Goal: Task Accomplishment & Management: Manage account settings

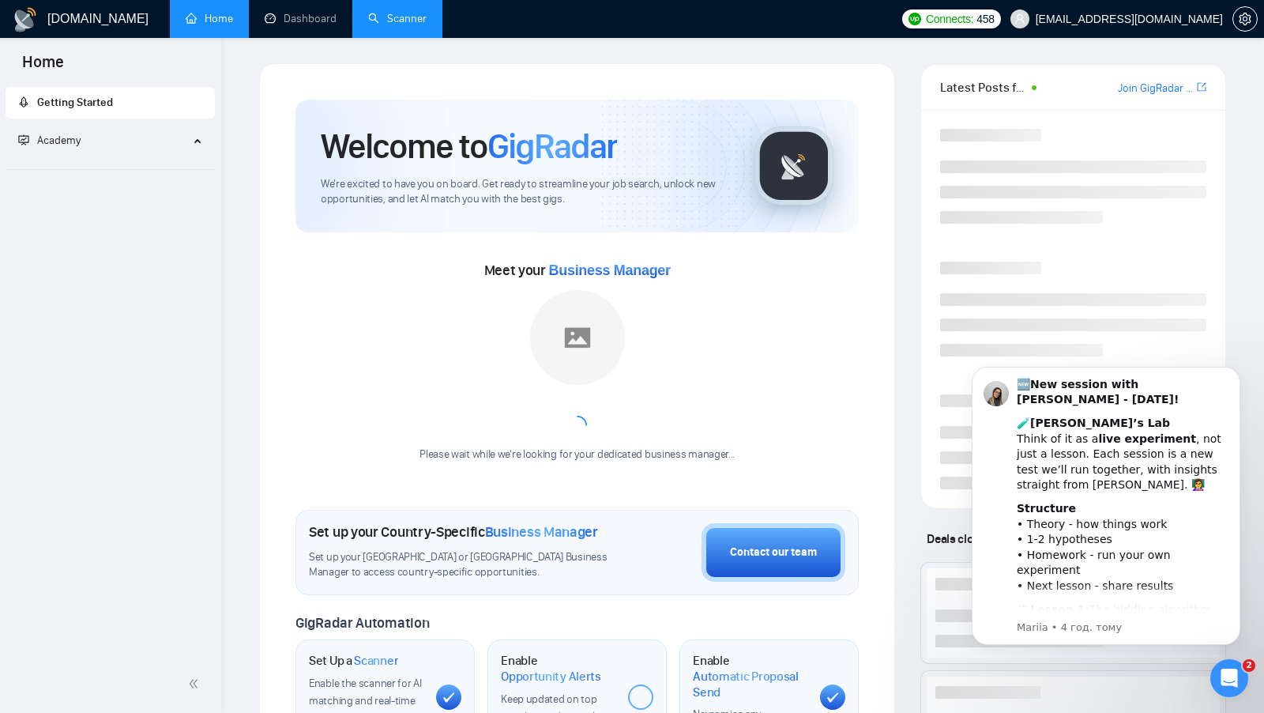
click at [427, 18] on link "Scanner" at bounding box center [397, 18] width 58 height 13
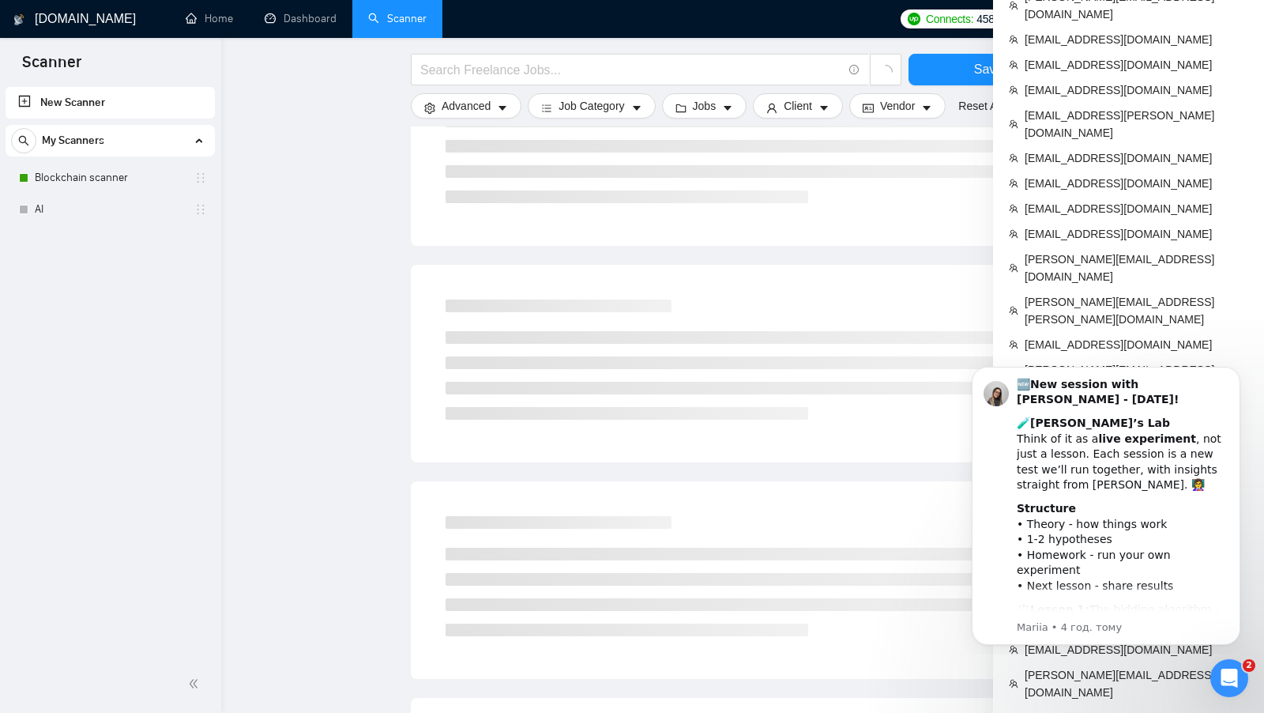
scroll to position [470, 0]
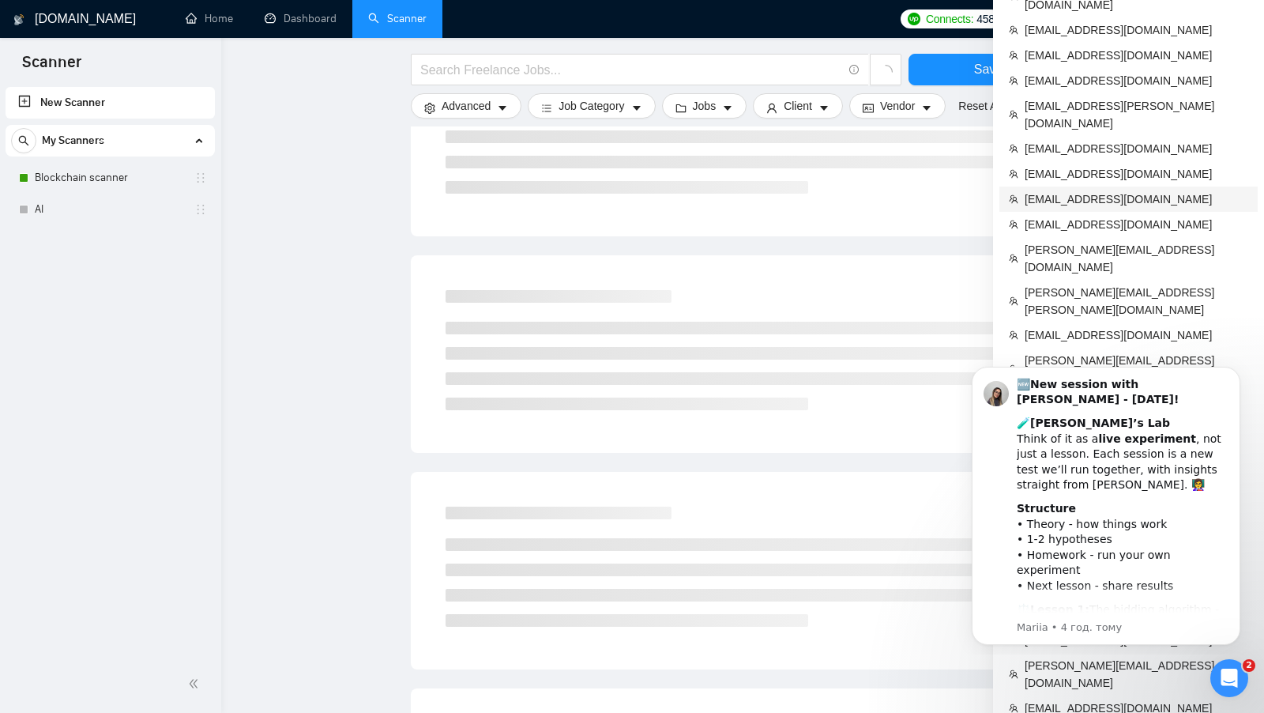
click at [1109, 190] on span "[EMAIL_ADDRESS][DOMAIN_NAME]" at bounding box center [1137, 198] width 224 height 17
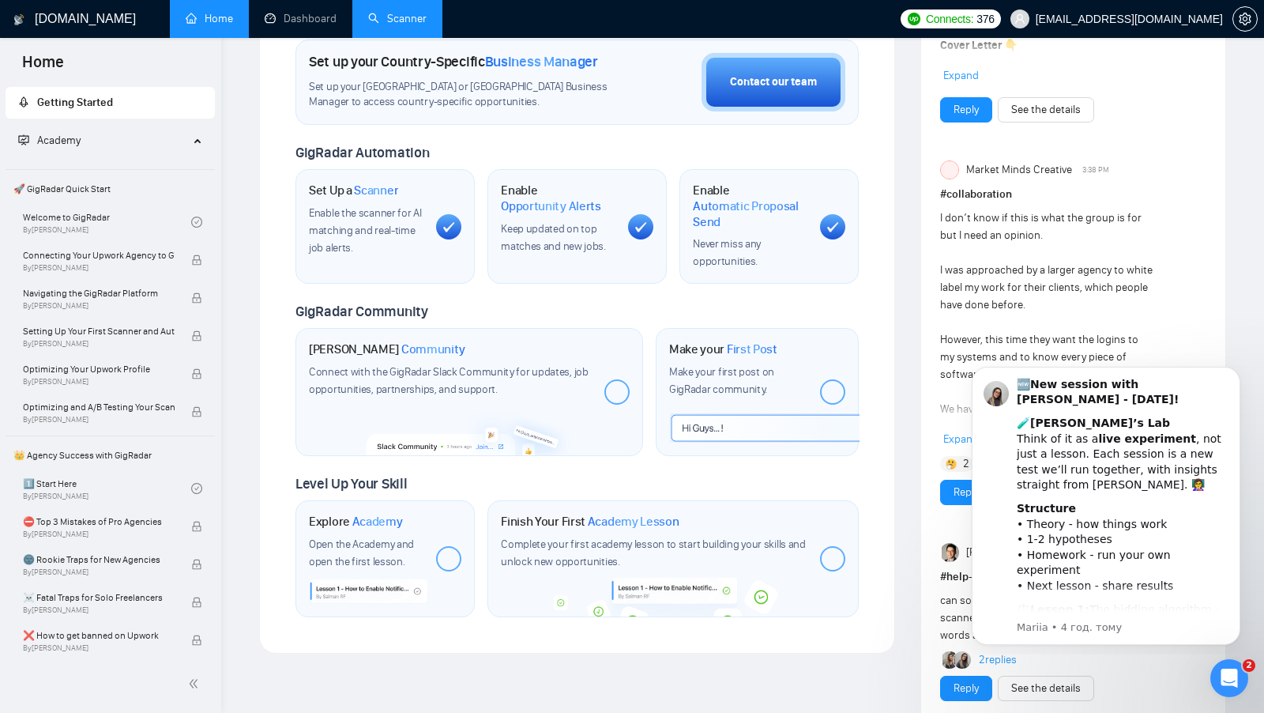
click at [368, 25] on link "Scanner" at bounding box center [397, 18] width 58 height 13
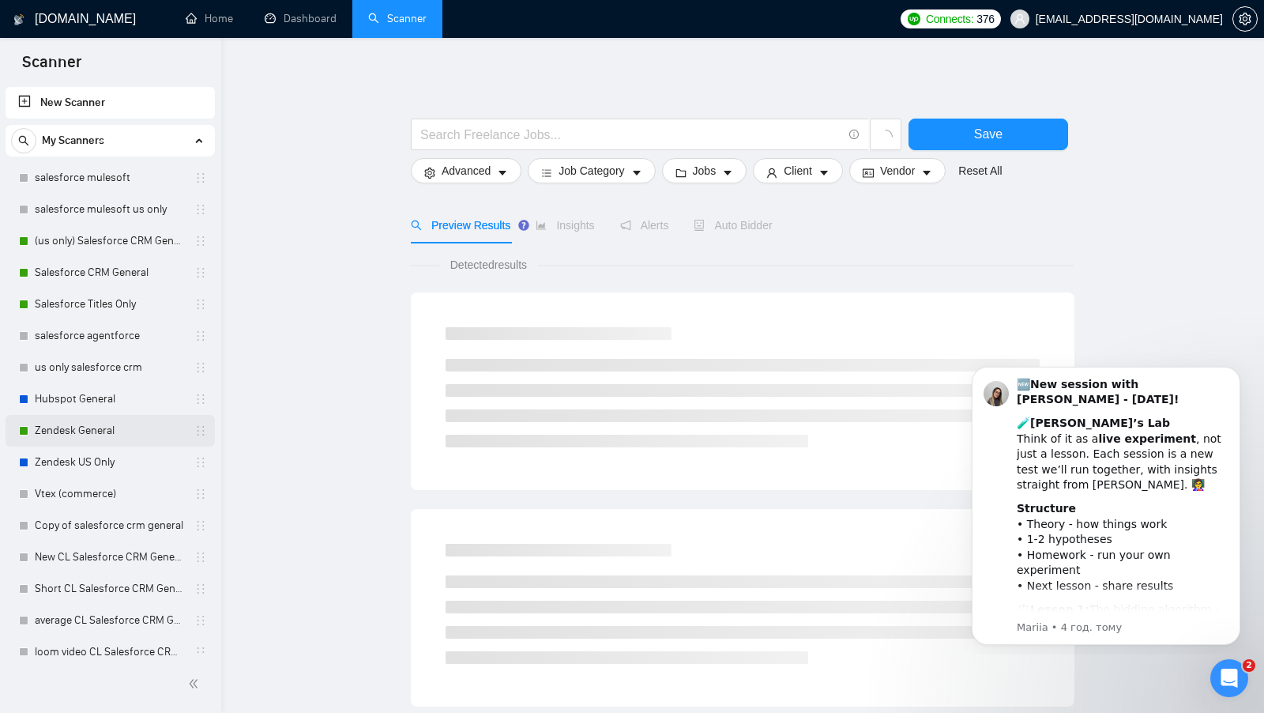
scroll to position [12, 0]
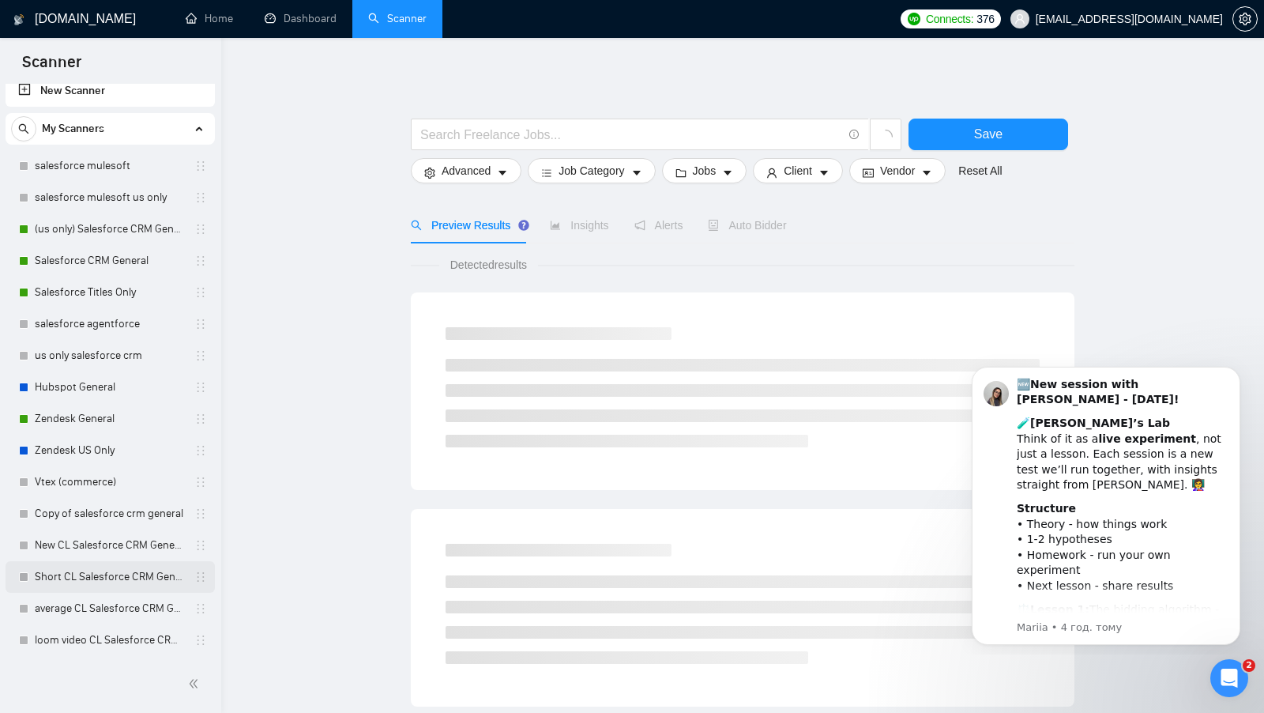
click at [105, 563] on link "Short CL Salesforce CRM General" at bounding box center [110, 577] width 150 height 32
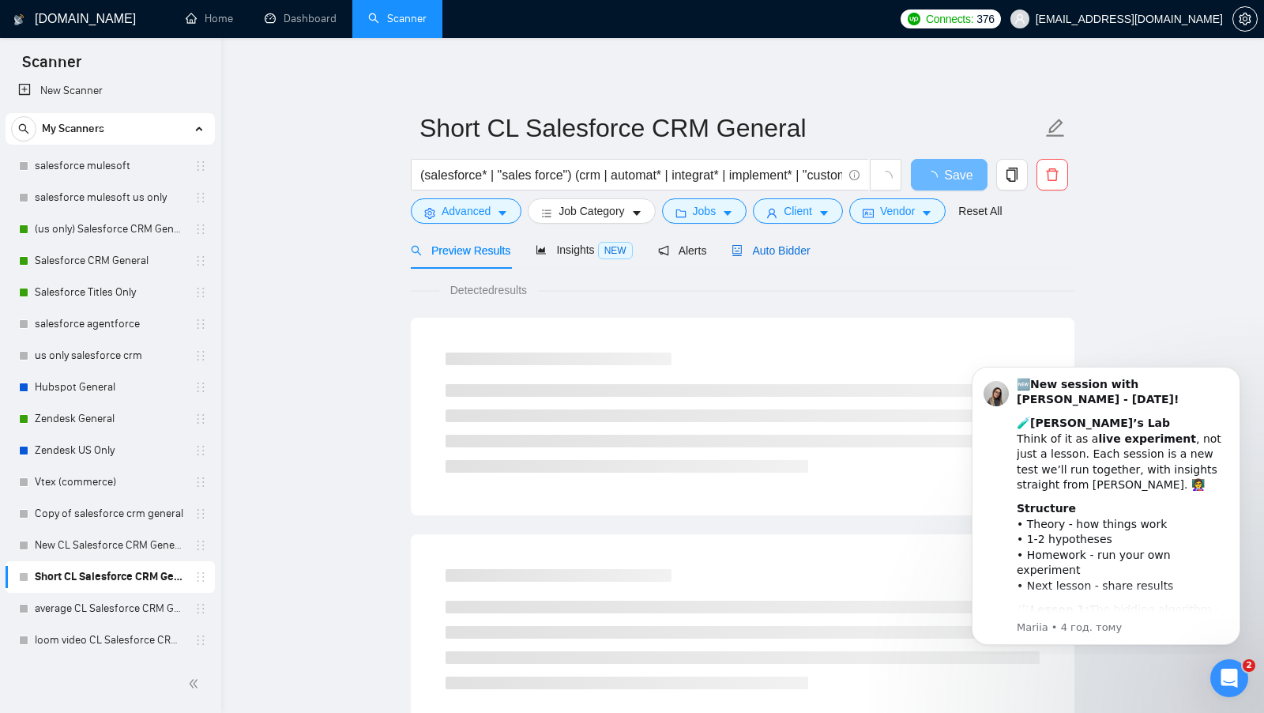
click at [797, 253] on span "Auto Bidder" at bounding box center [771, 250] width 78 height 13
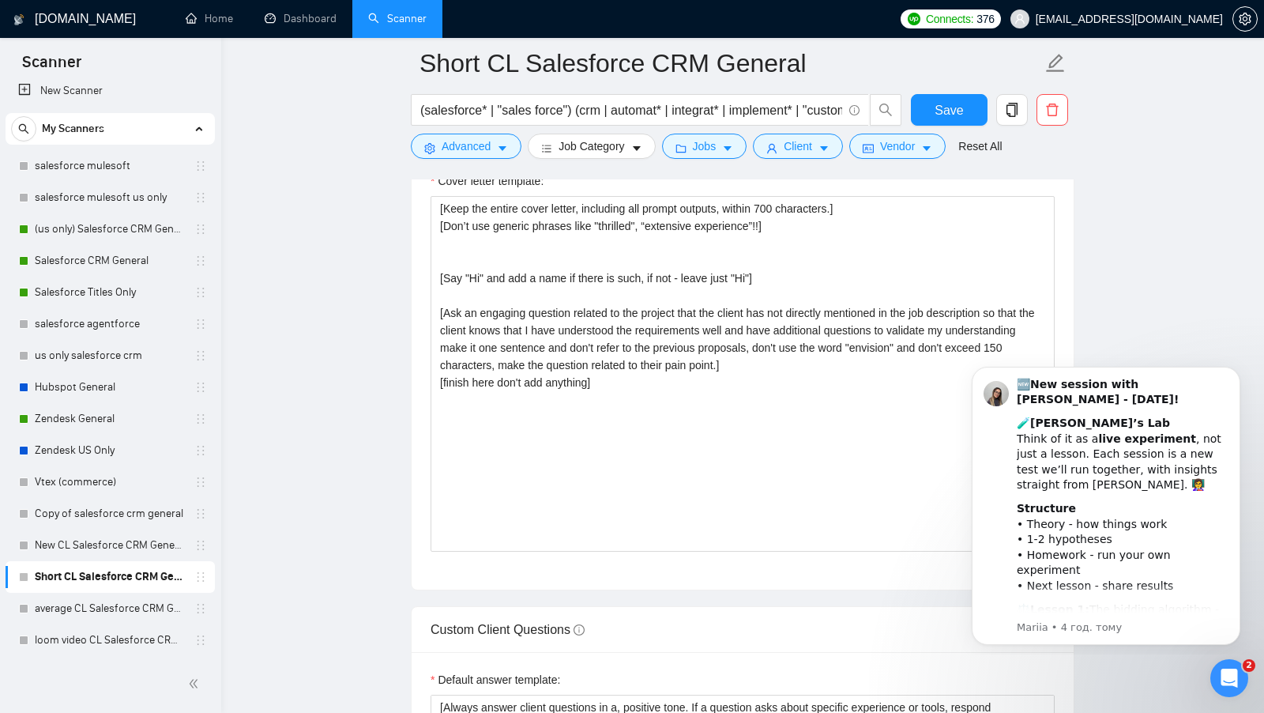
scroll to position [1843, 0]
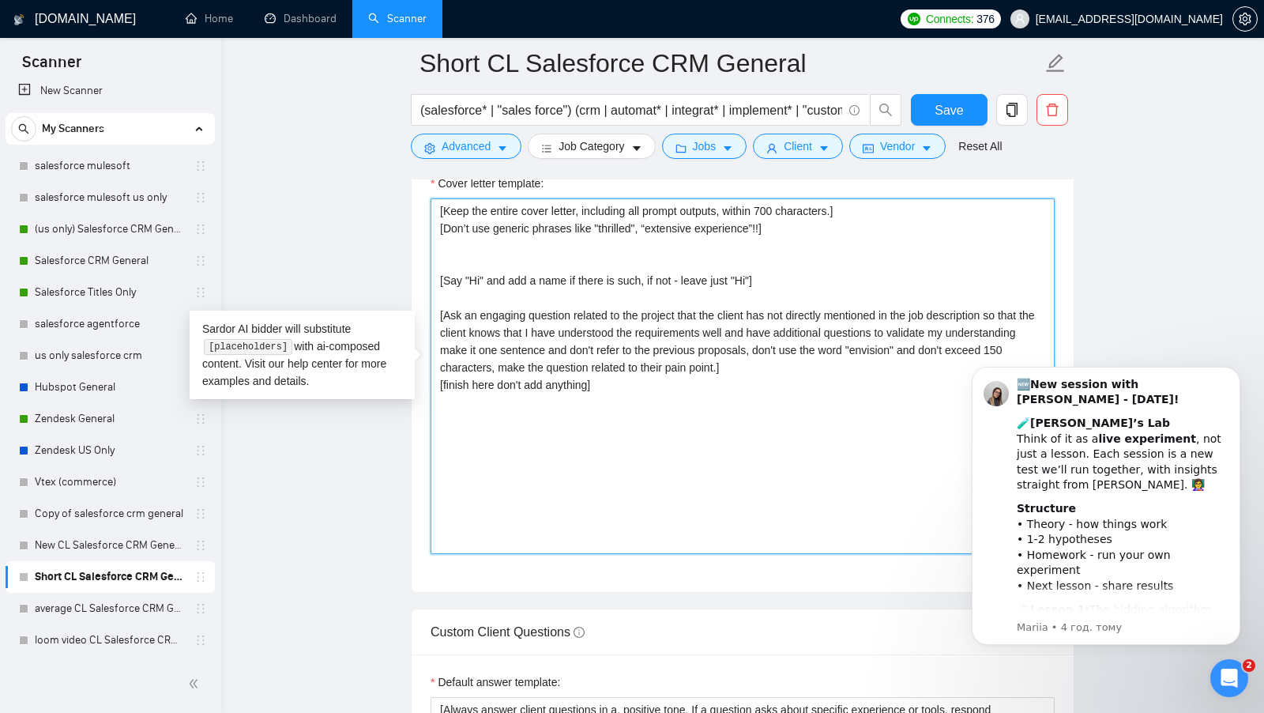
drag, startPoint x: 640, startPoint y: 382, endPoint x: 400, endPoint y: 280, distance: 261.0
click at [400, 280] on main "Short CL Salesforce CRM General (salesforce* | "sales force") (crm | automat* |…" at bounding box center [743, 389] width 993 height 4338
click at [608, 359] on textarea "[Keep the entire cover letter, including all prompt outputs, within 700 charact…" at bounding box center [743, 376] width 624 height 356
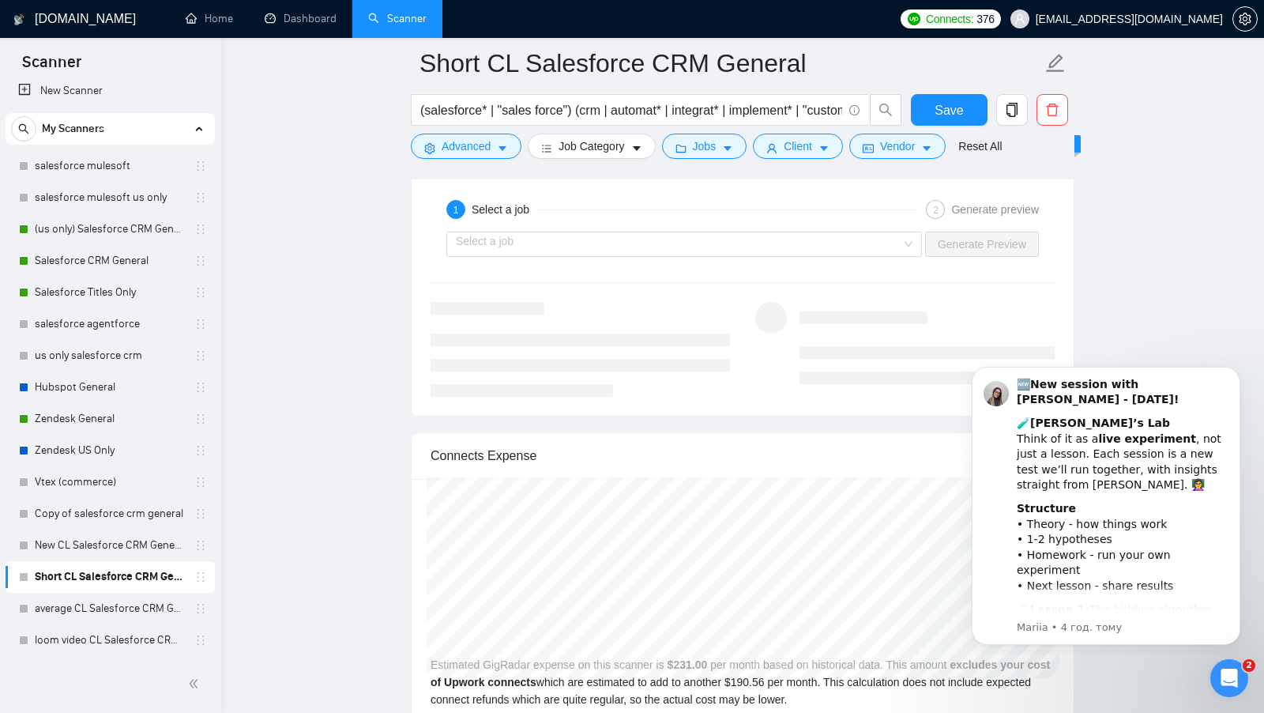
scroll to position [3104, 0]
click at [870, 232] on input "search" at bounding box center [679, 243] width 446 height 24
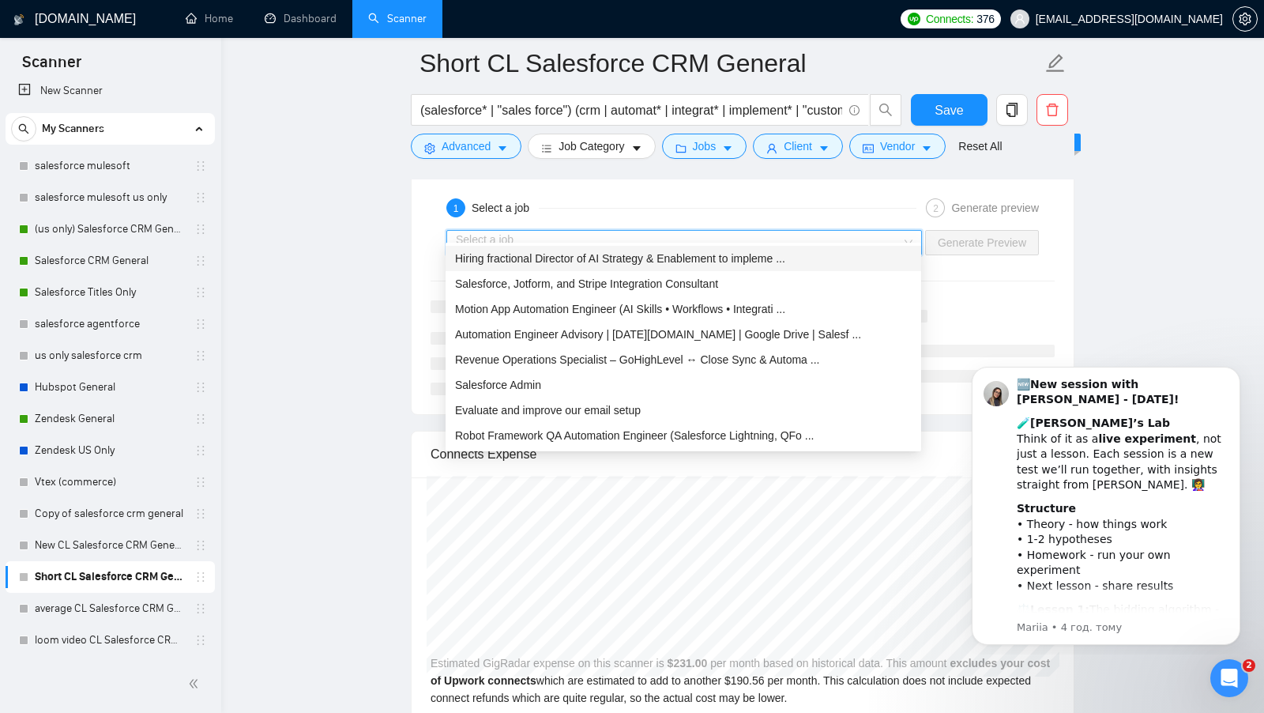
click at [733, 264] on div "Hiring fractional Director of AI Strategy & Enablement to impleme ..." at bounding box center [683, 258] width 457 height 17
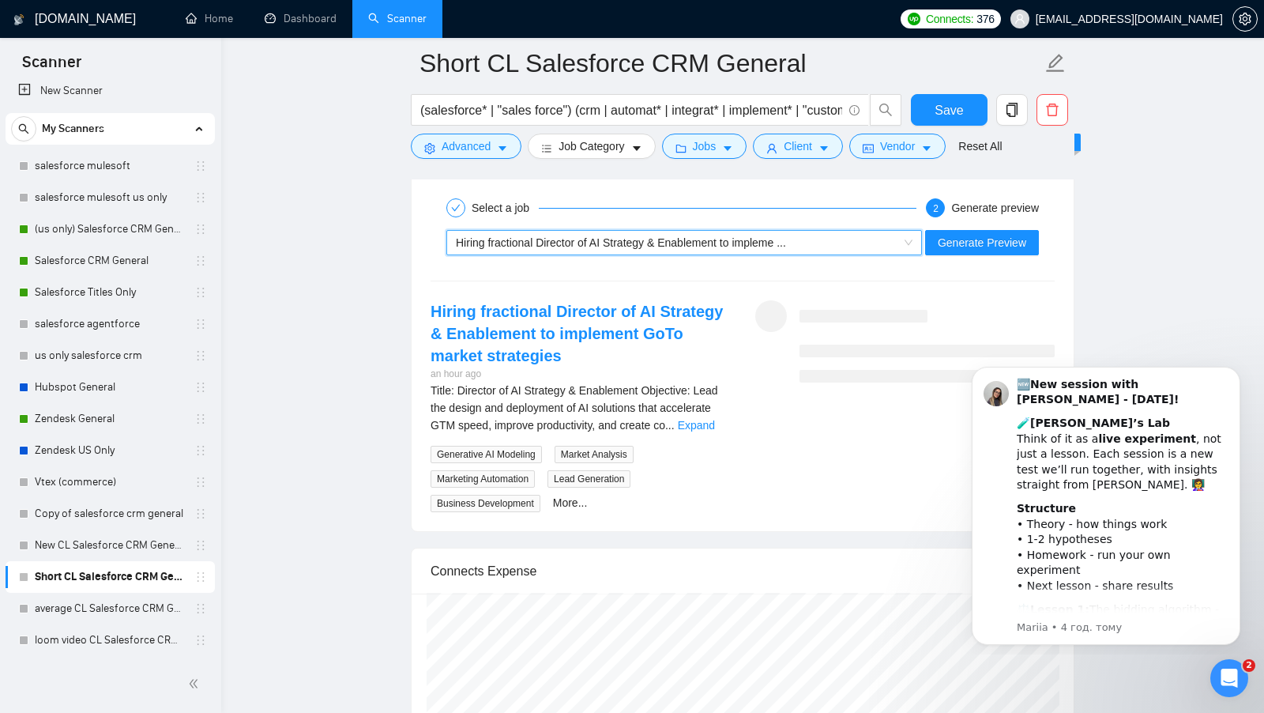
click at [803, 243] on div "~021966533771169933652 Hiring fractional Director of AI Strategy & Enablement t…" at bounding box center [742, 243] width 627 height 38
click at [942, 206] on div "Select a job 2 Generate preview" at bounding box center [743, 208] width 624 height 32
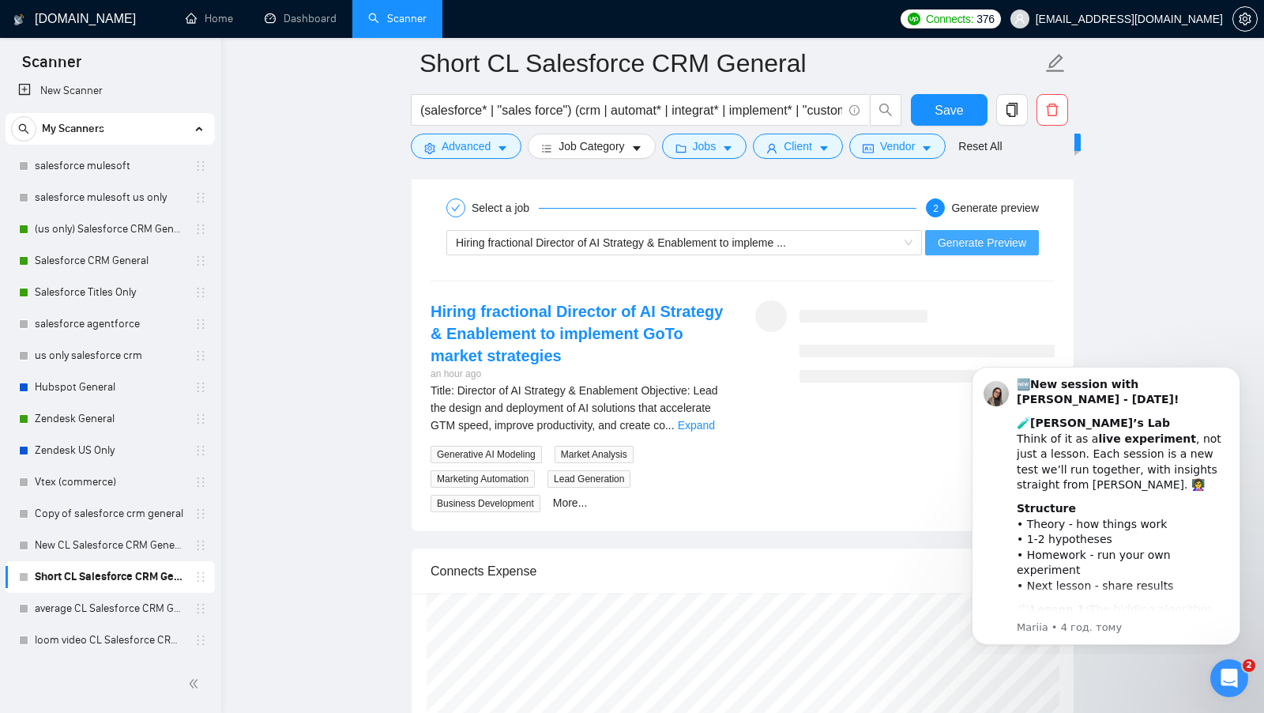
click at [955, 234] on span "Generate Preview" at bounding box center [982, 242] width 89 height 17
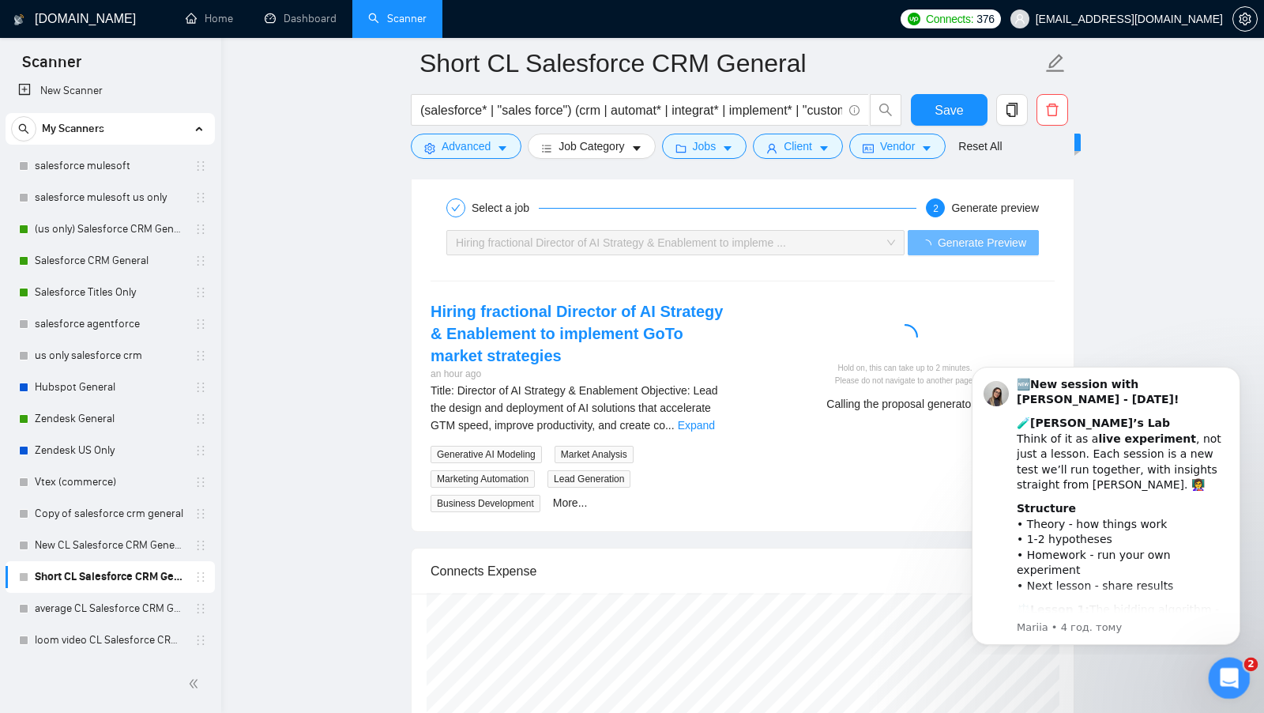
click at [1231, 682] on icon "Відкрити програму для спілкування Intercom" at bounding box center [1228, 676] width 26 height 26
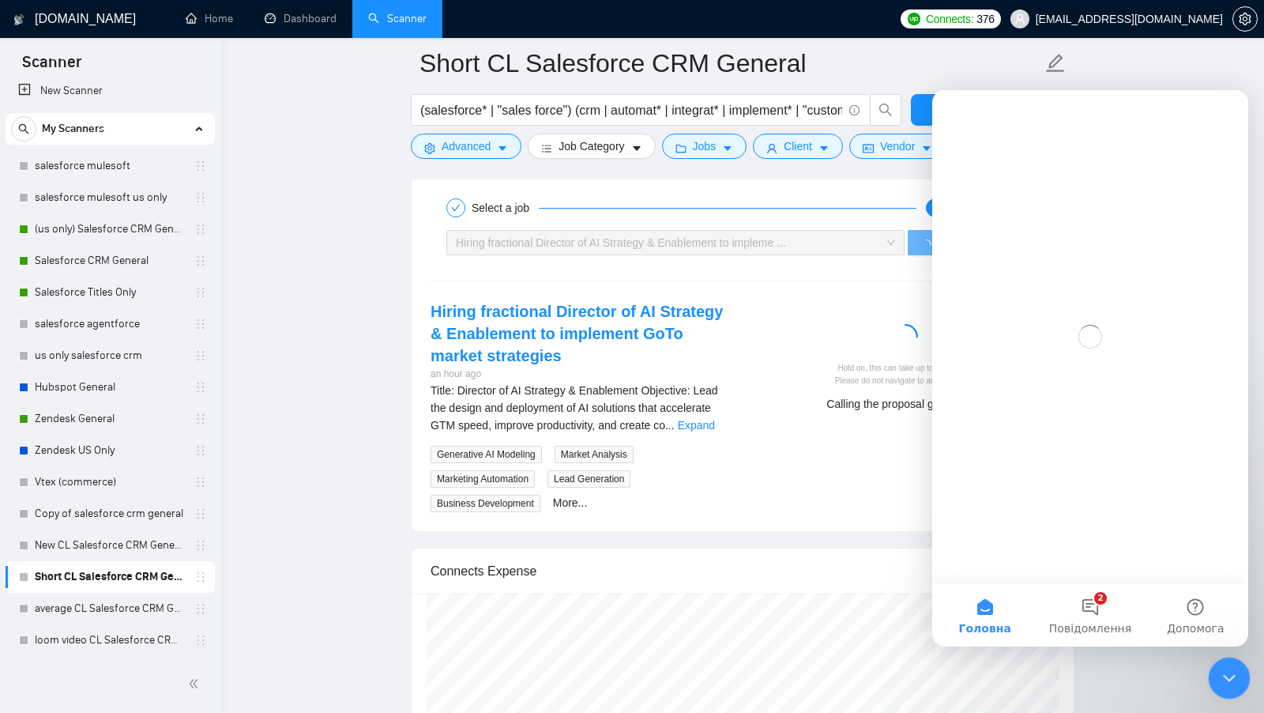
scroll to position [0, 0]
click at [1231, 682] on icon "Закрити програму для спілкування Intercom" at bounding box center [1227, 675] width 19 height 19
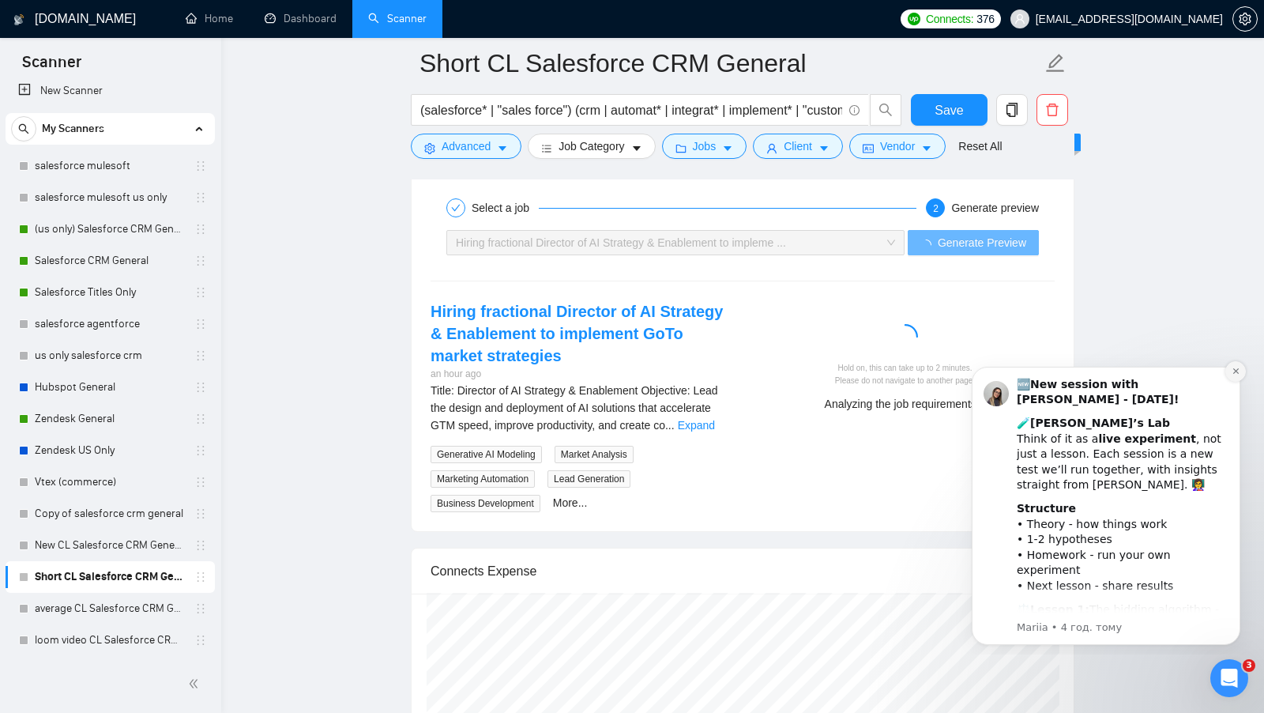
click at [1237, 372] on icon "Dismiss notification" at bounding box center [1236, 371] width 6 height 6
click at [1237, 371] on icon "Dismiss notification" at bounding box center [1236, 371] width 6 height 6
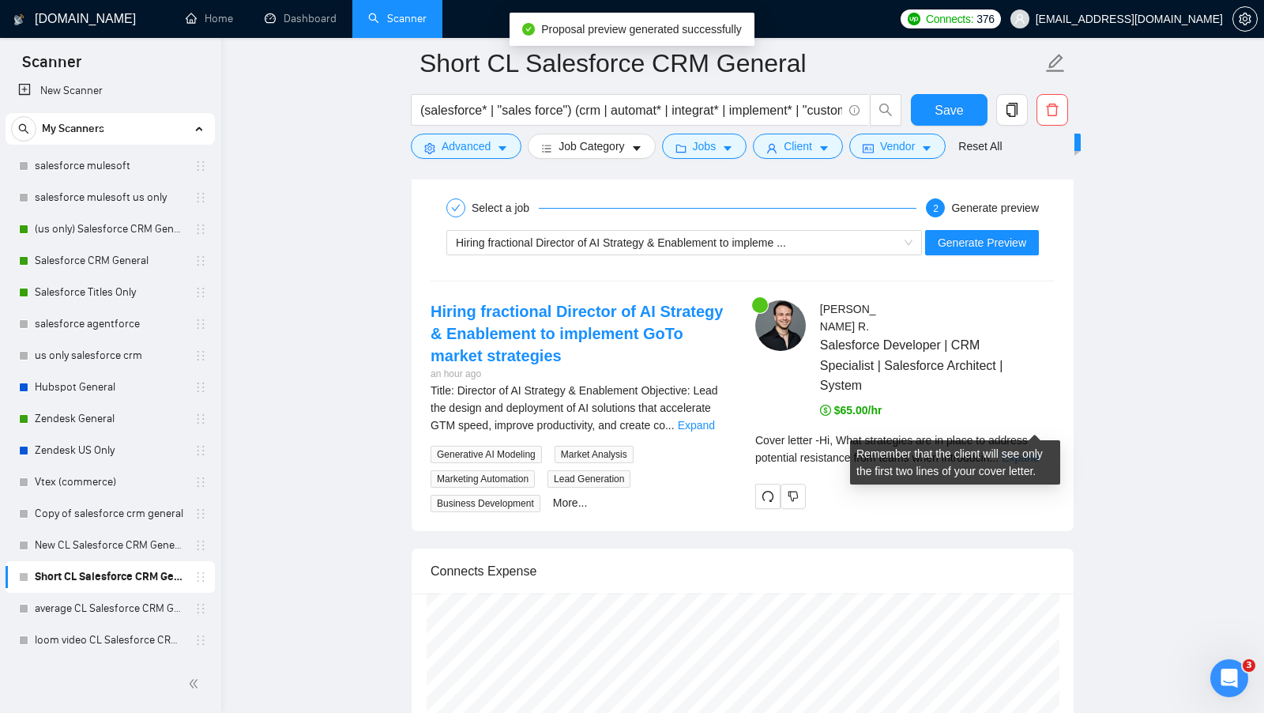
click at [1036, 451] on link "Expand" at bounding box center [1020, 457] width 37 height 13
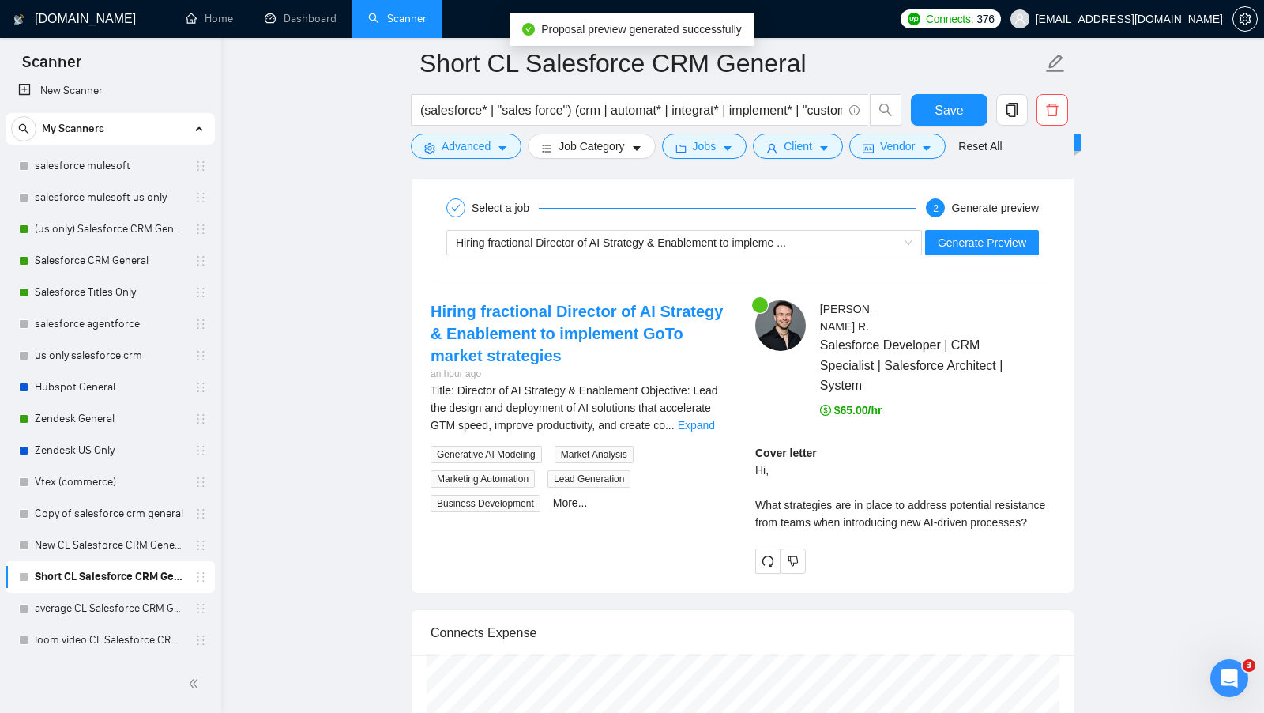
scroll to position [3124, 0]
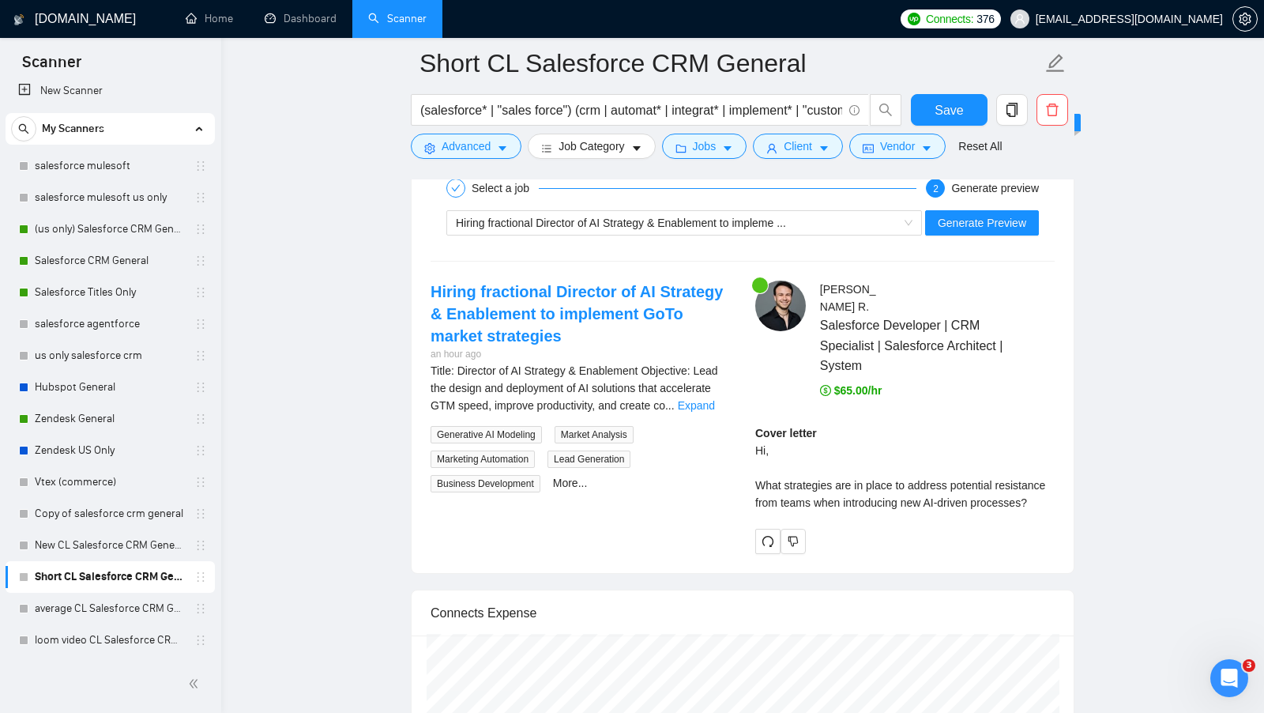
click at [799, 476] on div "Cover letter Hi, What strategies are in place to address potential resistance f…" at bounding box center [904, 467] width 299 height 87
click at [828, 476] on div "Cover letter Hi, What strategies are in place to address potential resistance f…" at bounding box center [904, 467] width 299 height 87
click at [854, 461] on div "Cover letter Hi, What strategies are in place to address potential resistance f…" at bounding box center [904, 467] width 299 height 87
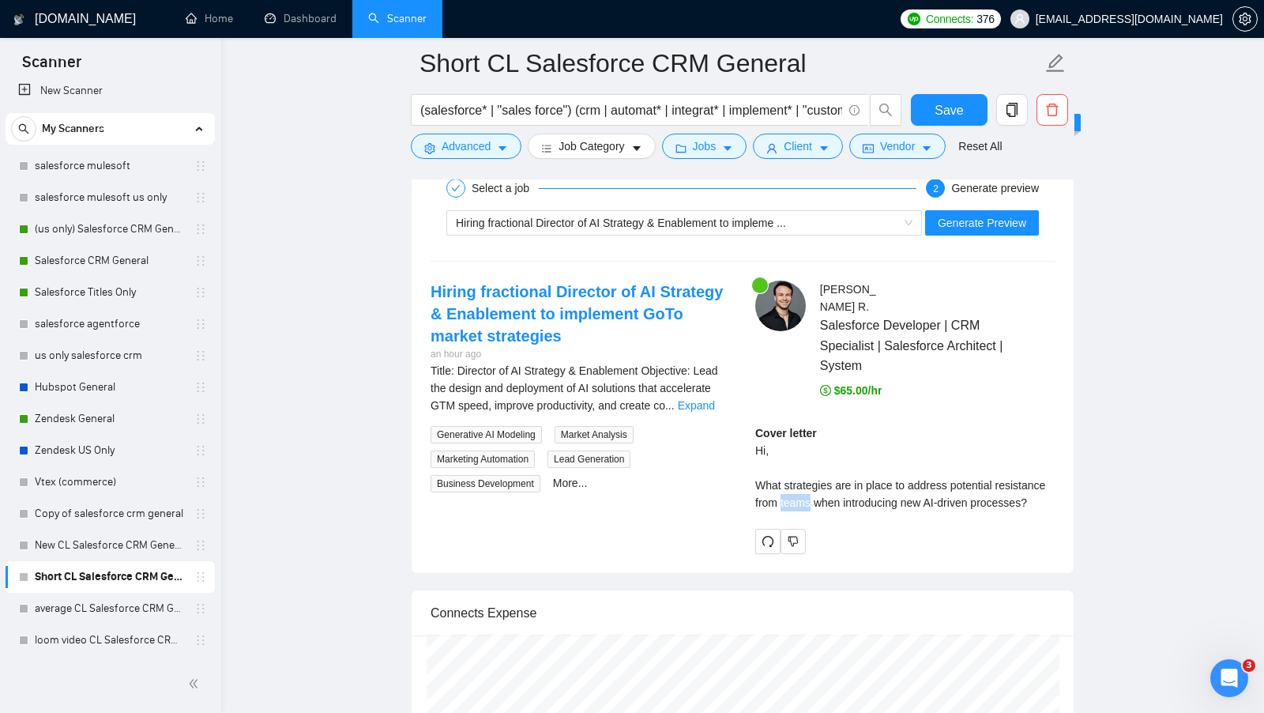
click at [853, 461] on div "Cover letter Hi, What strategies are in place to address potential resistance f…" at bounding box center [904, 467] width 299 height 87
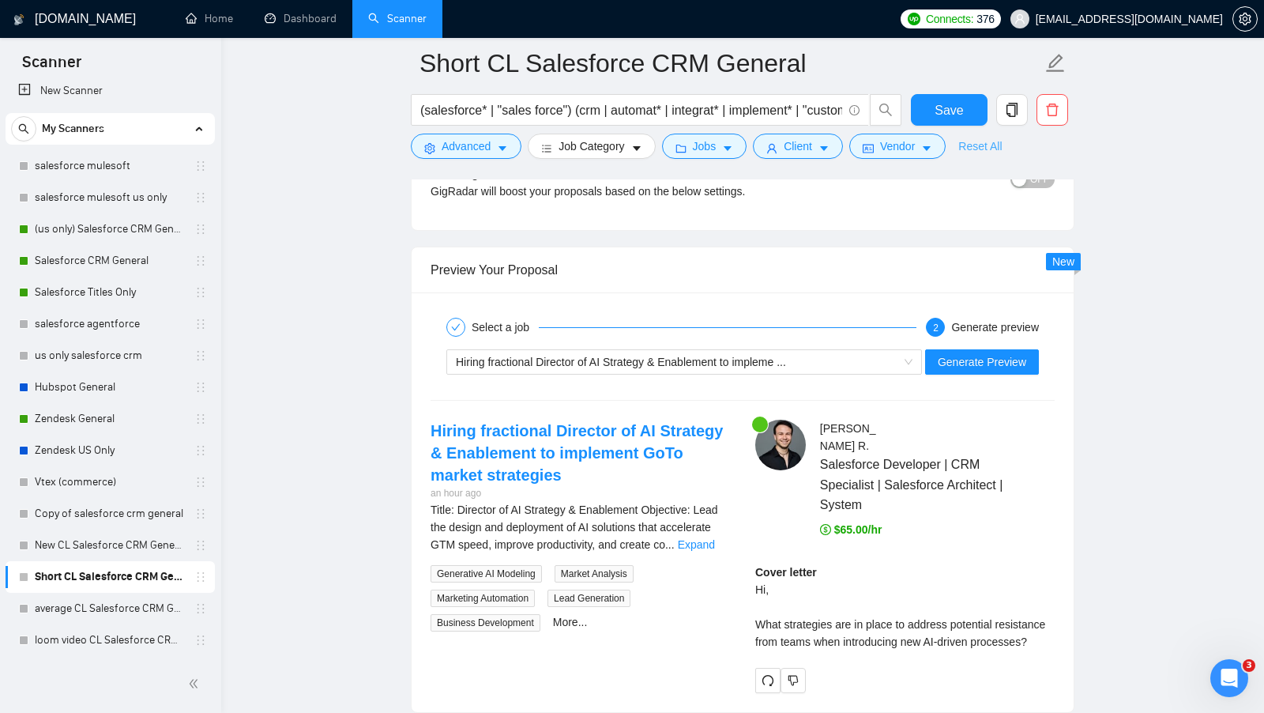
scroll to position [2856, 0]
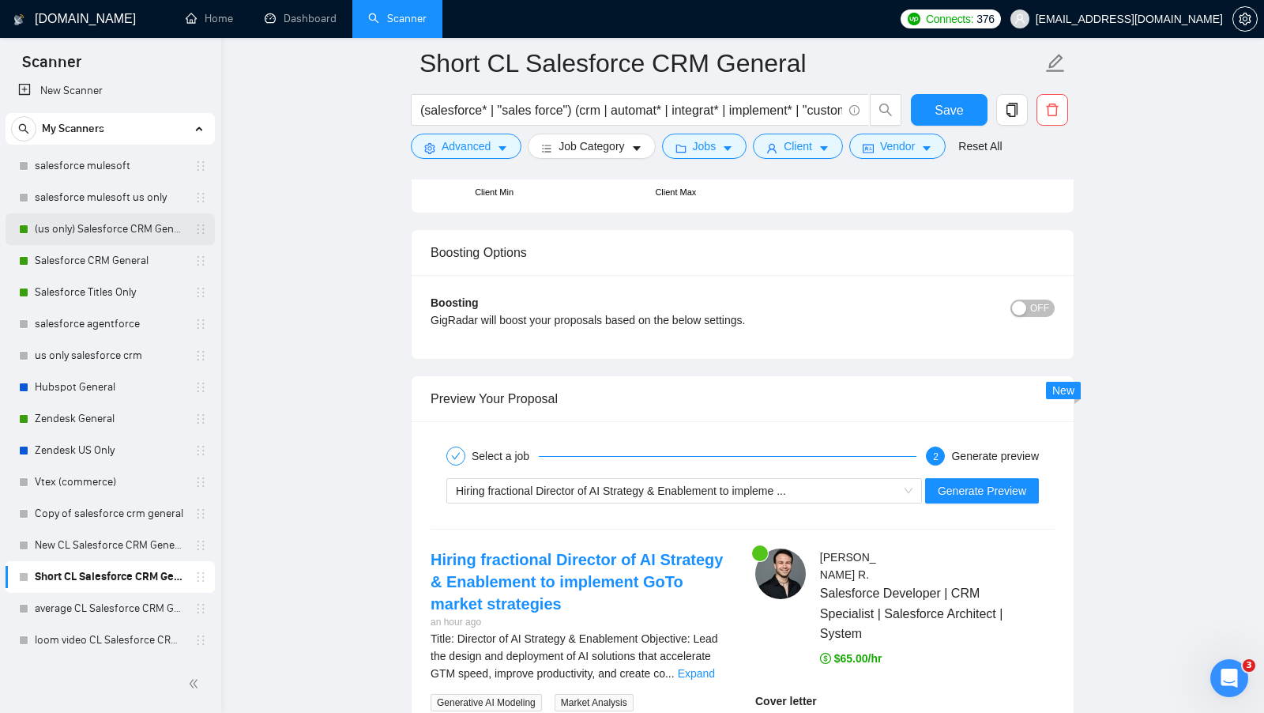
click at [106, 240] on link "(us only) Salesforce CRM General" at bounding box center [110, 229] width 150 height 32
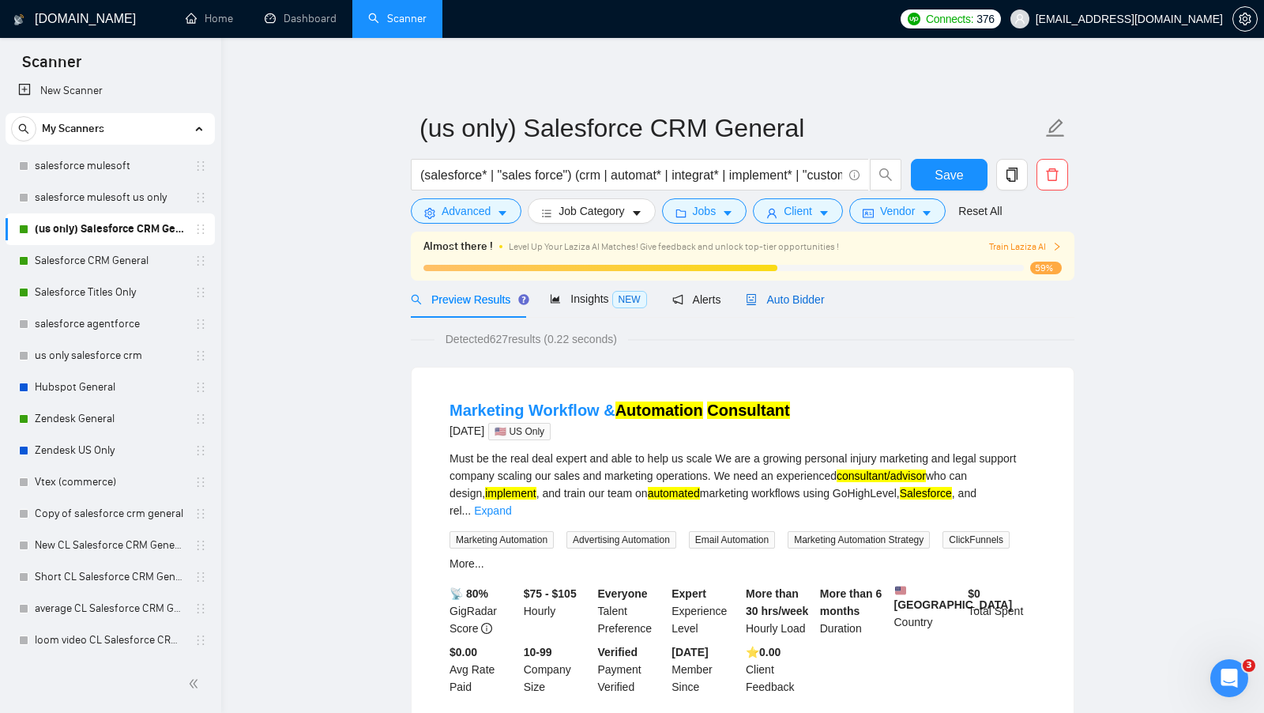
click at [821, 303] on span "Auto Bidder" at bounding box center [785, 299] width 78 height 13
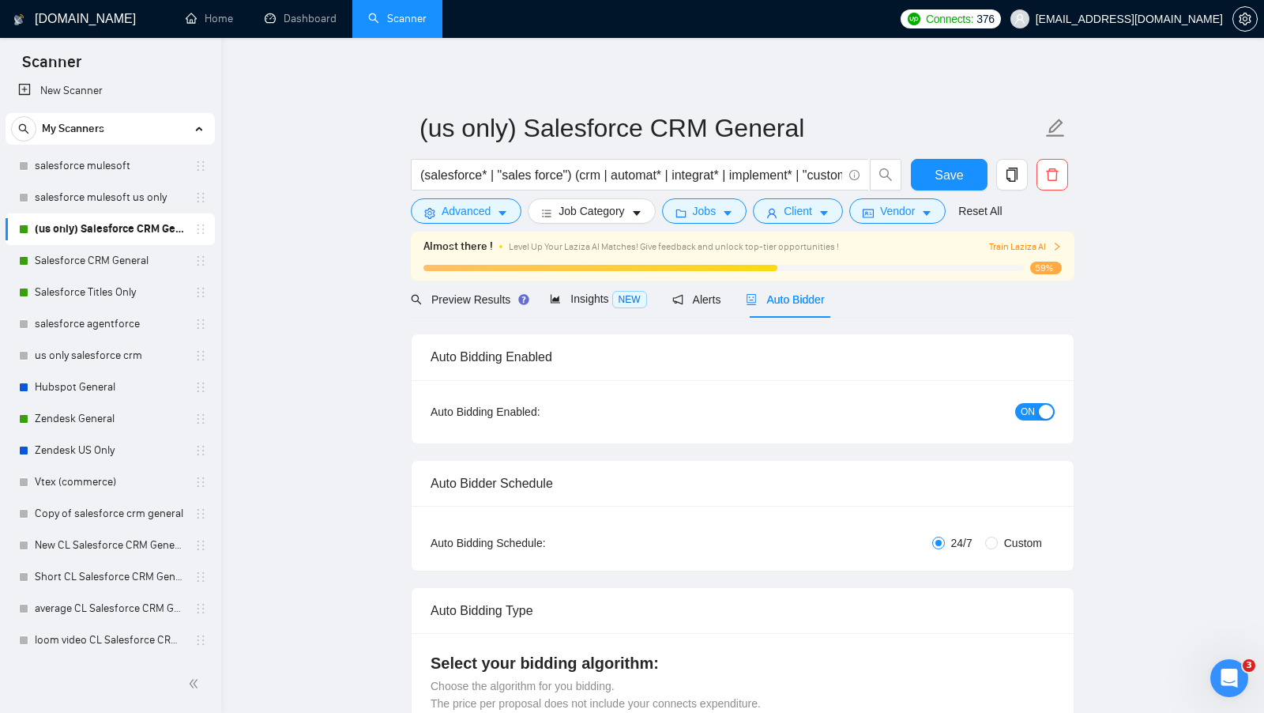
checkbox input "true"
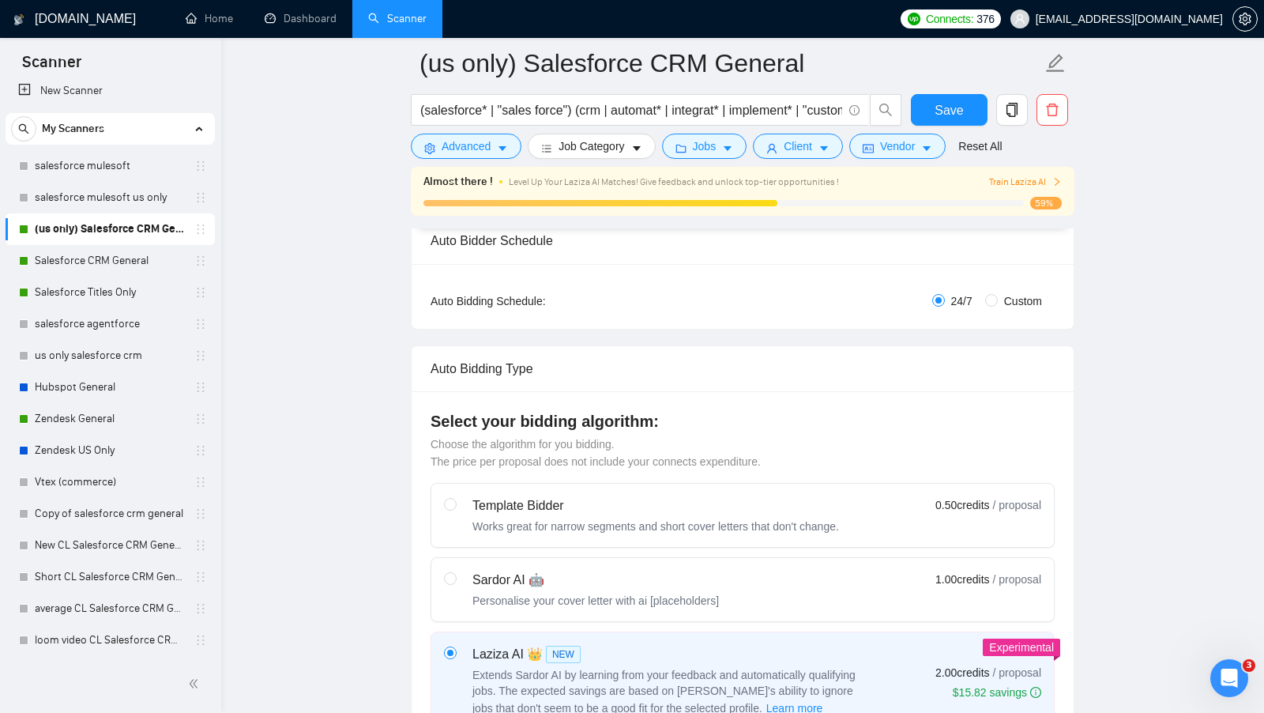
scroll to position [255, 0]
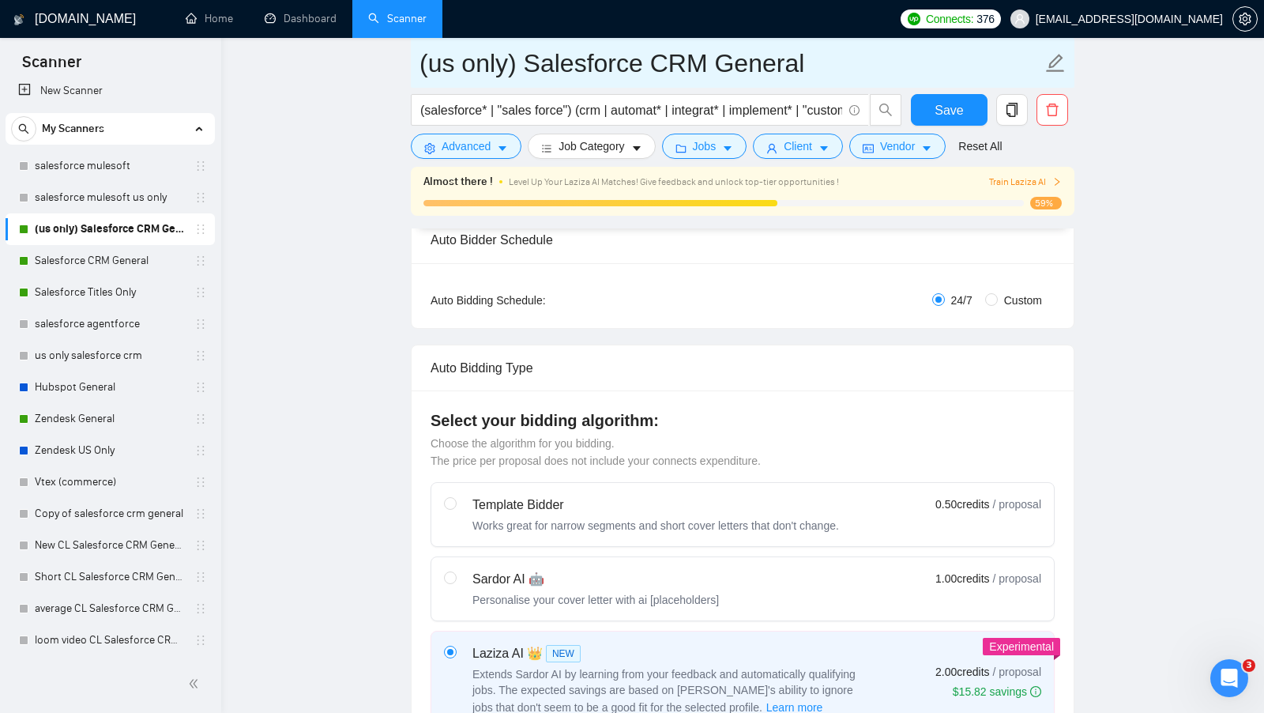
click at [521, 75] on input "(us only) Salesforce CRM General" at bounding box center [731, 63] width 623 height 40
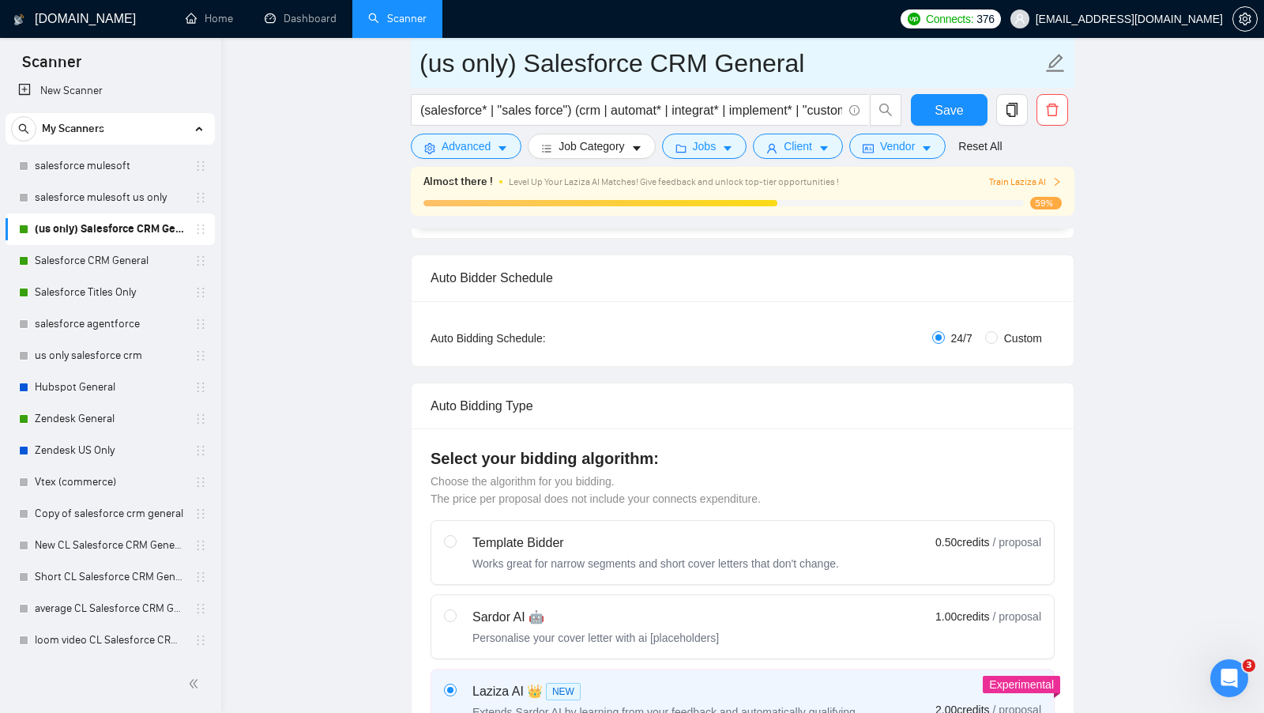
scroll to position [219, 0]
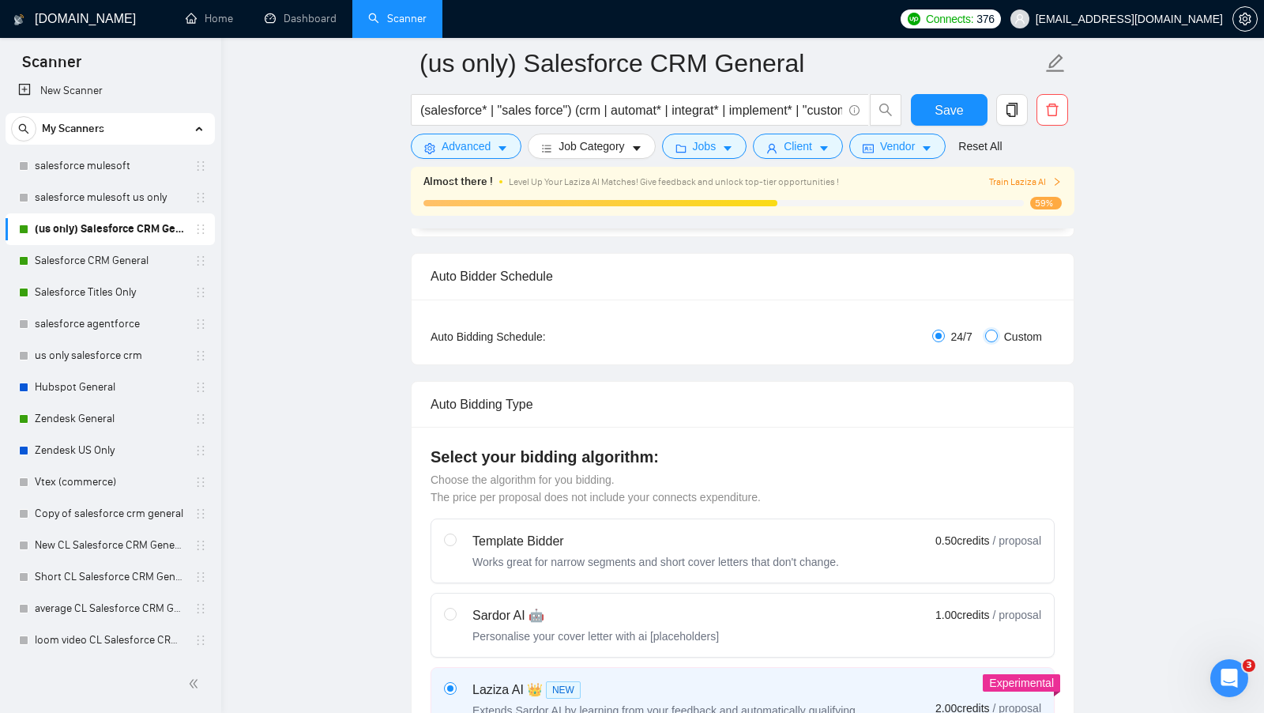
click at [986, 330] on input "Custom" at bounding box center [991, 336] width 13 height 13
radio input "true"
radio input "false"
checkbox input "true"
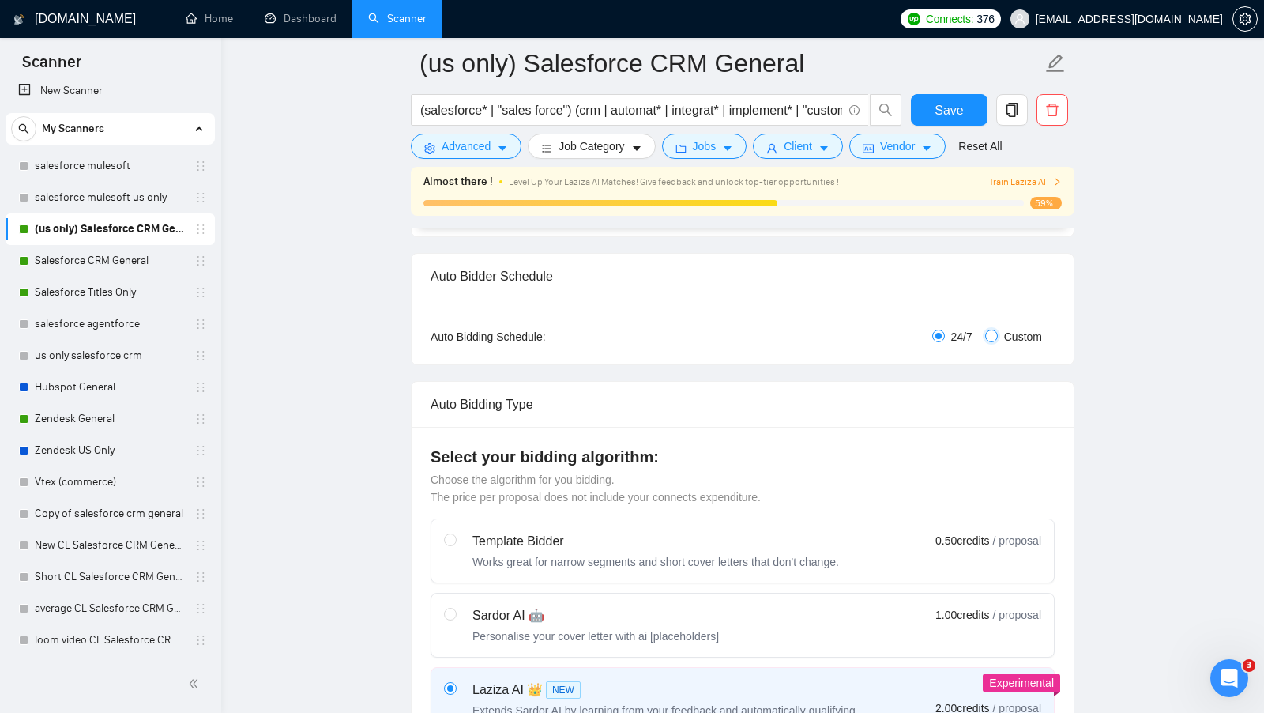
checkbox input "true"
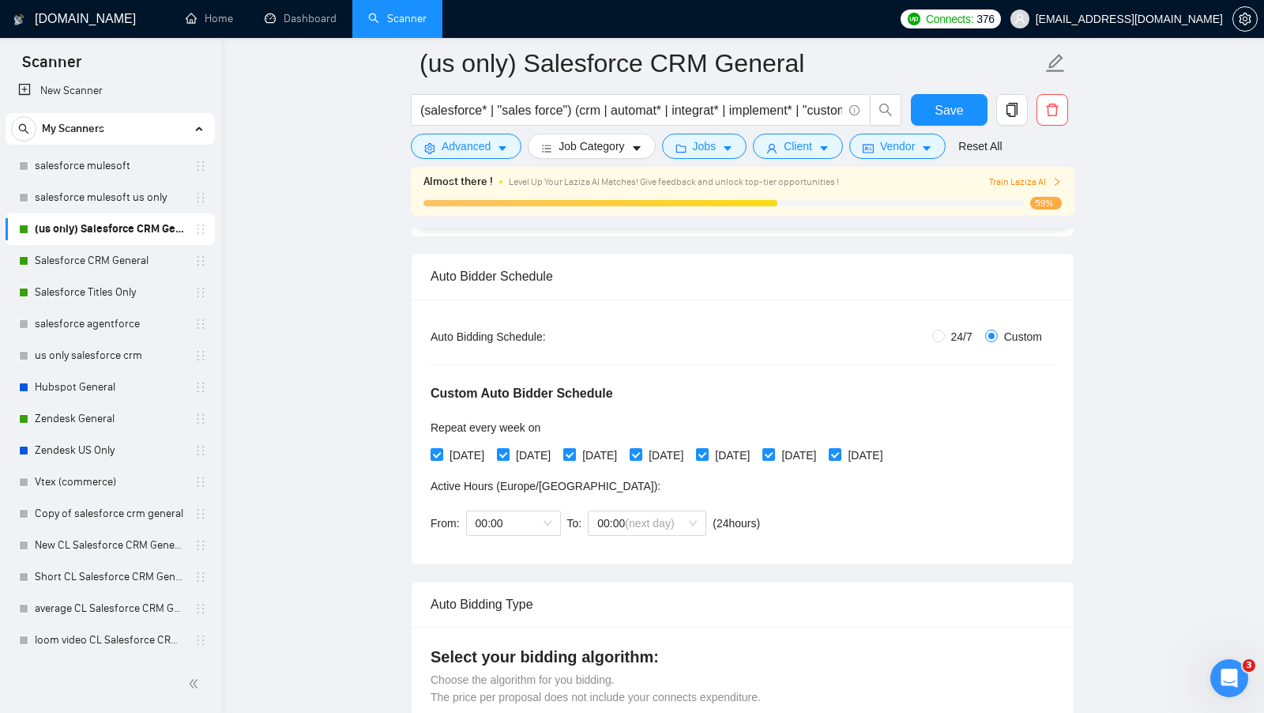
click at [574, 451] on input "[DATE]" at bounding box center [568, 453] width 11 height 11
checkbox input "false"
click at [641, 450] on input "[DATE]" at bounding box center [635, 453] width 11 height 11
checkbox input "false"
click at [707, 448] on input "[DATE]" at bounding box center [701, 453] width 11 height 11
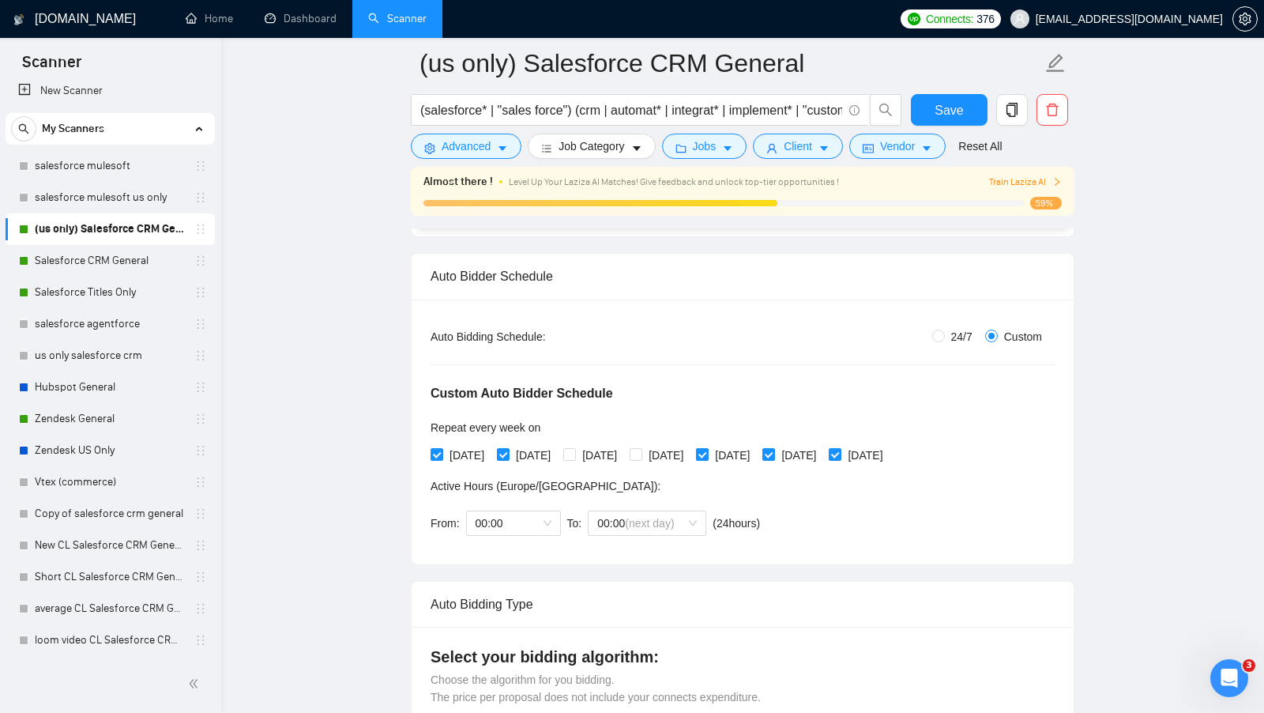
checkbox input "false"
click at [774, 448] on input "[DATE]" at bounding box center [768, 453] width 11 height 11
checkbox input "false"
click at [842, 448] on span at bounding box center [835, 454] width 13 height 13
click at [840, 448] on input "[DATE]" at bounding box center [834, 453] width 11 height 11
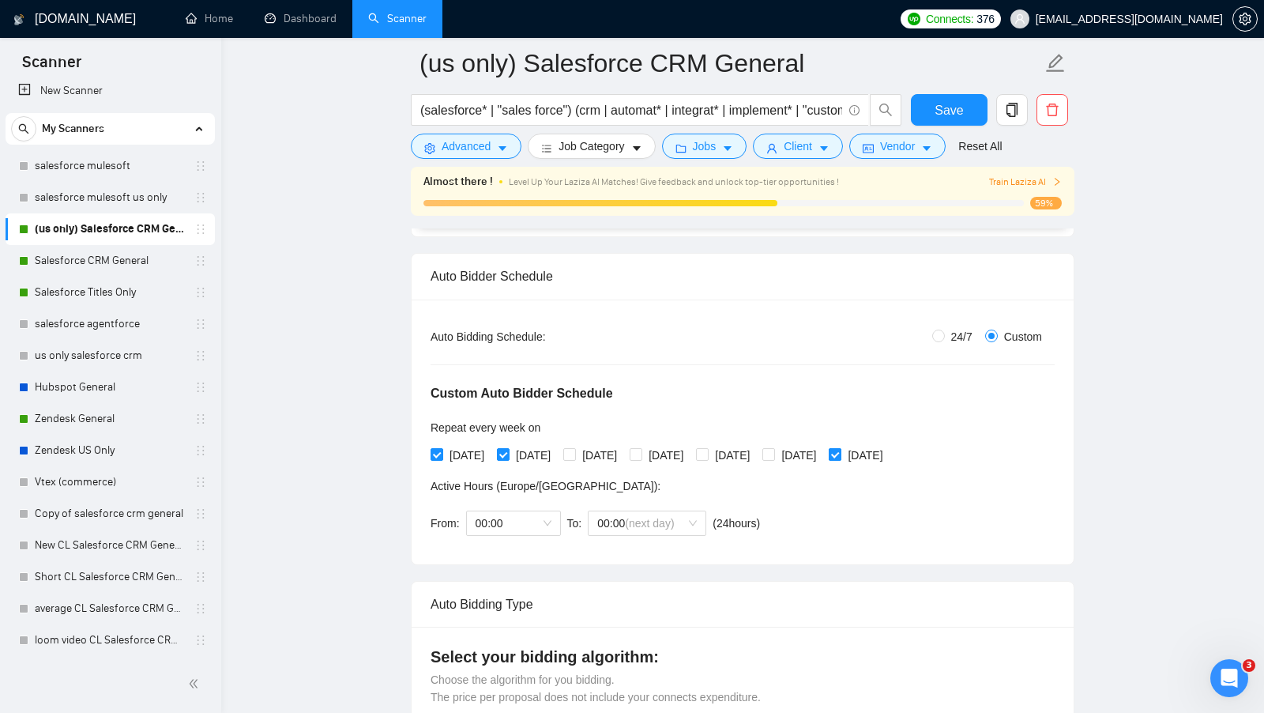
checkbox input "false"
click at [966, 109] on button "Save" at bounding box center [949, 110] width 77 height 32
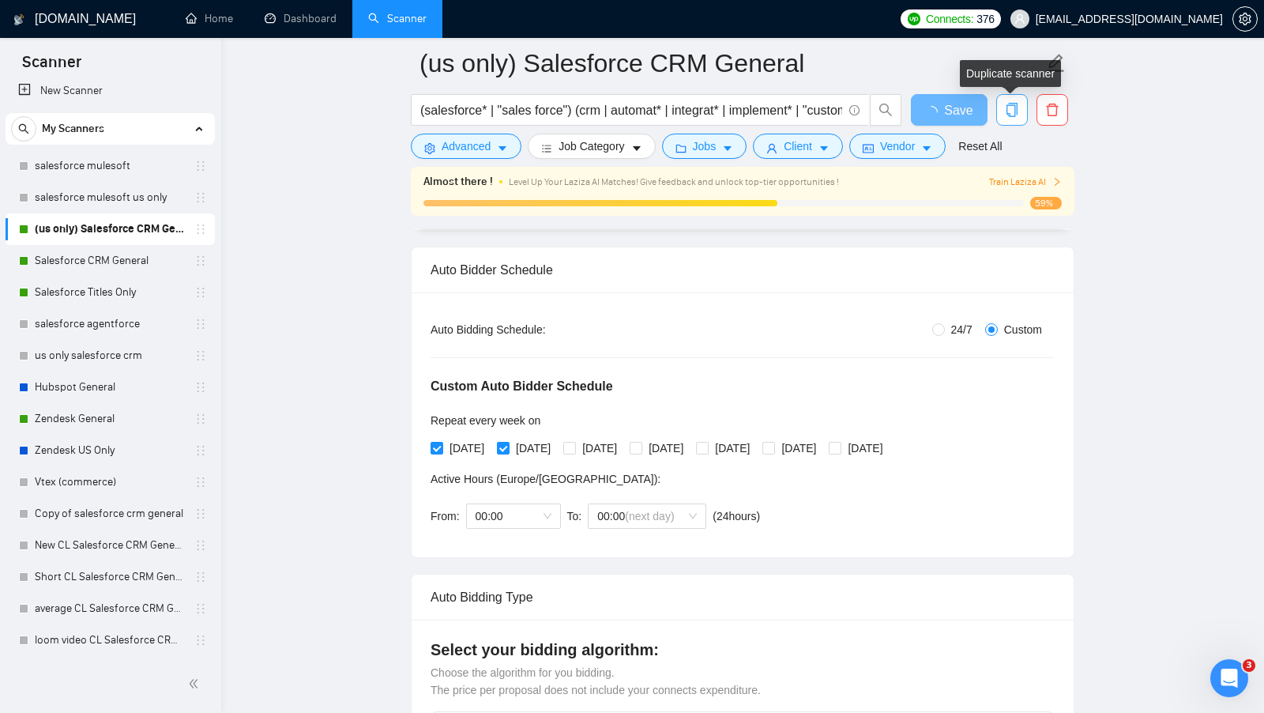
click at [1019, 107] on span "copy" at bounding box center [1012, 110] width 30 height 14
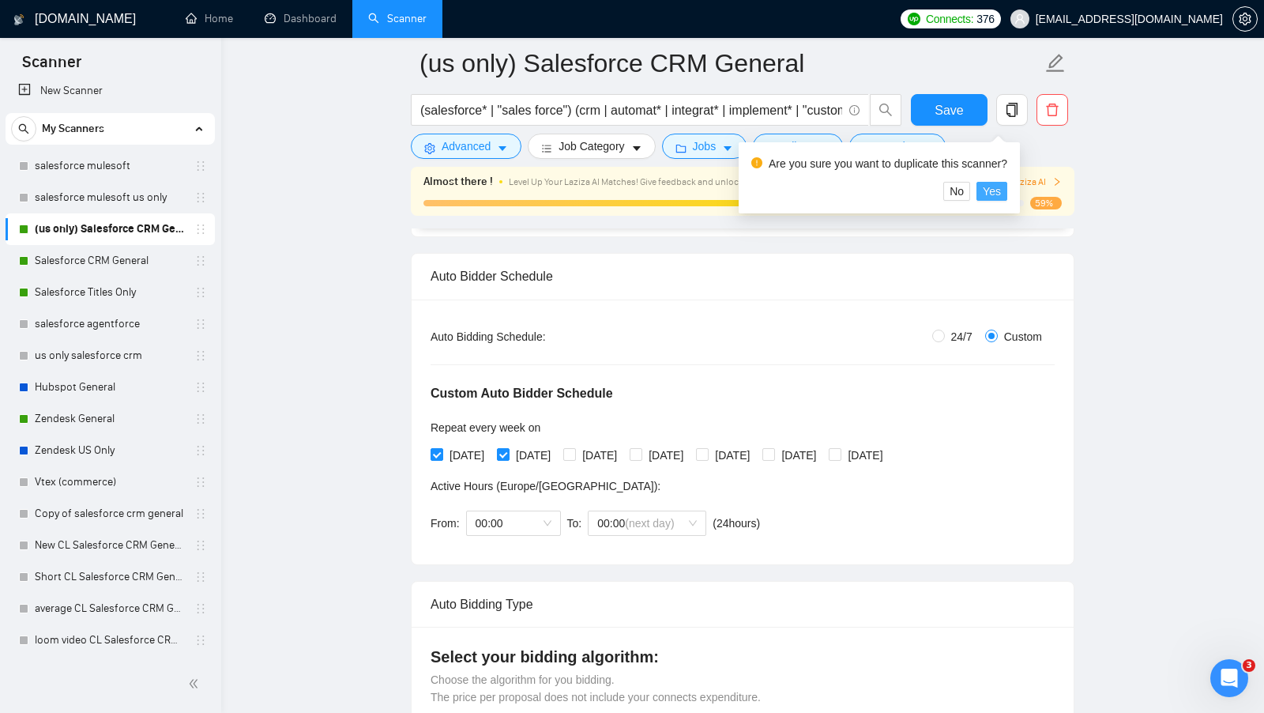
click at [1001, 190] on span "Yes" at bounding box center [992, 191] width 18 height 17
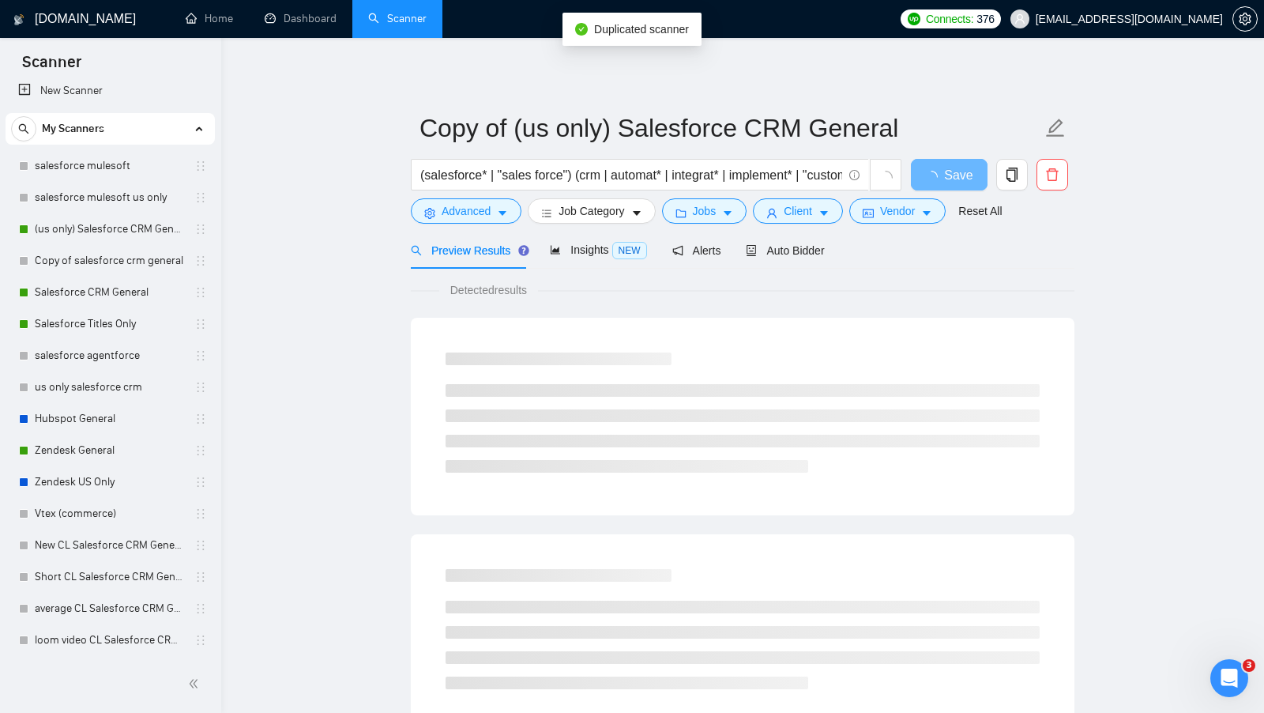
scroll to position [43, 0]
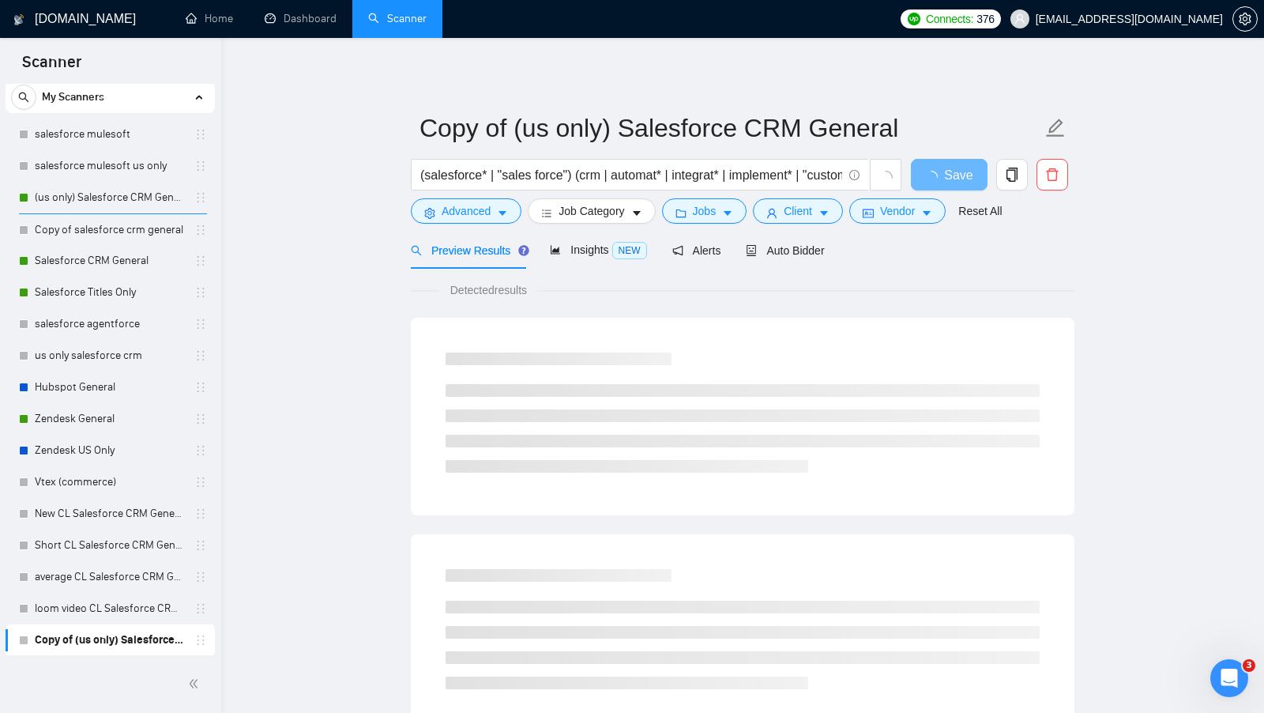
drag, startPoint x: 198, startPoint y: 635, endPoint x: 198, endPoint y: 627, distance: 8.7
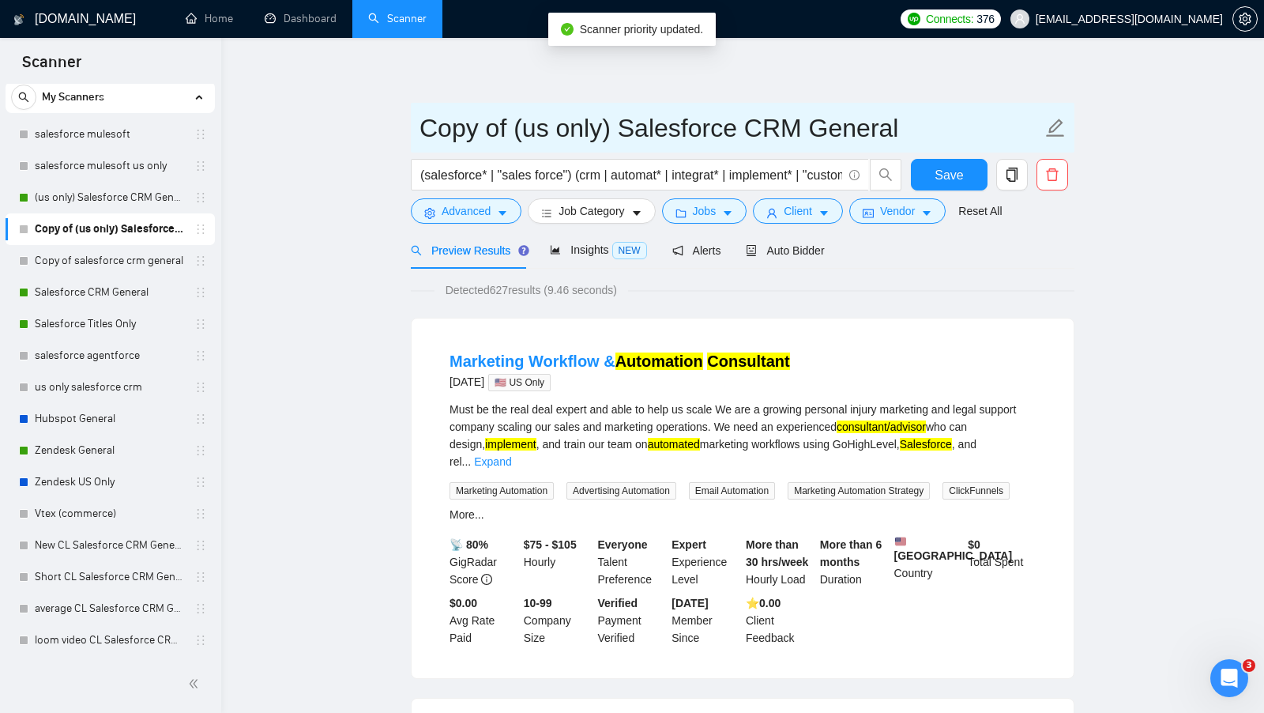
drag, startPoint x: 516, startPoint y: 130, endPoint x: 397, endPoint y: 124, distance: 119.5
type input "A (us only) Salesforce CRM General"
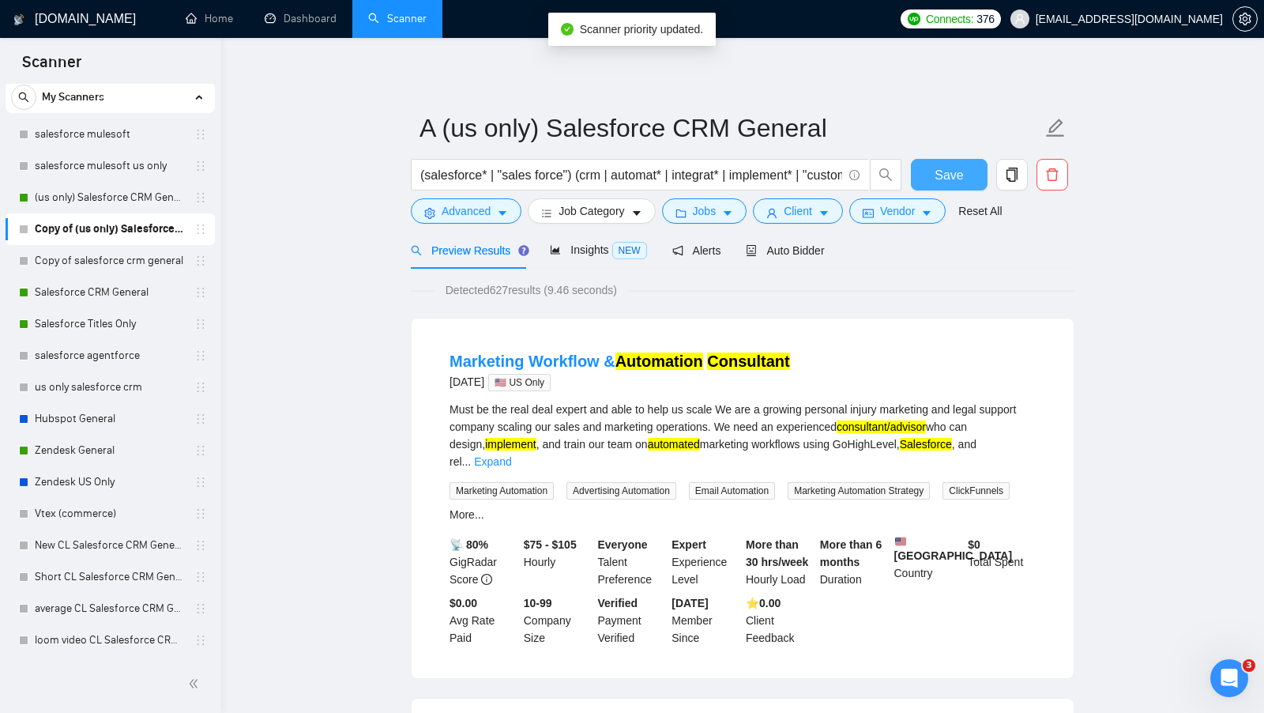
click at [939, 165] on span "Save" at bounding box center [949, 175] width 28 height 20
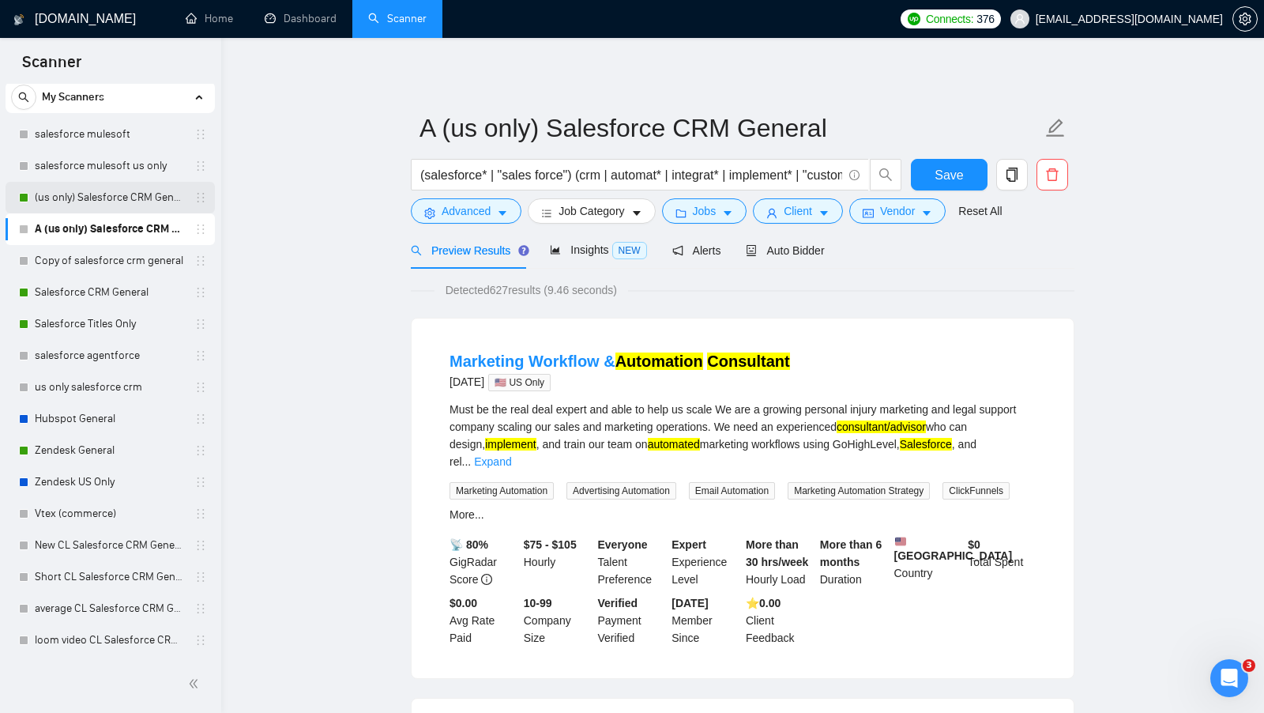
click at [62, 196] on link "(us only) Salesforce CRM General" at bounding box center [110, 198] width 150 height 32
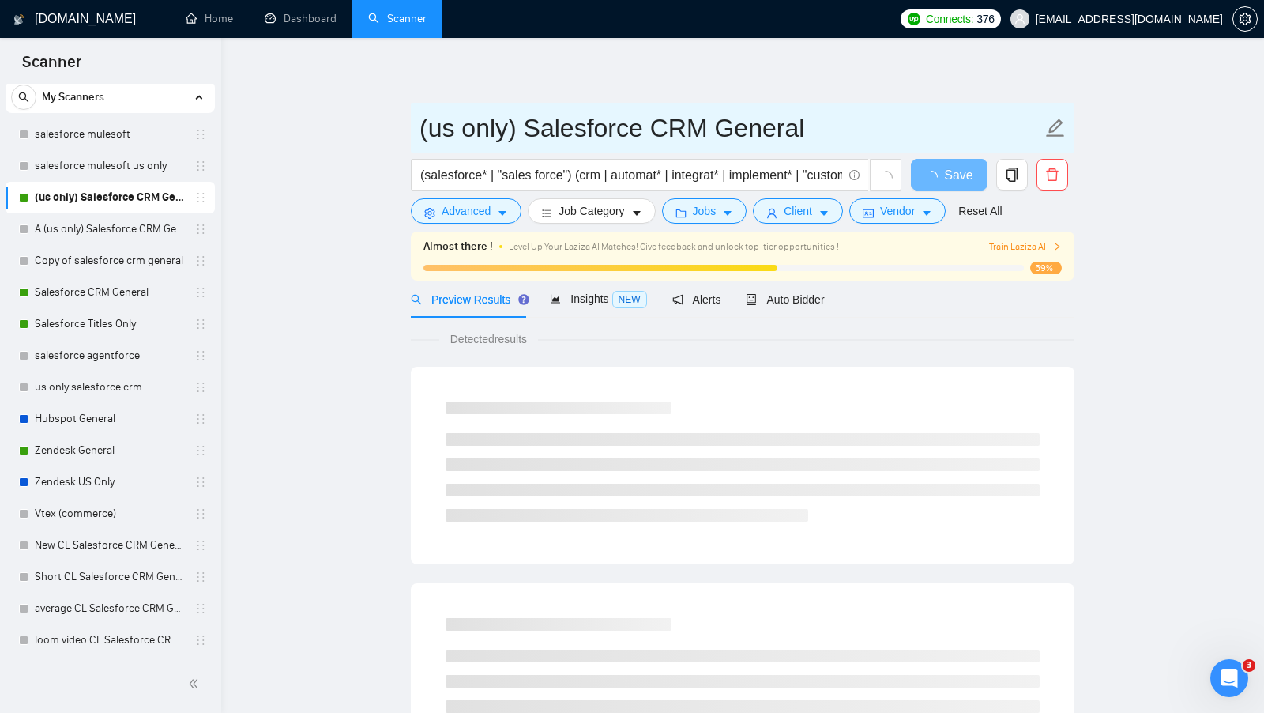
click at [425, 141] on input "(us only) Salesforce CRM General" at bounding box center [731, 128] width 623 height 40
click at [424, 134] on input "(us only) Salesforce CRM General" at bounding box center [731, 128] width 623 height 40
click at [422, 132] on input "(us only) Salesforce CRM General" at bounding box center [731, 128] width 623 height 40
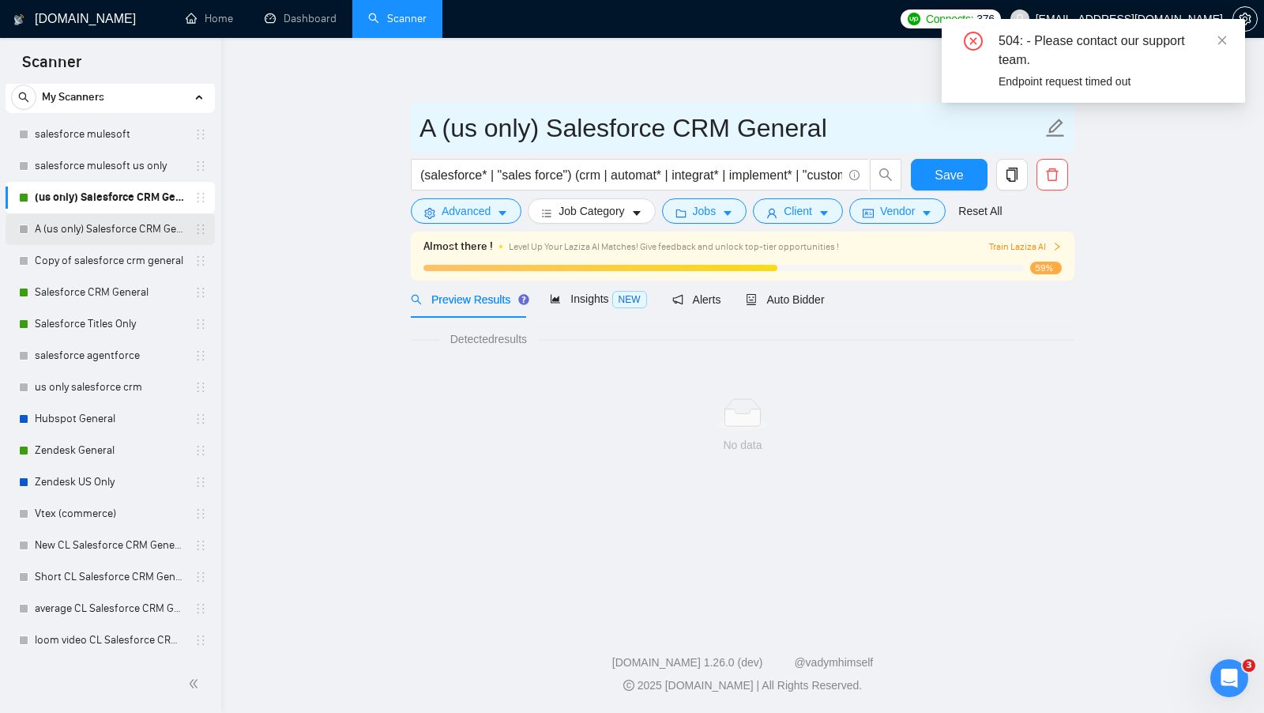
type input "A (us only) Salesforce CRM General"
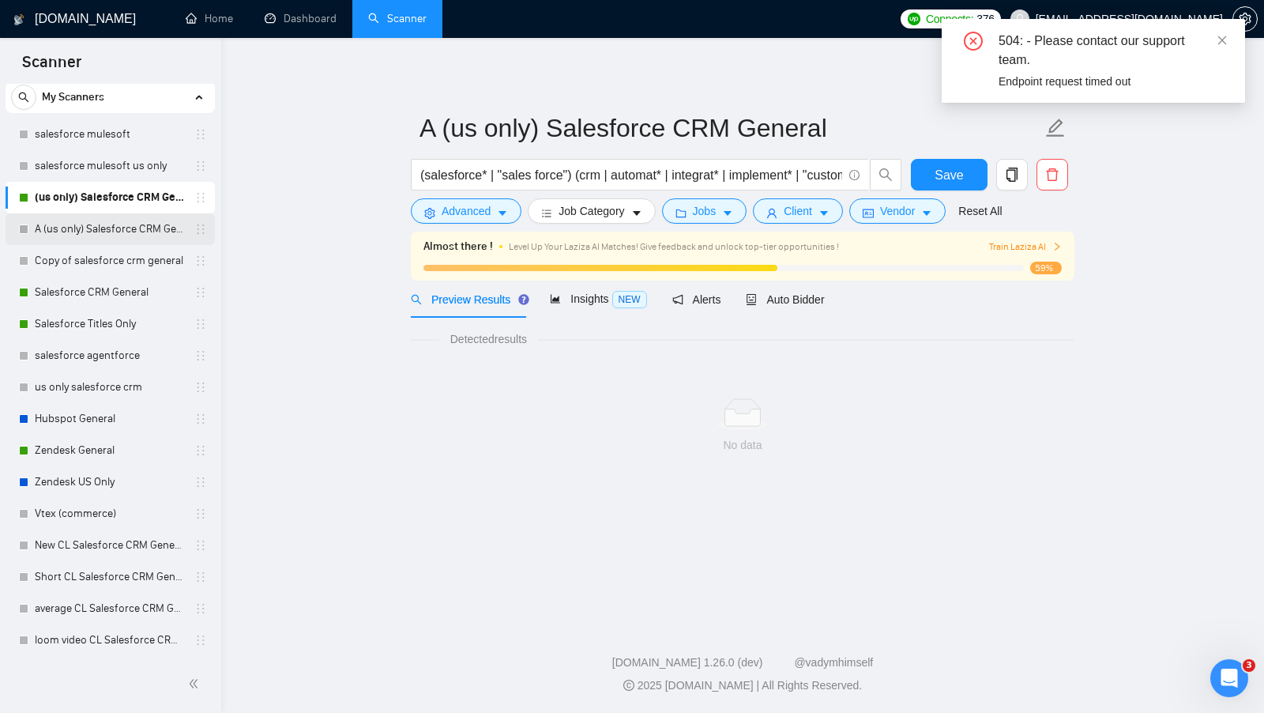
click at [84, 228] on link "A (us only) Salesforce CRM General" at bounding box center [110, 229] width 150 height 32
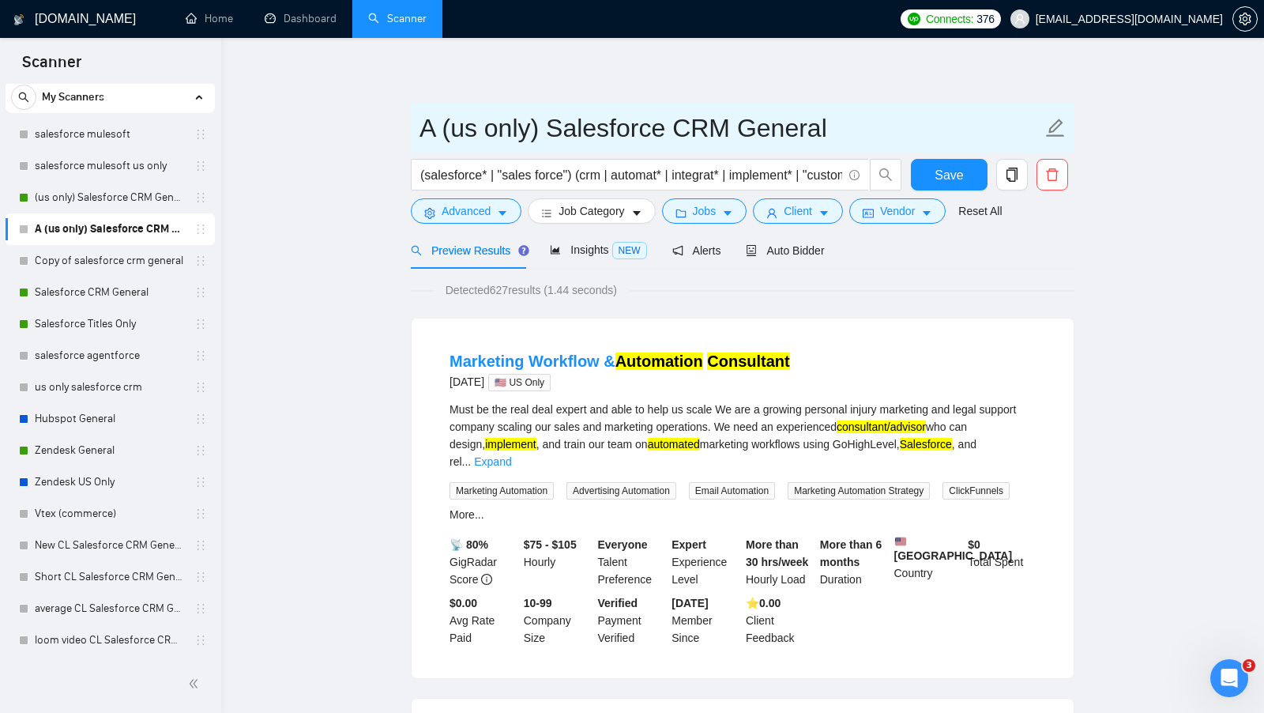
click at [444, 127] on input "A (us only) Salesforce CRM General" at bounding box center [731, 128] width 623 height 40
type input "B (us only) Salesforce CRM General"
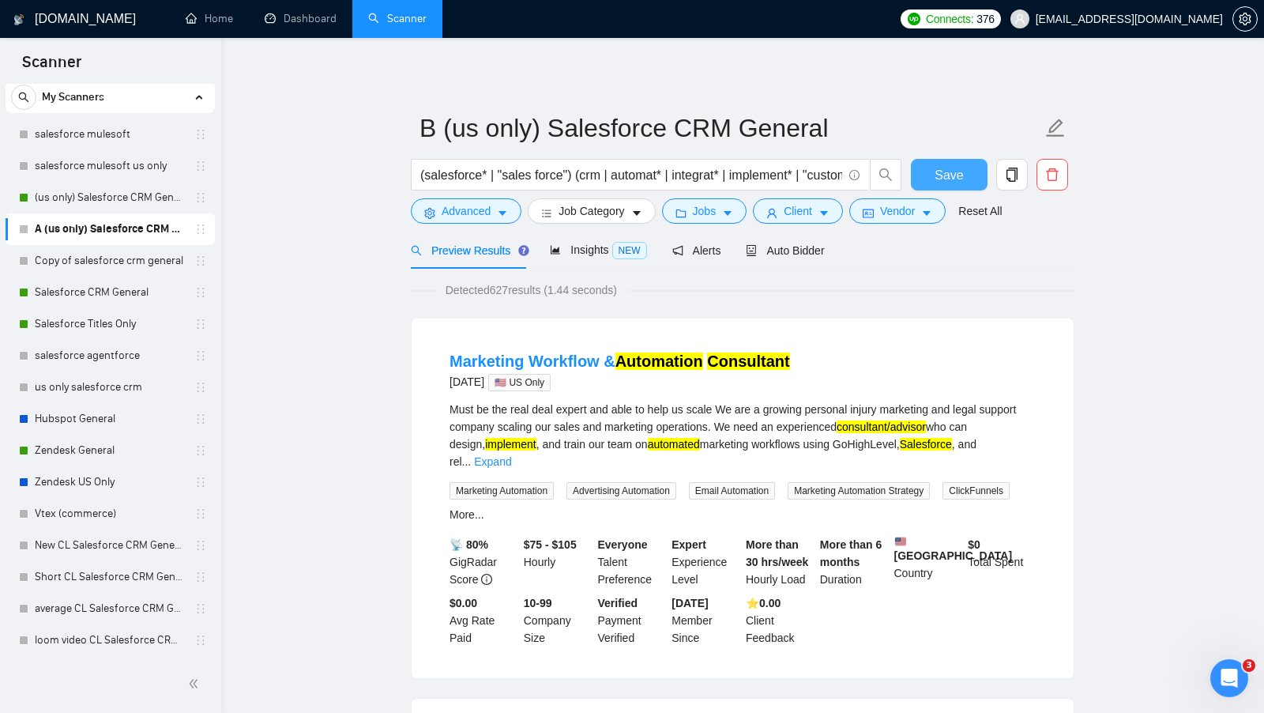
click at [953, 181] on span "Save" at bounding box center [949, 175] width 28 height 20
click at [76, 201] on link "(us only) Salesforce CRM General" at bounding box center [110, 198] width 150 height 32
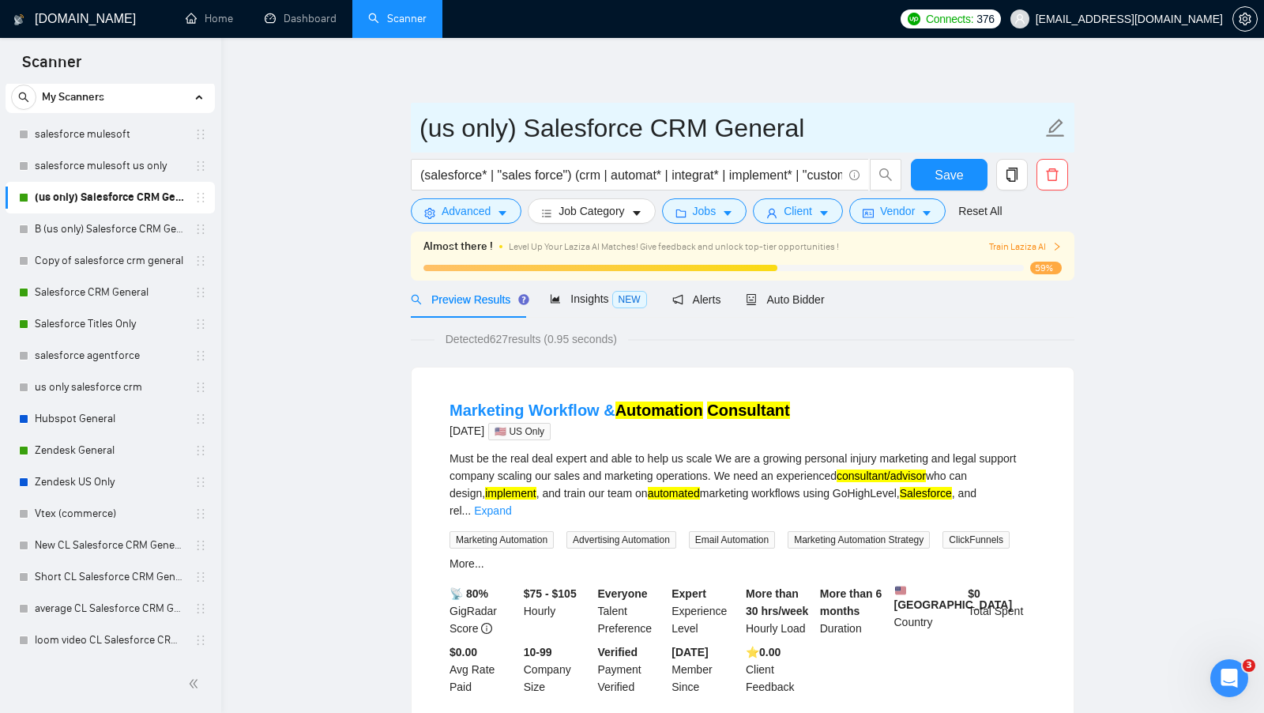
click at [421, 126] on input "(us only) Salesforce CRM General" at bounding box center [731, 128] width 623 height 40
type input "A (us only) Salesforce CRM General"
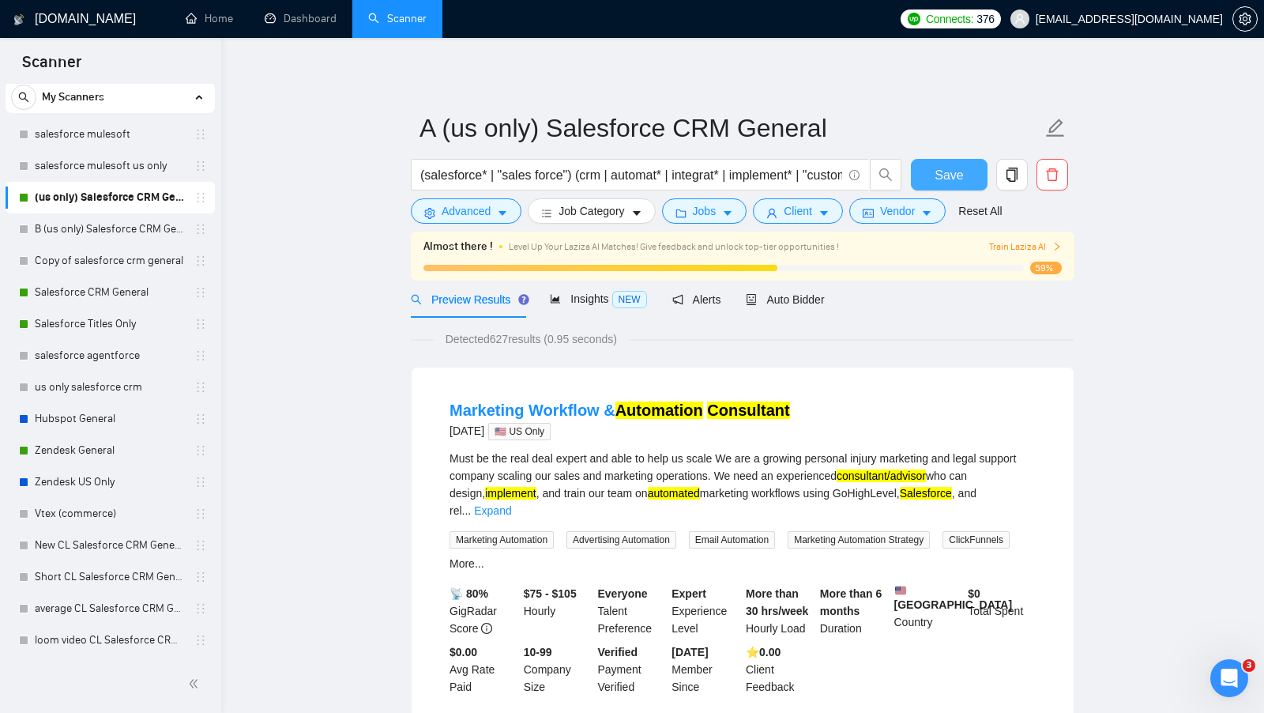
click at [955, 172] on span "Save" at bounding box center [949, 175] width 28 height 20
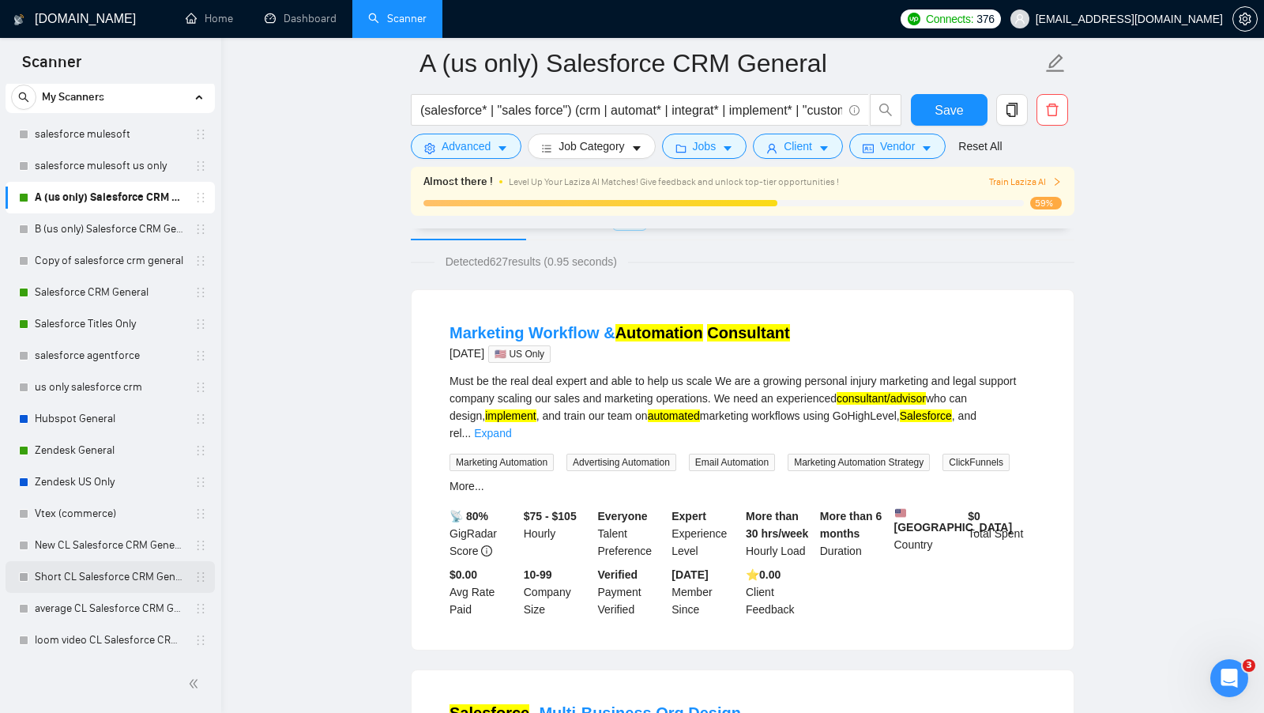
click at [92, 582] on link "Short CL Salesforce CRM General" at bounding box center [110, 577] width 150 height 32
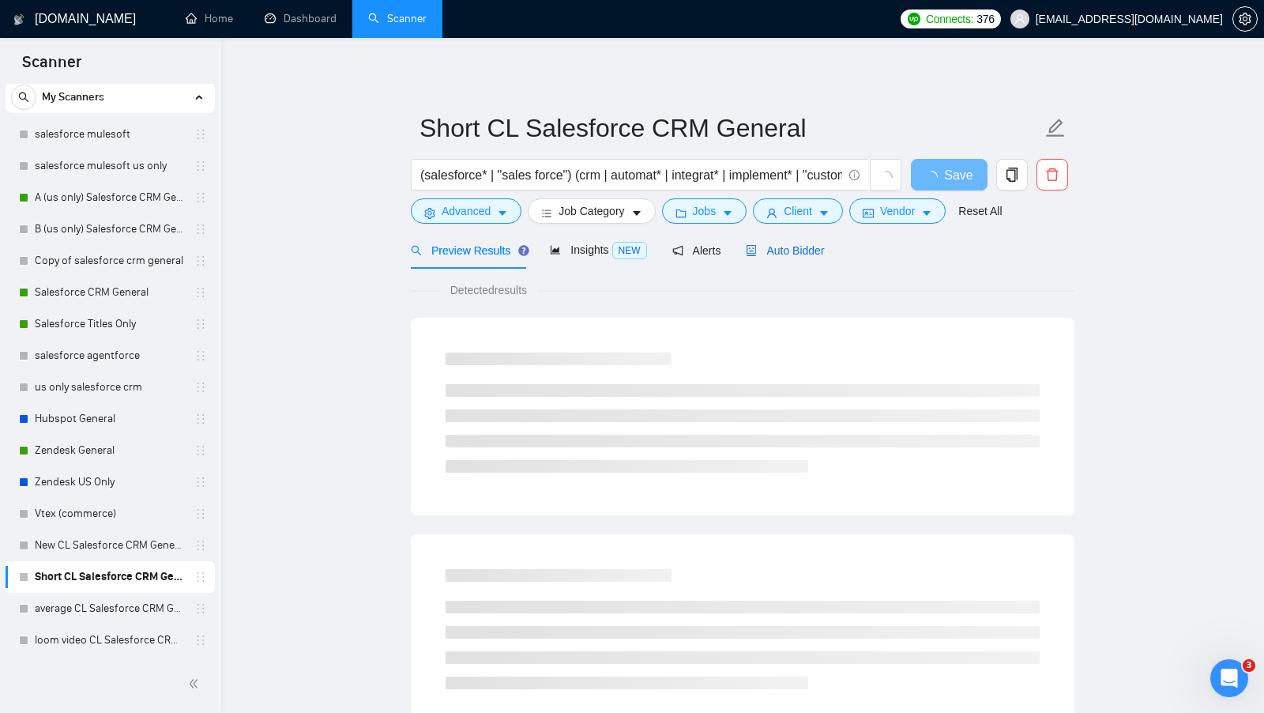
click at [808, 252] on span "Auto Bidder" at bounding box center [785, 250] width 78 height 13
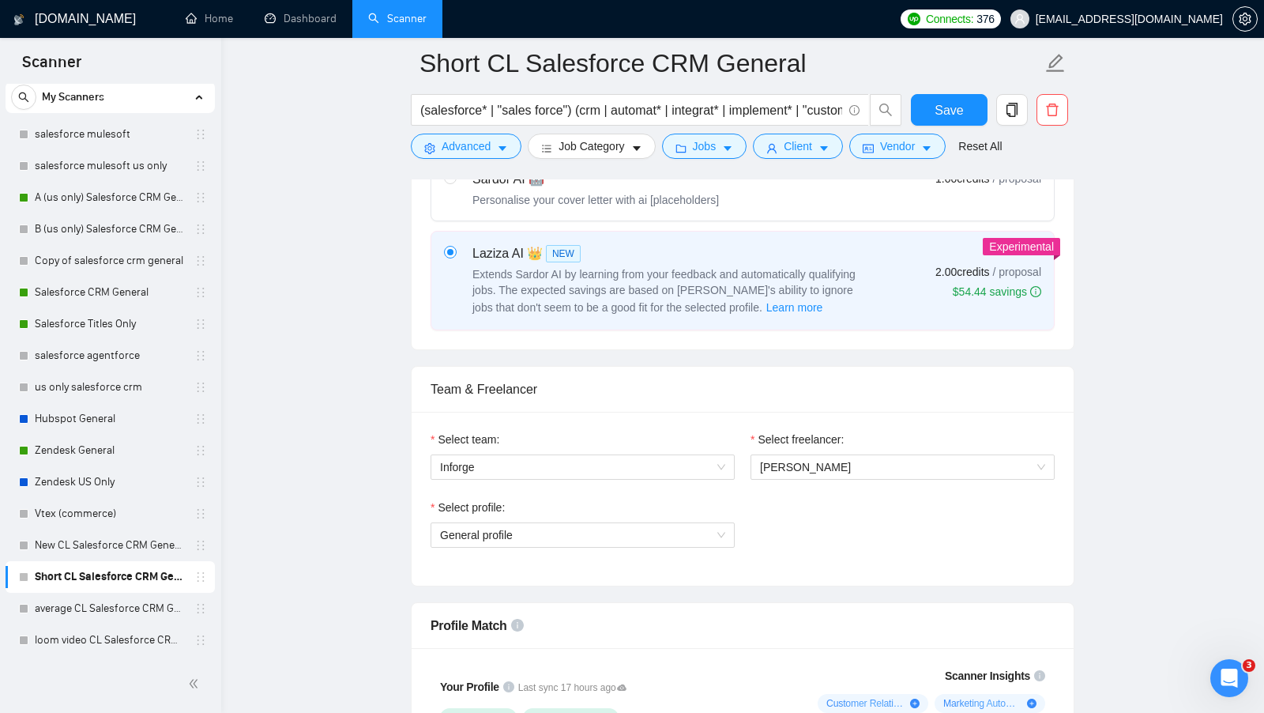
scroll to position [1675, 0]
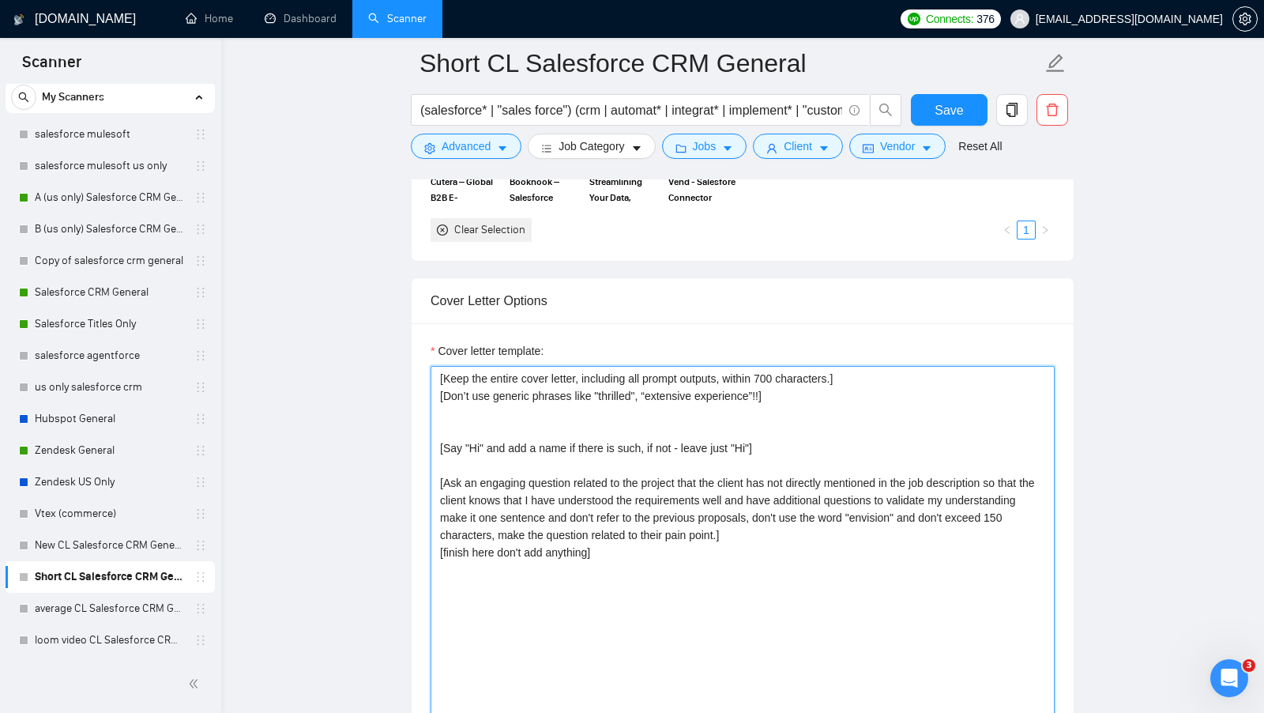
click at [738, 419] on textarea "[Keep the entire cover letter, including all prompt outputs, within 700 charact…" at bounding box center [743, 544] width 624 height 356
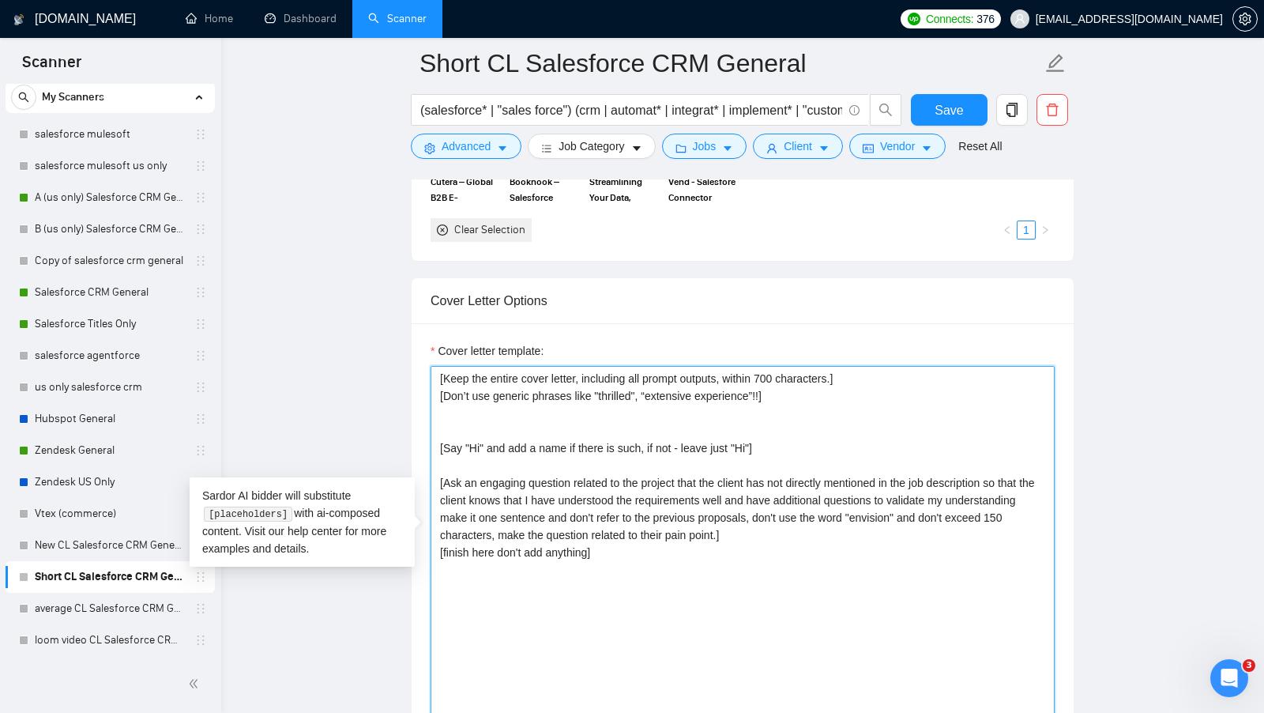
drag, startPoint x: 646, startPoint y: 566, endPoint x: 420, endPoint y: 363, distance: 303.9
click at [420, 363] on div "Cover letter template: [Keep the entire cover letter, including all prompt outp…" at bounding box center [743, 541] width 662 height 436
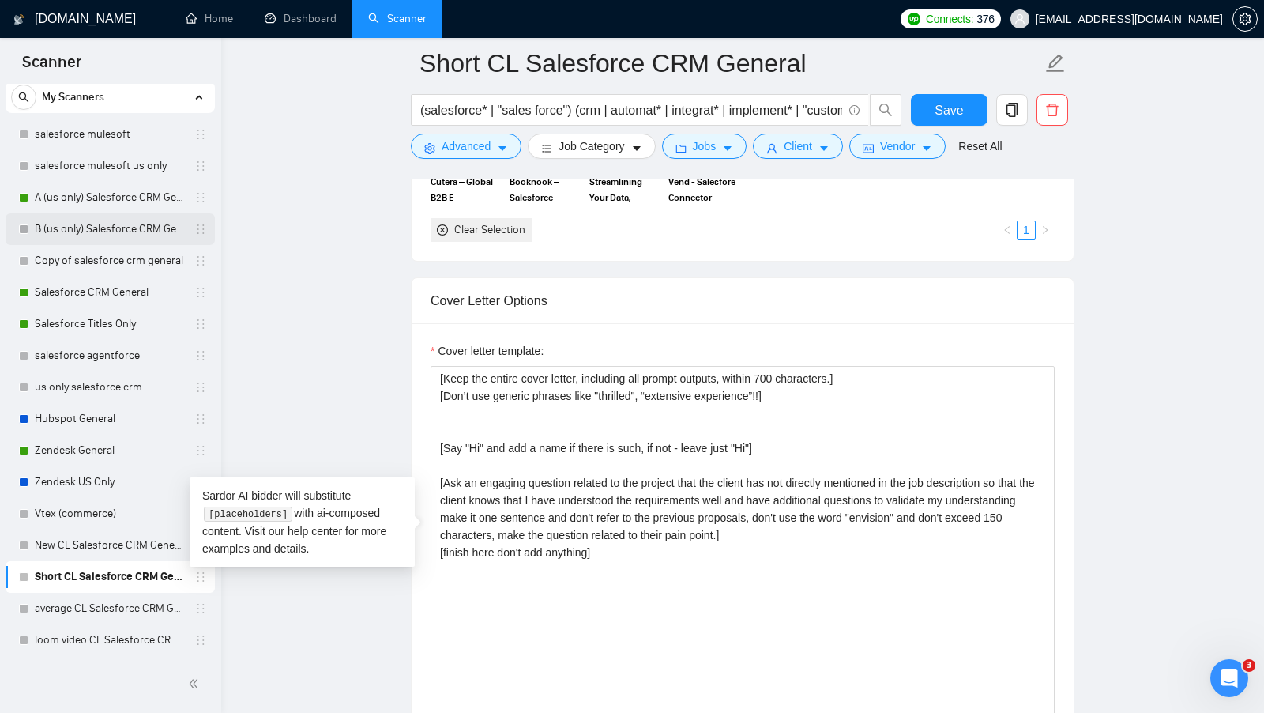
click at [82, 225] on link "B (us only) Salesforce CRM General" at bounding box center [110, 229] width 150 height 32
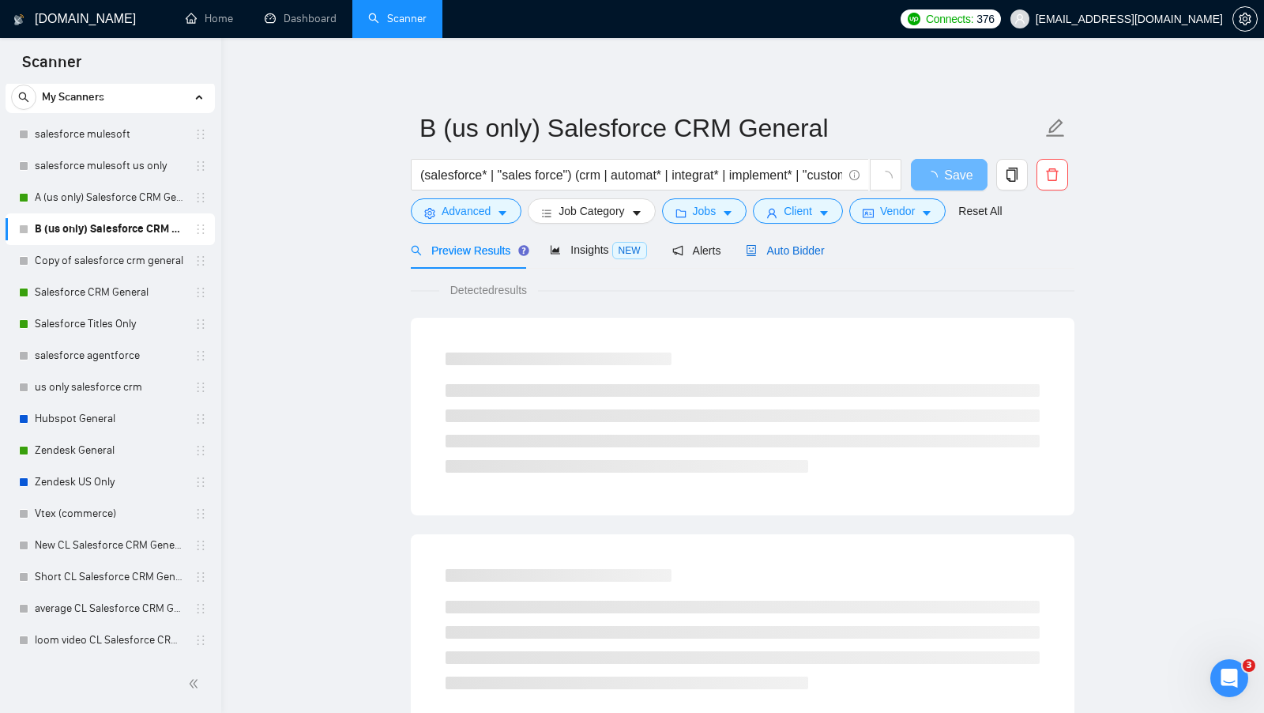
click at [803, 250] on span "Auto Bidder" at bounding box center [785, 250] width 78 height 13
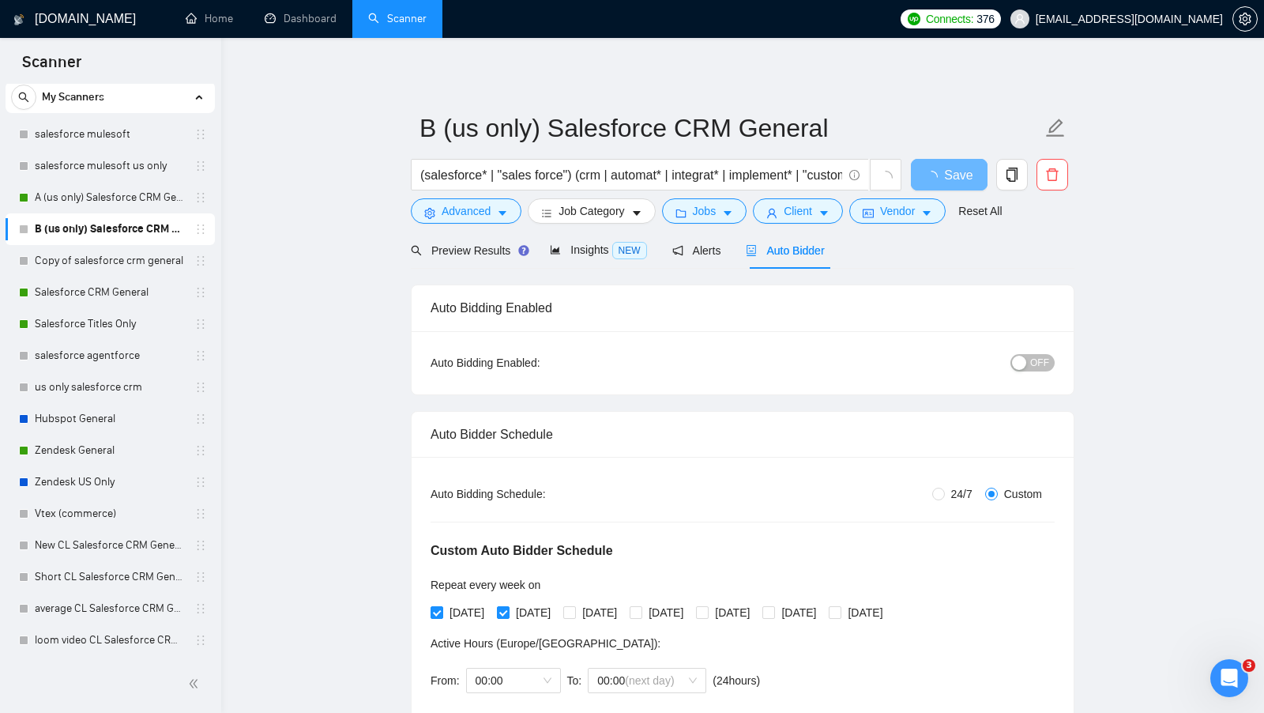
radio input "false"
radio input "true"
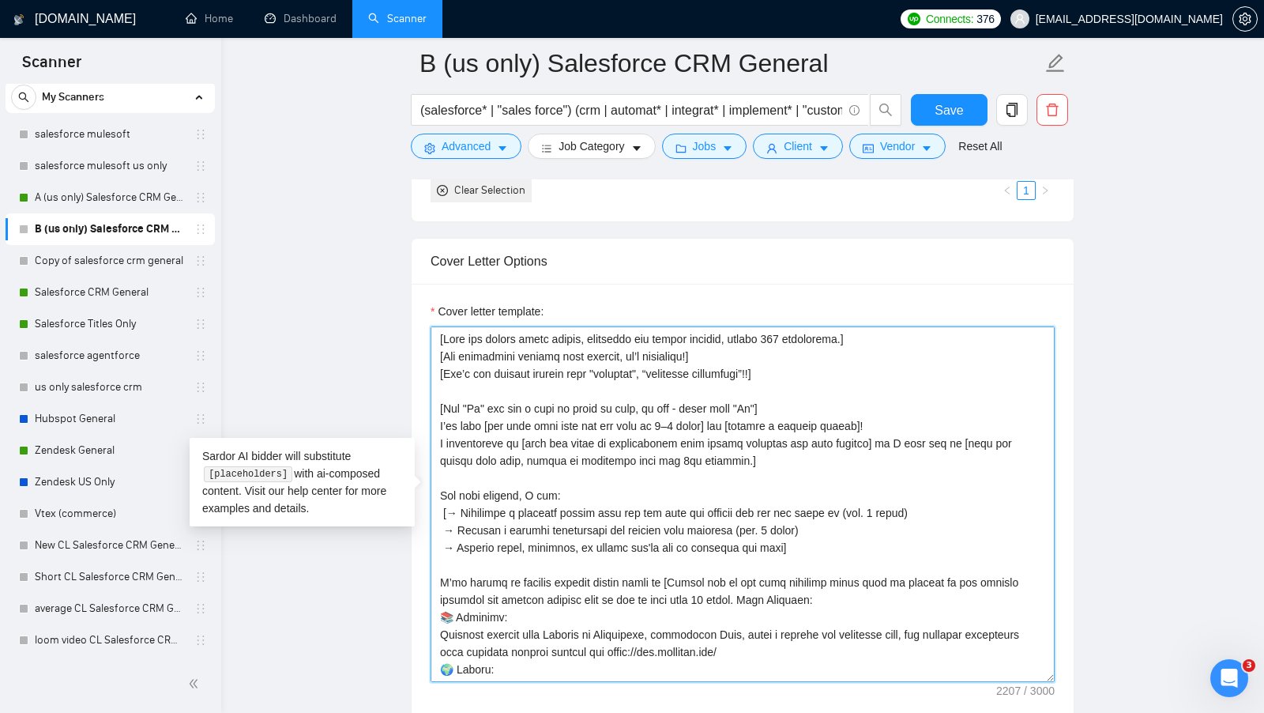
drag, startPoint x: 653, startPoint y: 662, endPoint x: 388, endPoint y: 293, distance: 454.2
click at [388, 293] on main "B (us only) Salesforce CRM General (salesforce* | "sales force") (crm | automat…" at bounding box center [743, 418] width 993 height 4538
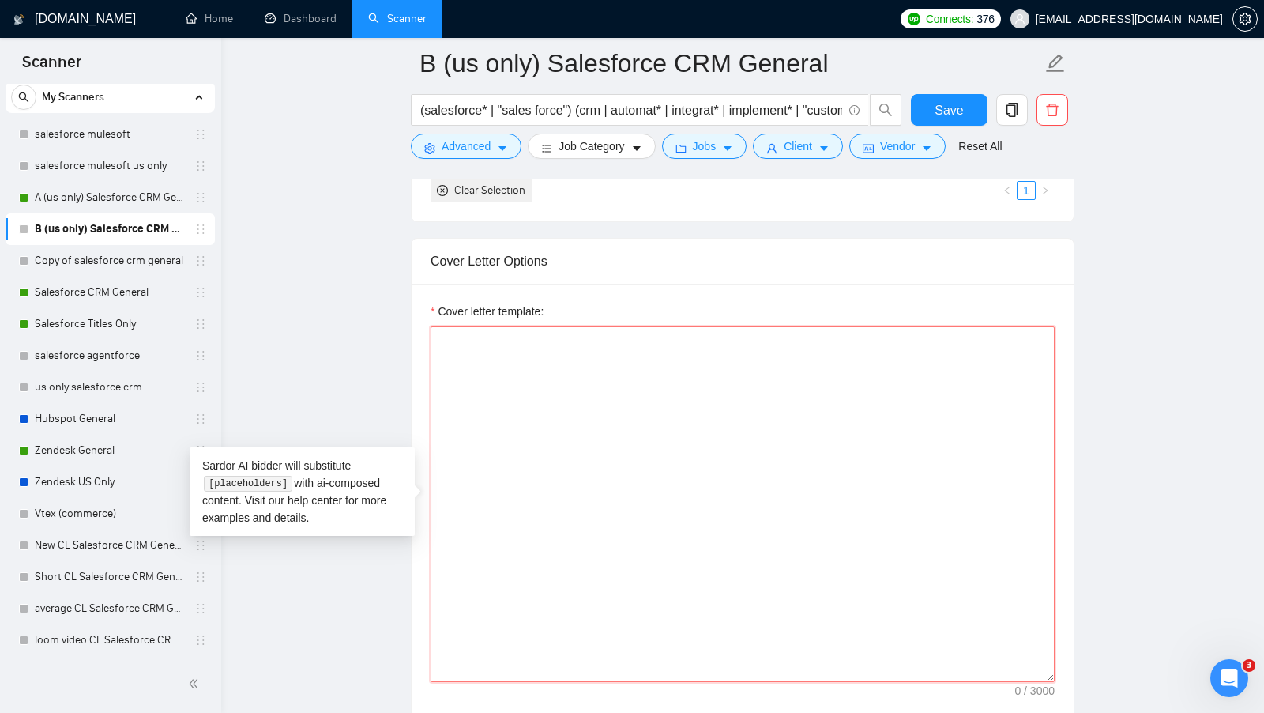
paste textarea "[Keep the entire cover letter, including all prompt outputs, within 700 charact…"
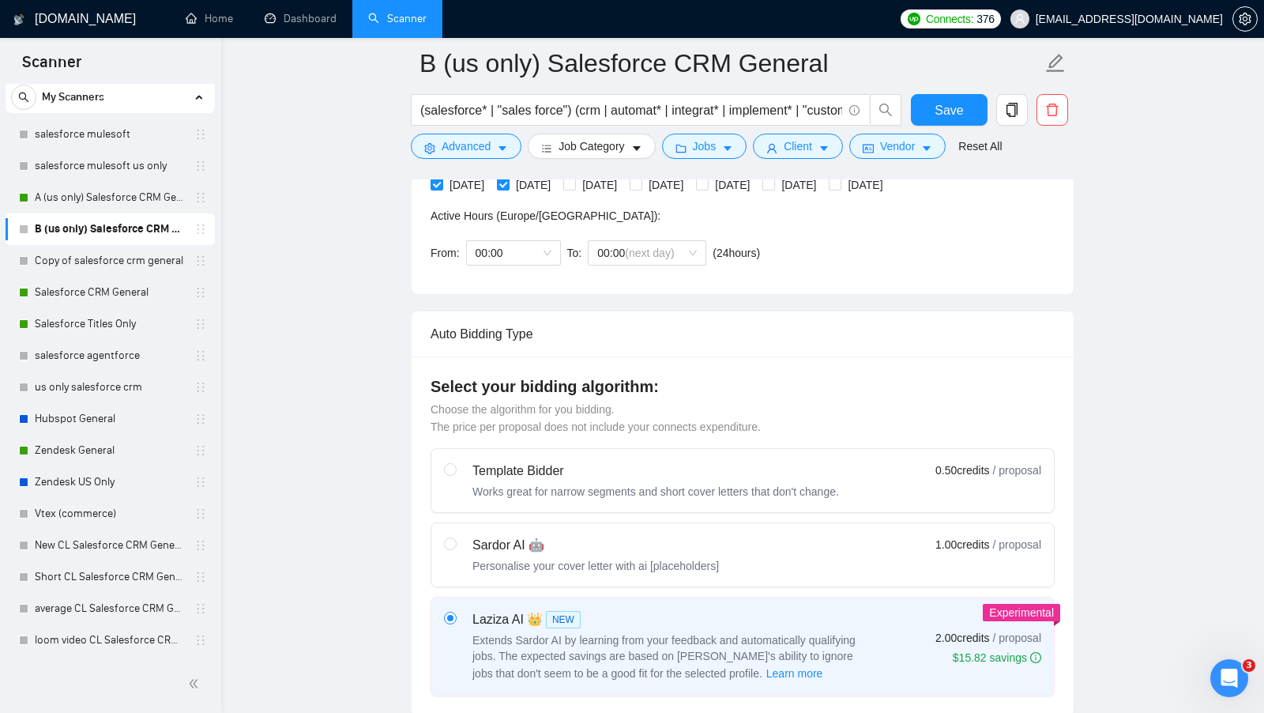
scroll to position [312, 0]
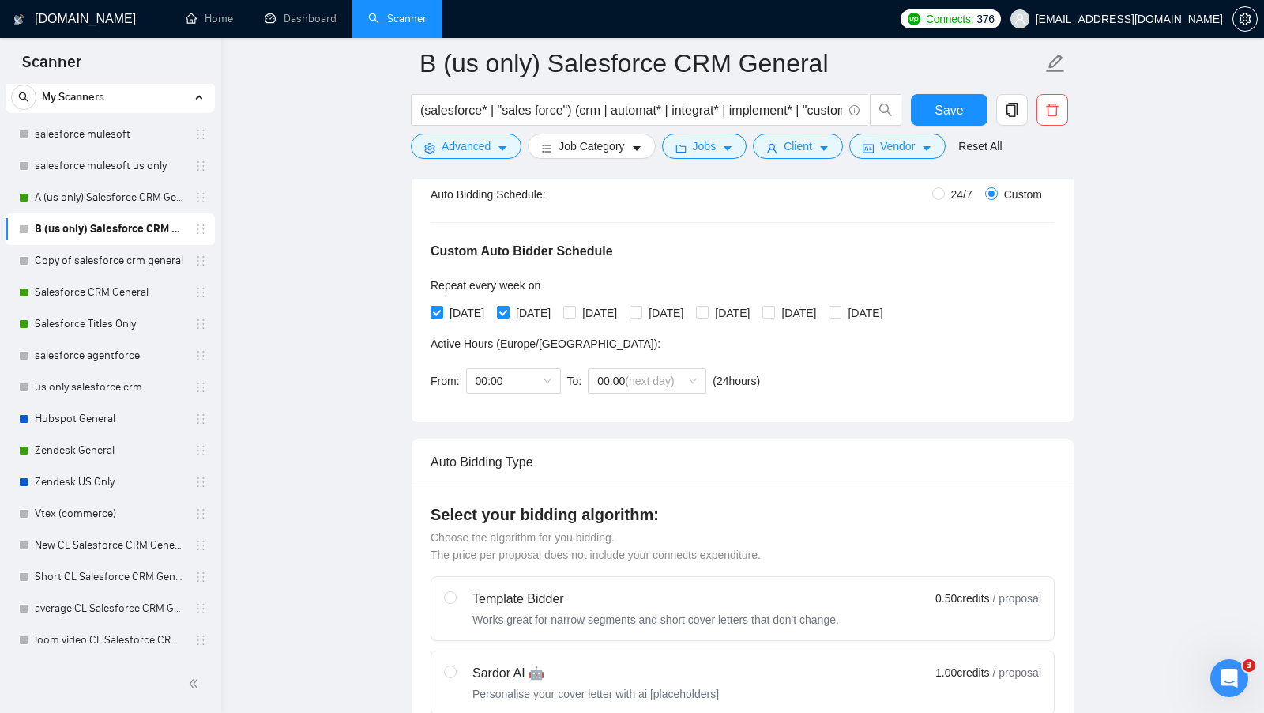
type textarea "[Keep the entire cover letter, including all prompt outputs, within 700 charact…"
click at [440, 307] on input "[DATE]" at bounding box center [436, 311] width 11 height 11
checkbox input "false"
click at [501, 307] on div "[DATE] [DATE] [DATE] [DATE] [DATE] [DATE] [DATE]" at bounding box center [660, 312] width 459 height 17
click at [506, 307] on input "[DATE]" at bounding box center [502, 311] width 11 height 11
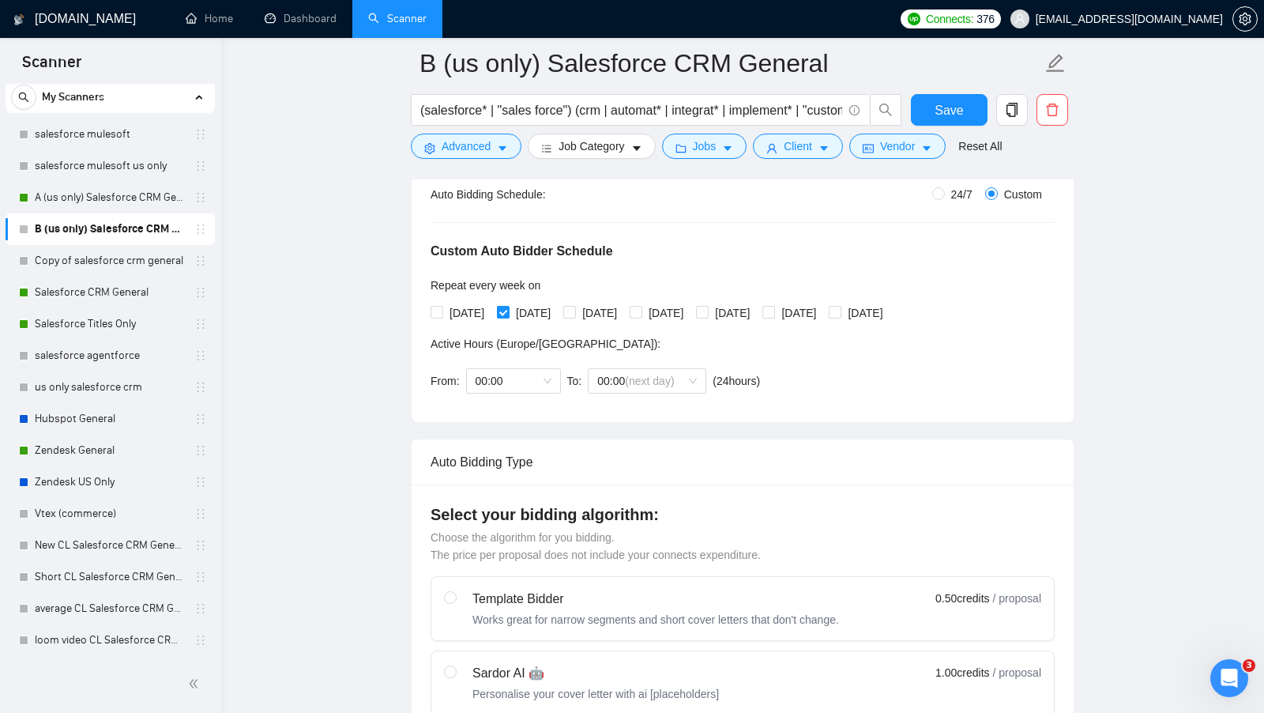
checkbox input "false"
click at [574, 307] on input "[DATE]" at bounding box center [568, 311] width 11 height 11
checkbox input "true"
click at [683, 312] on span "[DATE]" at bounding box center [665, 312] width 47 height 17
click at [641, 312] on input "[DATE]" at bounding box center [635, 311] width 11 height 11
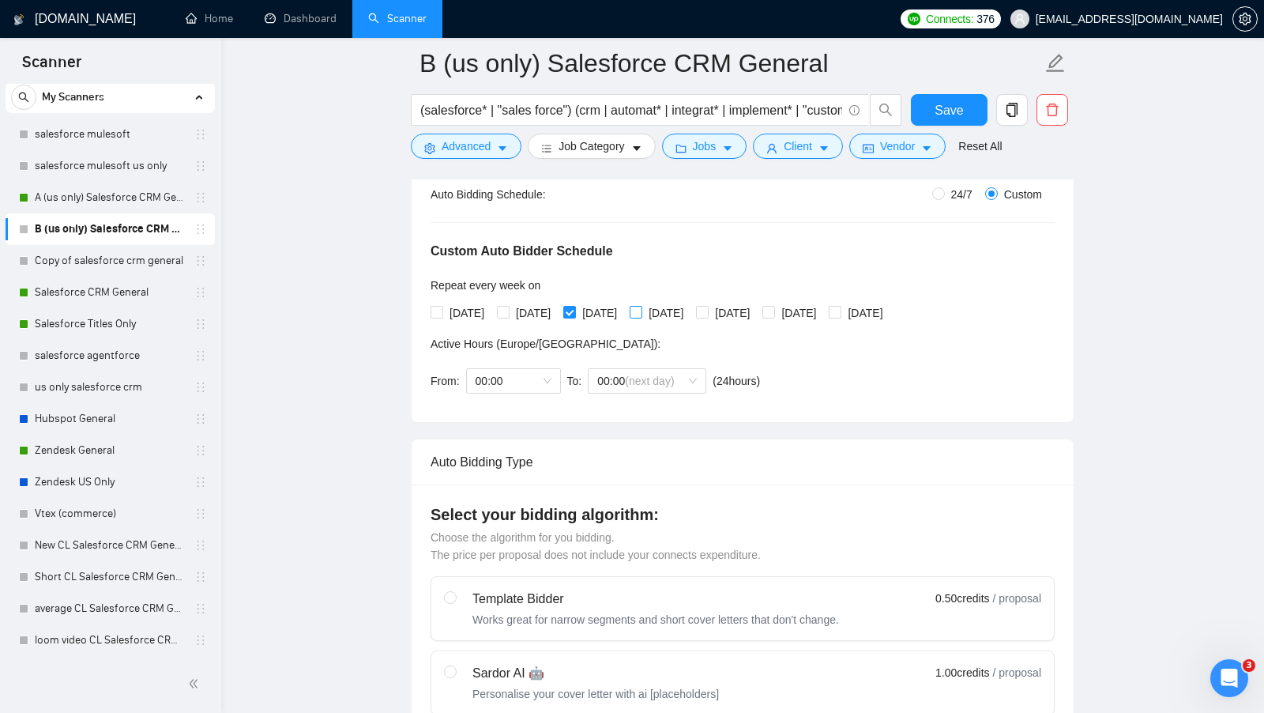
checkbox input "true"
click at [970, 111] on button "Save" at bounding box center [949, 110] width 77 height 32
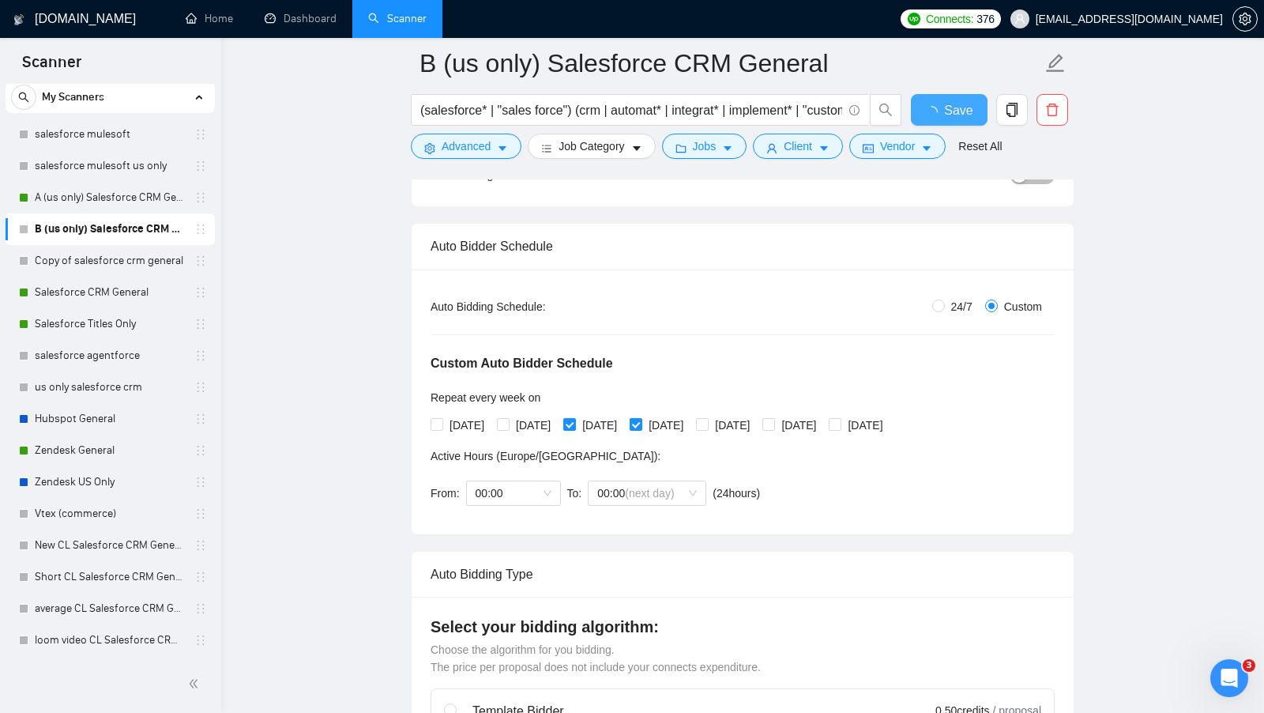
scroll to position [162, 0]
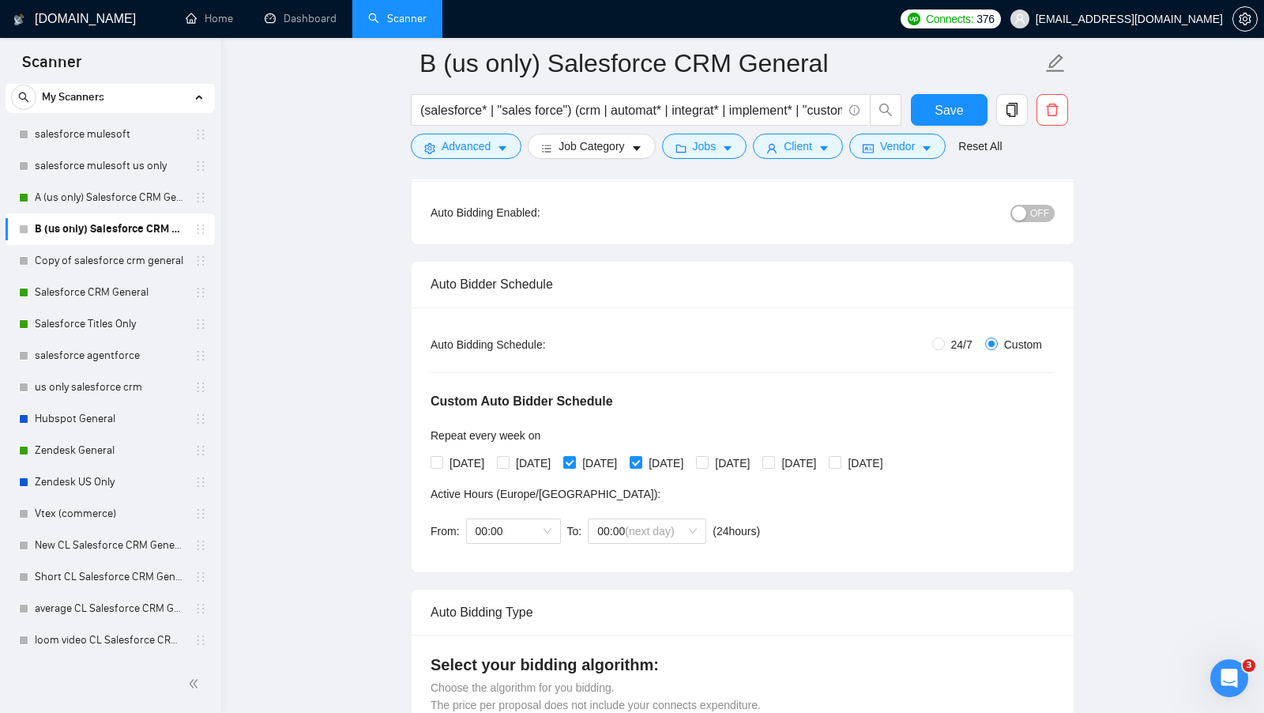
click at [1026, 210] on div "button" at bounding box center [1019, 213] width 14 height 14
click at [958, 113] on span "Save" at bounding box center [949, 110] width 28 height 20
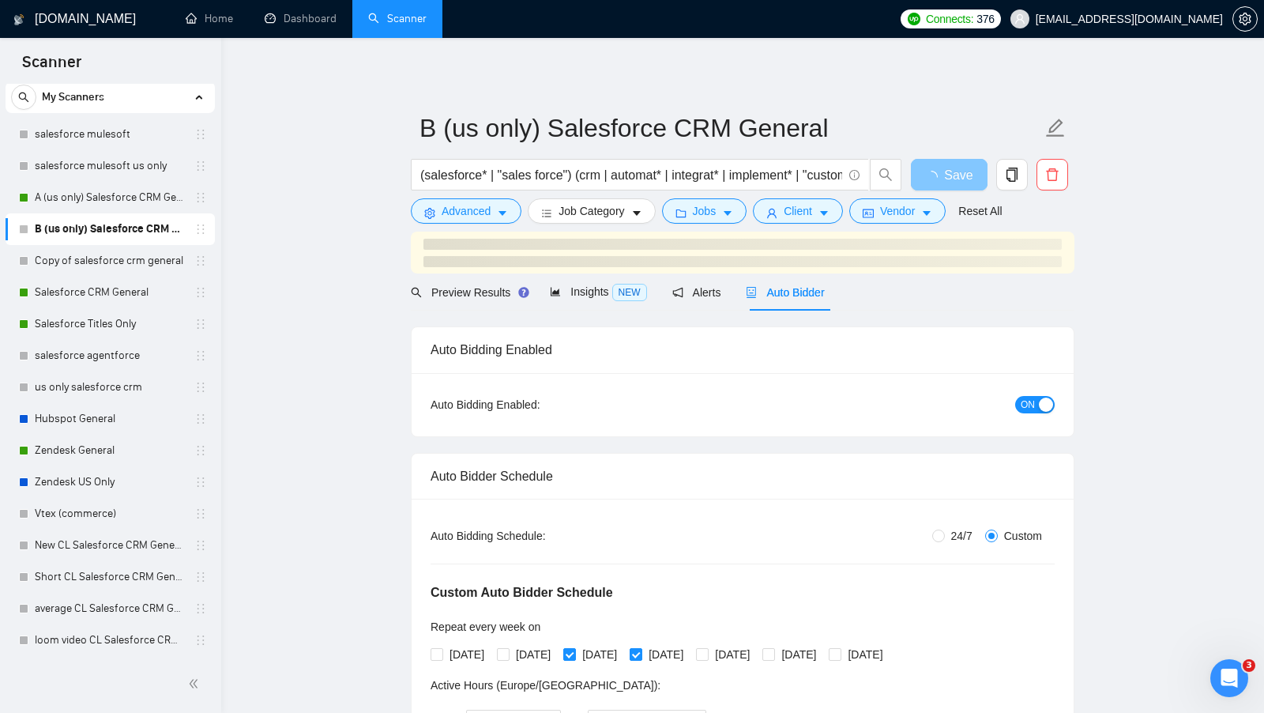
scroll to position [42, 0]
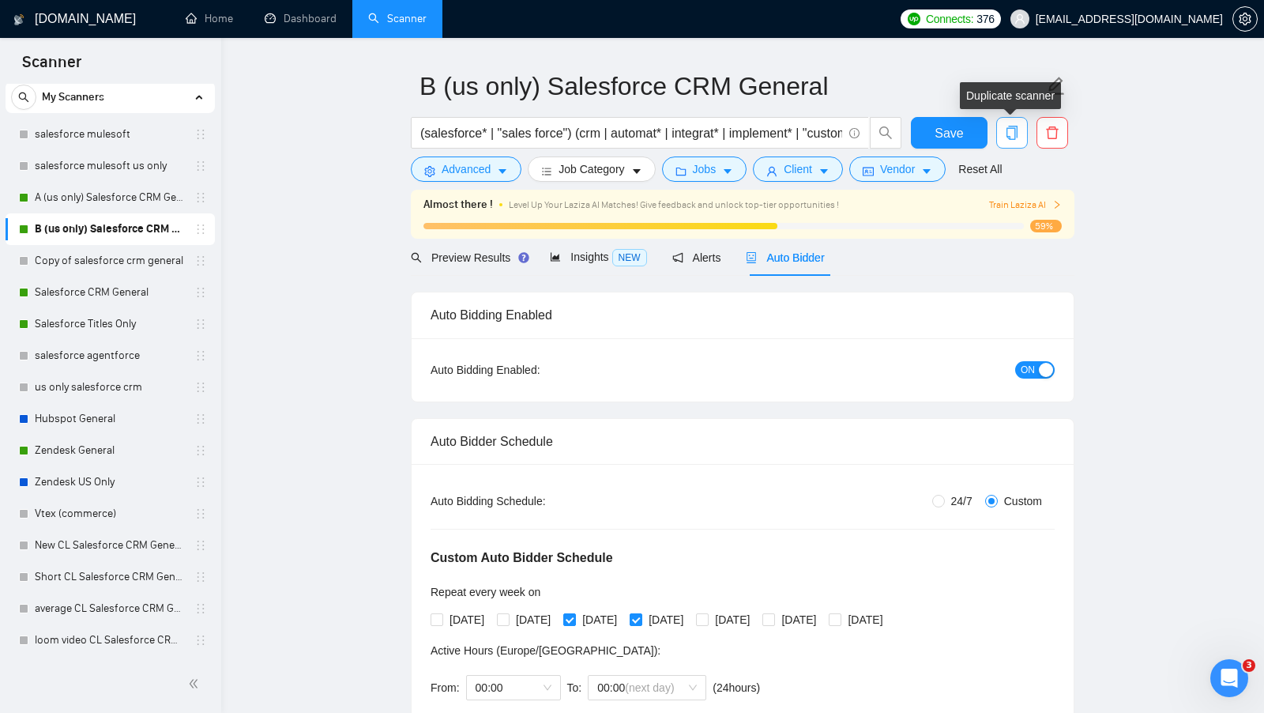
click at [1015, 124] on button "button" at bounding box center [1012, 133] width 32 height 32
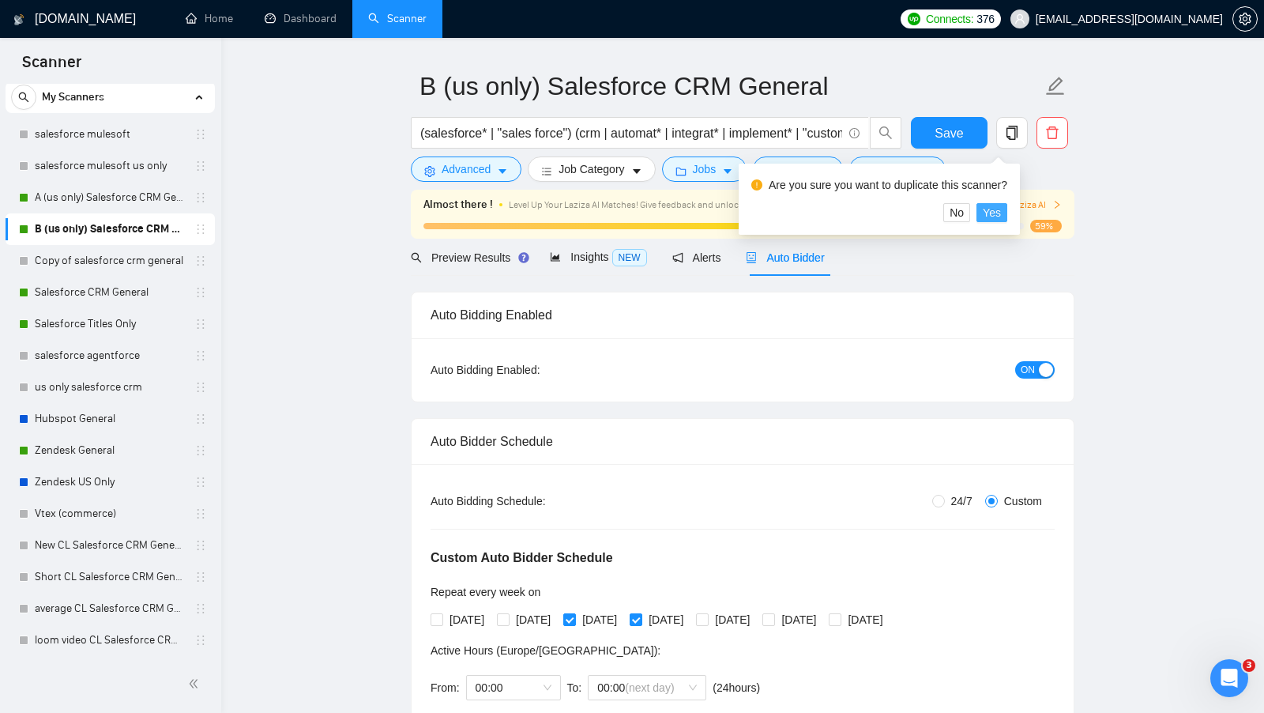
click at [1002, 203] on button "Yes" at bounding box center [992, 212] width 31 height 19
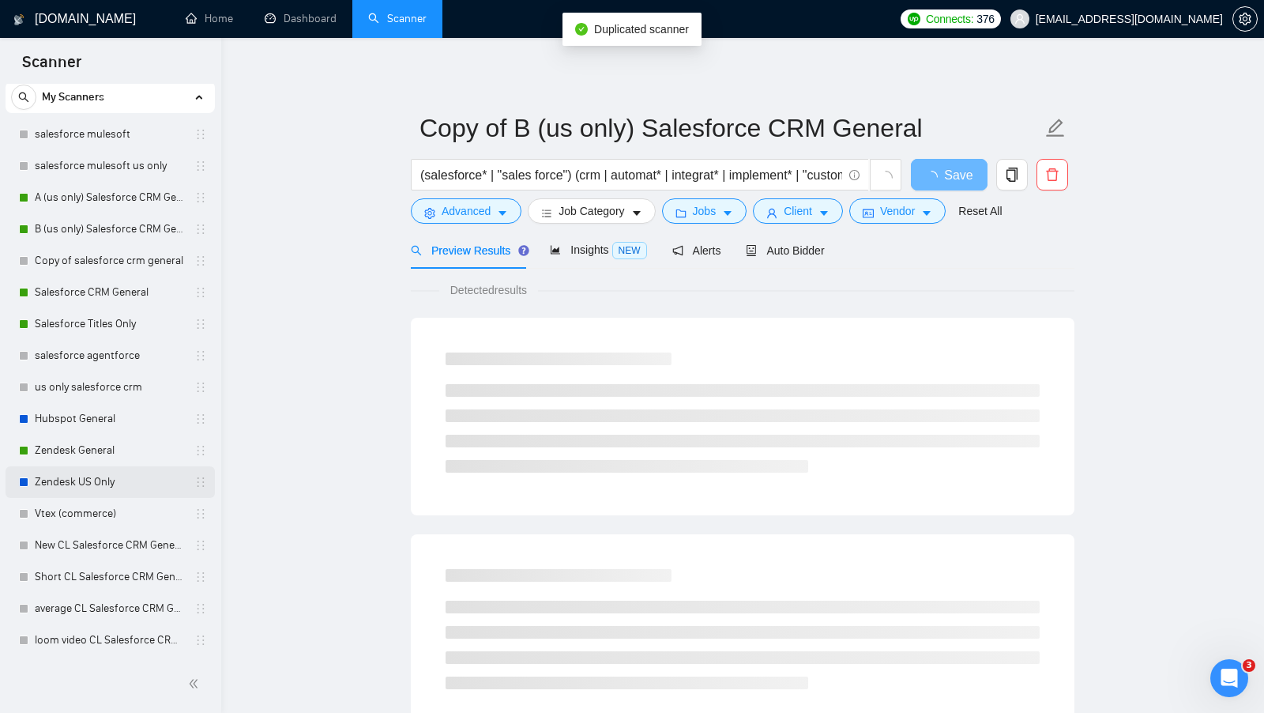
scroll to position [75, 0]
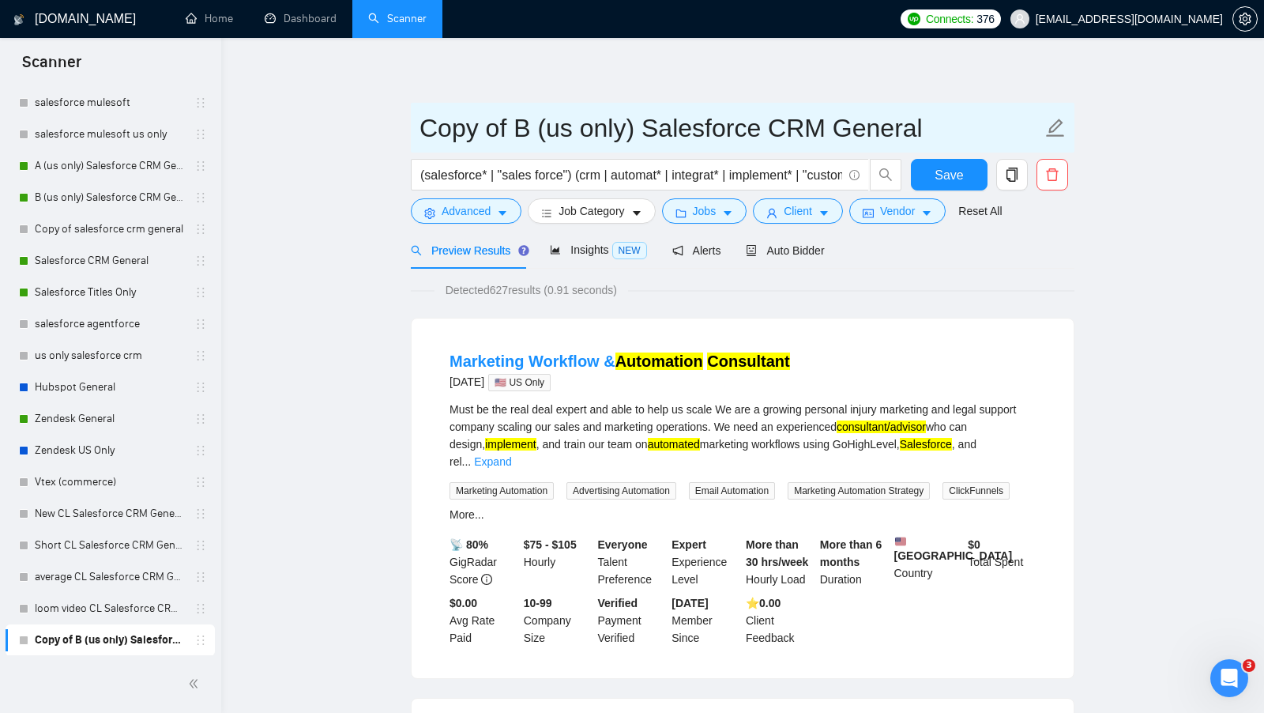
drag, startPoint x: 525, startPoint y: 128, endPoint x: 376, endPoint y: 126, distance: 148.6
type input "C (us only) Salesforce CRM General"
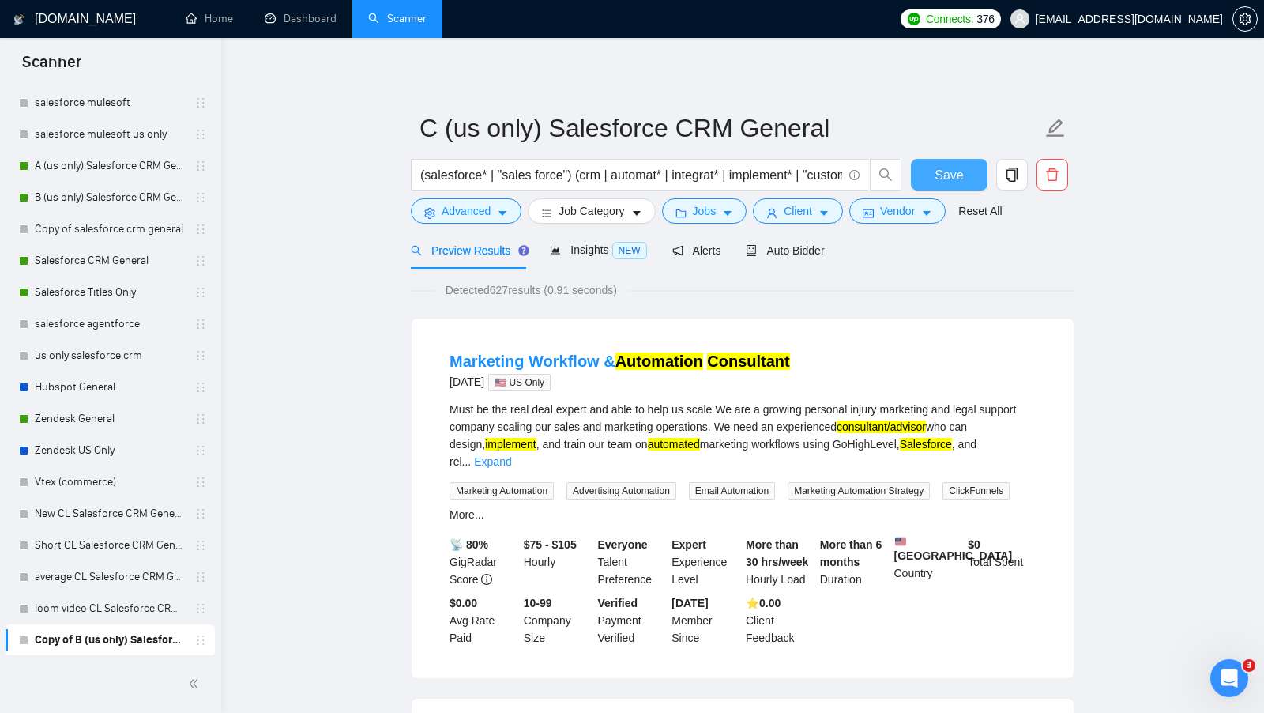
click at [944, 163] on button "Save" at bounding box center [949, 175] width 77 height 32
click at [97, 578] on link "average CL Salesforce CRM General" at bounding box center [110, 577] width 150 height 32
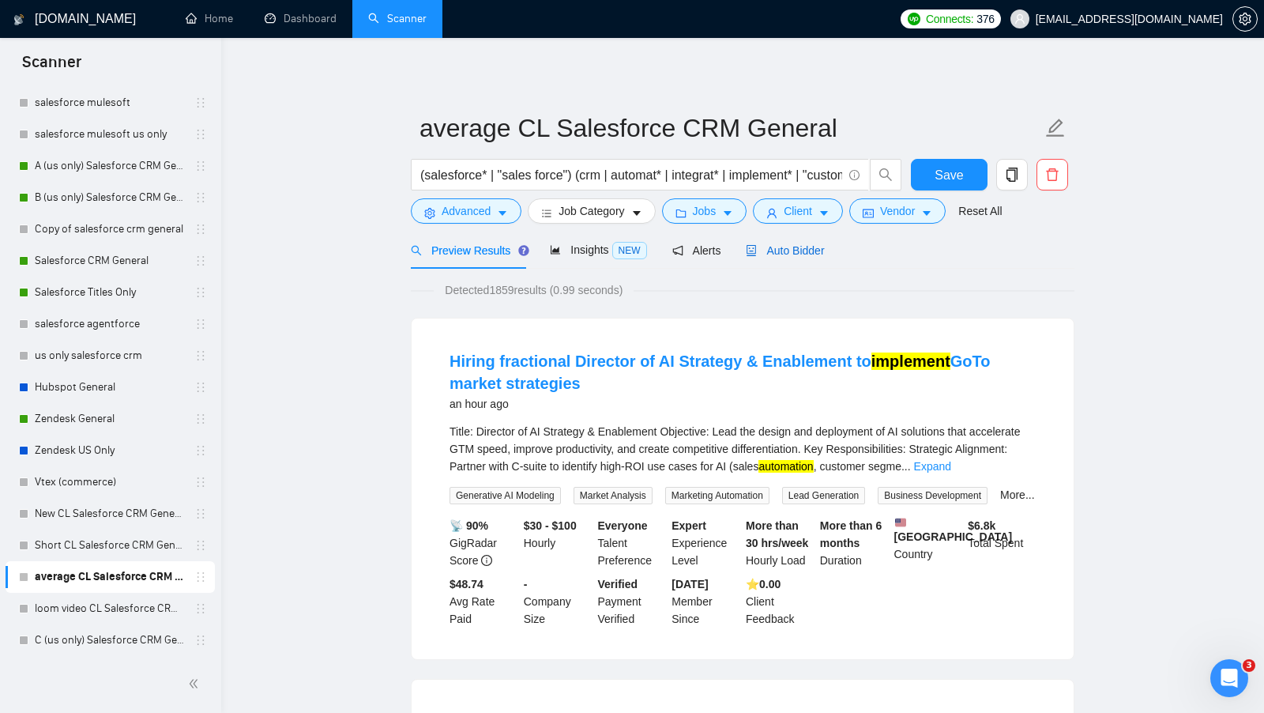
click at [801, 245] on span "Auto Bidder" at bounding box center [785, 250] width 78 height 13
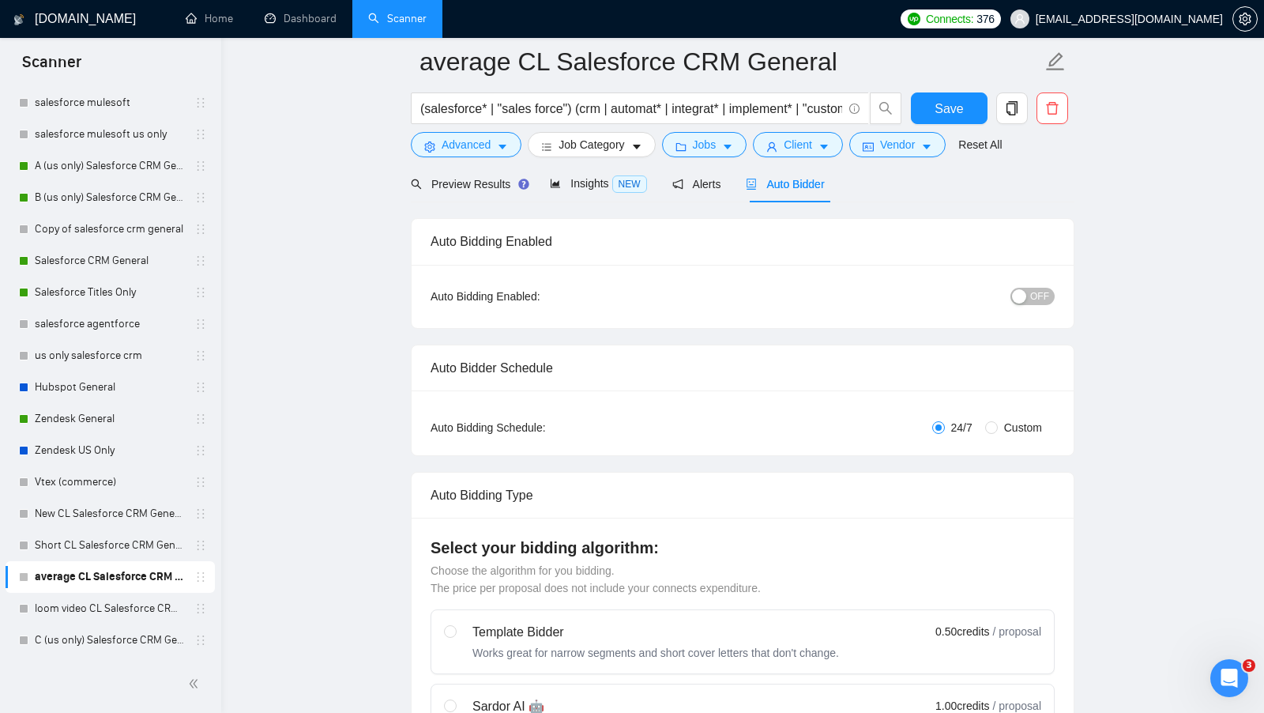
scroll to position [54, 0]
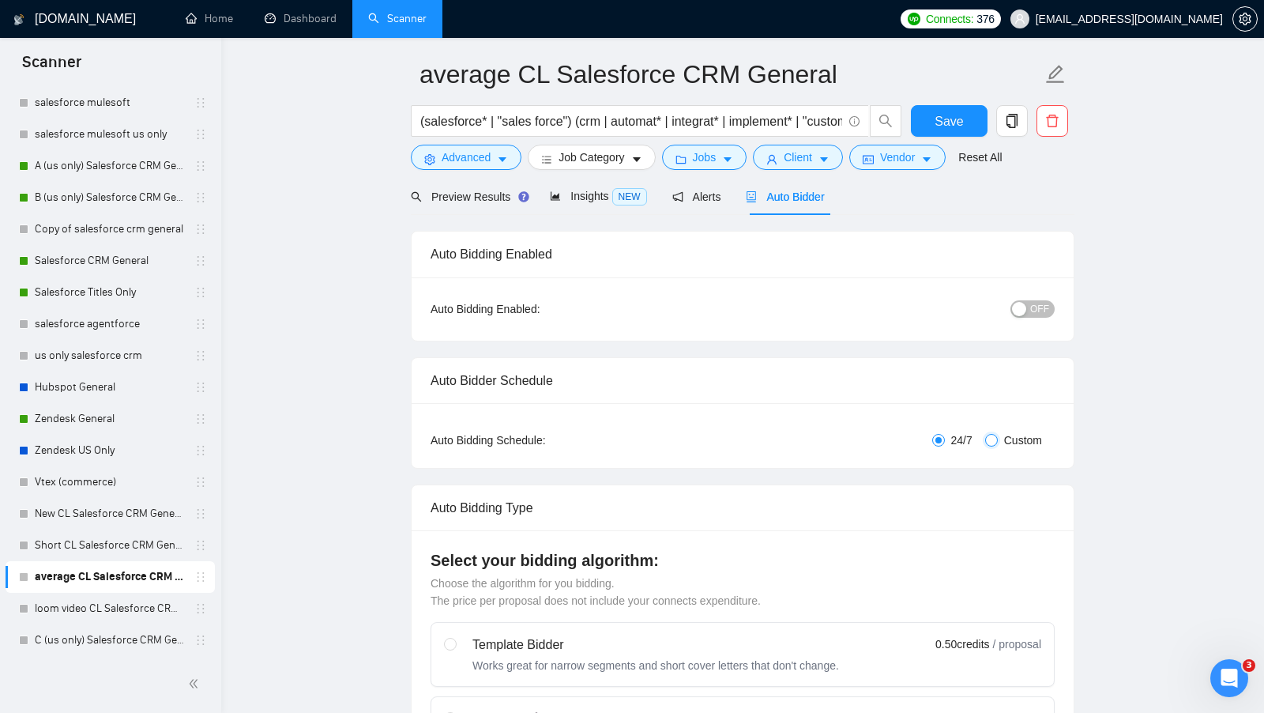
click at [986, 438] on input "Custom" at bounding box center [991, 440] width 13 height 13
radio input "true"
radio input "false"
checkbox input "true"
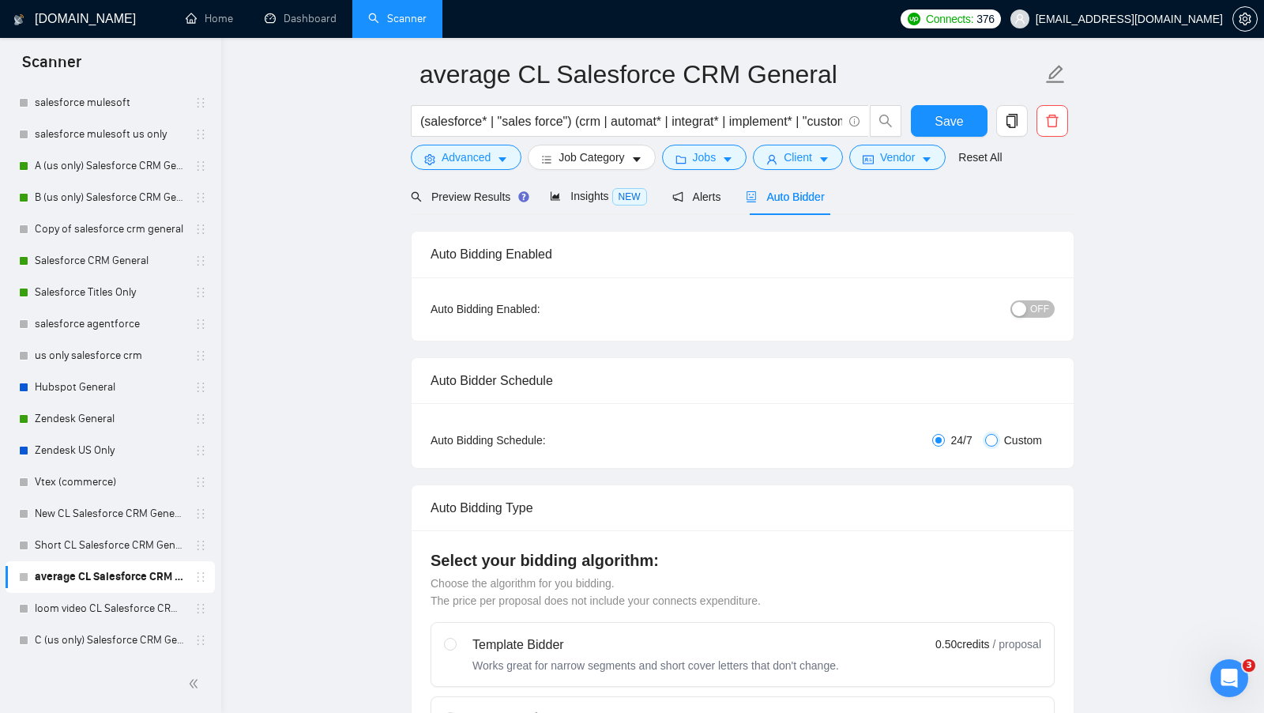
checkbox input "true"
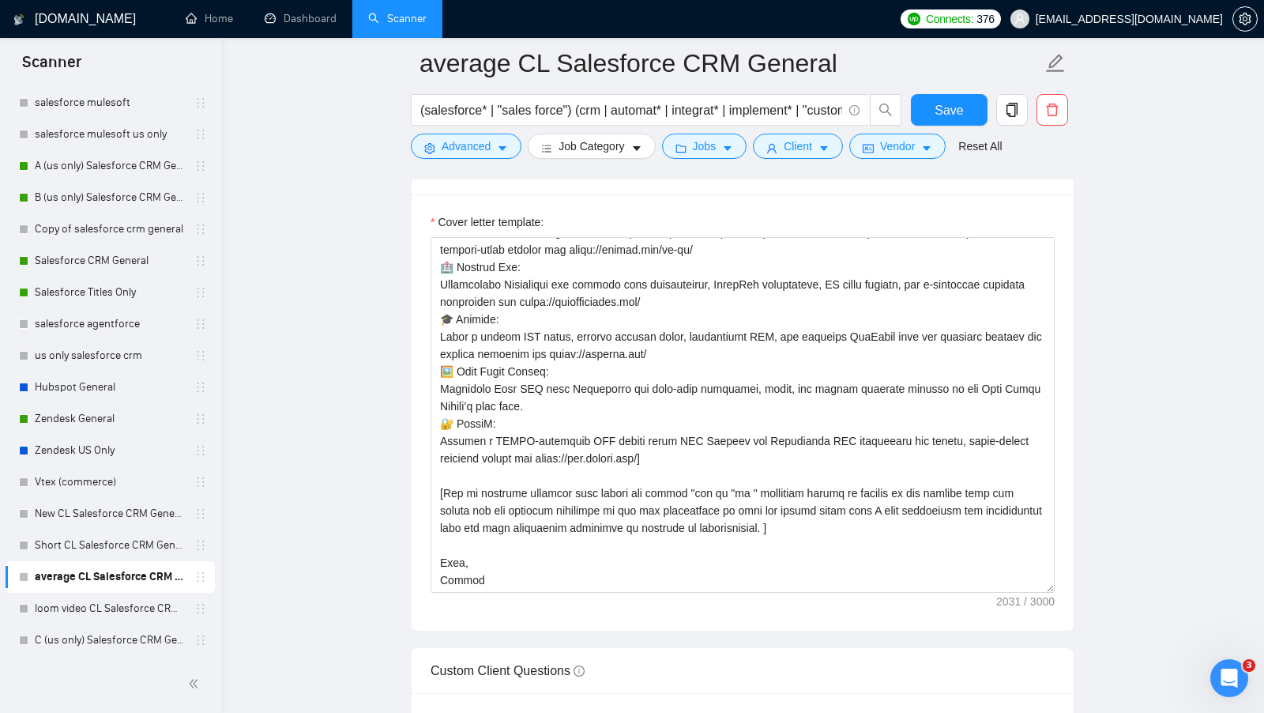
scroll to position [2023, 0]
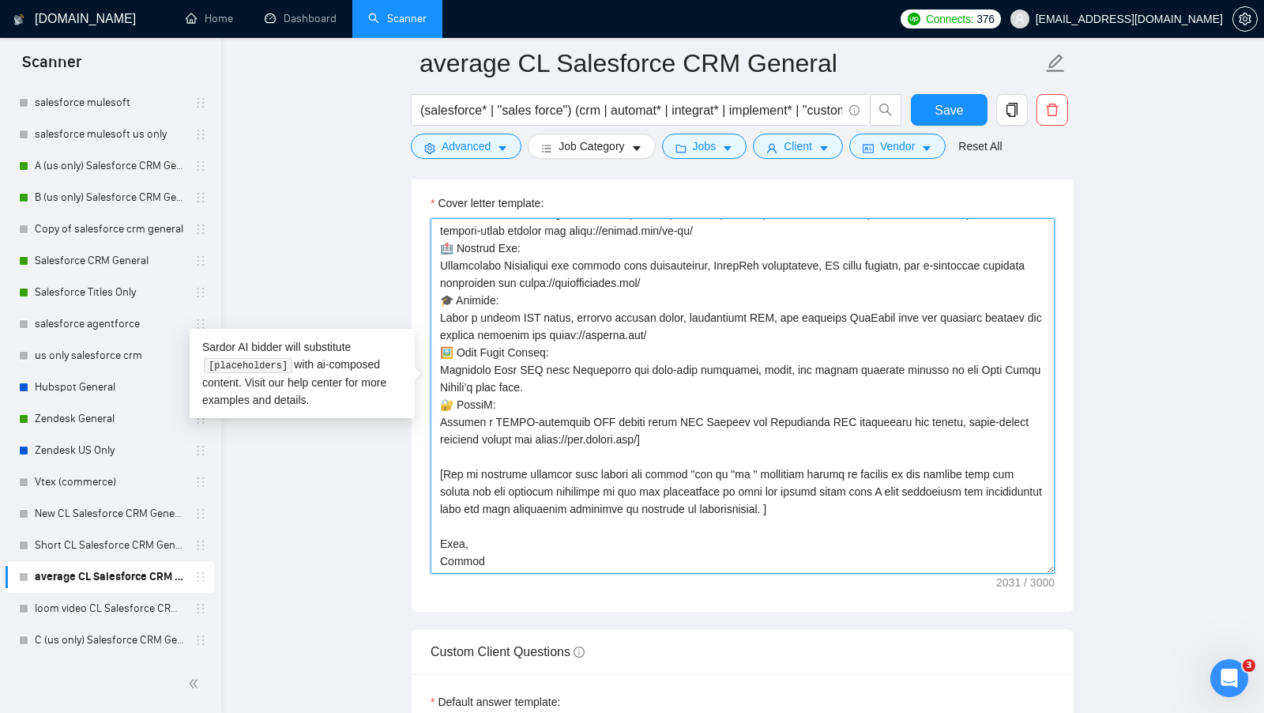
click at [556, 534] on textarea "Cover letter template:" at bounding box center [743, 396] width 624 height 356
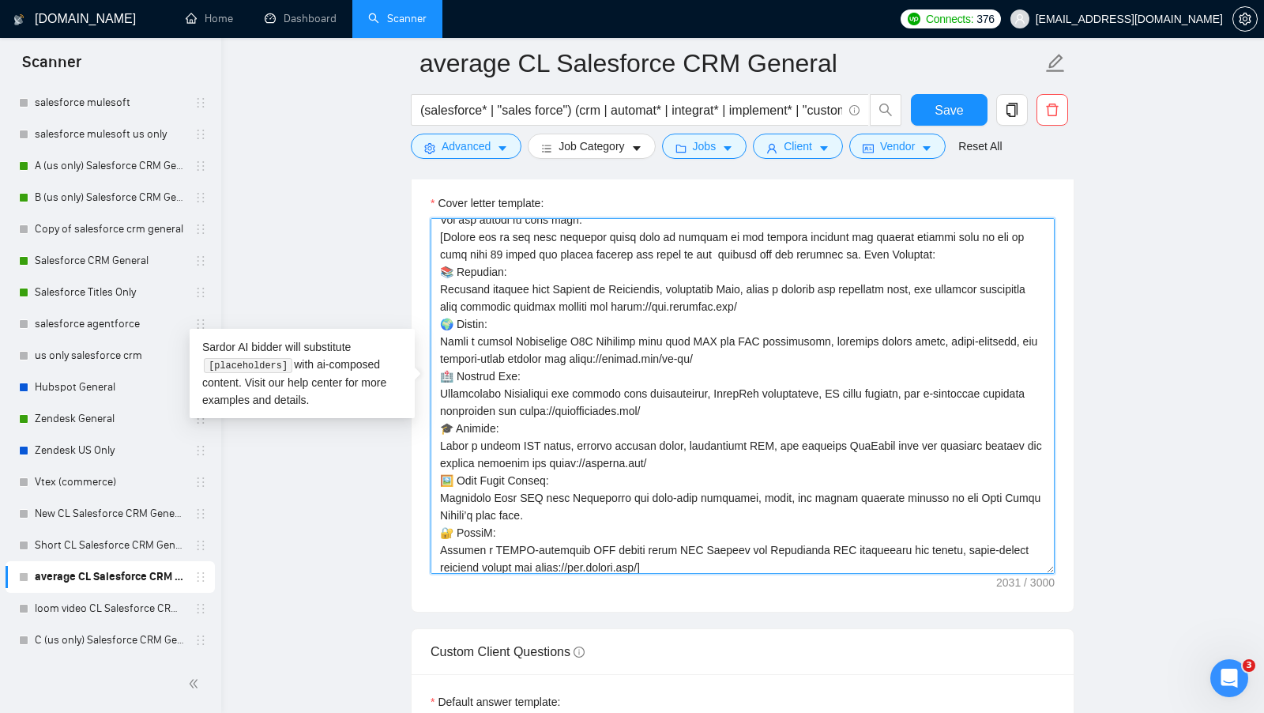
scroll to position [0, 0]
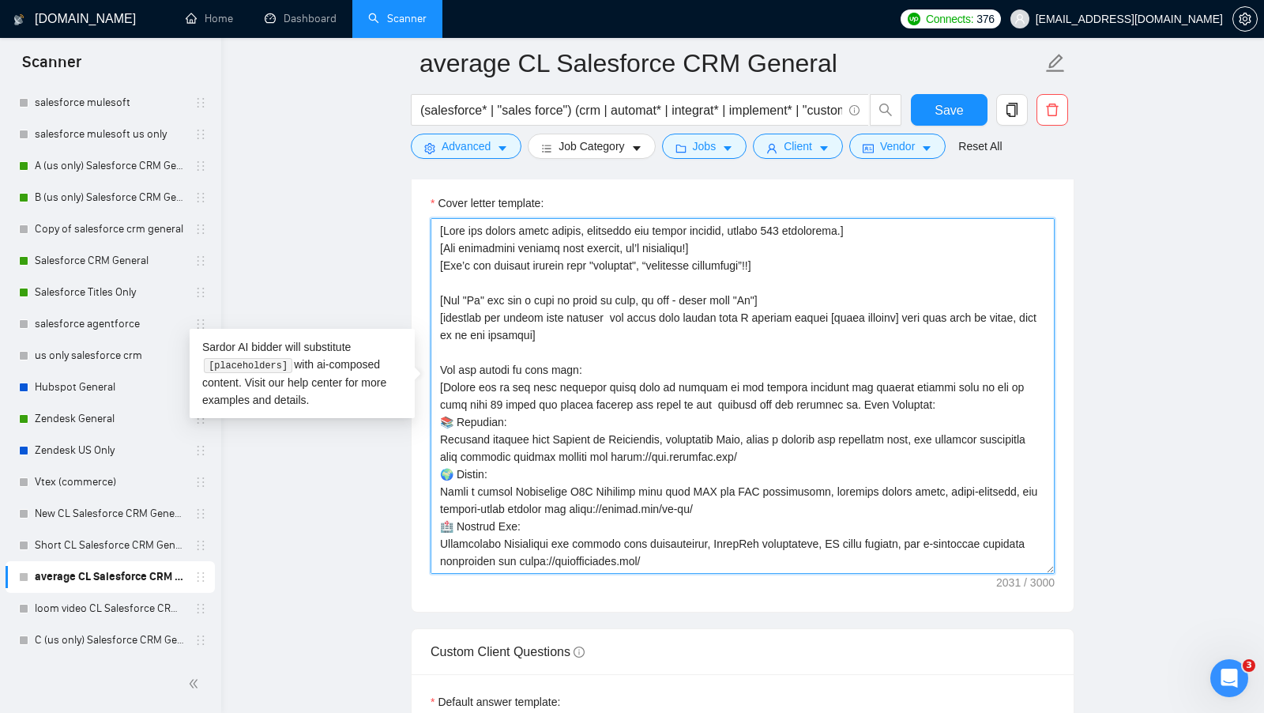
drag, startPoint x: 512, startPoint y: 559, endPoint x: 404, endPoint y: 169, distance: 405.1
click at [404, 169] on main "average CL Salesforce CRM General (salesforce* | "sales force") (crm | automat*…" at bounding box center [743, 309] width 993 height 4538
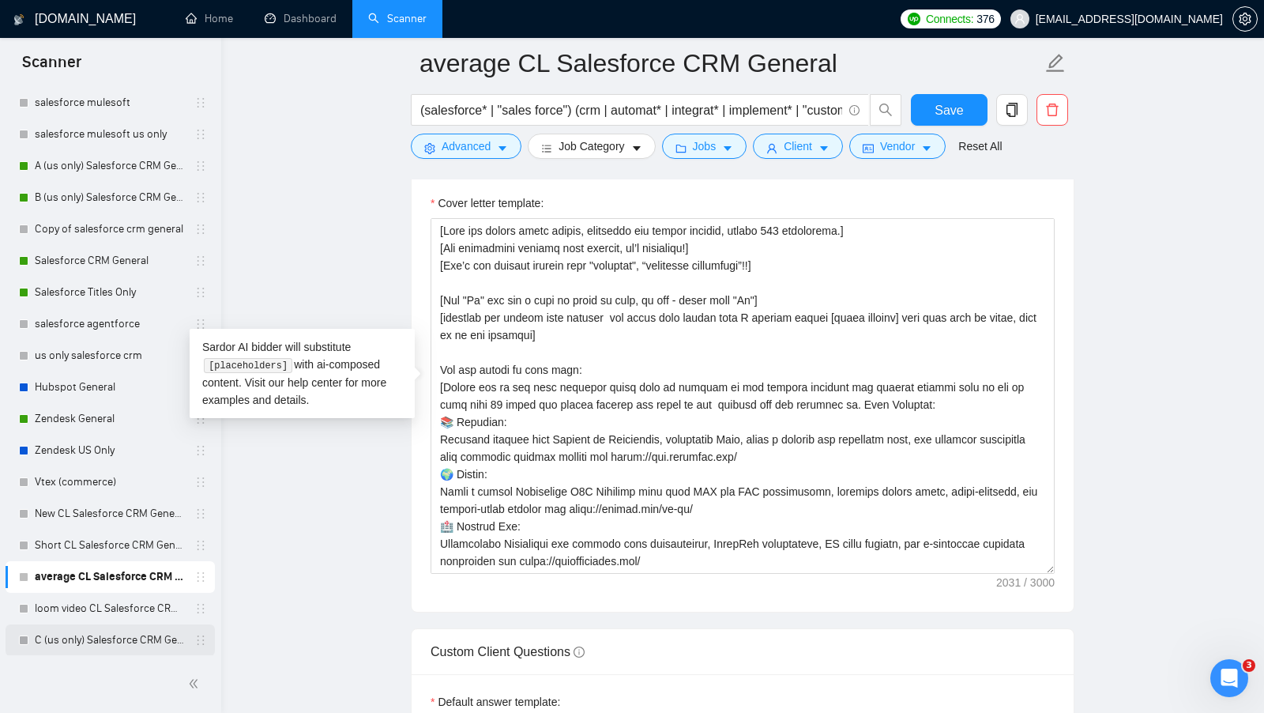
click at [93, 641] on link "C (us only) Salesforce CRM General" at bounding box center [110, 640] width 150 height 32
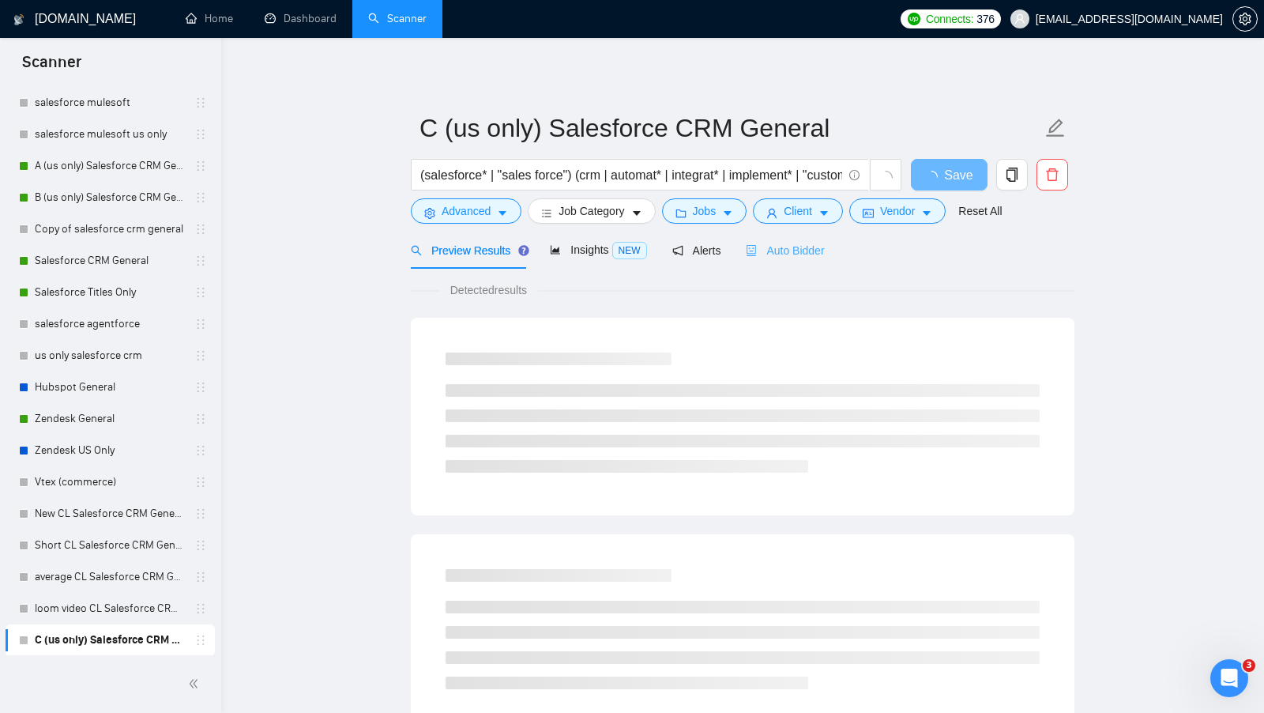
click at [803, 259] on div "Auto Bidder" at bounding box center [785, 250] width 78 height 37
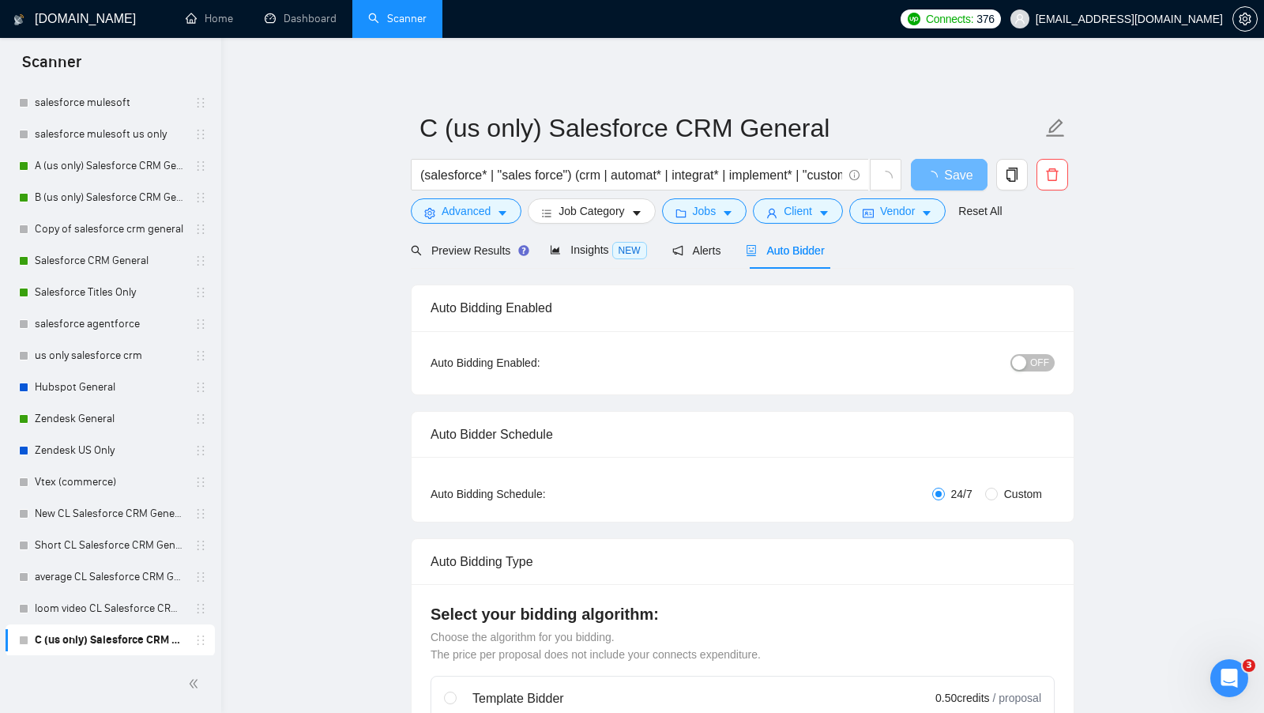
radio input "false"
radio input "true"
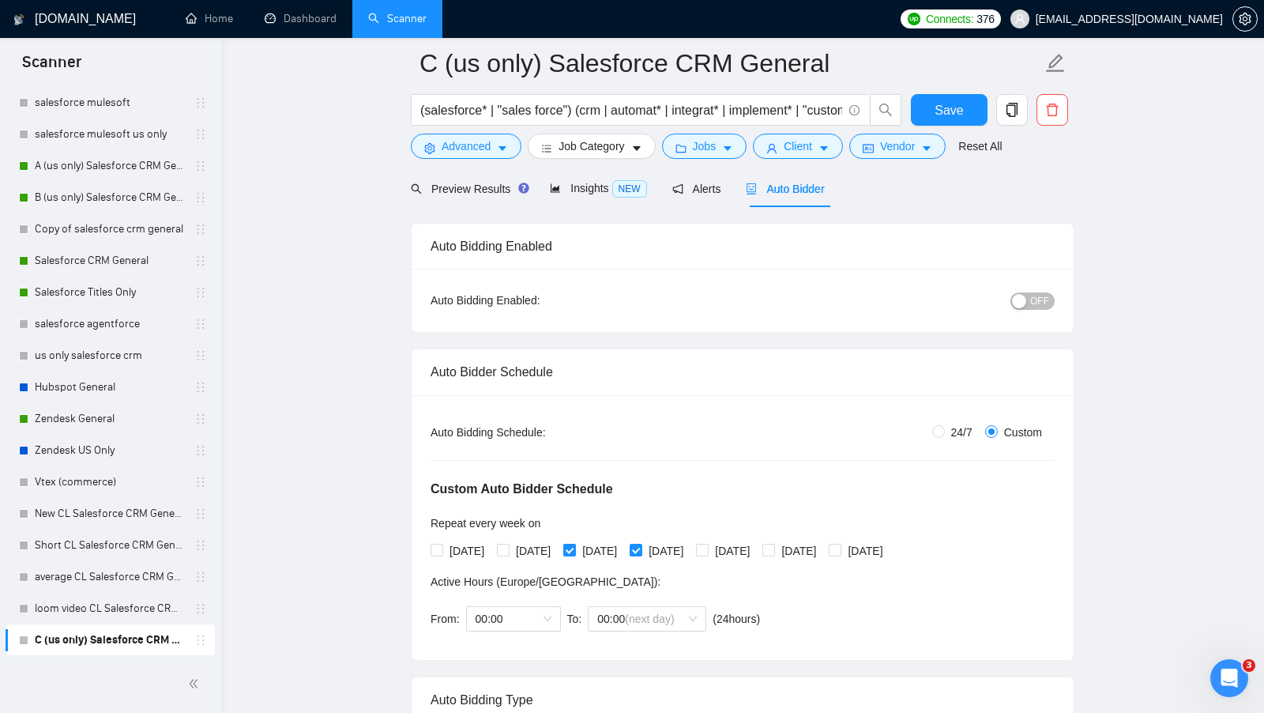
scroll to position [191, 0]
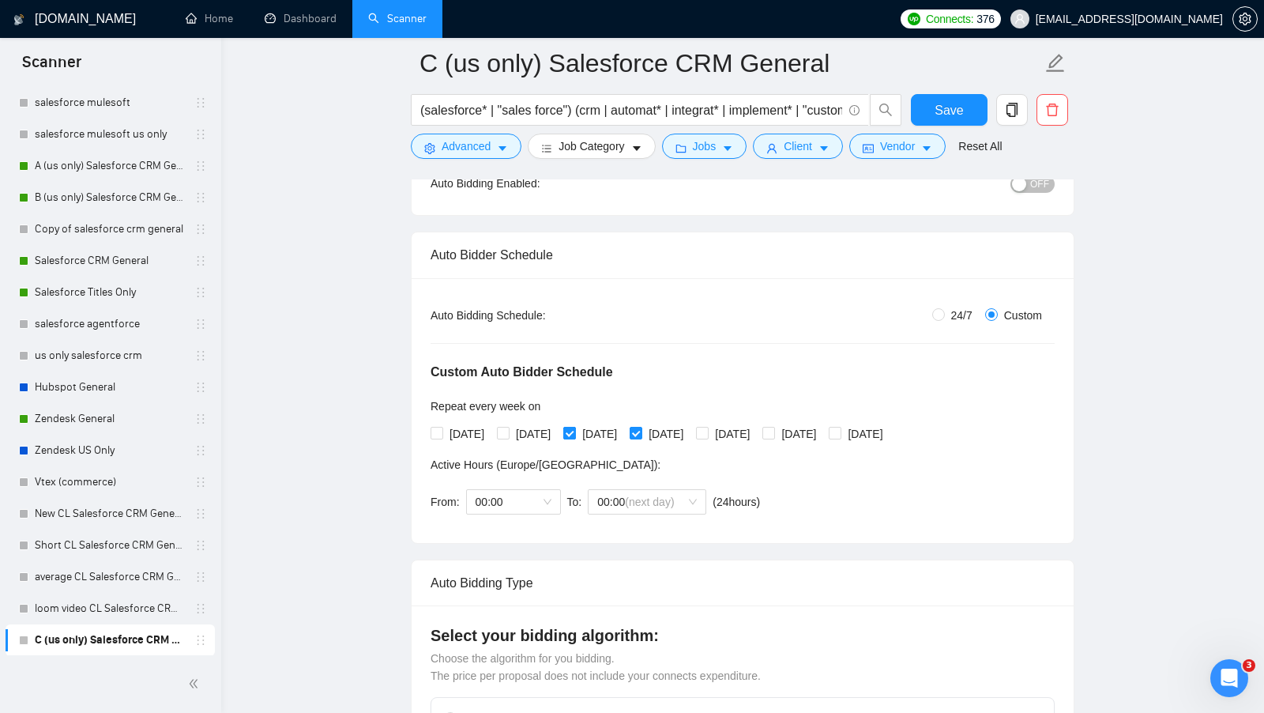
click at [584, 439] on label "[DATE]" at bounding box center [593, 433] width 60 height 17
click at [574, 438] on input "[DATE]" at bounding box center [568, 432] width 11 height 11
checkbox input "false"
click at [641, 430] on input "[DATE]" at bounding box center [635, 432] width 11 height 11
checkbox input "false"
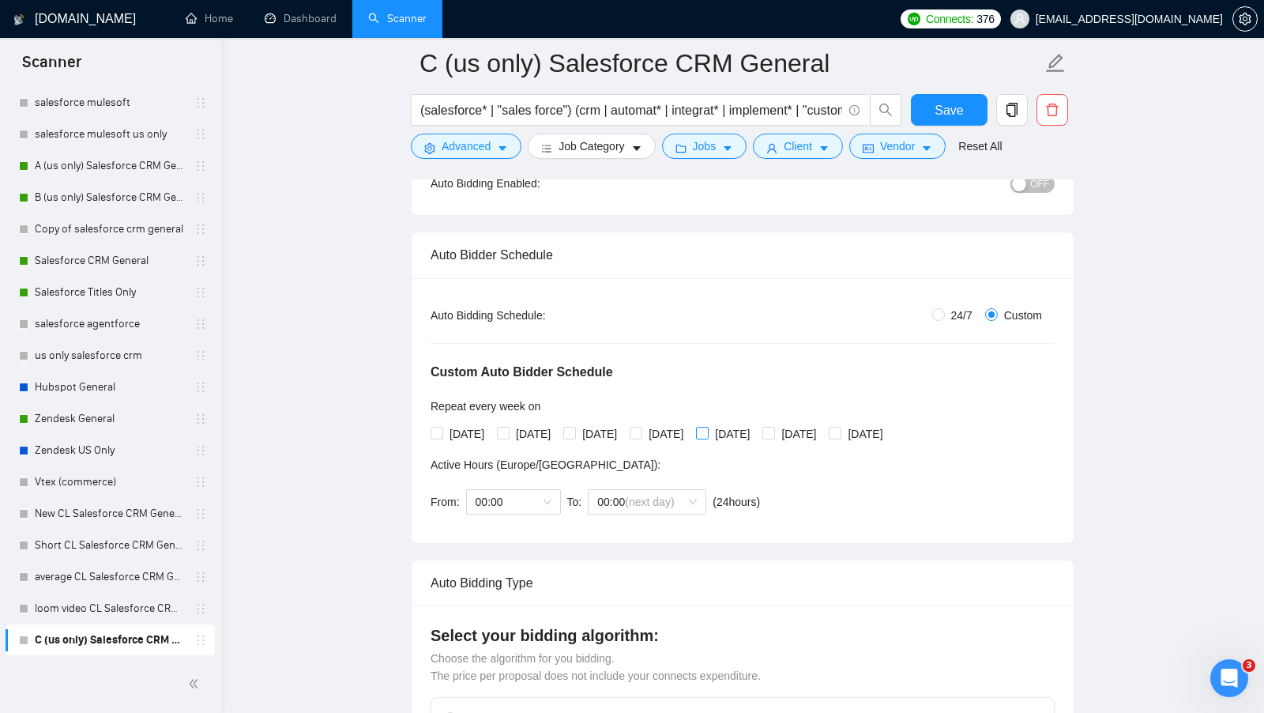
click at [709, 430] on span at bounding box center [702, 433] width 13 height 13
click at [707, 430] on input "[DATE]" at bounding box center [701, 432] width 11 height 11
checkbox input "true"
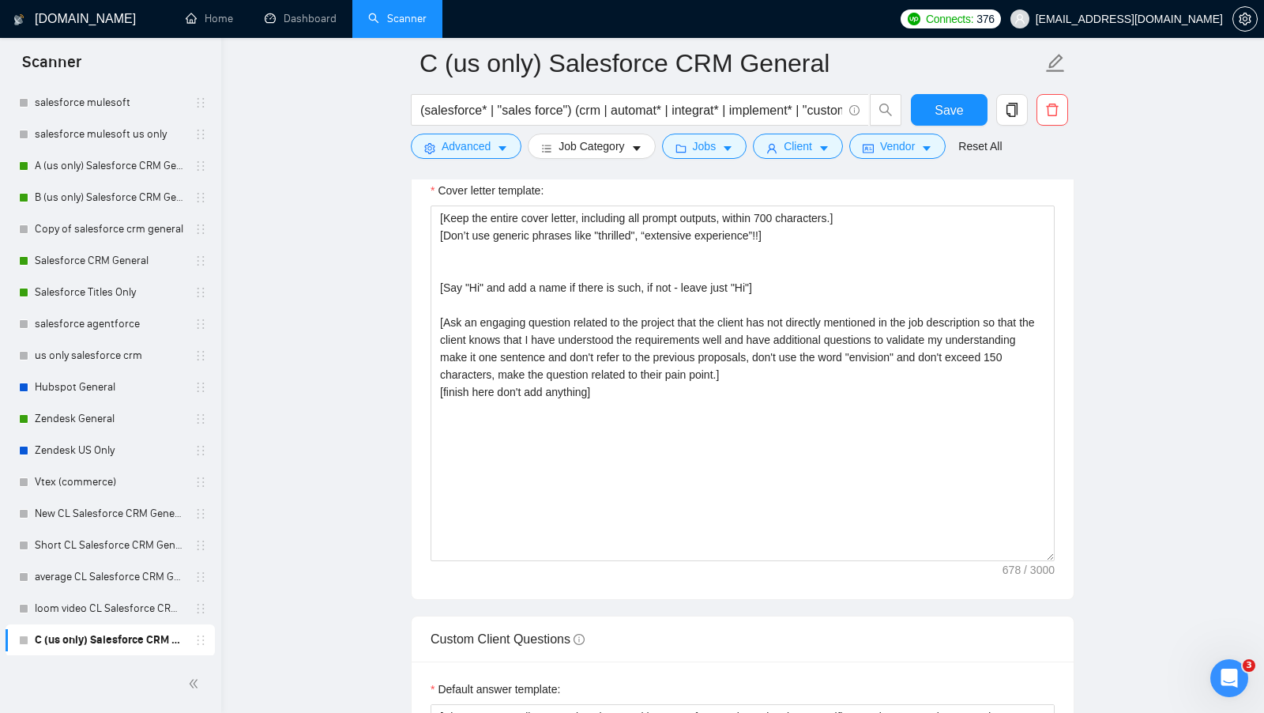
scroll to position [2043, 0]
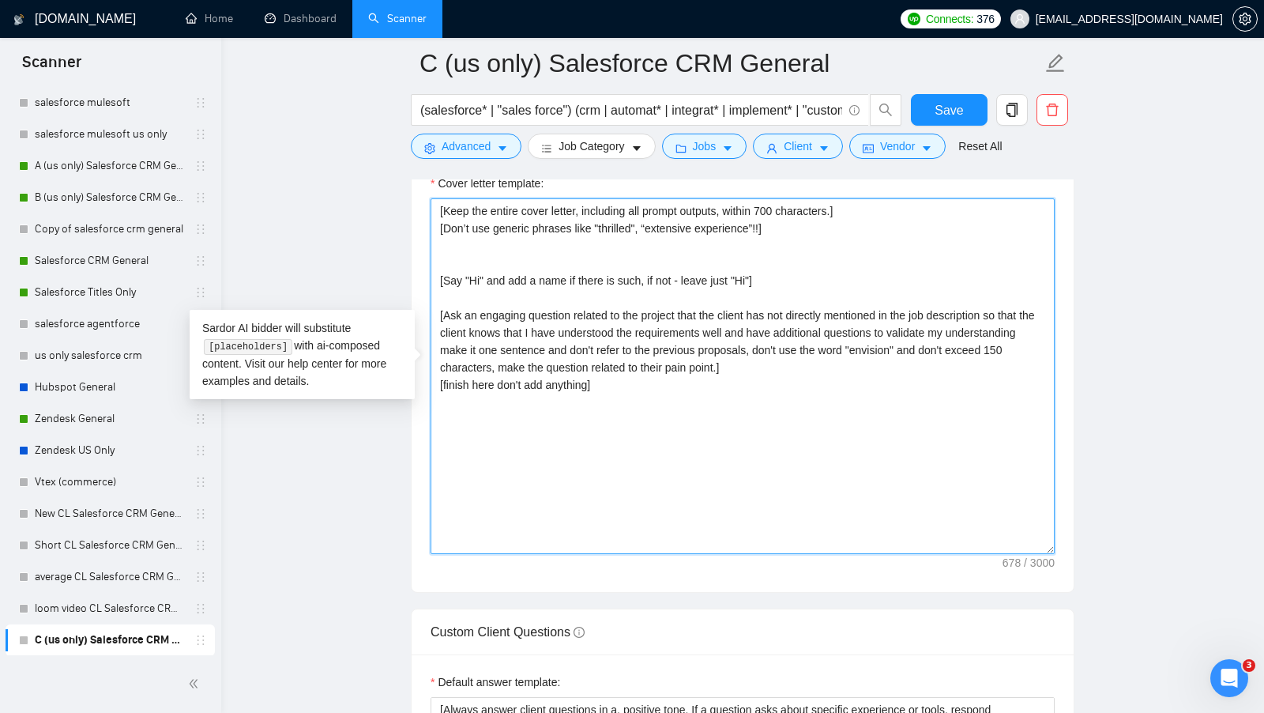
drag, startPoint x: 823, startPoint y: 469, endPoint x: 423, endPoint y: 197, distance: 484.6
click at [423, 197] on div "Cover letter template: [Keep the entire cover letter, including all prompt outp…" at bounding box center [743, 374] width 662 height 436
paste textarea "Lor ipsumdolor sitamet cons adipisc, el’s doeiusmod!] [Tem’i utl etdolor magnaa…"
type textarea "[Lore ips dolors ametc adipis, elitseddo eiu tempor incidid, utlabo 399 etdolor…"
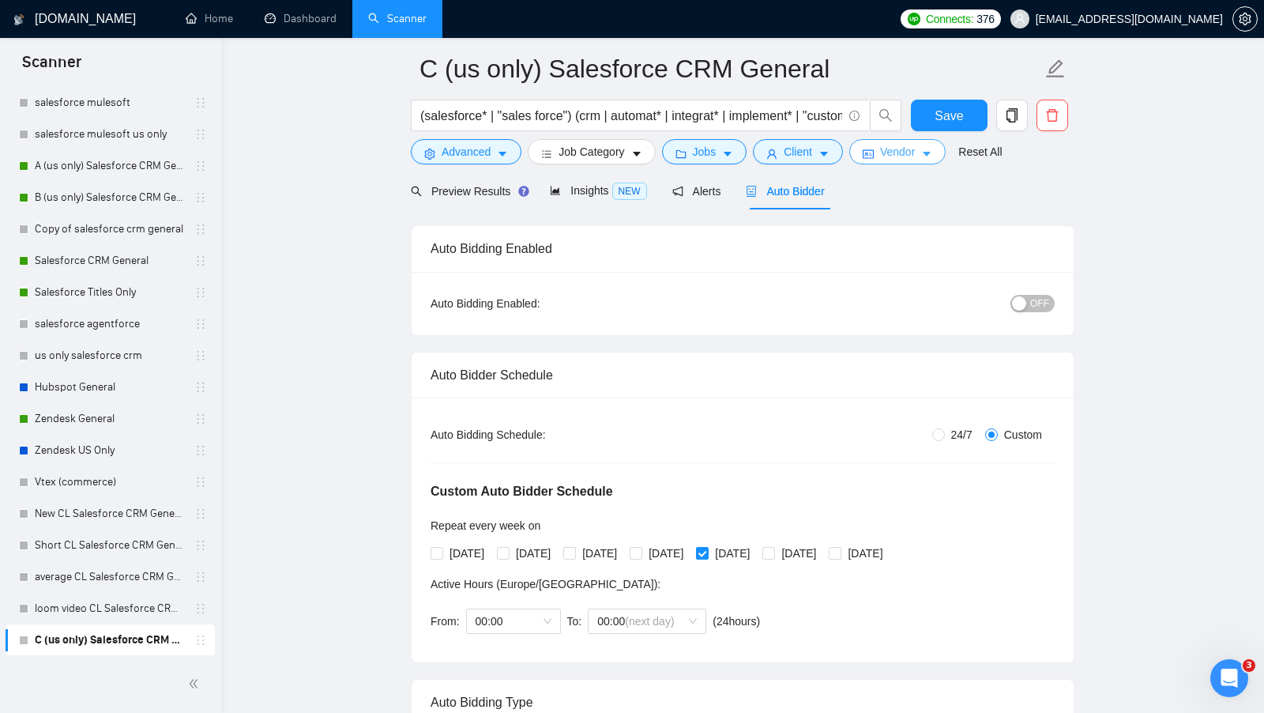
scroll to position [60, 0]
click at [941, 107] on span "Save" at bounding box center [949, 115] width 28 height 20
click at [1042, 304] on span "OFF" at bounding box center [1039, 302] width 19 height 17
click at [951, 119] on span "Save" at bounding box center [949, 115] width 28 height 20
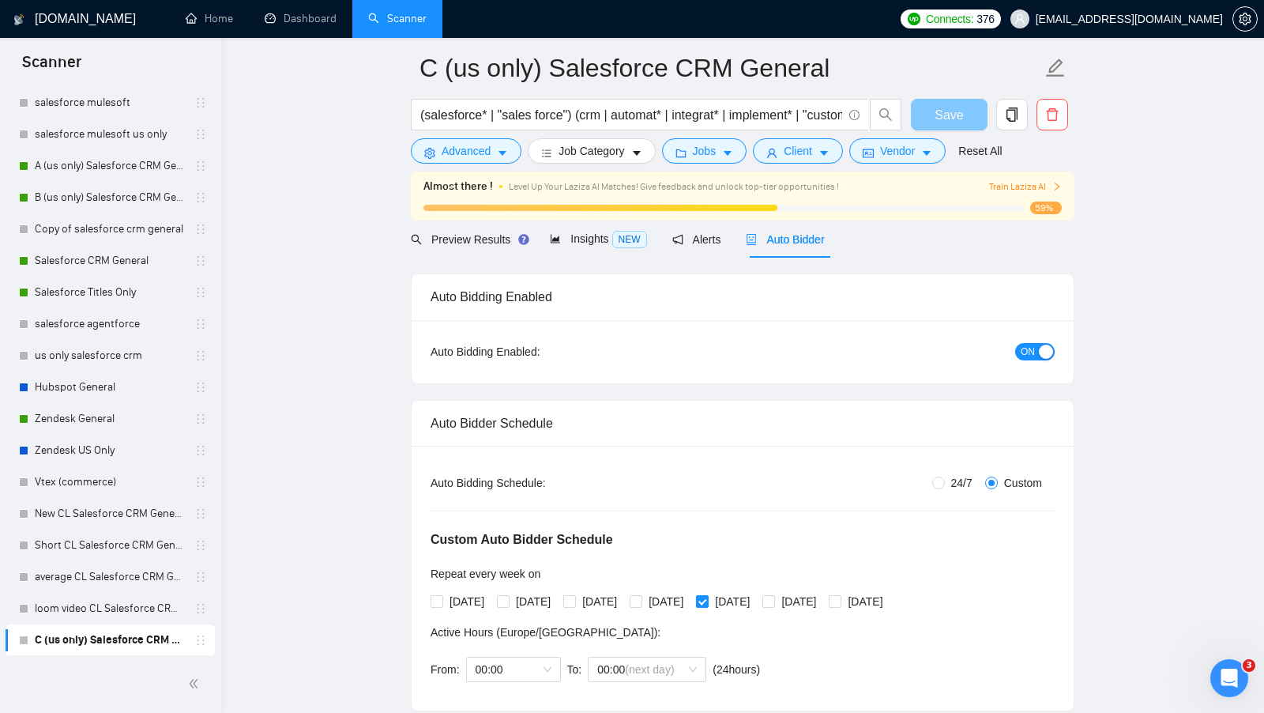
click at [949, 119] on span "Save" at bounding box center [949, 115] width 28 height 20
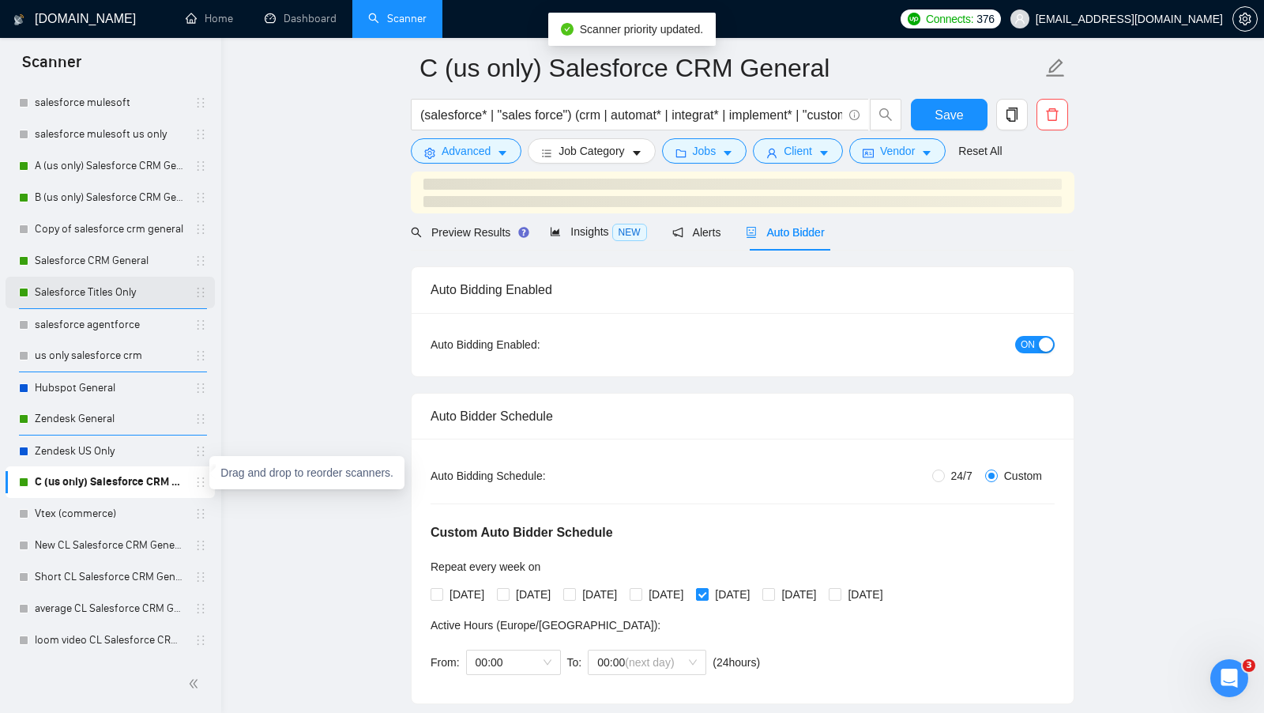
drag, startPoint x: 198, startPoint y: 484, endPoint x: 198, endPoint y: 295, distance: 188.9
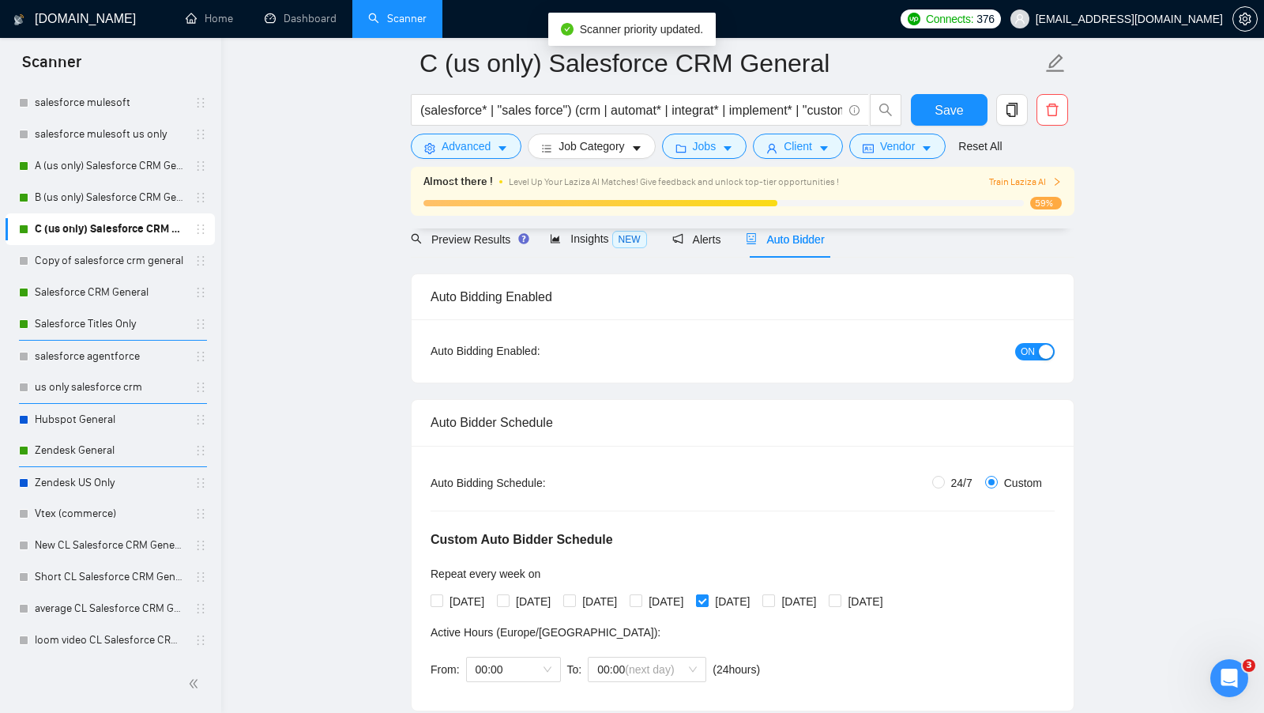
scroll to position [106, 0]
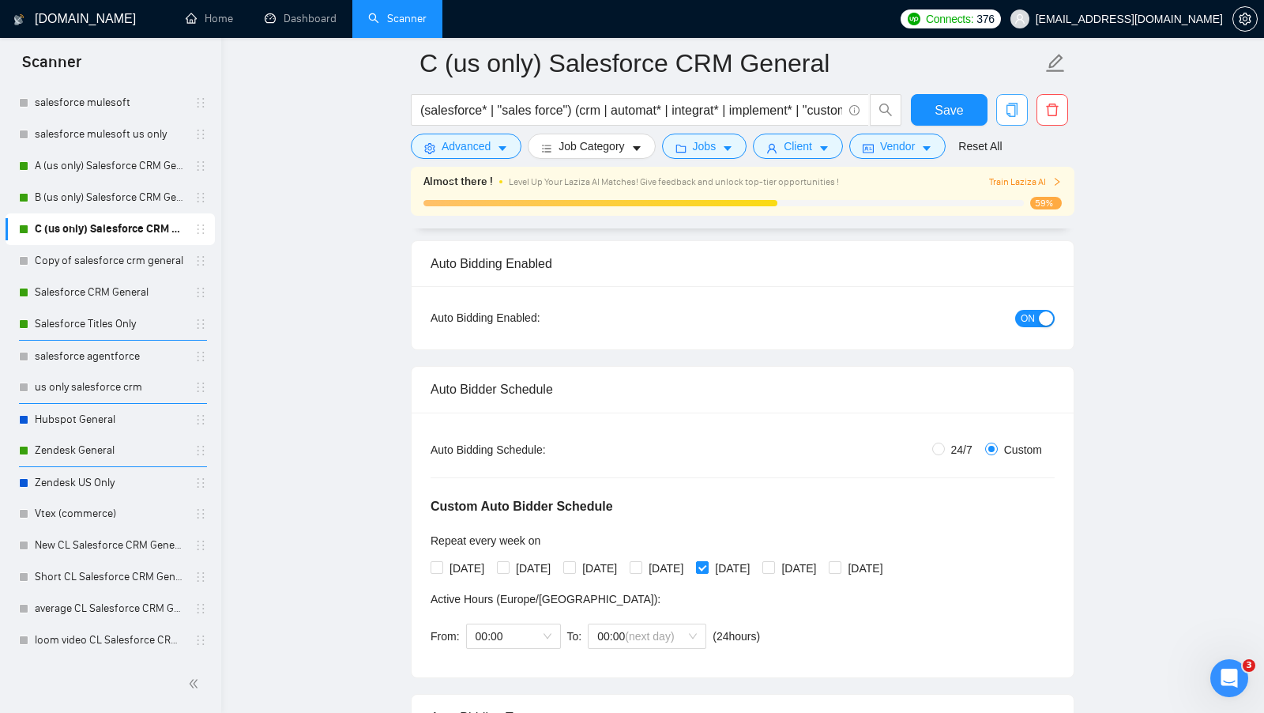
click at [1015, 122] on button "button" at bounding box center [1012, 110] width 32 height 32
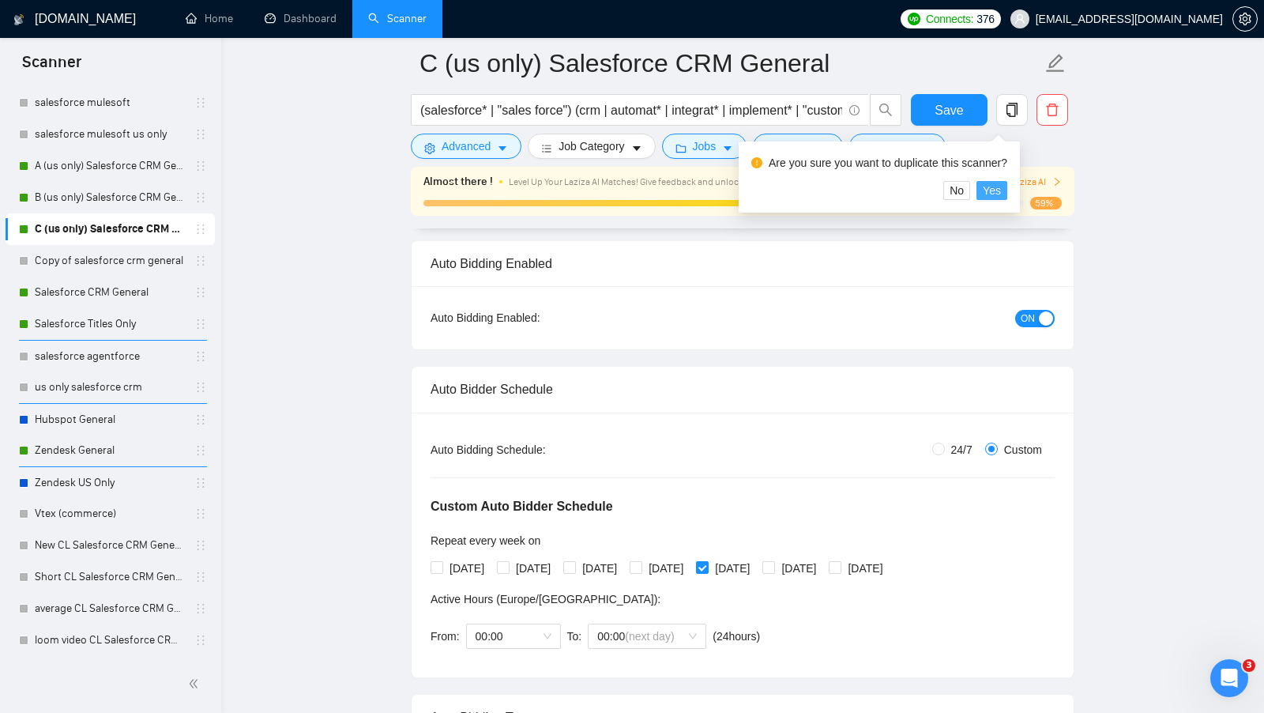
click at [1001, 194] on span "Yes" at bounding box center [992, 190] width 18 height 17
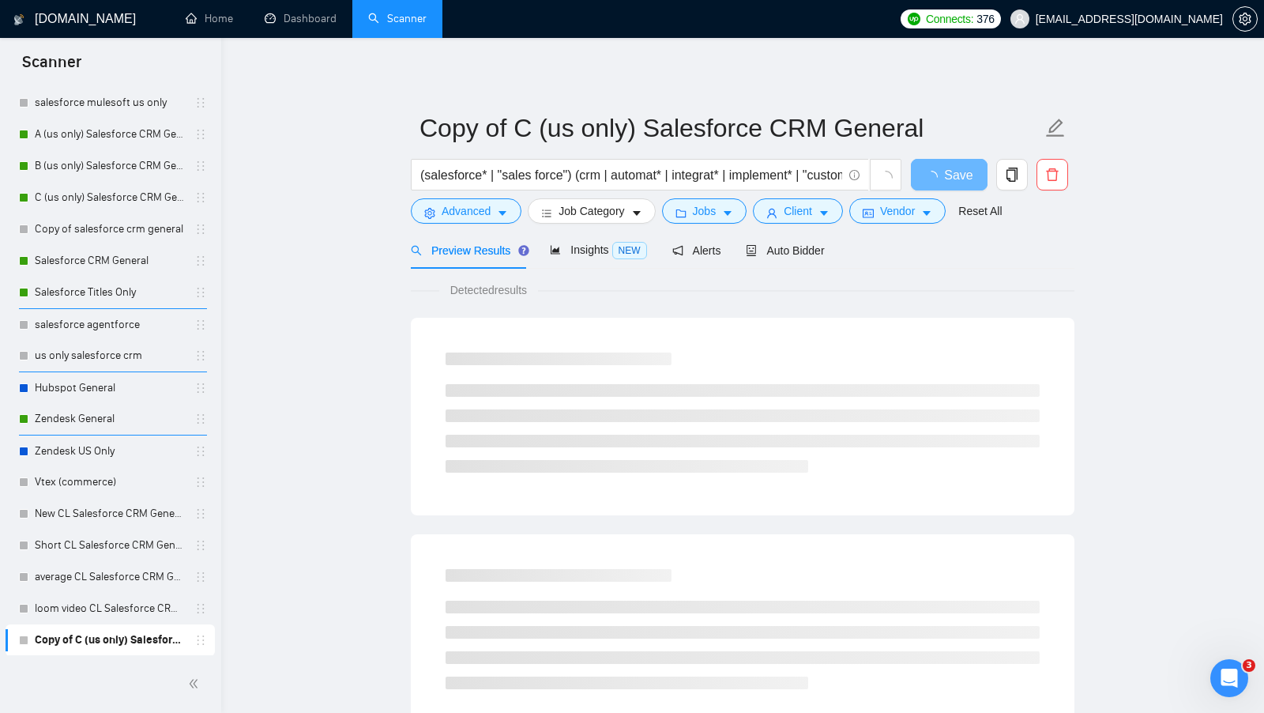
scroll to position [25, 0]
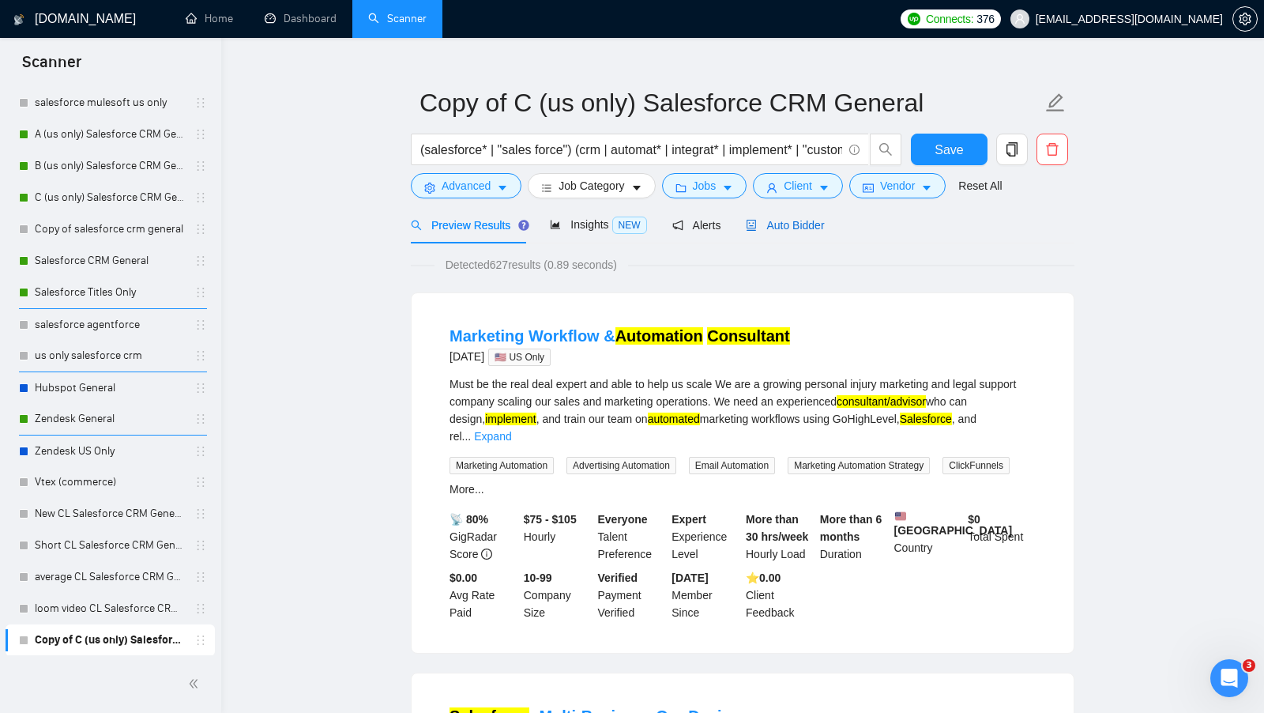
click at [800, 219] on span "Auto Bidder" at bounding box center [785, 225] width 78 height 13
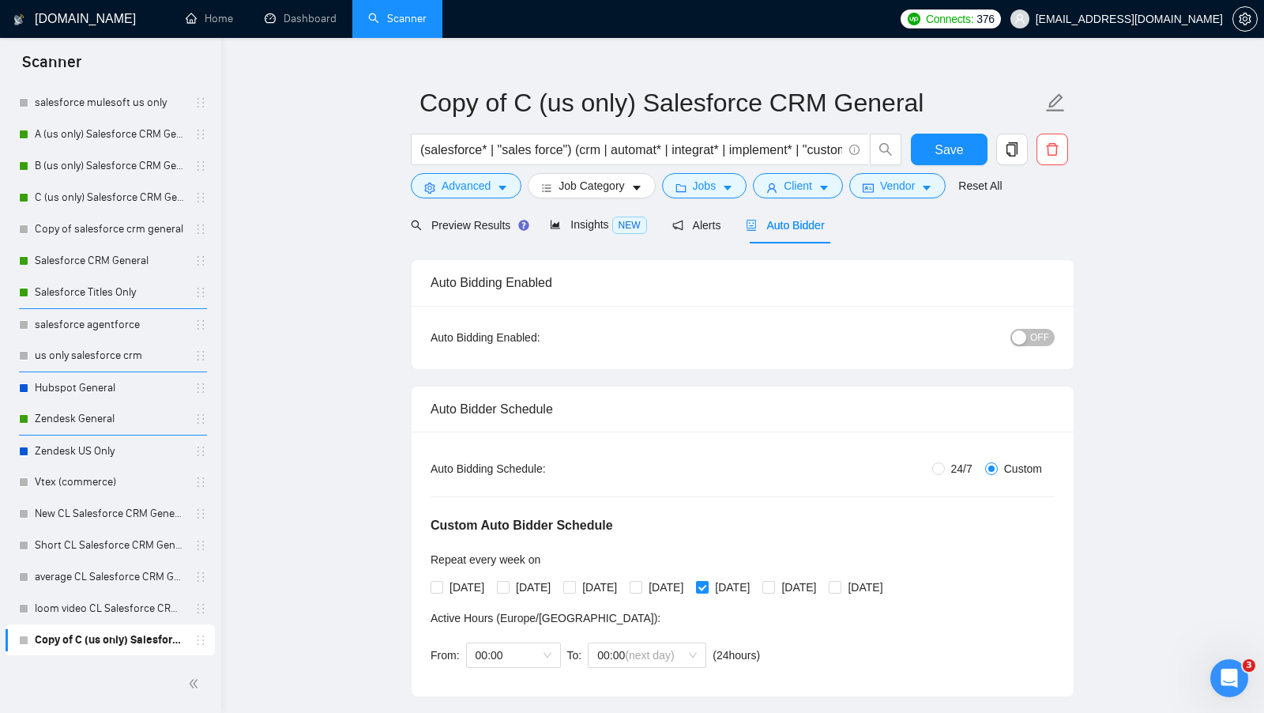
radio input "false"
radio input "true"
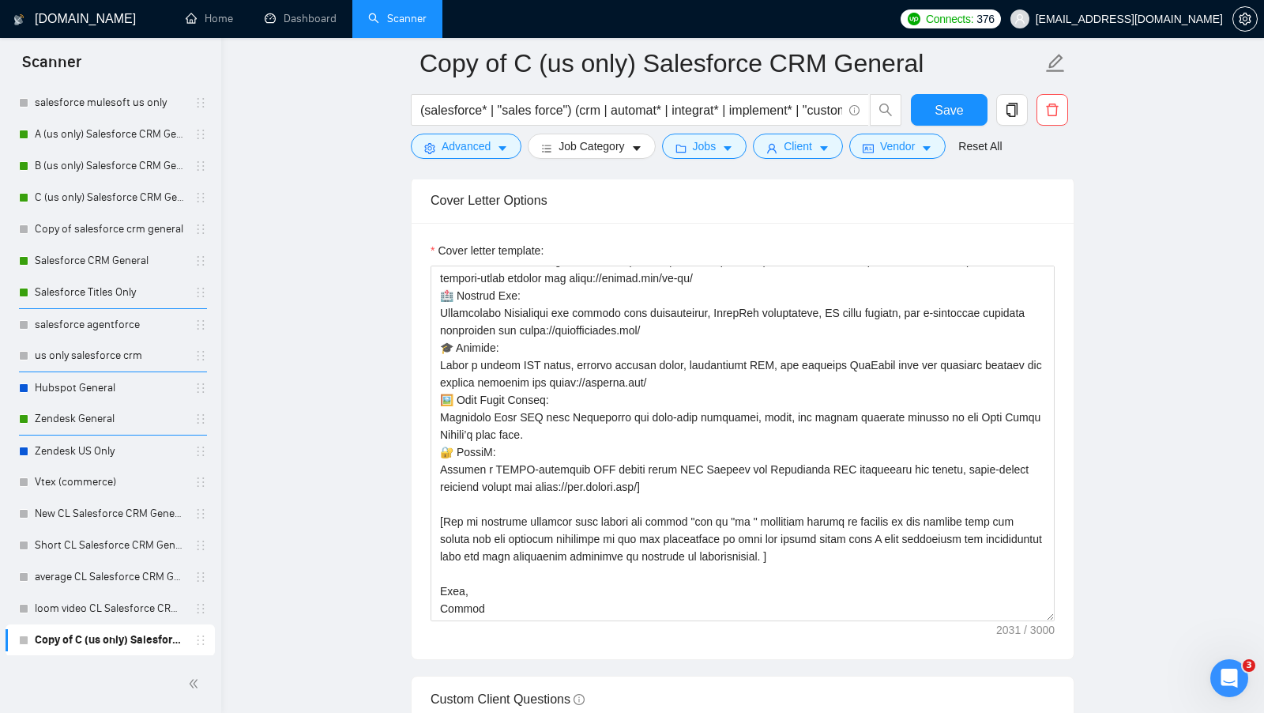
scroll to position [1990, 0]
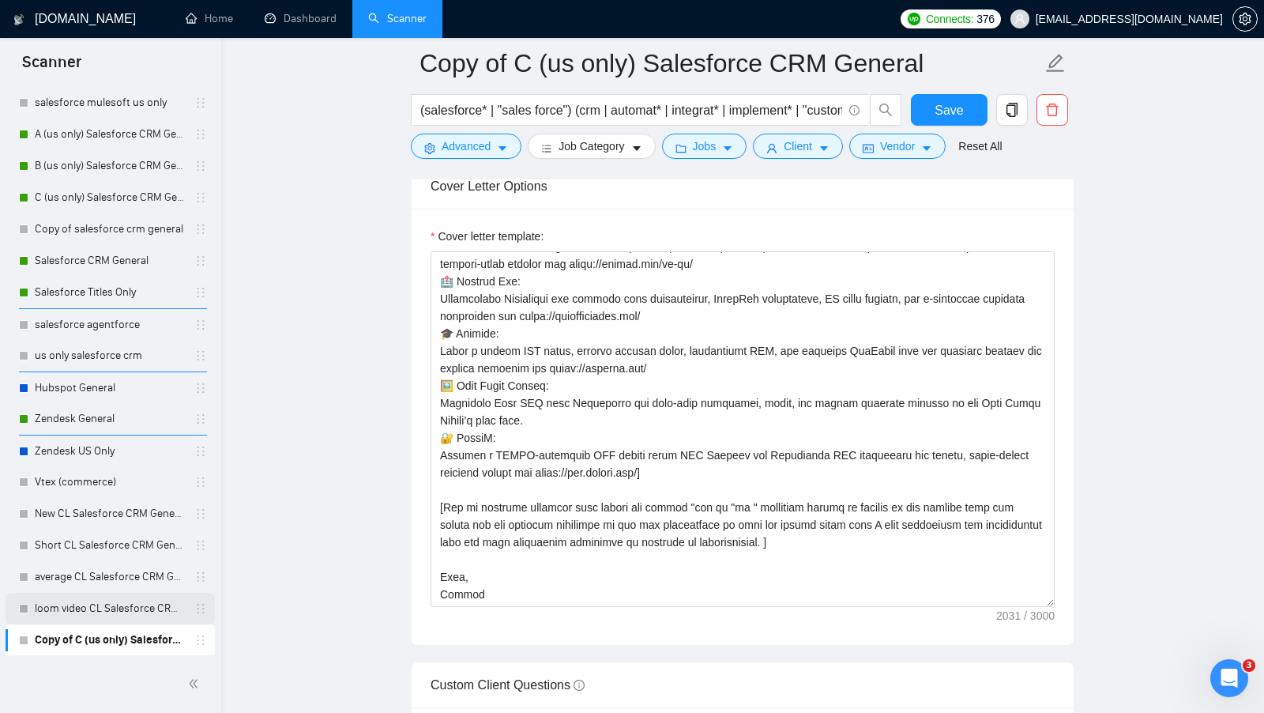
click at [76, 613] on link "loom video CL Salesforce CRM General" at bounding box center [110, 609] width 150 height 32
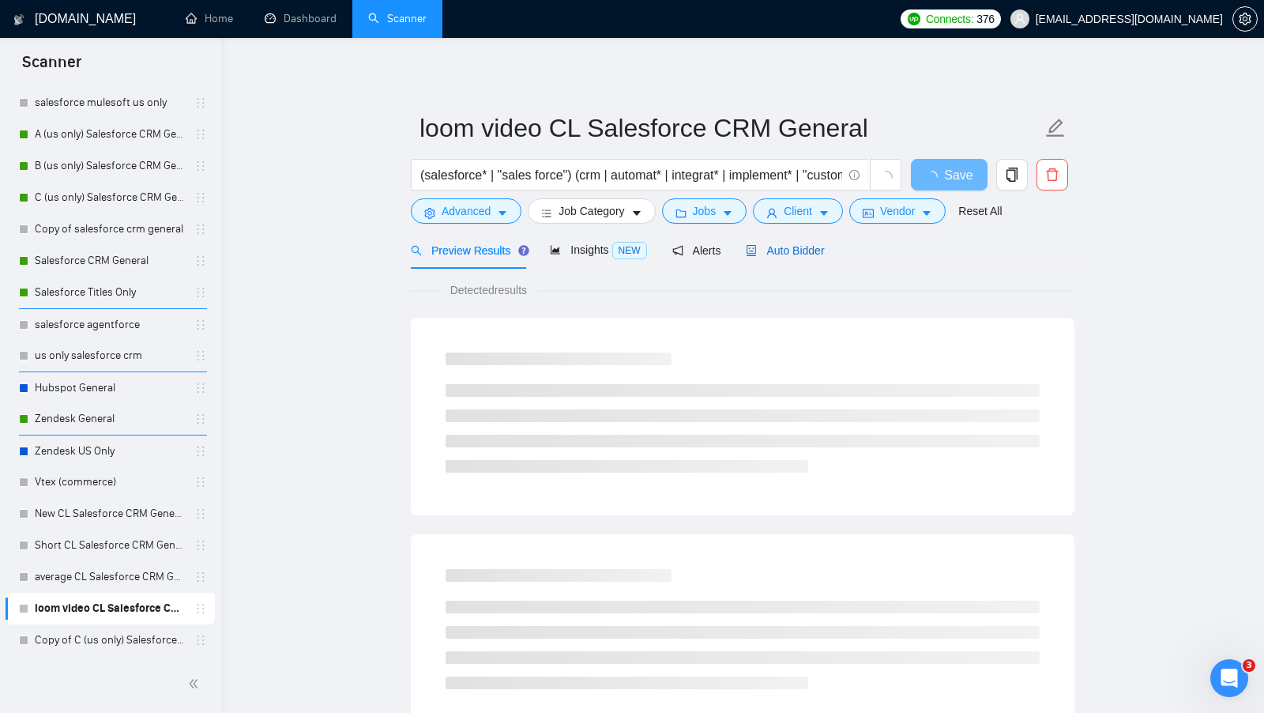
click at [789, 242] on div "Auto Bidder" at bounding box center [785, 250] width 78 height 17
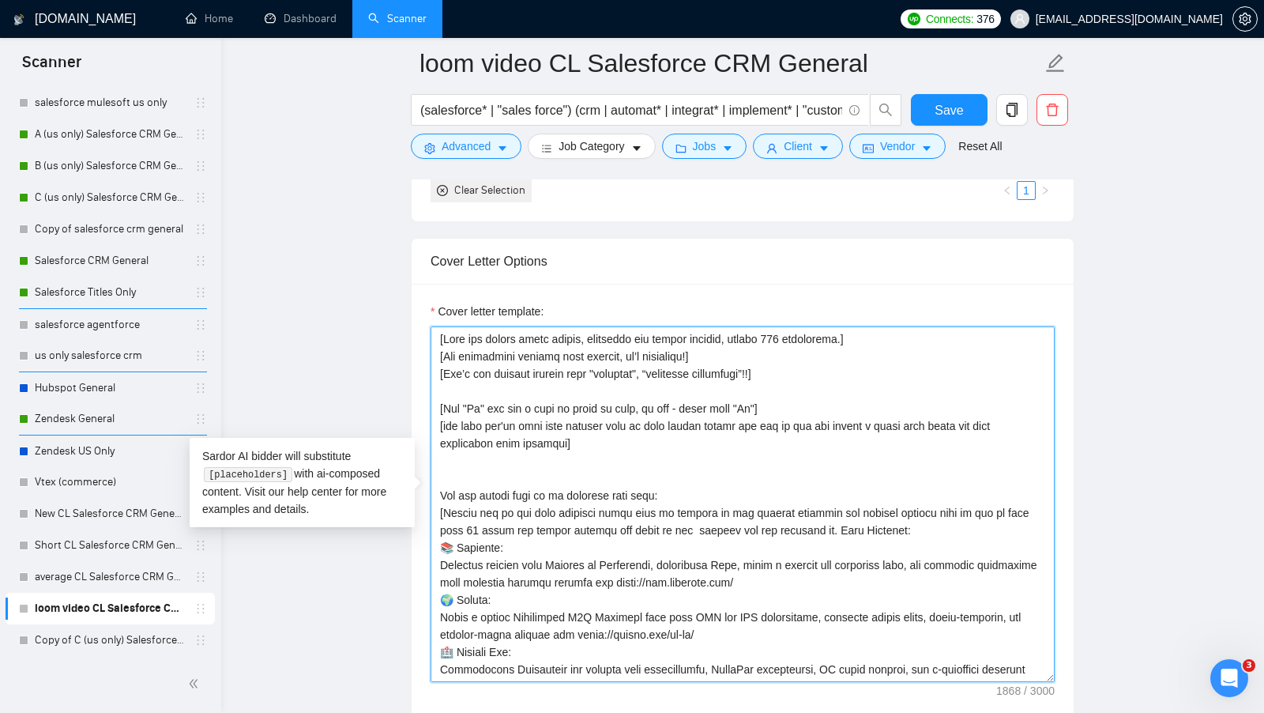
drag, startPoint x: 508, startPoint y: 654, endPoint x: 415, endPoint y: 298, distance: 368.4
click at [416, 297] on div "Cover letter template:" at bounding box center [743, 502] width 662 height 436
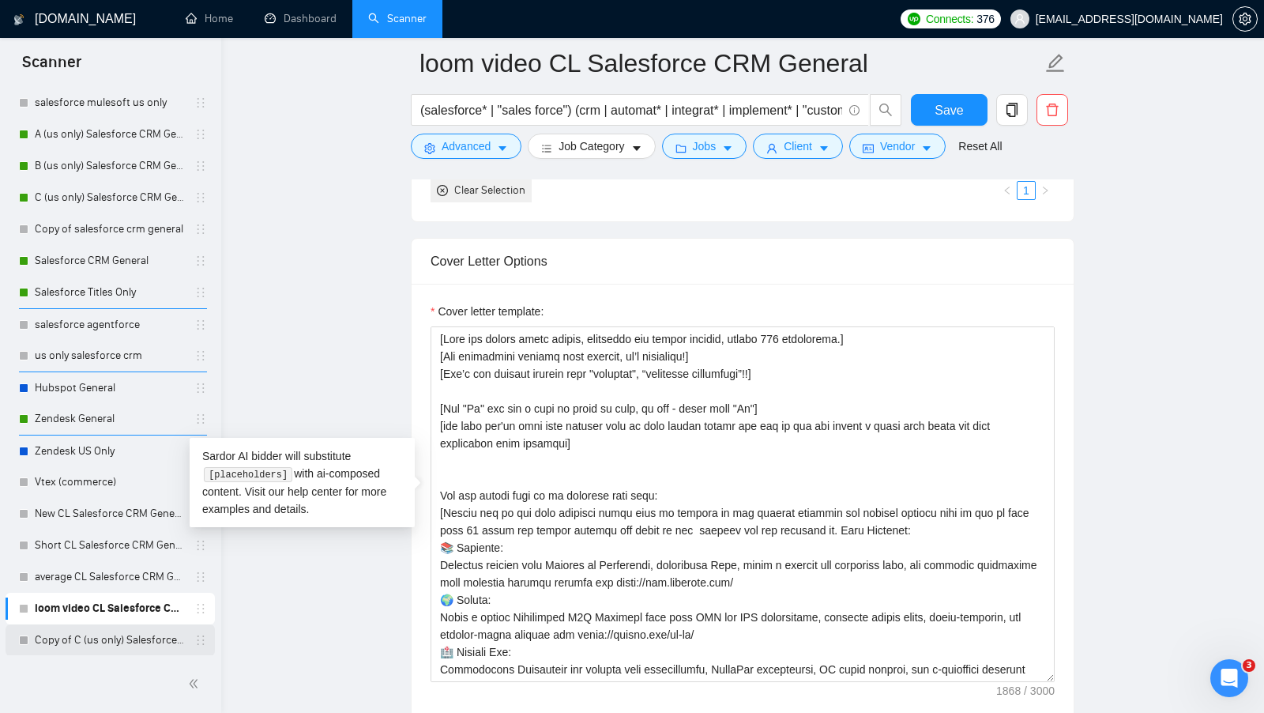
click at [76, 640] on link "Copy of C (us only) Salesforce CRM General" at bounding box center [110, 640] width 150 height 32
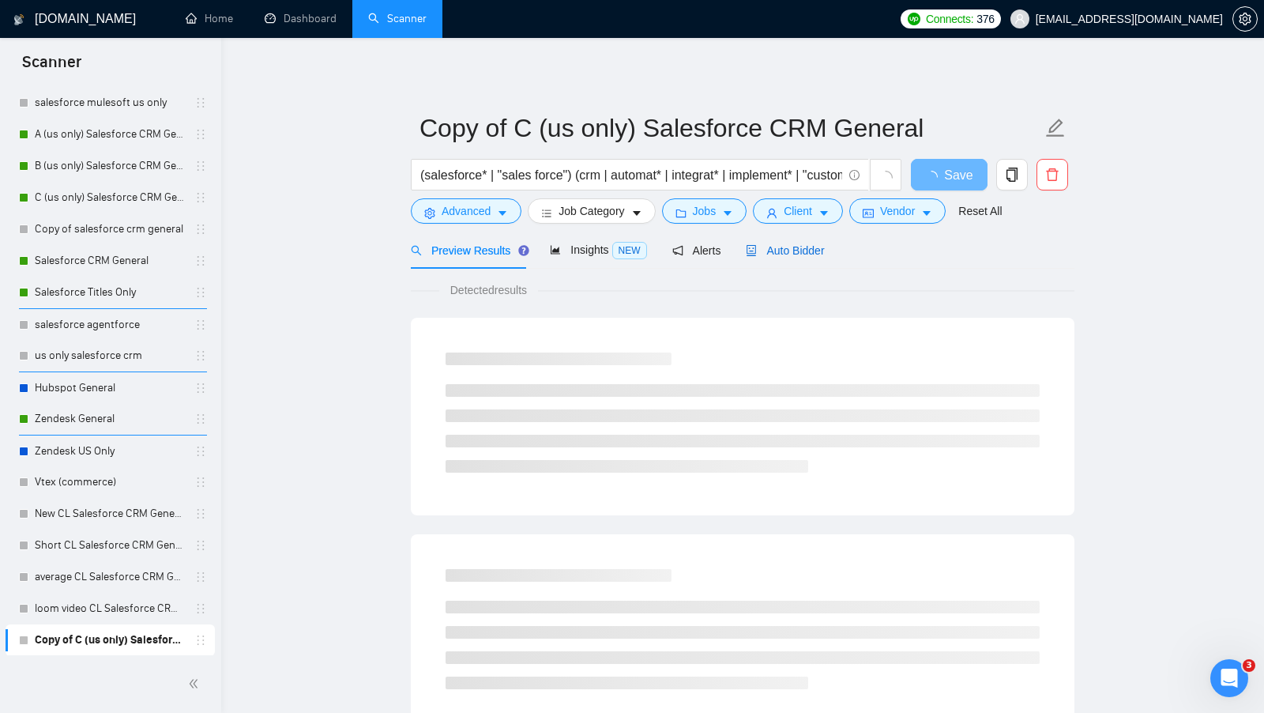
click at [804, 256] on div "Auto Bidder" at bounding box center [785, 250] width 78 height 17
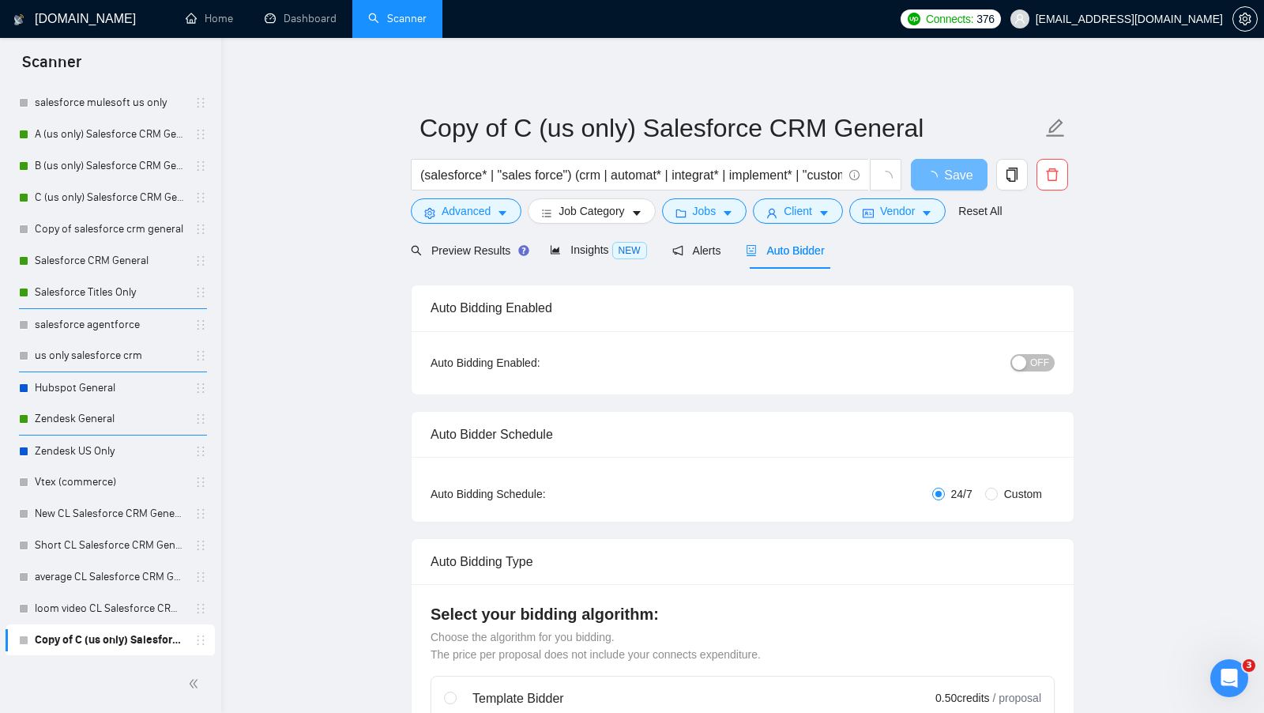
radio input "false"
radio input "true"
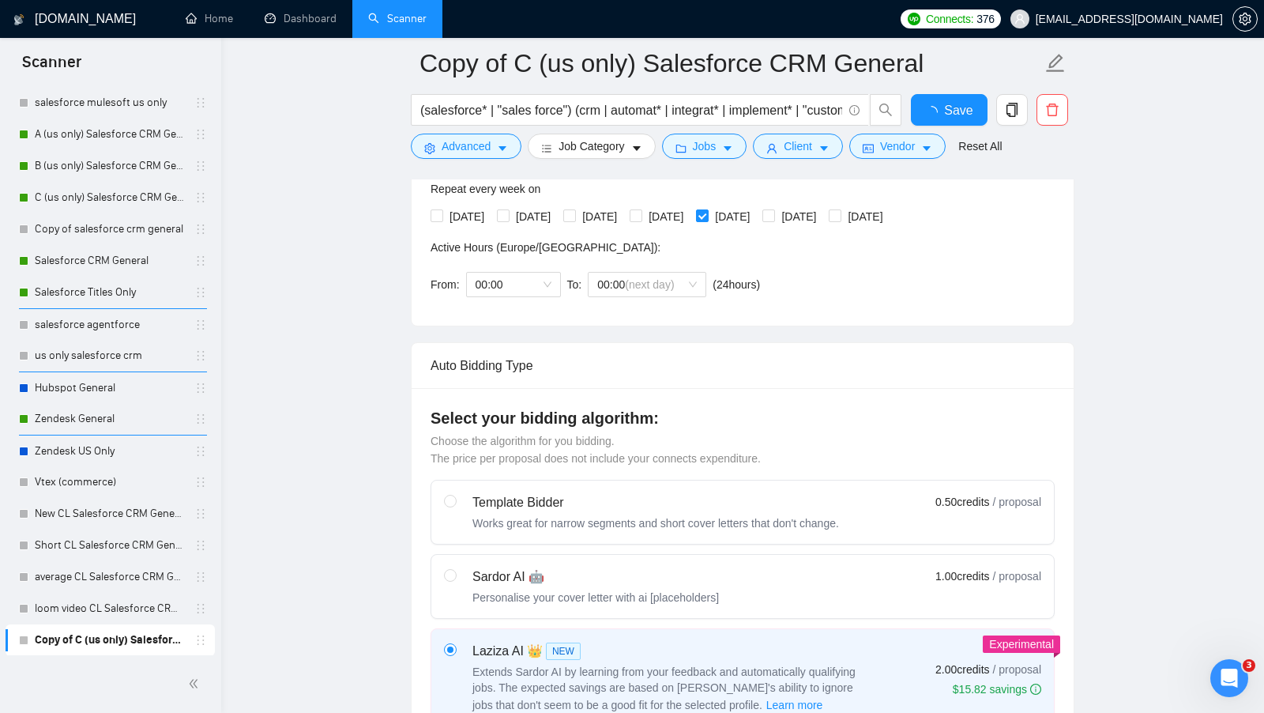
scroll to position [302, 0]
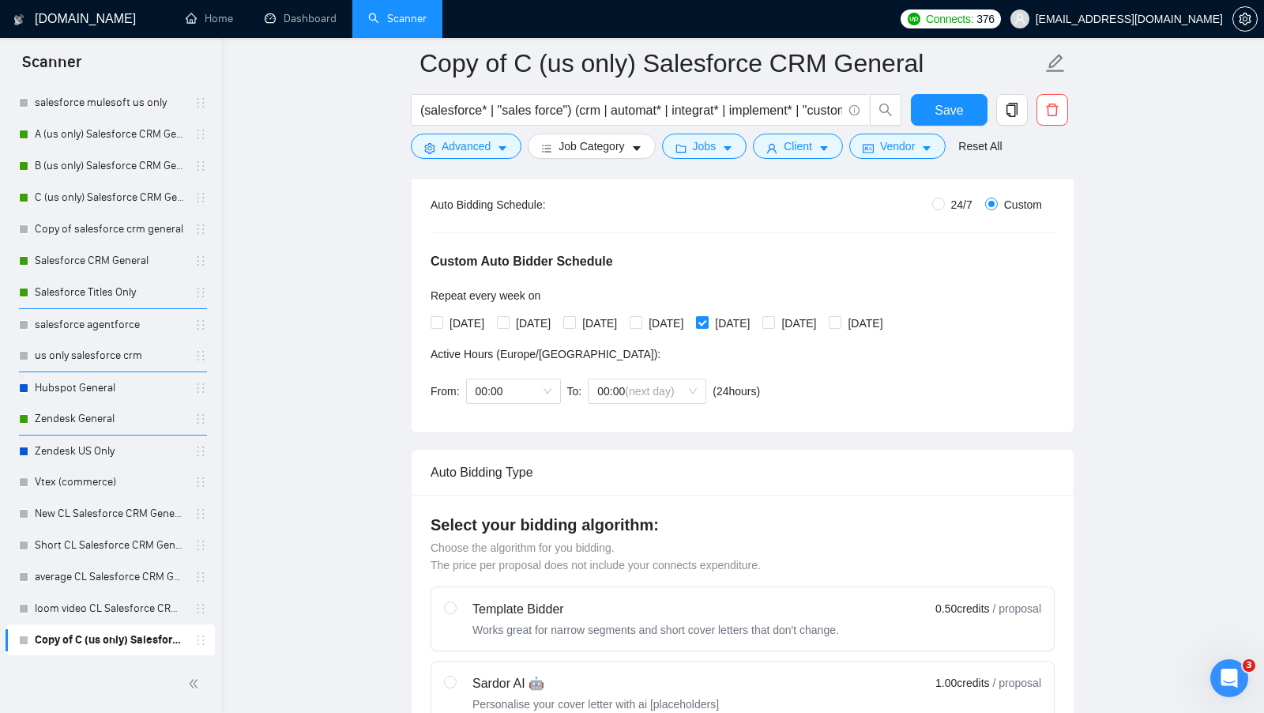
click at [707, 322] on input "[DATE]" at bounding box center [701, 321] width 11 height 11
checkbox input "false"
click at [804, 318] on div "[DATE] [DATE] [DATE] [DATE] [DATE] [DATE] [DATE]" at bounding box center [660, 323] width 459 height 17
click at [774, 318] on input "[DATE]" at bounding box center [768, 321] width 11 height 11
checkbox input "true"
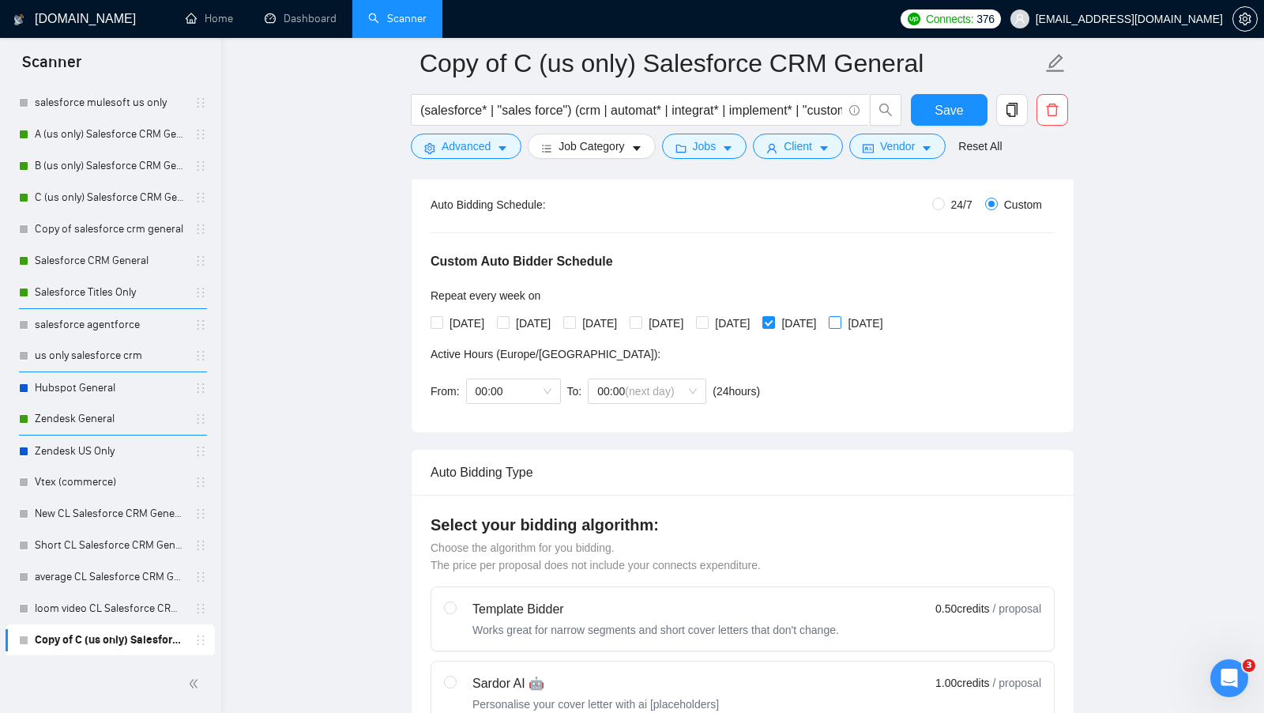
click at [840, 318] on input "[DATE]" at bounding box center [834, 321] width 11 height 11
checkbox input "true"
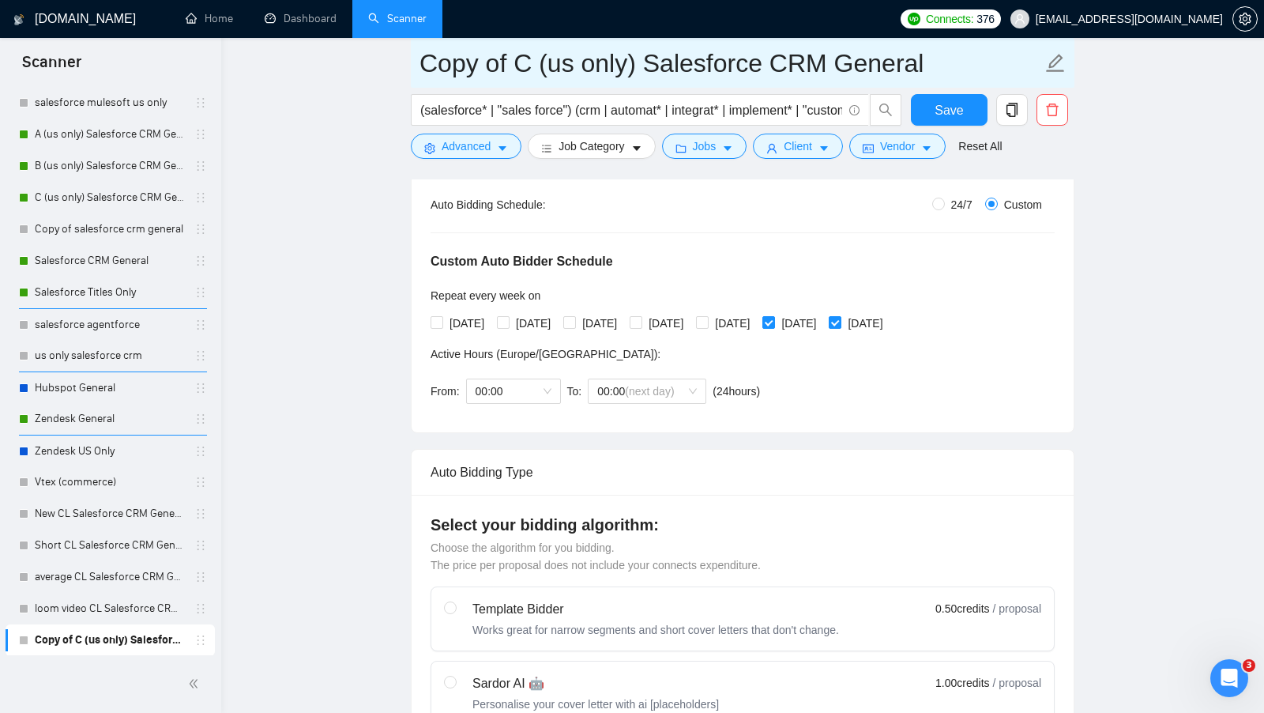
drag, startPoint x: 525, startPoint y: 61, endPoint x: 319, endPoint y: 60, distance: 205.5
type input "D (us only) Salesforce CRM General"
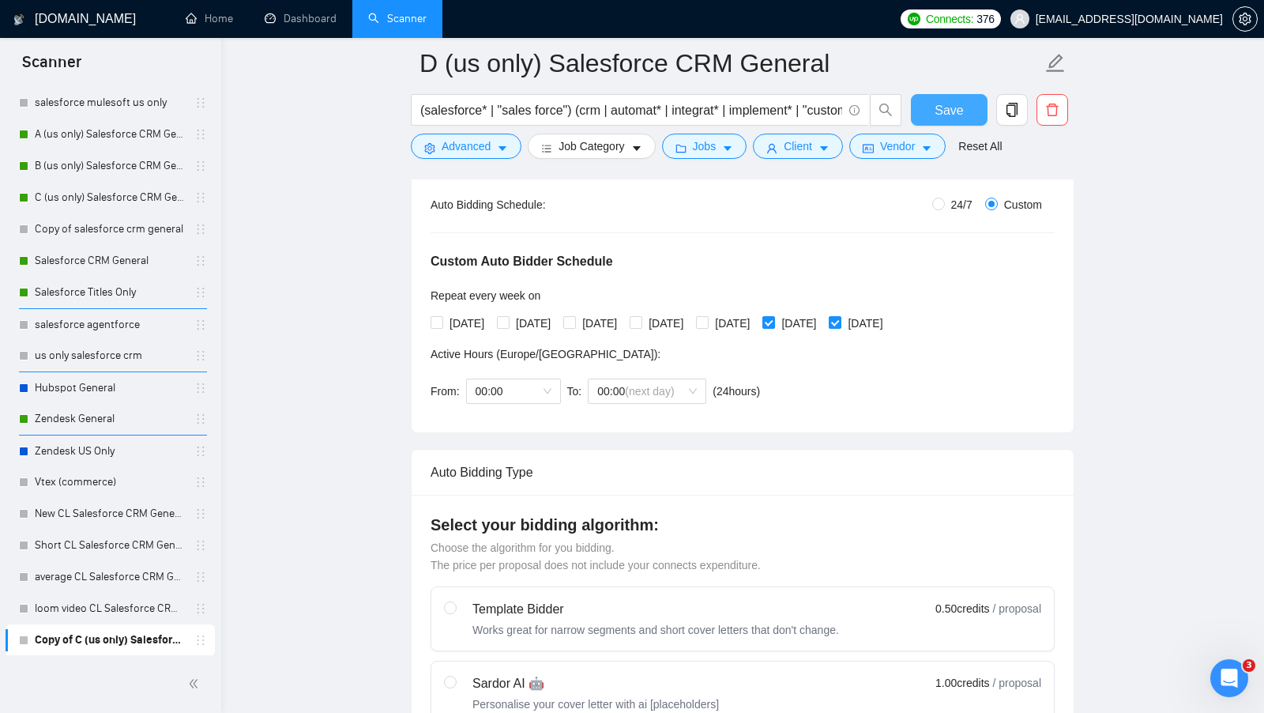
click at [963, 110] on button "Save" at bounding box center [949, 110] width 77 height 32
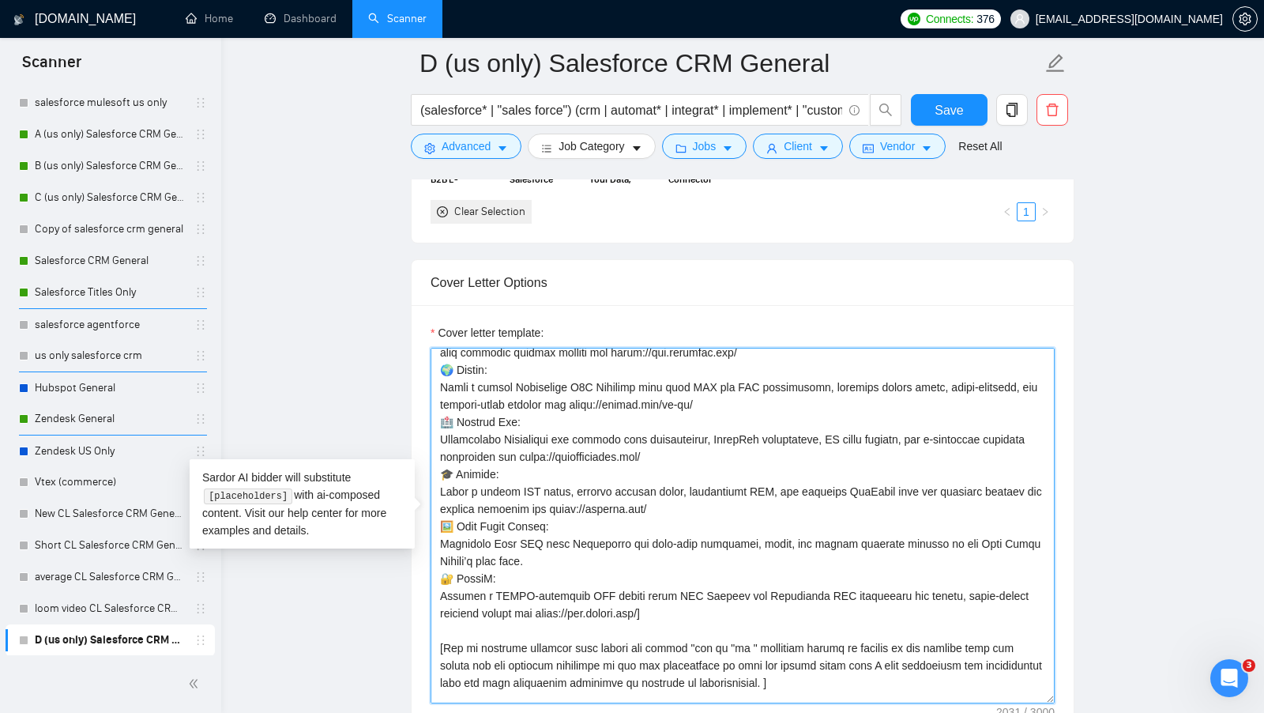
scroll to position [0, 0]
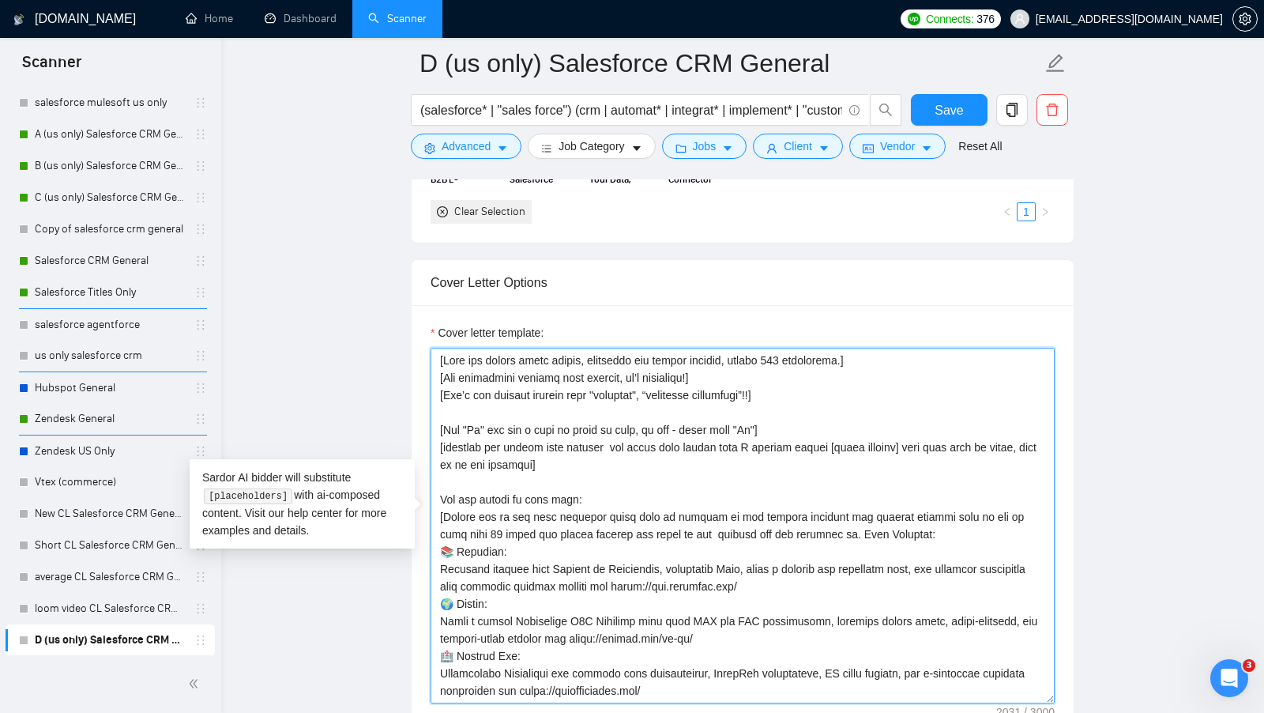
drag, startPoint x: 531, startPoint y: 678, endPoint x: 390, endPoint y: 306, distance: 397.9
click at [390, 306] on main "D (us only) Salesforce CRM General (salesforce* | "sales force") (crm | automat…" at bounding box center [743, 439] width 993 height 4538
paste textarea "lor ipsu dol'si amet cons adipisc elit se doei tempor incidi utl etd ma ali eni…"
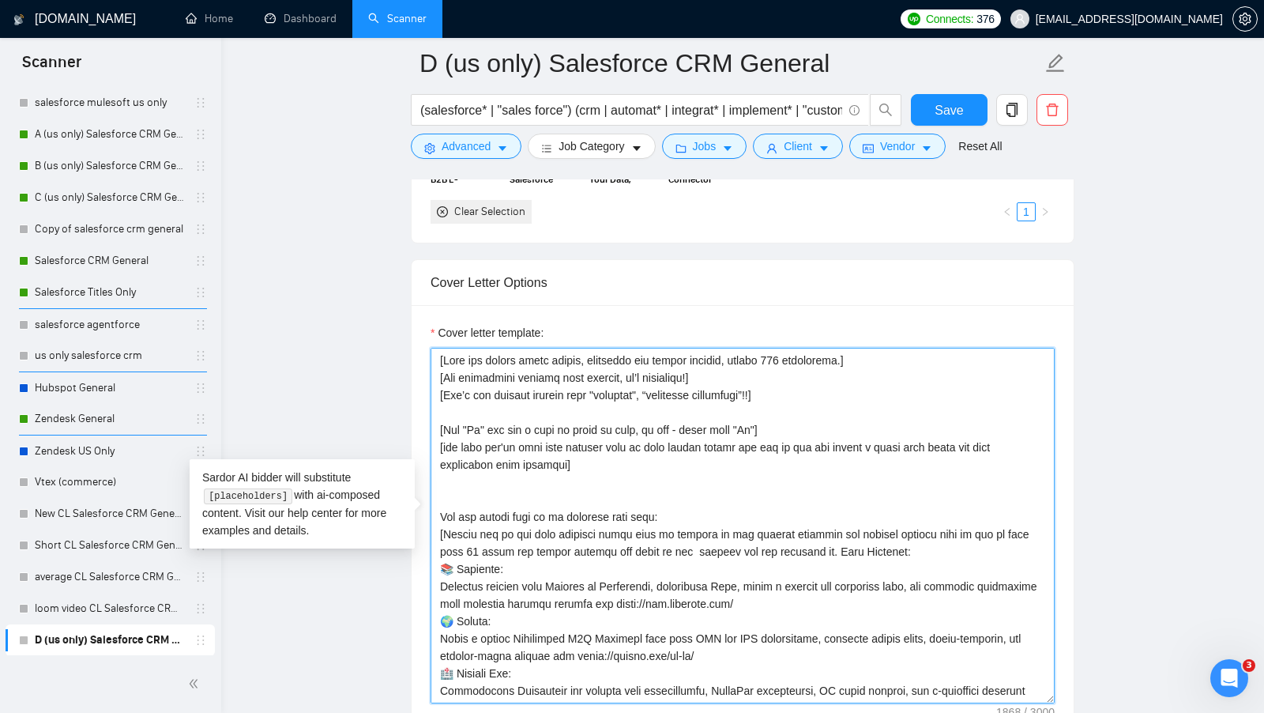
scroll to position [32, 0]
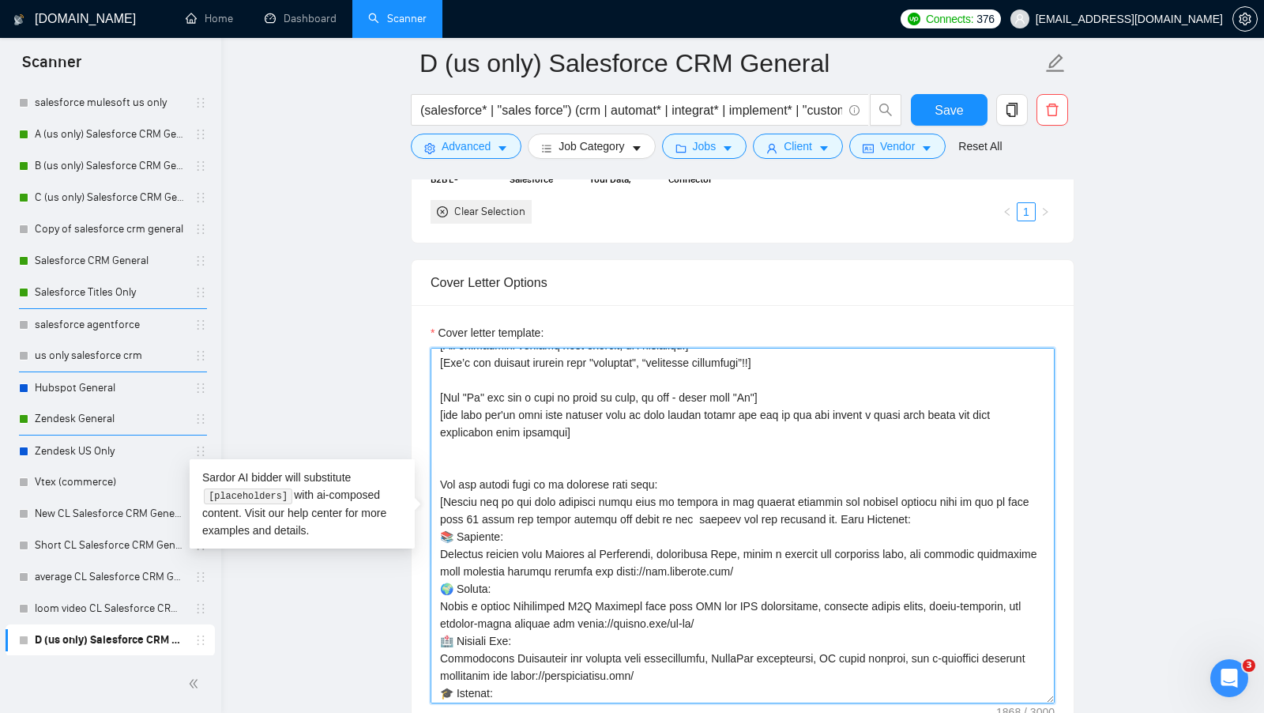
click at [628, 450] on textarea "Cover letter template:" at bounding box center [743, 526] width 624 height 356
click at [627, 443] on textarea "Cover letter template:" at bounding box center [743, 526] width 624 height 356
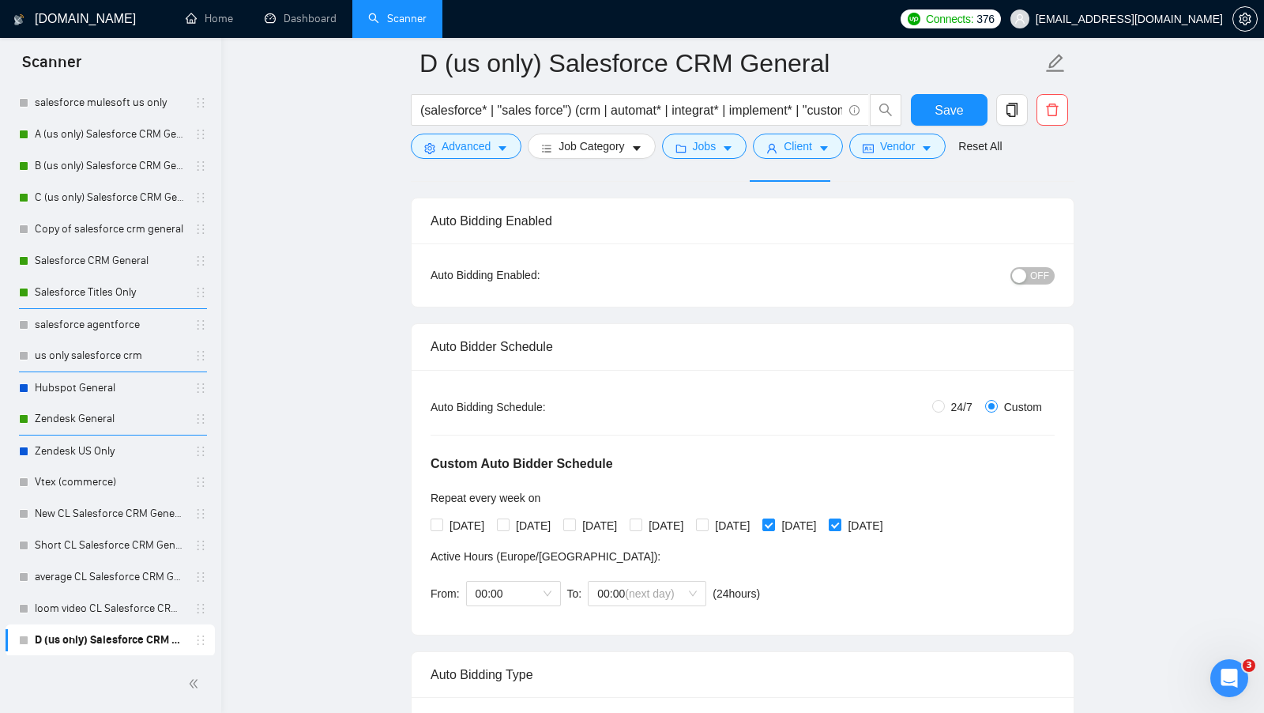
scroll to position [100, 0]
type textarea "[Lore ips dolors ametc adipis, elitseddo eiu tempor incidid, utlabo 062 etdolor…"
click at [1019, 268] on div "button" at bounding box center [1019, 275] width 14 height 14
click at [961, 104] on span "Save" at bounding box center [949, 110] width 28 height 20
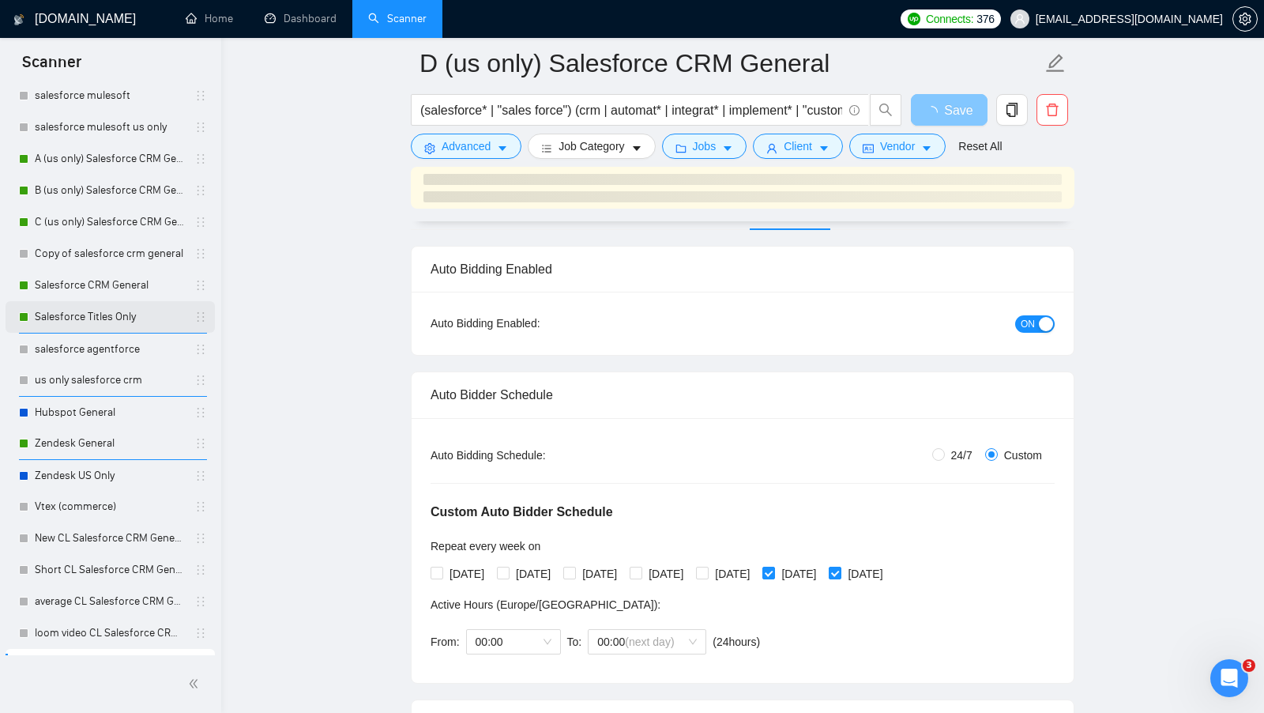
scroll to position [107, 0]
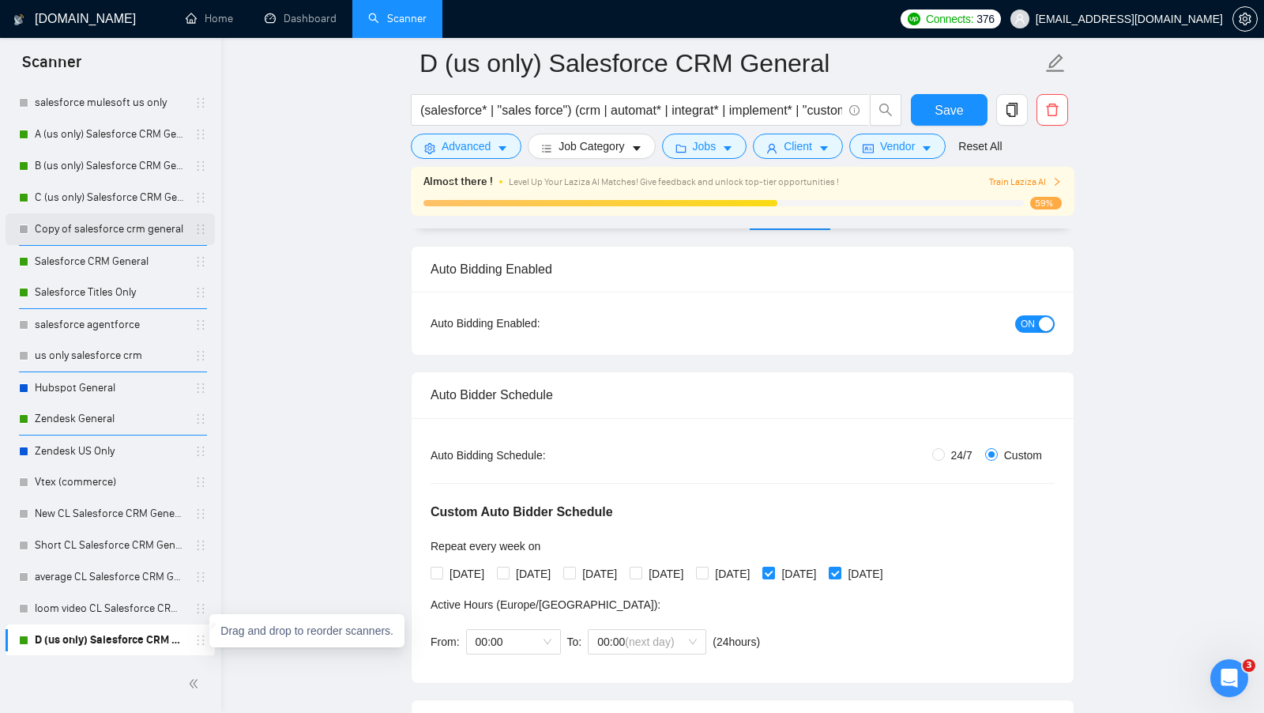
drag, startPoint x: 199, startPoint y: 642, endPoint x: 194, endPoint y: 224, distance: 418.8
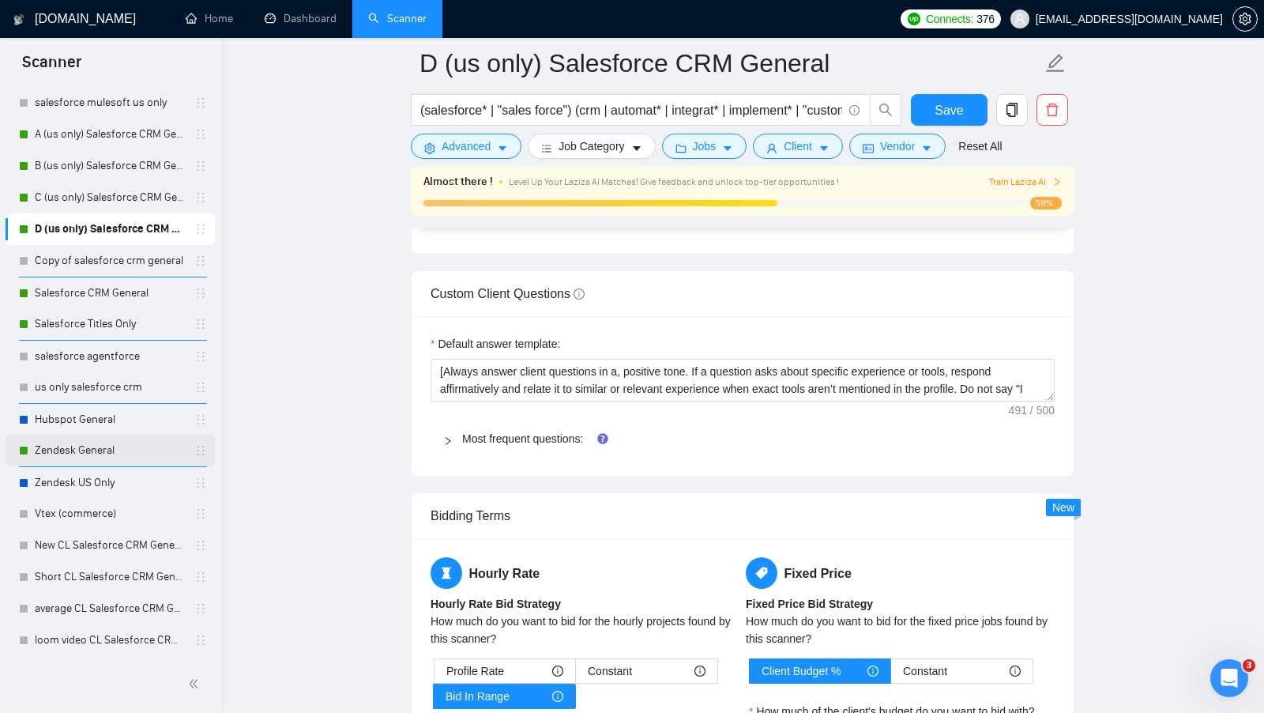
scroll to position [2442, 0]
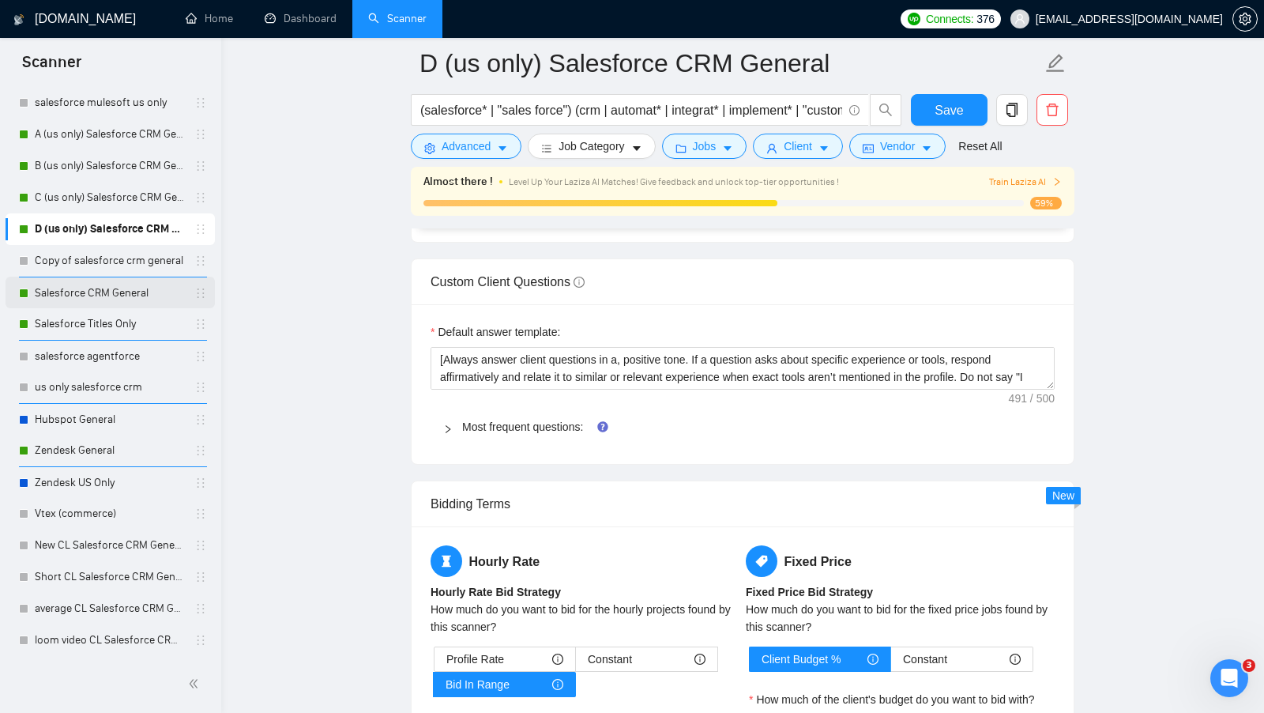
click at [119, 298] on link "Salesforce CRM General" at bounding box center [110, 293] width 150 height 32
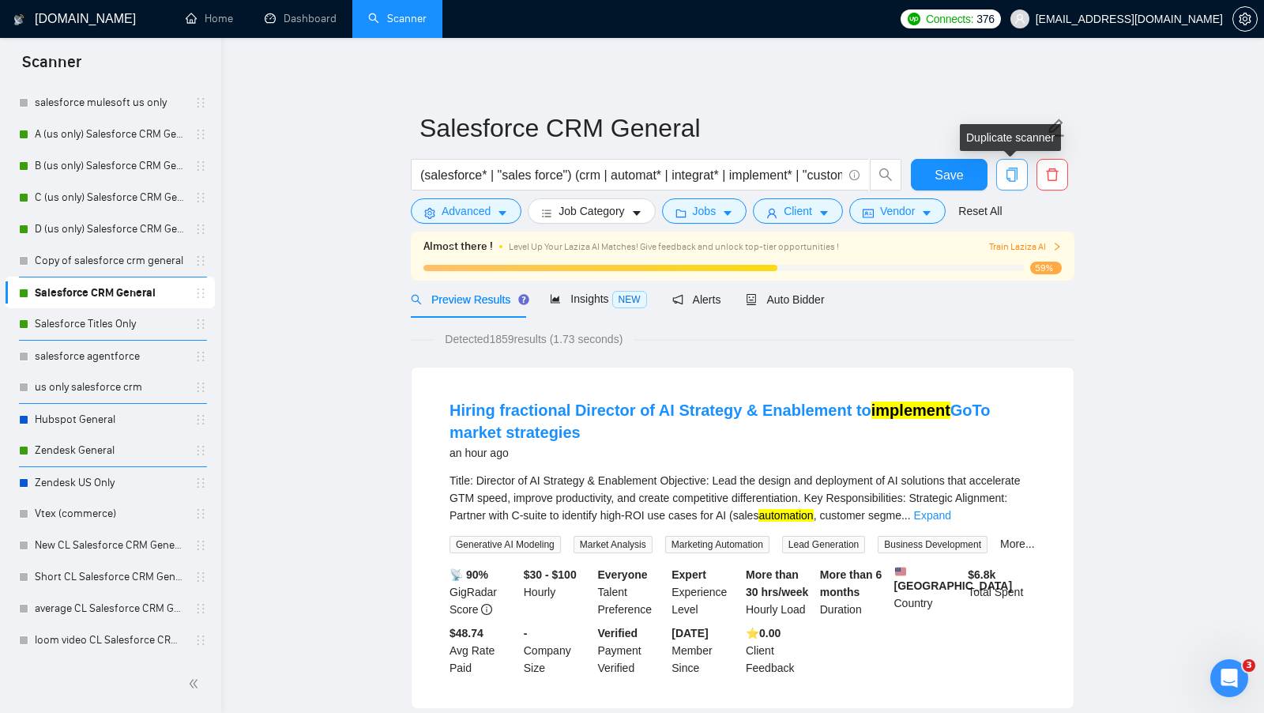
click at [1012, 170] on icon "copy" at bounding box center [1012, 175] width 11 height 14
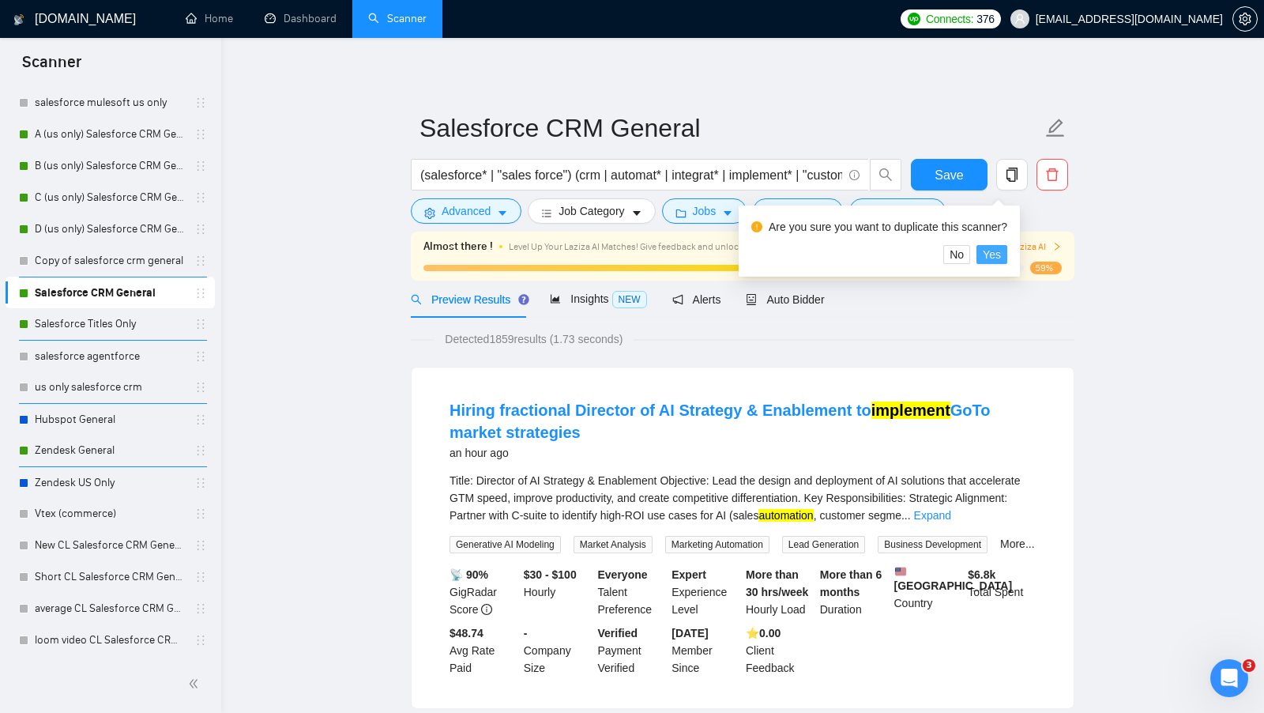
click at [993, 262] on span "Yes" at bounding box center [992, 254] width 18 height 17
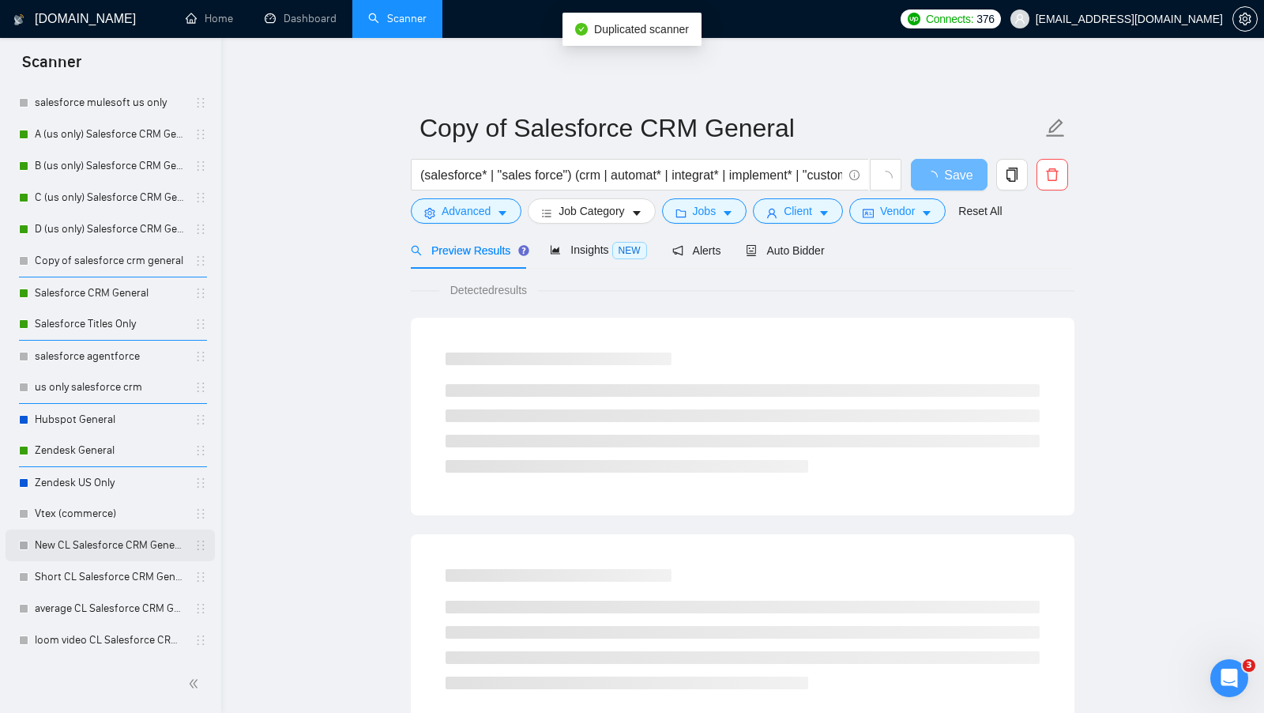
scroll to position [138, 0]
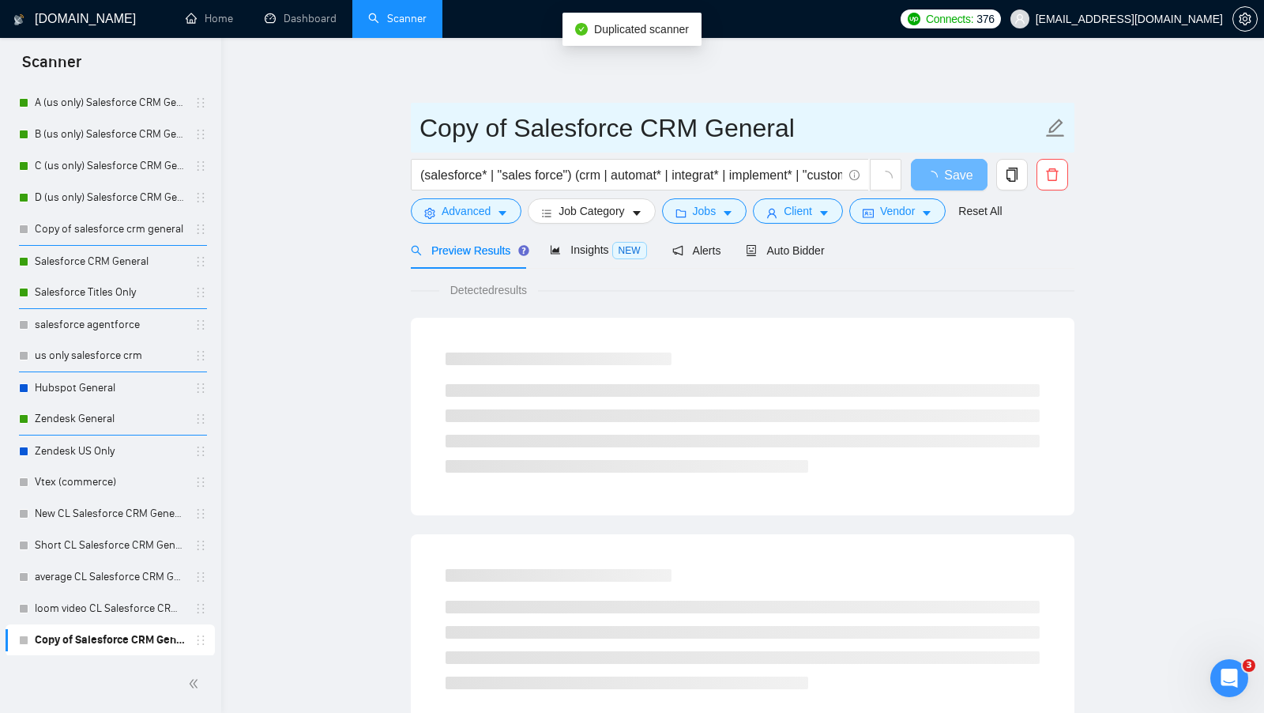
drag, startPoint x: 512, startPoint y: 130, endPoint x: 287, endPoint y: 132, distance: 225.2
click at [288, 132] on main "Copy of Salesforce CRM General (salesforce* | "sales force") (crm | automat* | …" at bounding box center [743, 722] width 993 height 1318
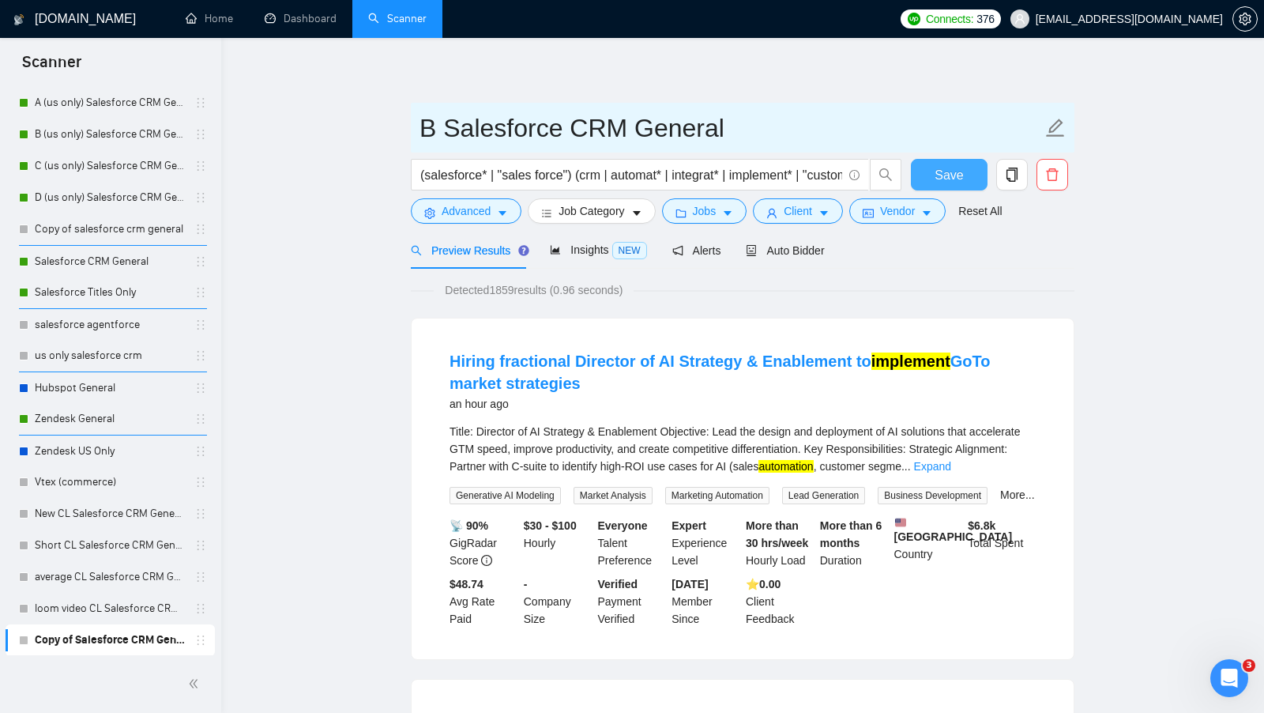
type input "B Salesforce CRM General"
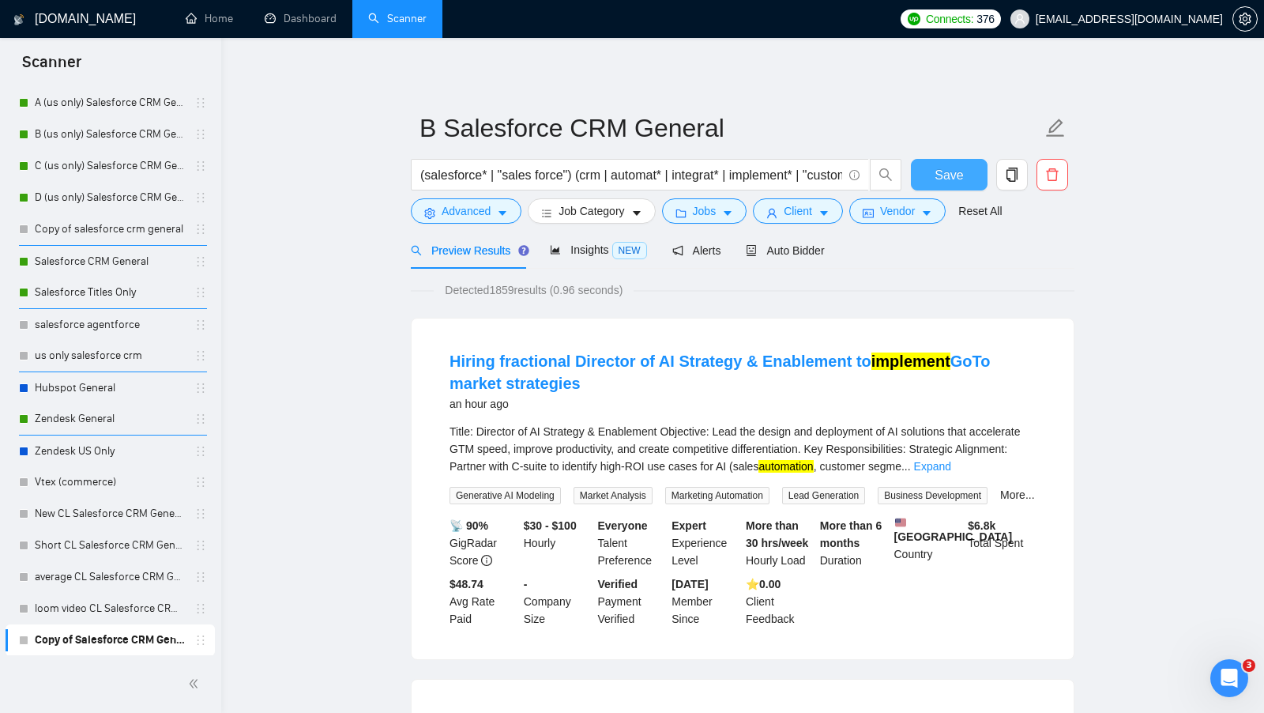
click at [966, 171] on button "Save" at bounding box center [949, 175] width 77 height 32
click at [819, 253] on span "Auto Bidder" at bounding box center [785, 250] width 78 height 13
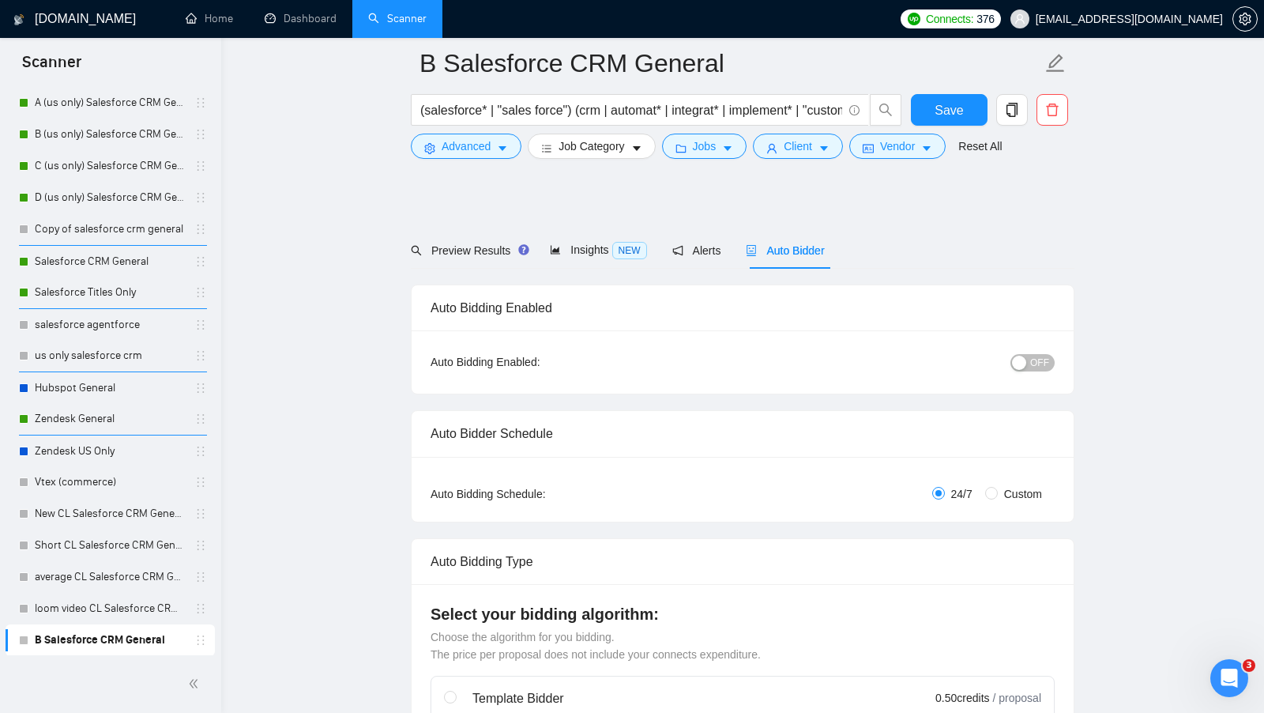
click at [986, 457] on div "Auto Bidding Type: Automated (recommended) Semi-automated Auto Bidding Schedule…" at bounding box center [743, 489] width 662 height 65
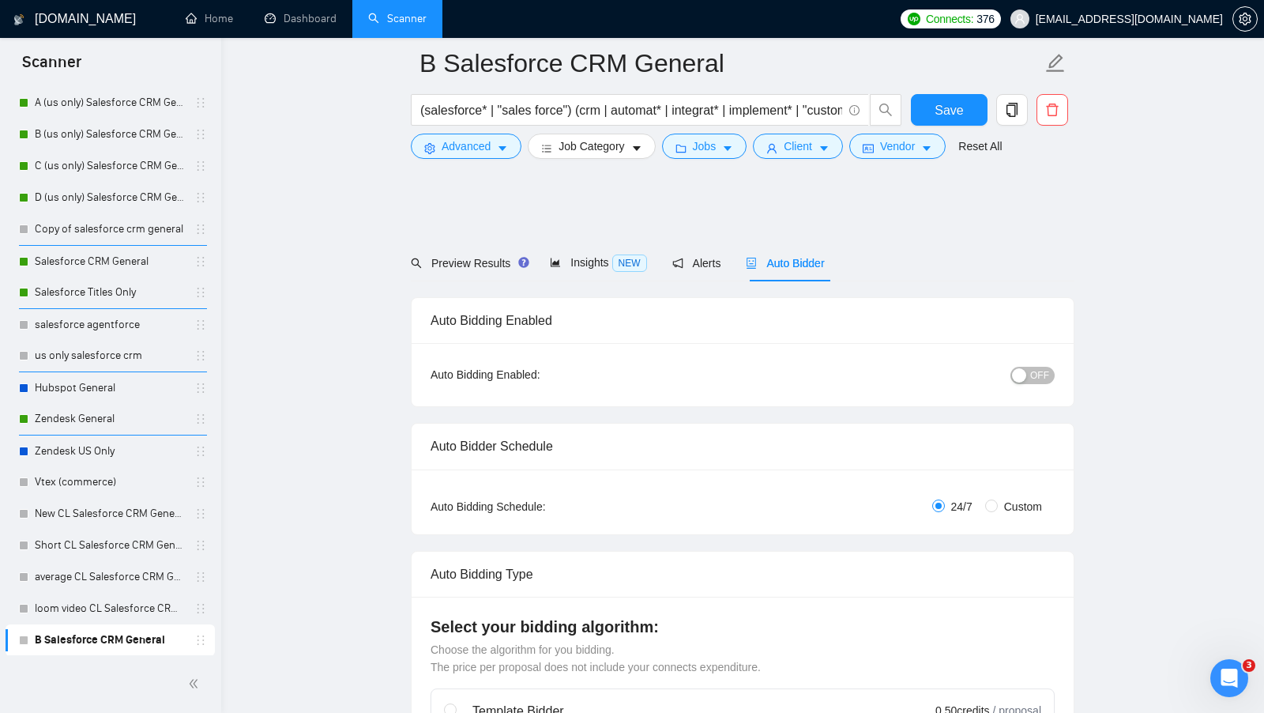
scroll to position [194, 0]
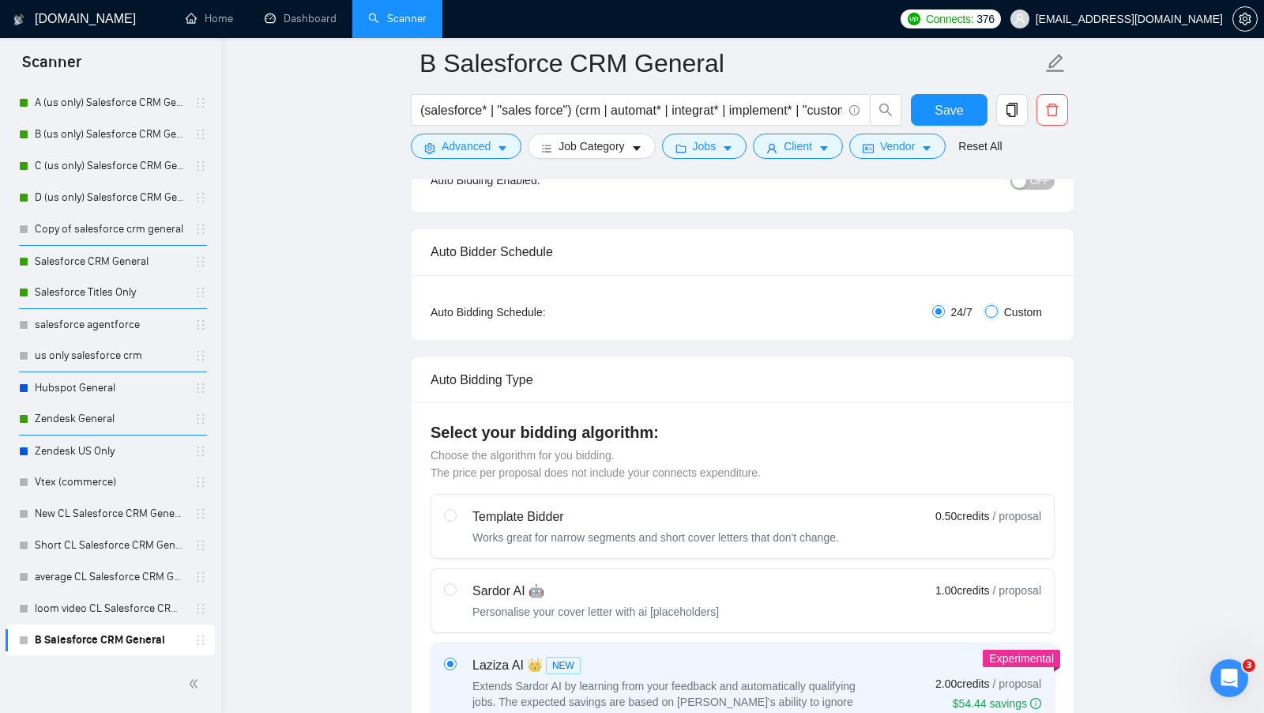
click at [991, 314] on input "Custom" at bounding box center [991, 311] width 13 height 13
radio input "true"
radio input "false"
checkbox input "true"
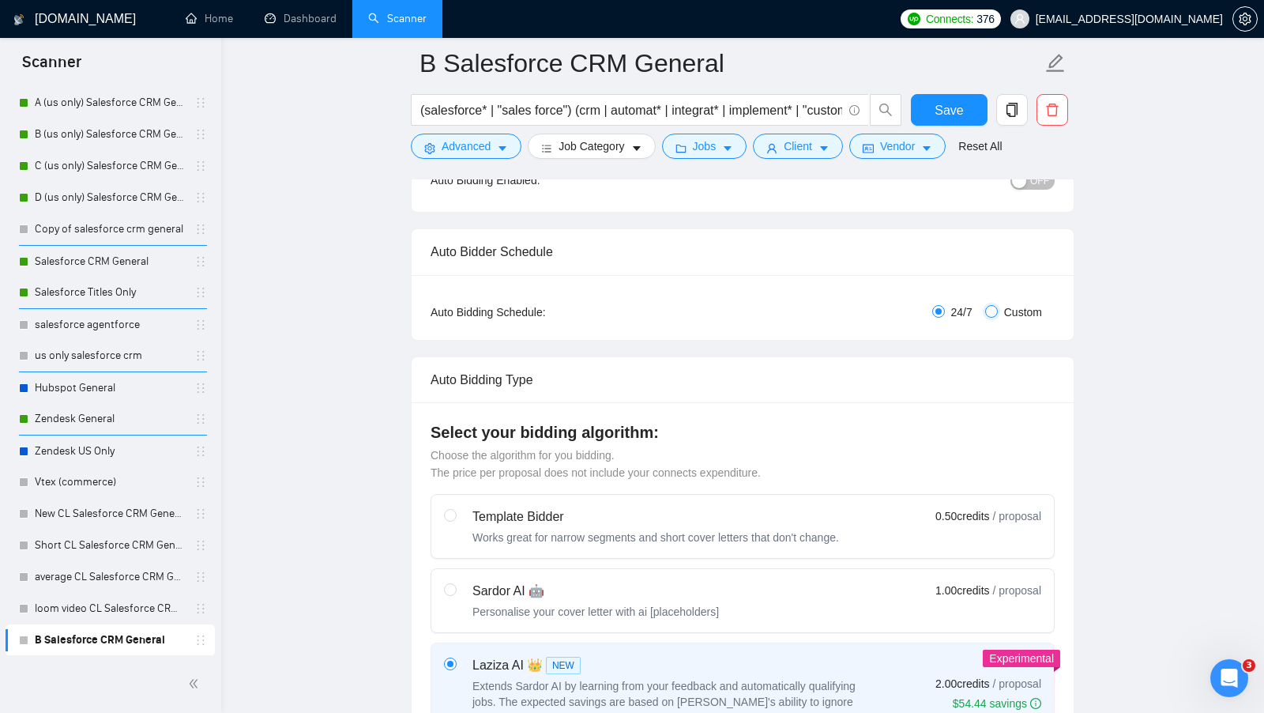
checkbox input "true"
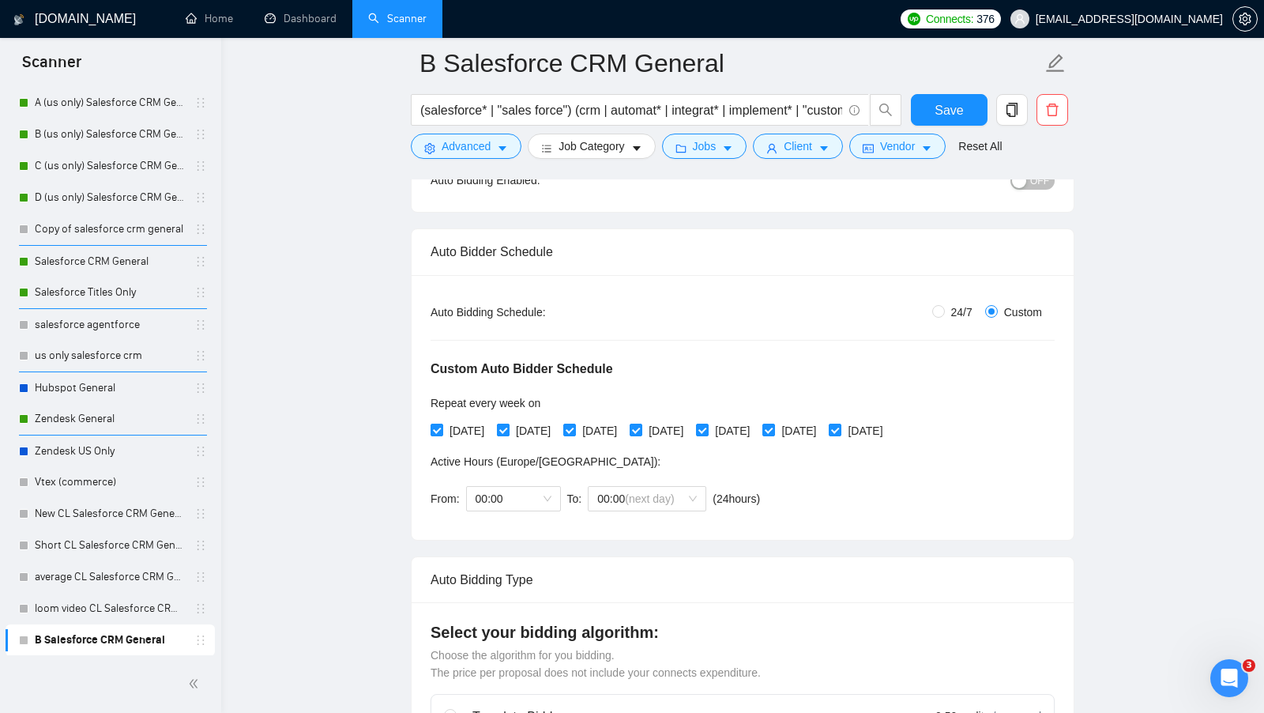
click at [508, 424] on input "[DATE]" at bounding box center [502, 429] width 11 height 11
checkbox input "false"
click at [608, 428] on span "[DATE]" at bounding box center [599, 430] width 47 height 17
click at [574, 428] on input "[DATE]" at bounding box center [568, 429] width 11 height 11
checkbox input "false"
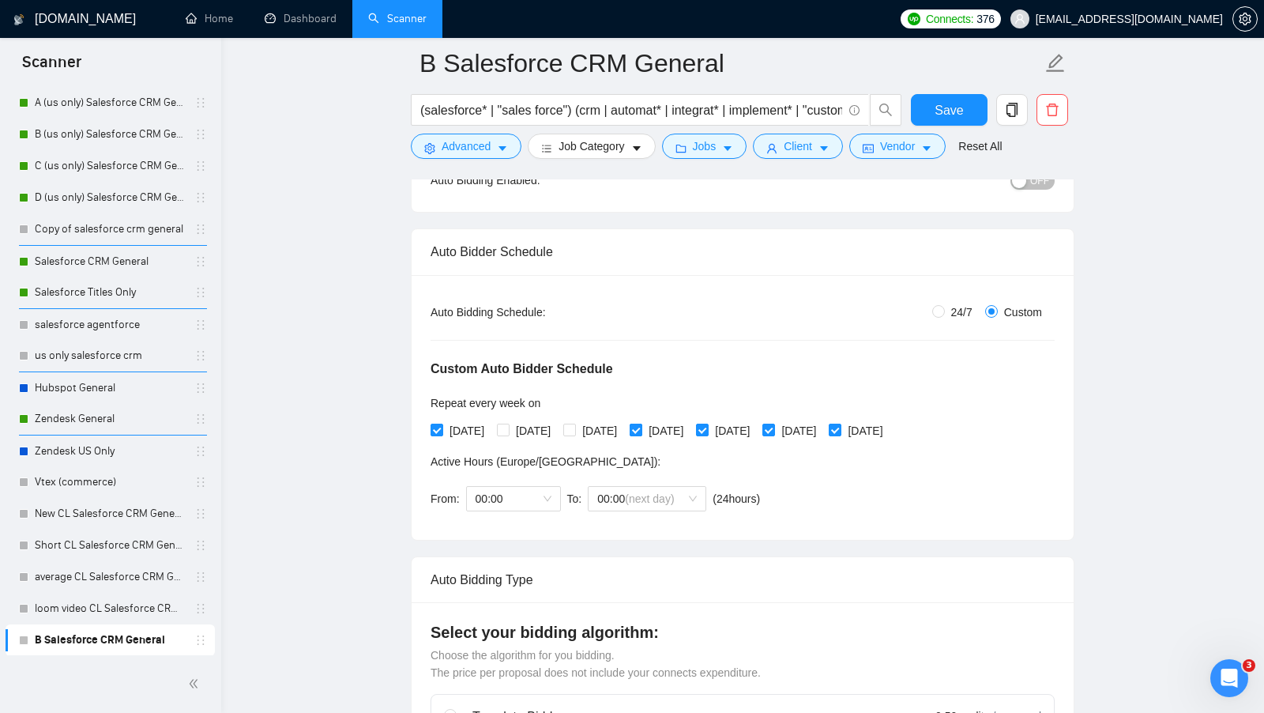
click at [642, 428] on span at bounding box center [636, 430] width 13 height 13
click at [641, 428] on input "[DATE]" at bounding box center [635, 429] width 11 height 11
checkbox input "false"
click at [756, 428] on span "[DATE]" at bounding box center [732, 430] width 47 height 17
click at [707, 428] on input "[DATE]" at bounding box center [701, 429] width 11 height 11
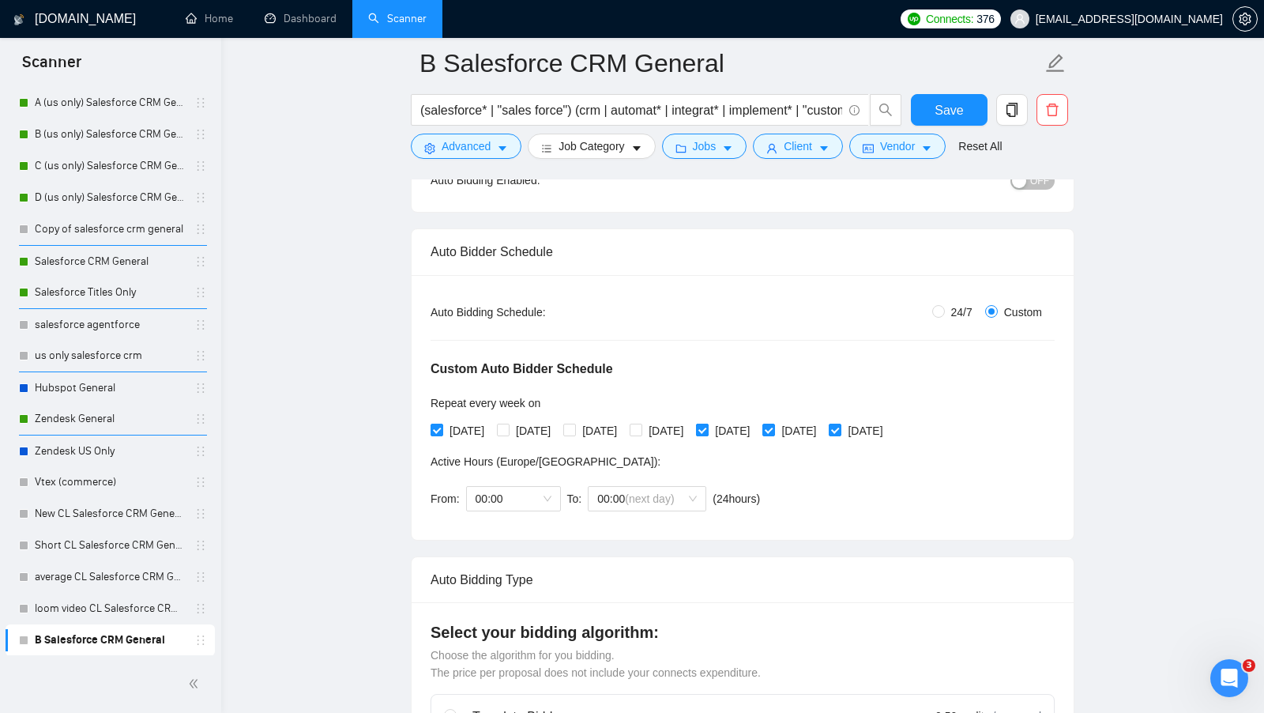
checkbox input "false"
click at [774, 428] on input "[DATE]" at bounding box center [768, 429] width 11 height 11
checkbox input "false"
click at [840, 428] on input "[DATE]" at bounding box center [834, 429] width 11 height 11
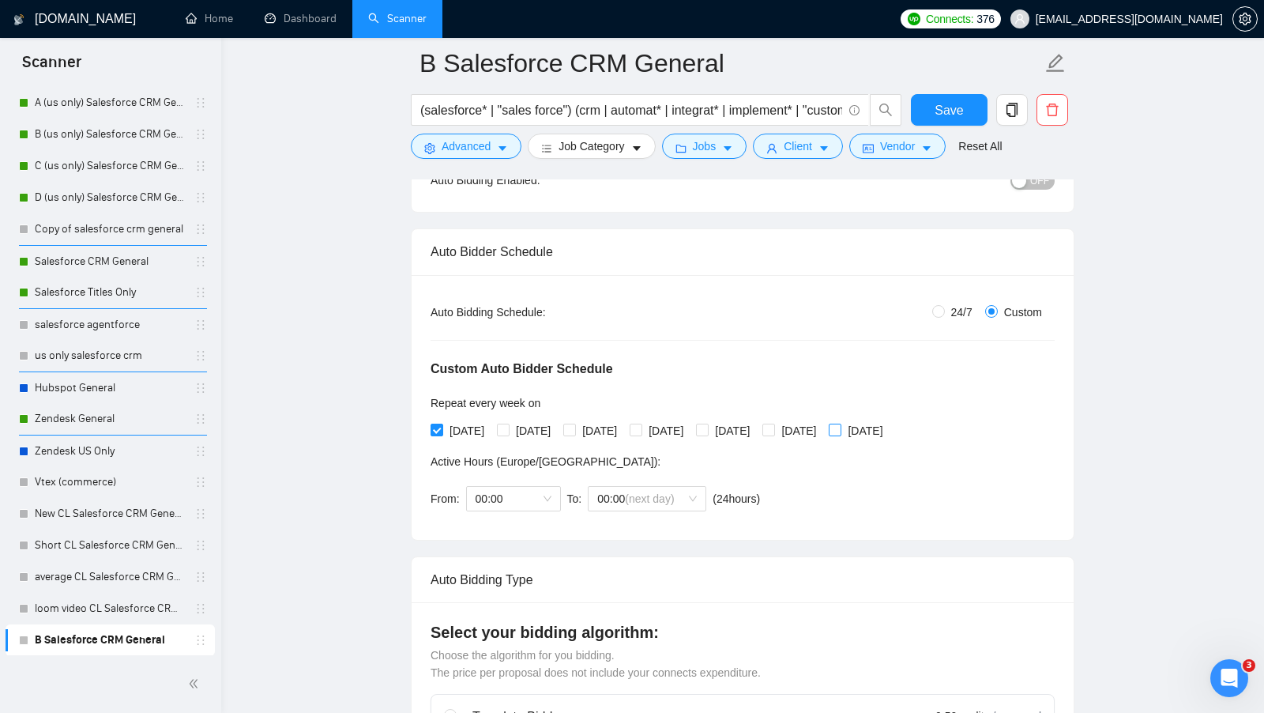
checkbox input "true"
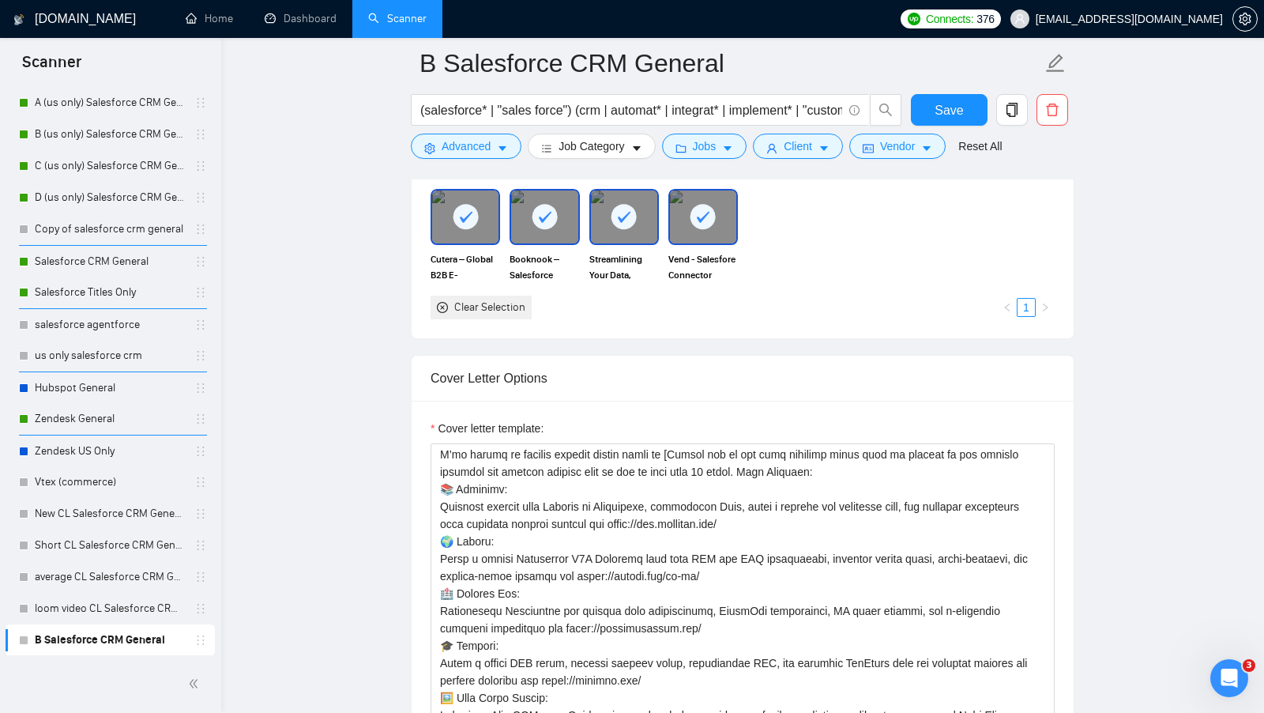
scroll to position [247, 0]
click at [932, 107] on button "Save" at bounding box center [949, 110] width 77 height 32
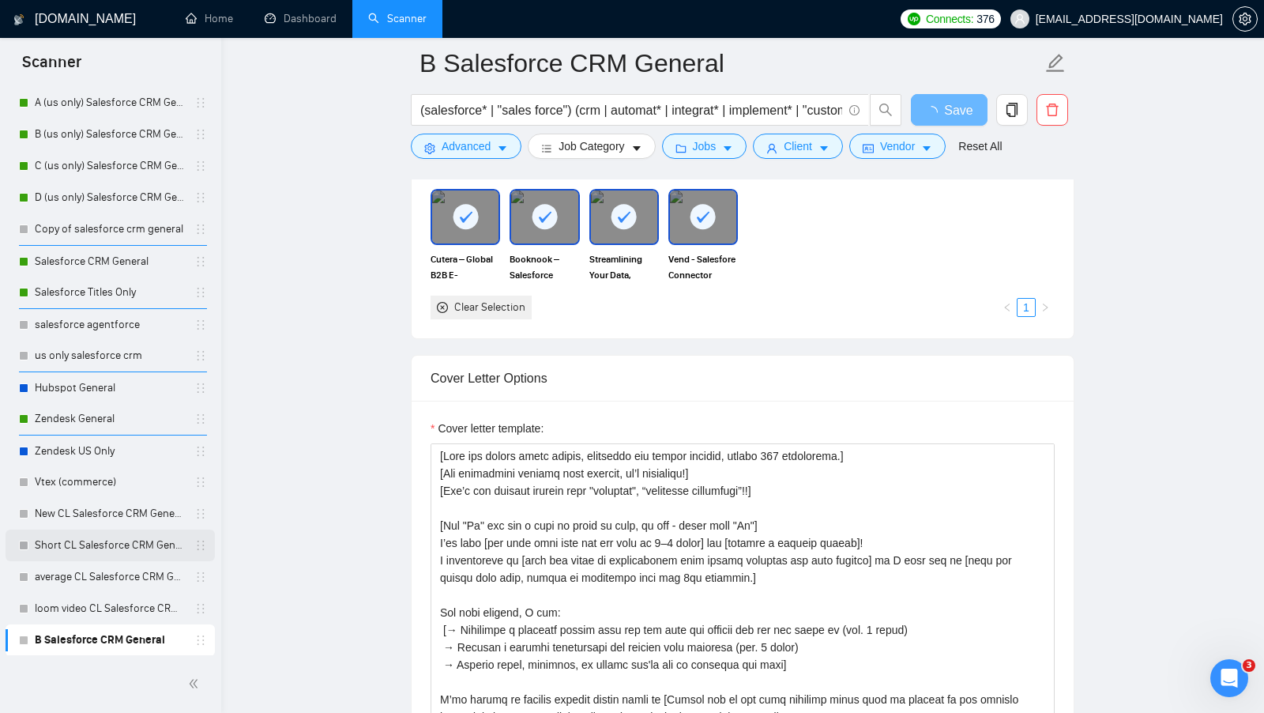
click at [107, 546] on link "Short CL Salesforce CRM General" at bounding box center [110, 545] width 150 height 32
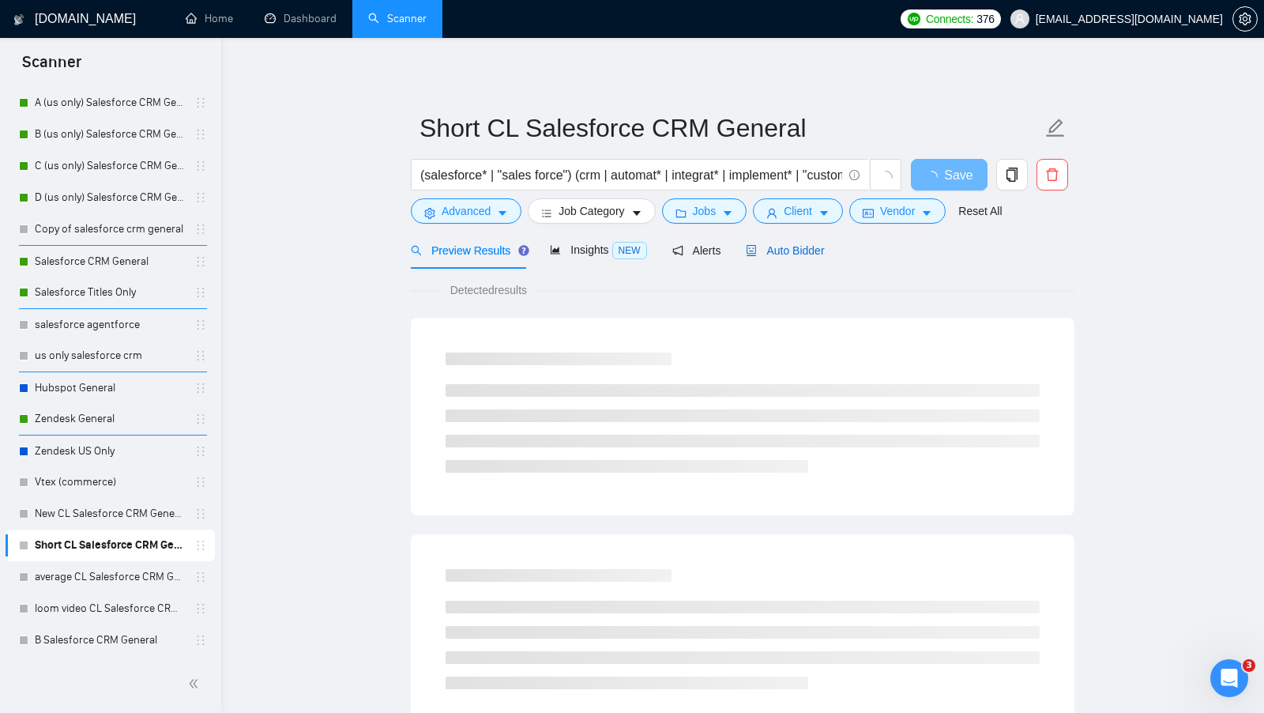
click at [812, 254] on span "Auto Bidder" at bounding box center [785, 250] width 78 height 13
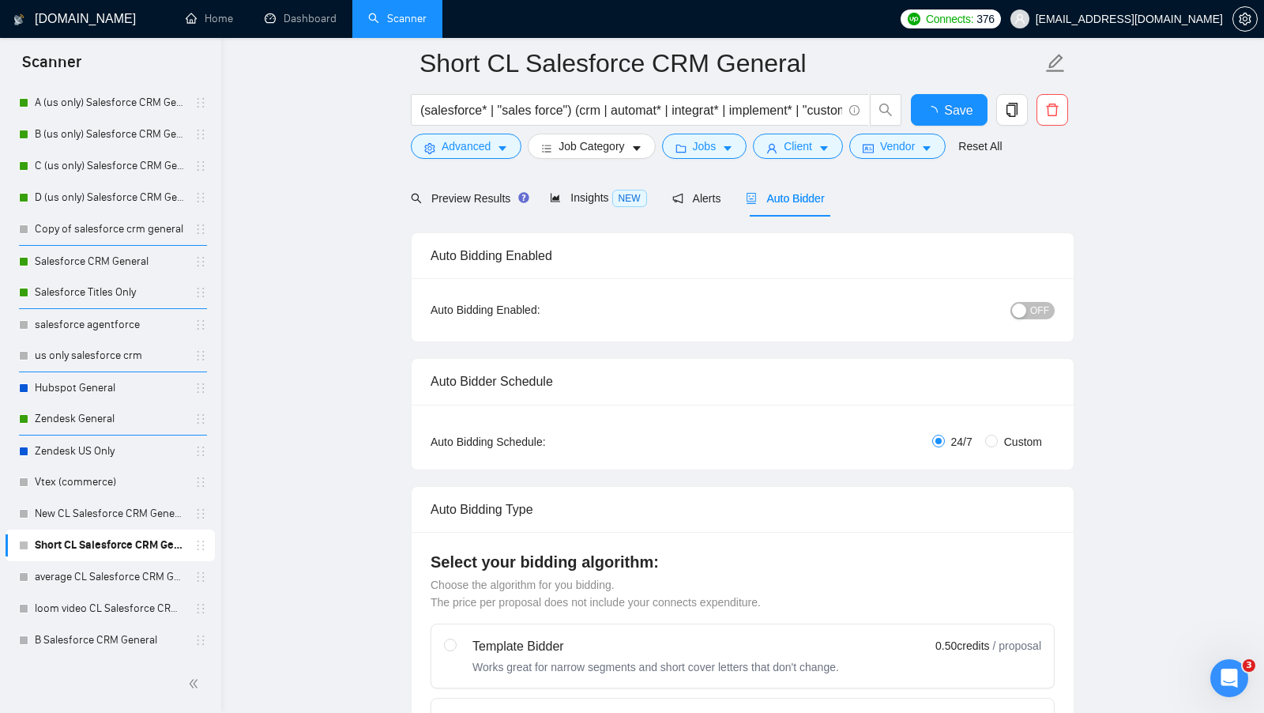
scroll to position [1637, 0]
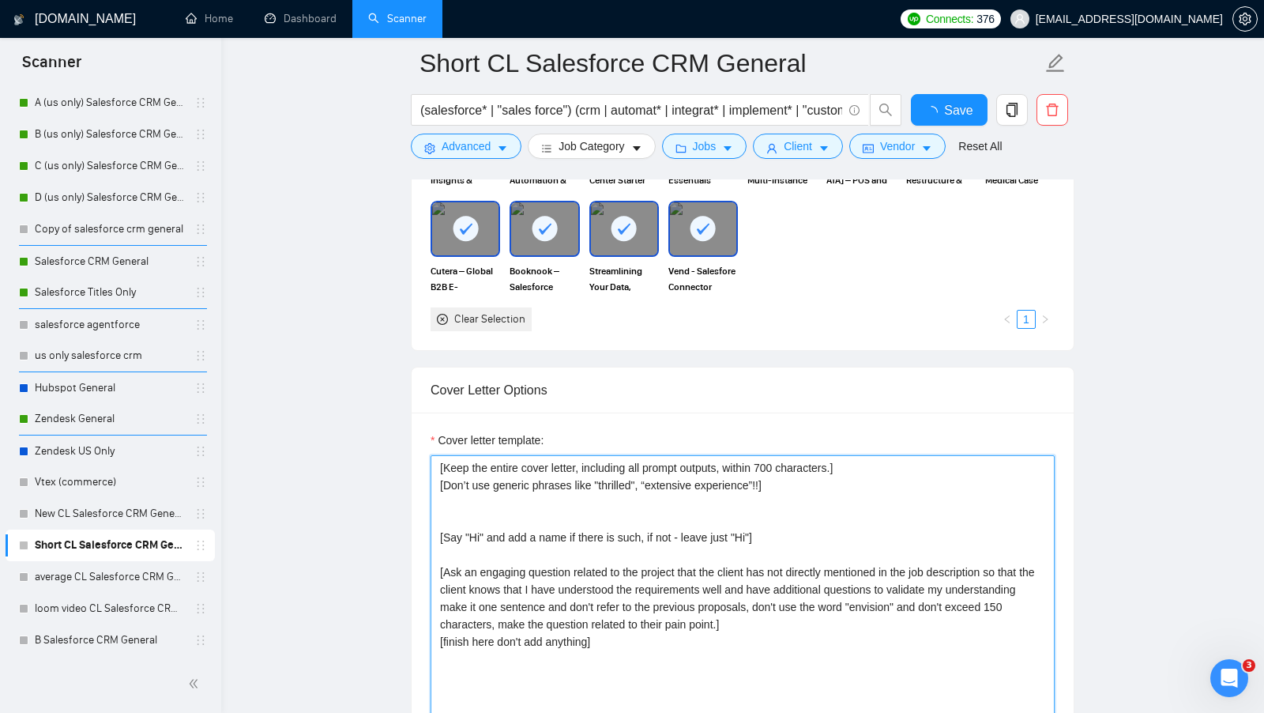
drag, startPoint x: 699, startPoint y: 450, endPoint x: 441, endPoint y: 231, distance: 338.6
click at [442, 231] on div "Select your portfolio: Select your most relevant portfolio items for this scann…" at bounding box center [743, 175] width 624 height 311
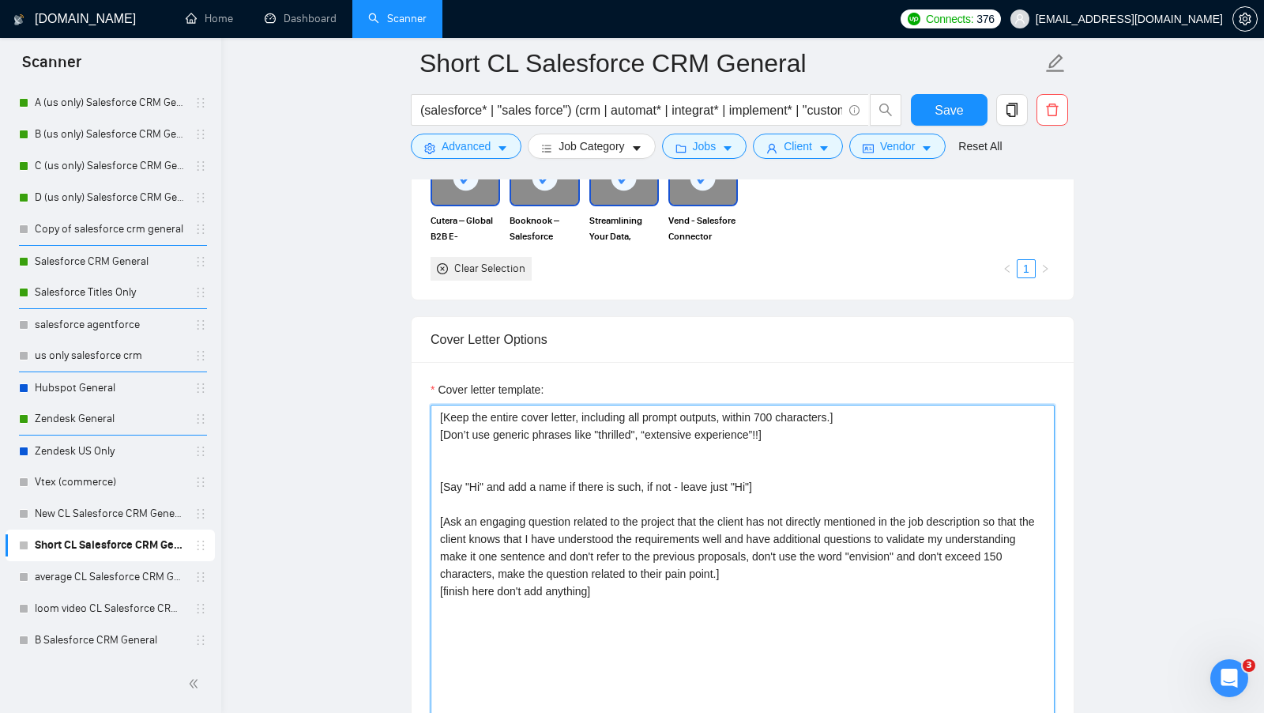
drag, startPoint x: 618, startPoint y: 588, endPoint x: 375, endPoint y: 360, distance: 333.2
click at [375, 360] on main "Short CL Salesforce CRM General (salesforce* | "sales force") (crm | automat* |…" at bounding box center [743, 596] width 993 height 4338
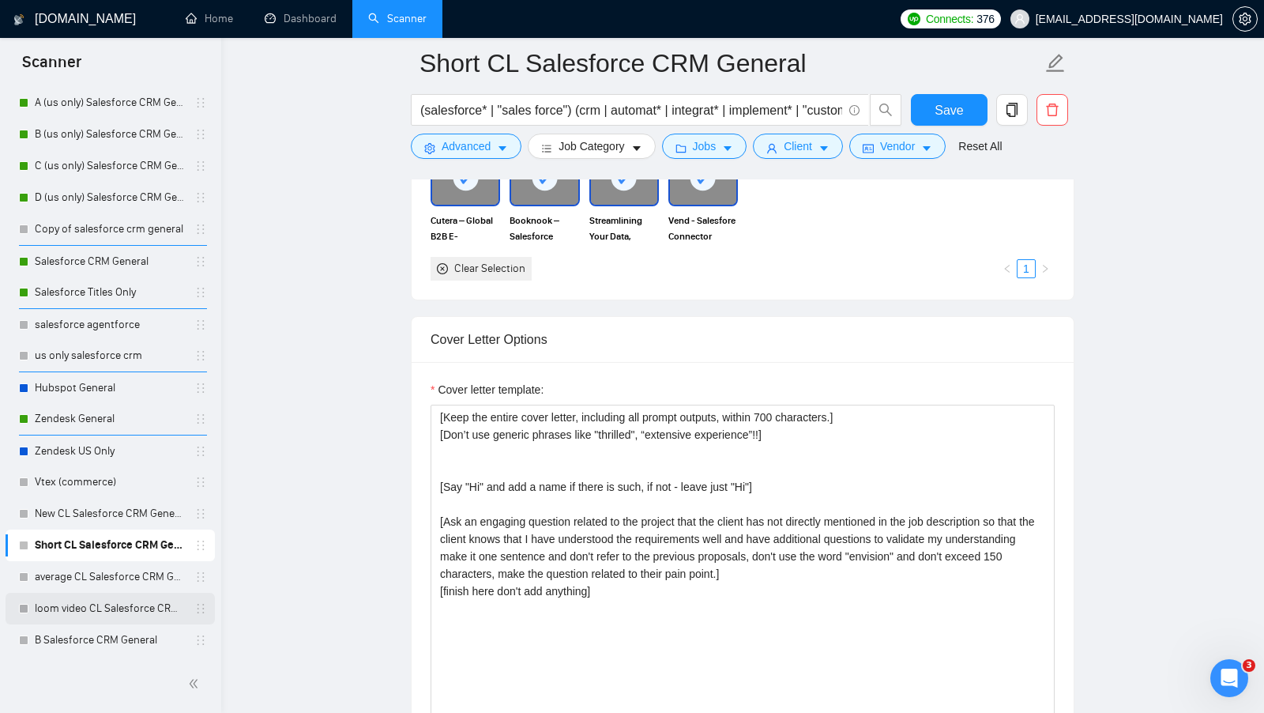
click at [113, 620] on link "loom video CL Salesforce CRM General" at bounding box center [110, 609] width 150 height 32
click at [110, 632] on link "B Salesforce CRM General" at bounding box center [110, 640] width 150 height 32
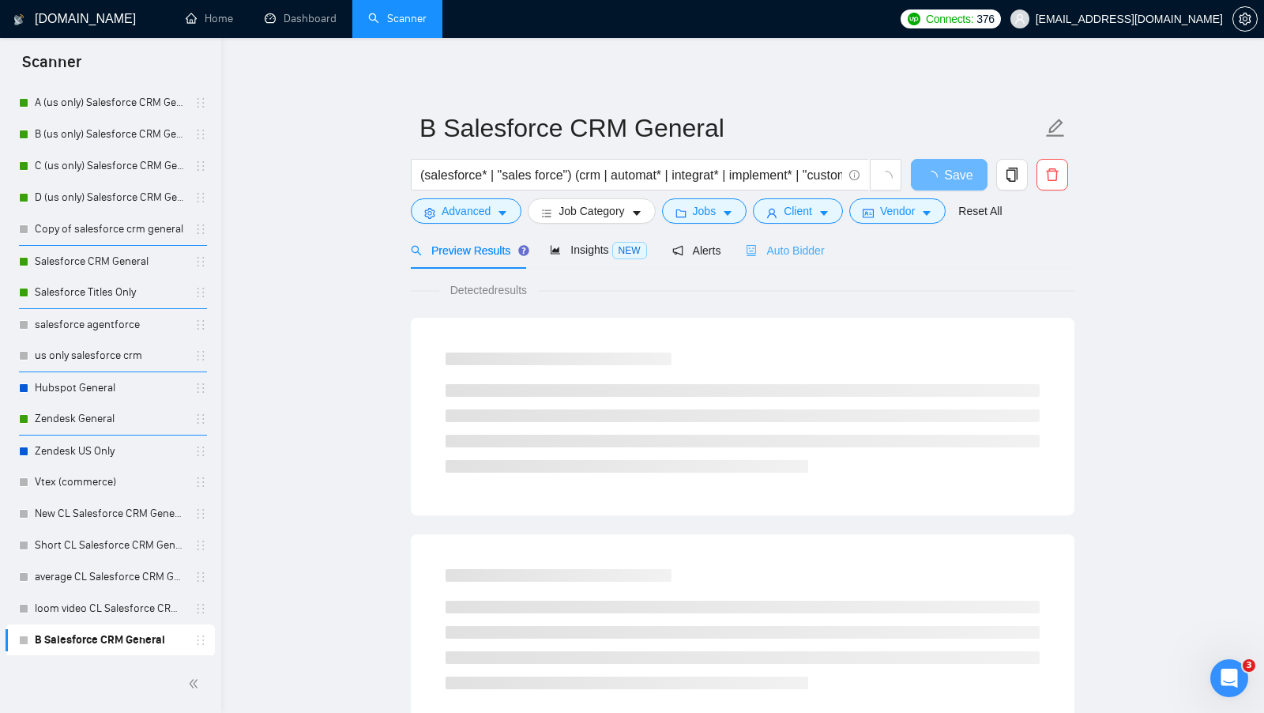
click at [804, 238] on div "Auto Bidder" at bounding box center [785, 250] width 78 height 37
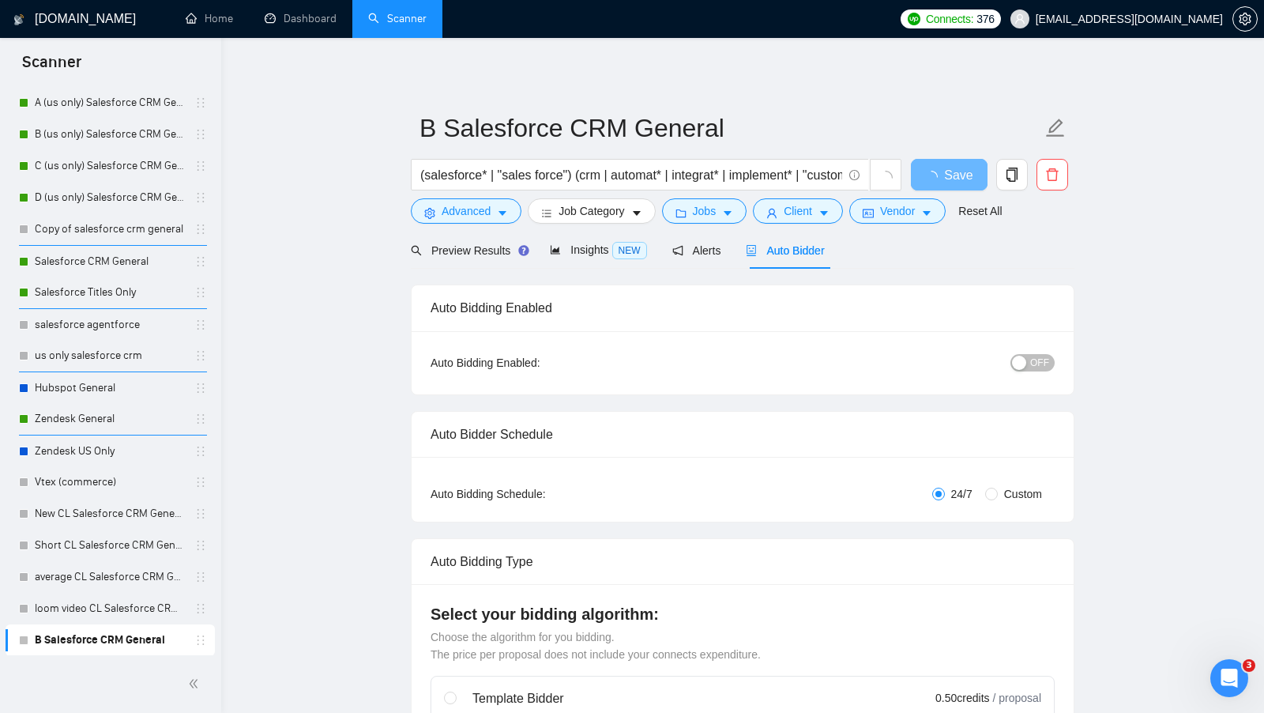
radio input "false"
radio input "true"
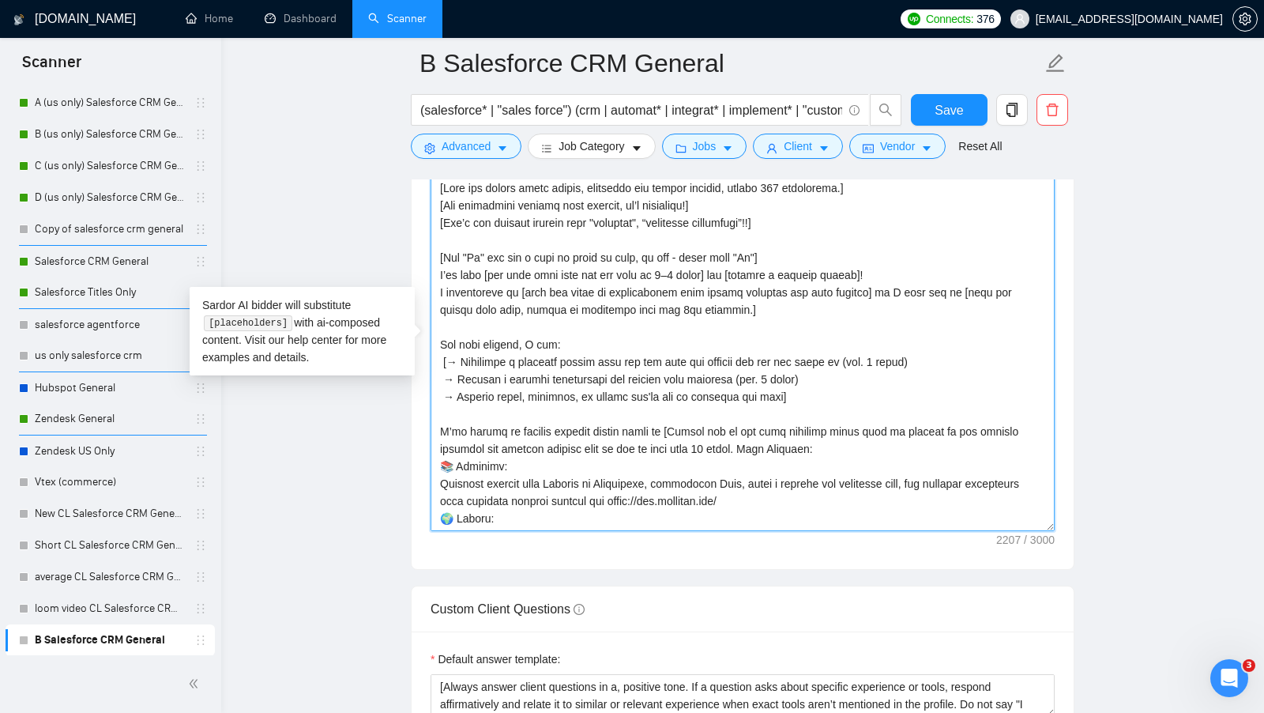
drag, startPoint x: 677, startPoint y: 503, endPoint x: 372, endPoint y: 142, distance: 472.7
click at [373, 142] on main "B Salesforce CRM General (salesforce* | "sales force") (crm | automat* | integr…" at bounding box center [743, 267] width 993 height 4538
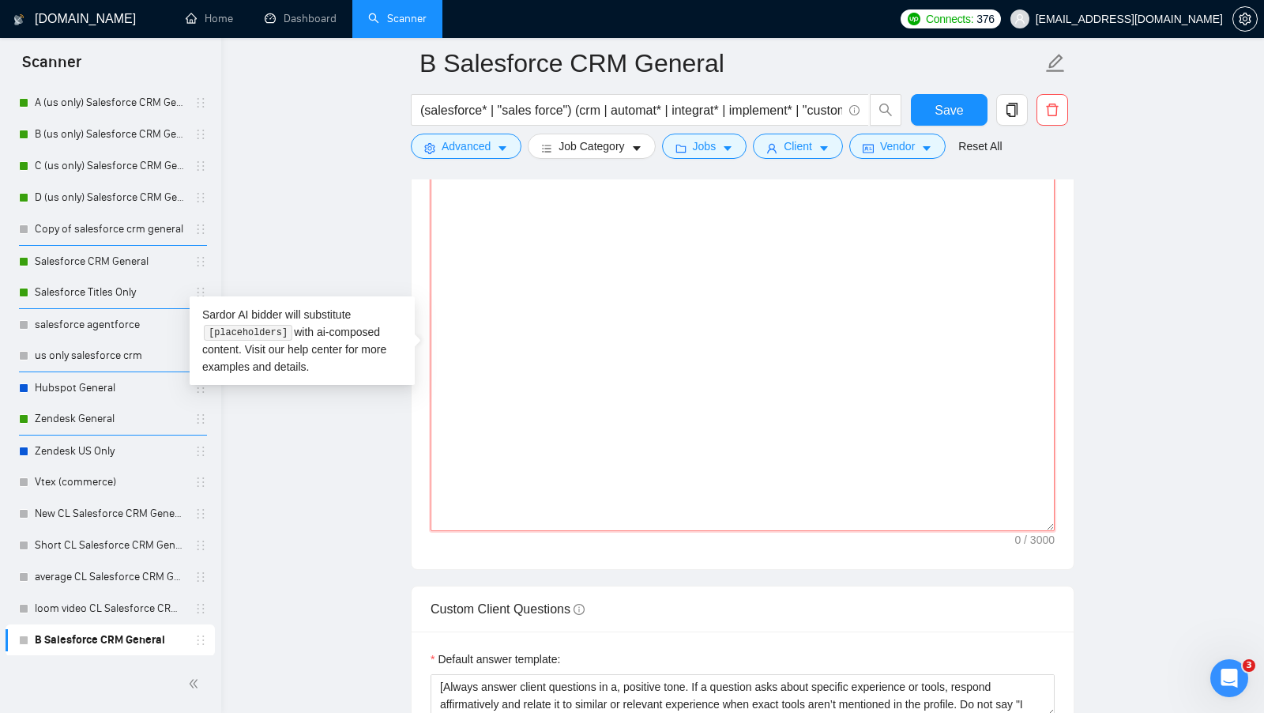
paste textarea "[Keep the entire cover letter, including all prompt outputs, within 700 charact…"
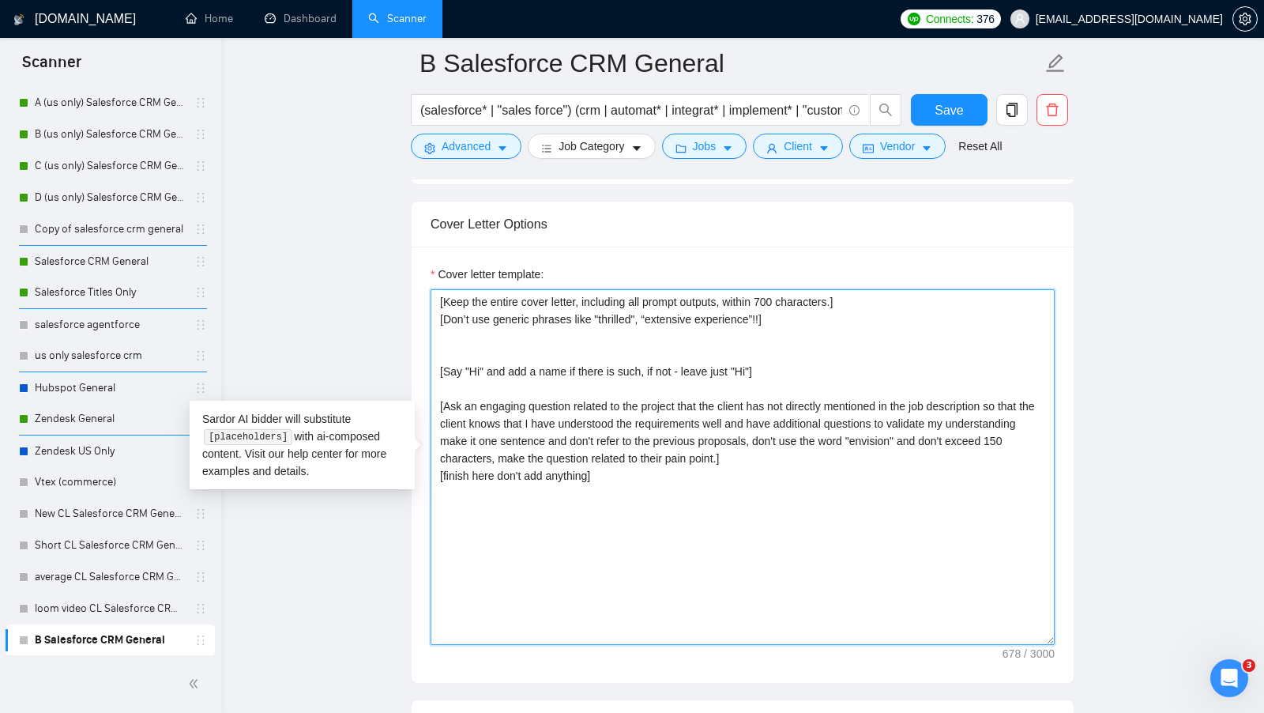
scroll to position [1947, 0]
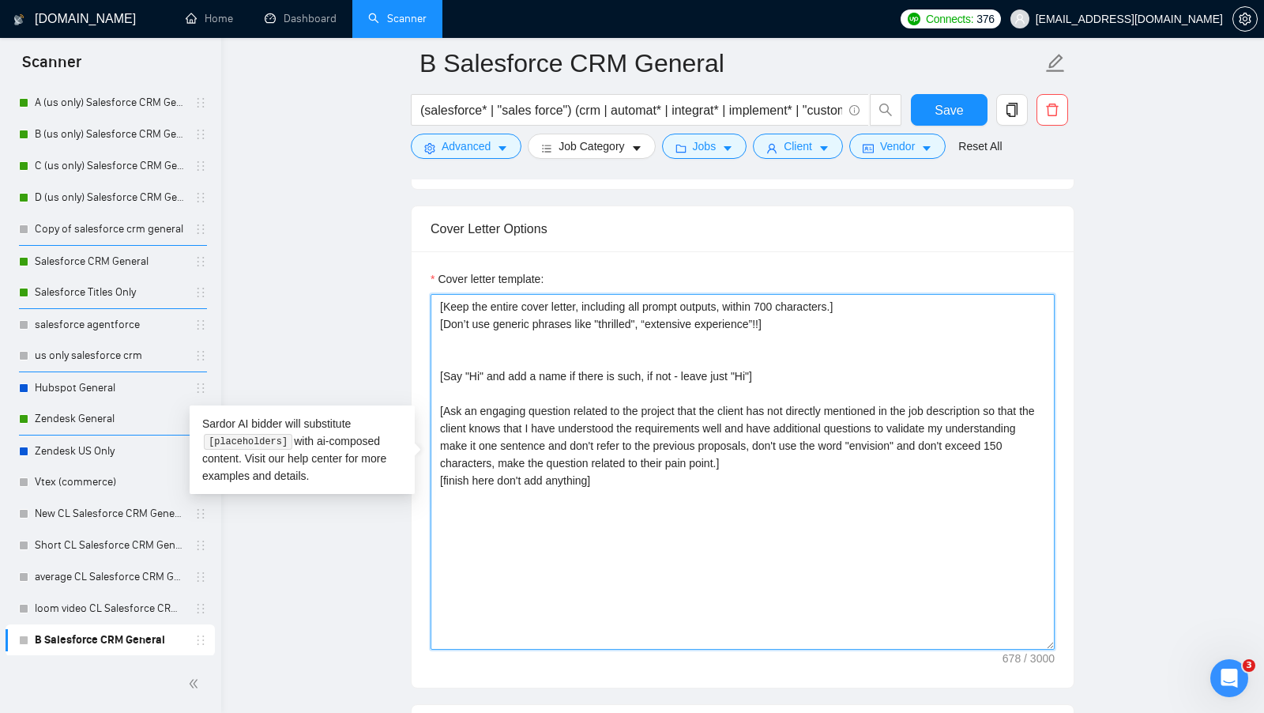
click at [676, 335] on textarea "[Keep the entire cover letter, including all prompt outputs, within 700 charact…" at bounding box center [743, 472] width 624 height 356
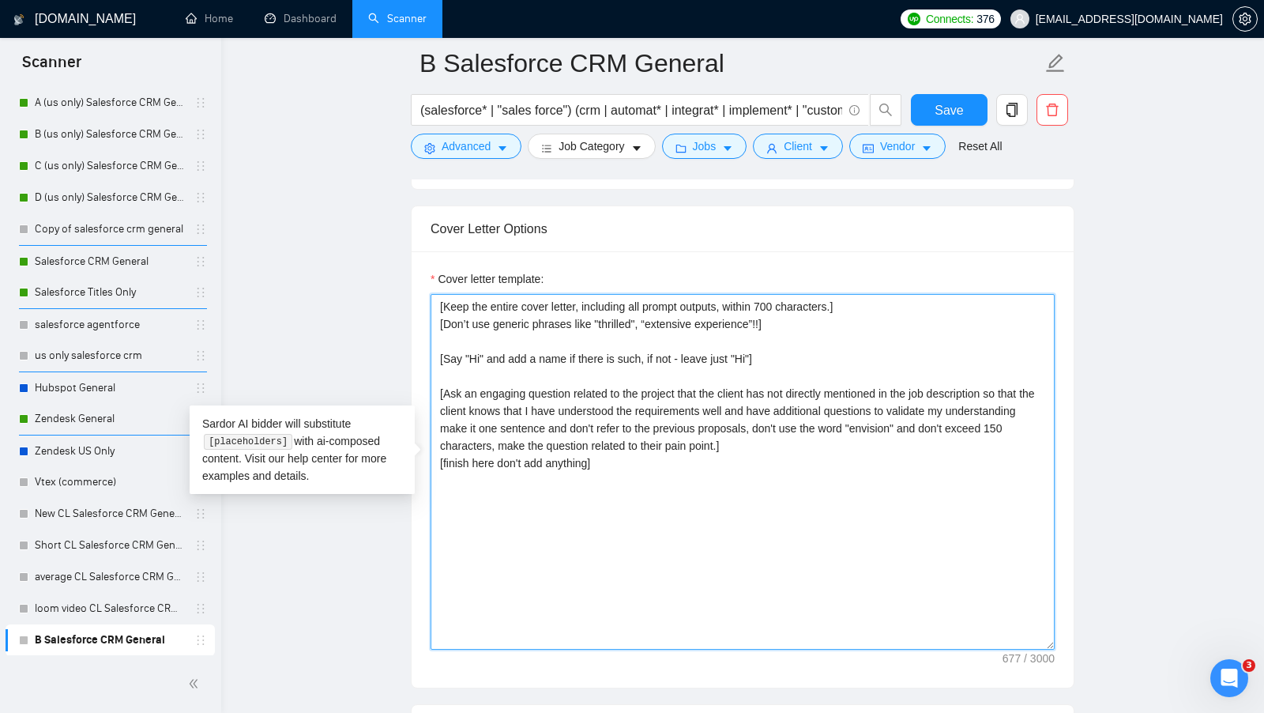
click at [701, 435] on textarea "[Keep the entire cover letter, including all prompt outputs, within 700 charact…" at bounding box center [743, 472] width 624 height 356
type textarea "[Keep the entire cover letter, including all prompt outputs, within 700 charact…"
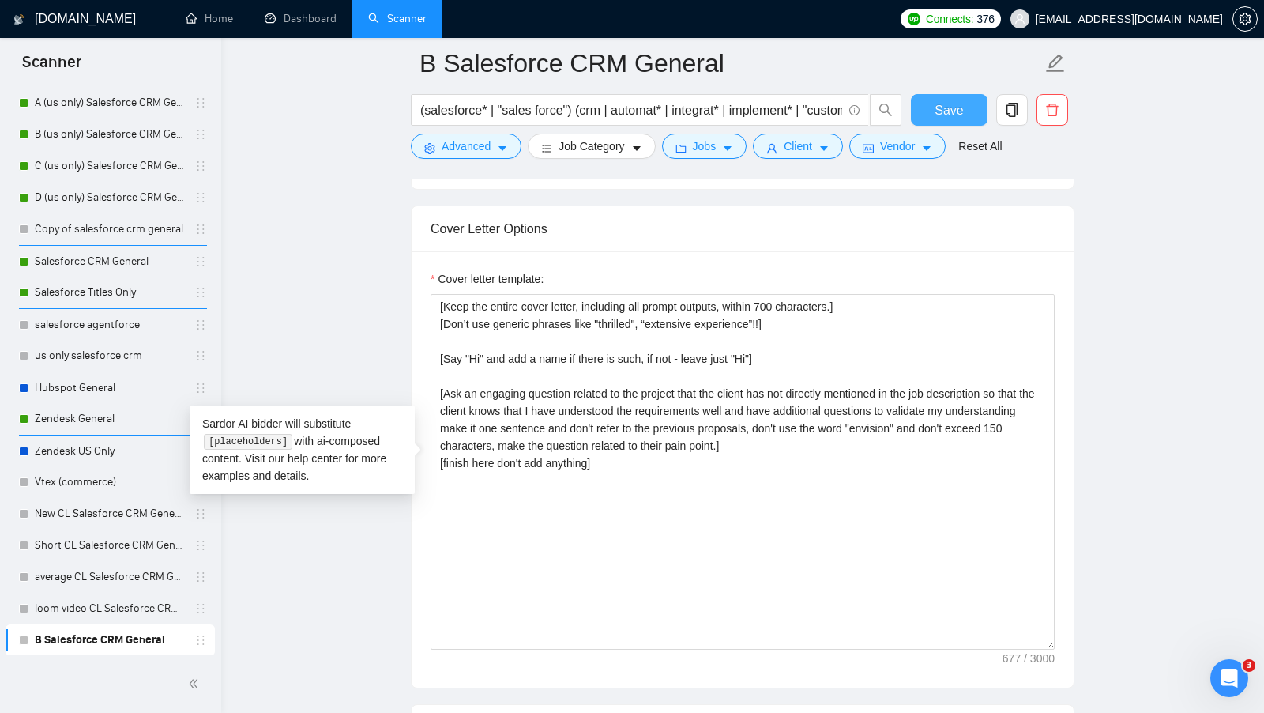
click at [955, 119] on span "Save" at bounding box center [949, 110] width 28 height 20
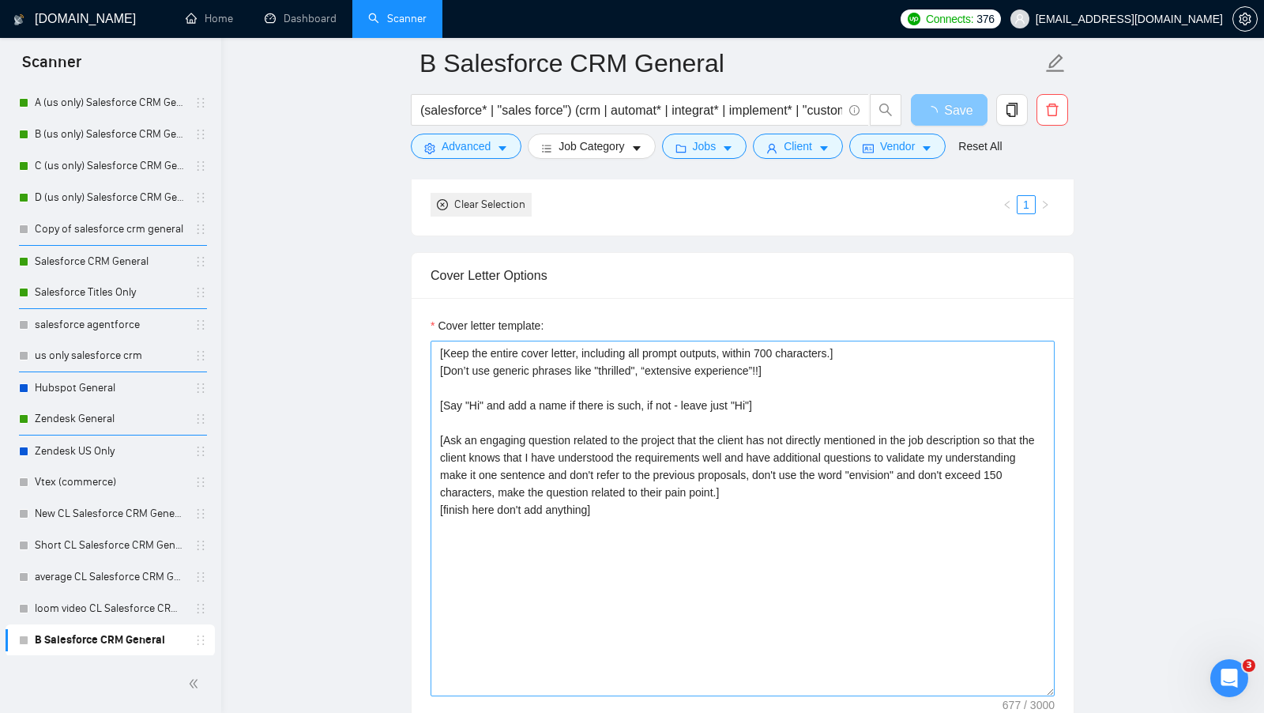
scroll to position [688, 0]
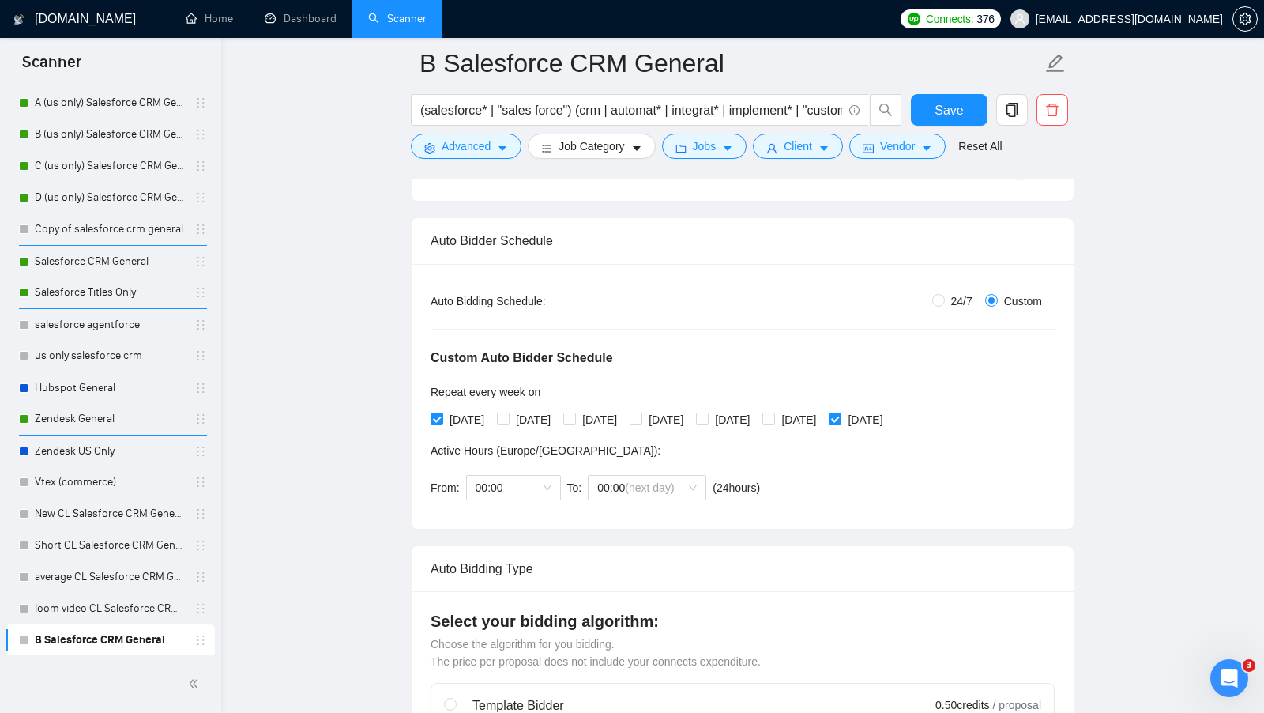
click at [1039, 179] on span "OFF" at bounding box center [1039, 169] width 19 height 17
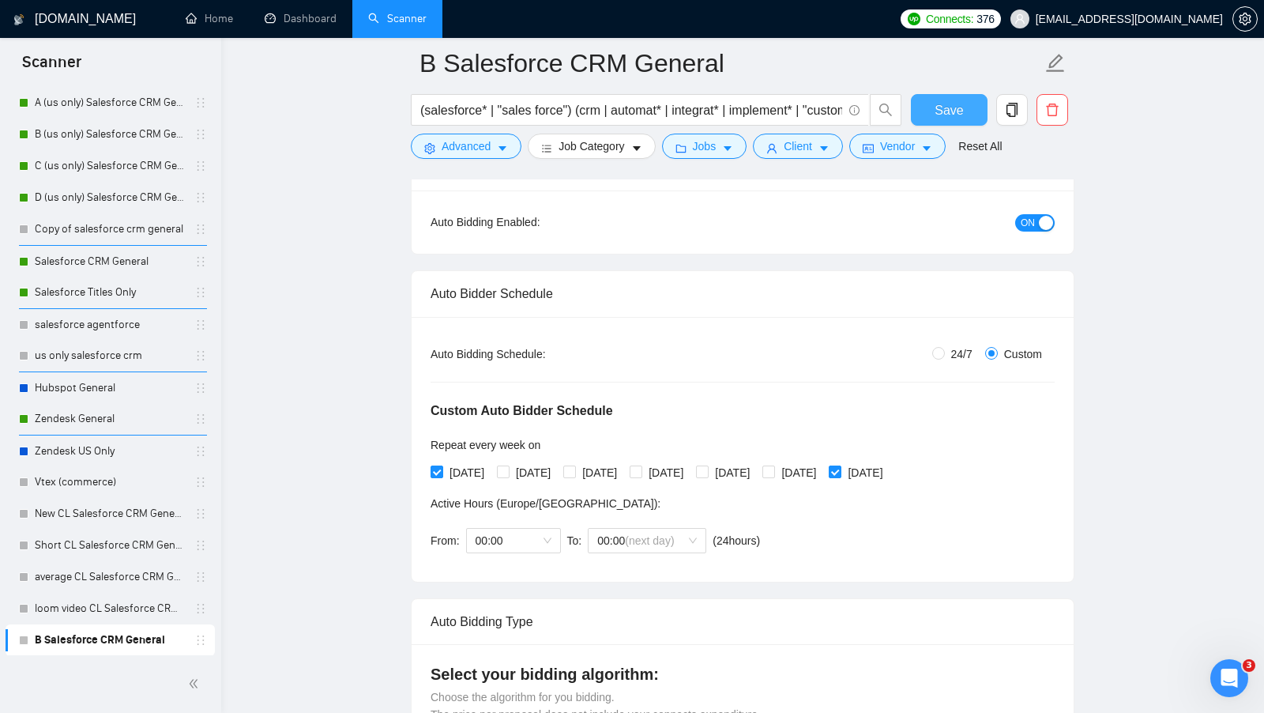
click at [970, 115] on button "Save" at bounding box center [949, 110] width 77 height 32
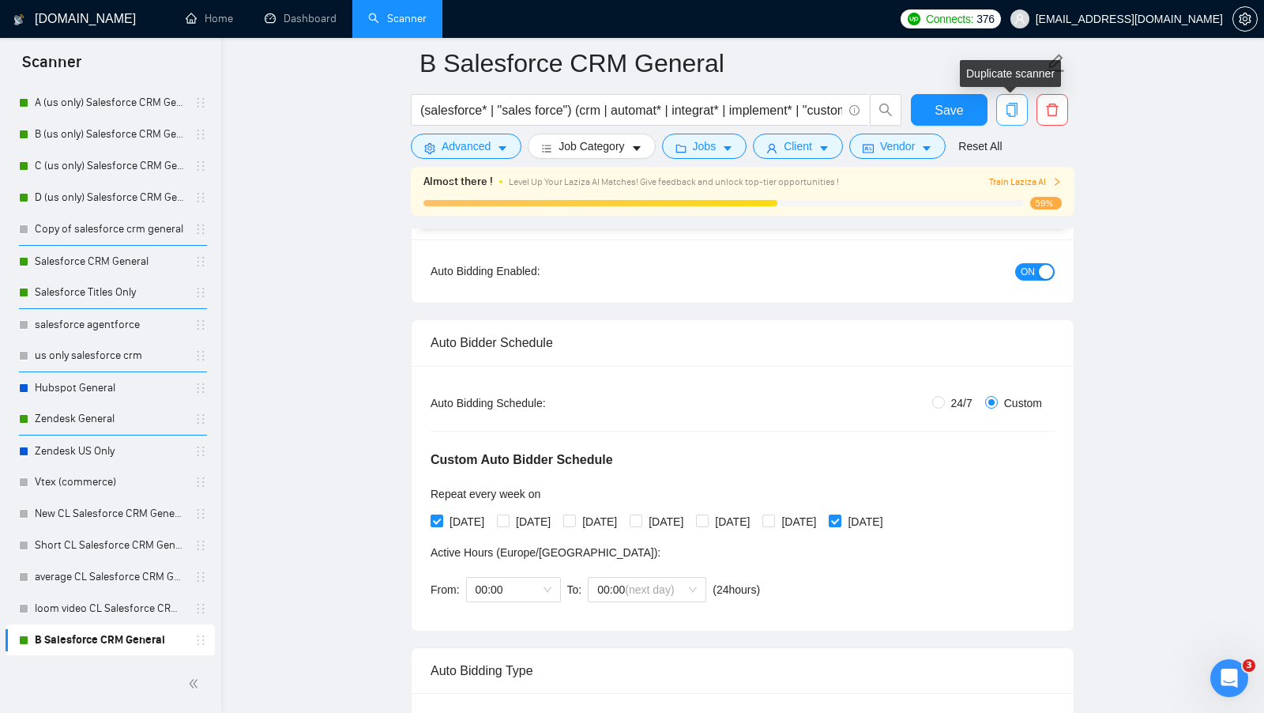
click at [1019, 111] on icon "copy" at bounding box center [1012, 110] width 14 height 14
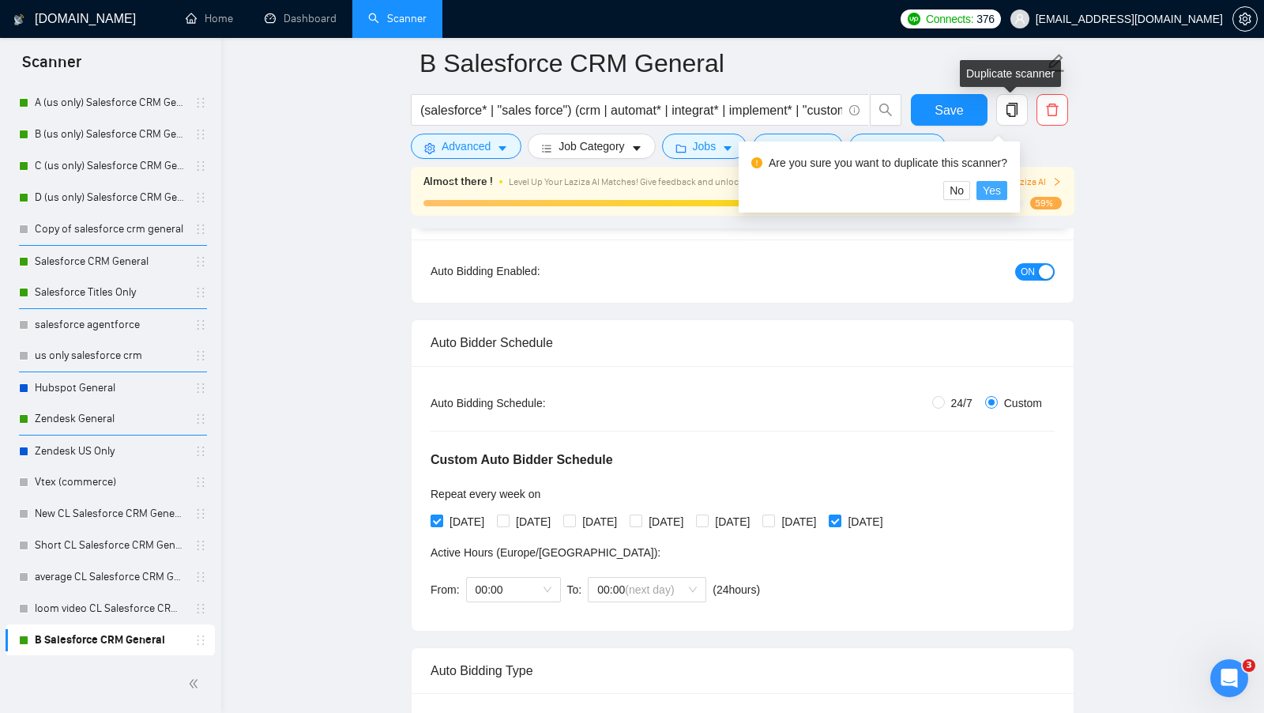
click at [1001, 186] on span "Yes" at bounding box center [992, 190] width 18 height 17
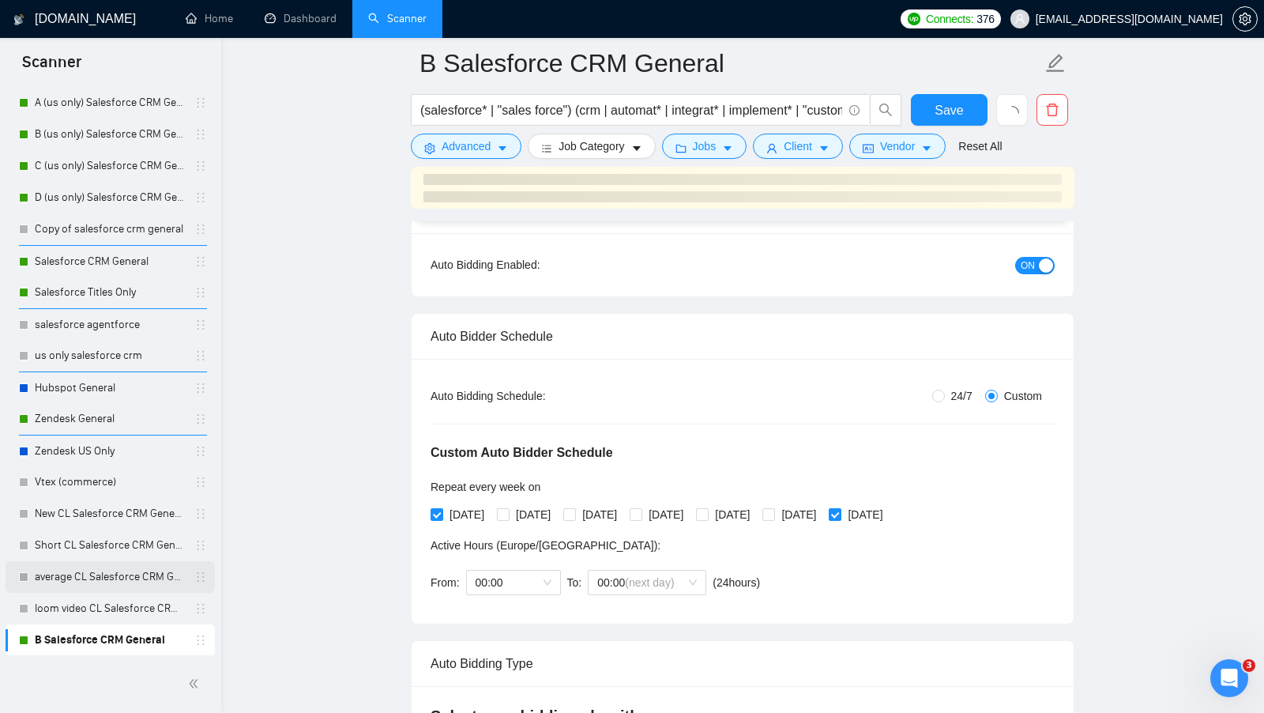
scroll to position [111, 0]
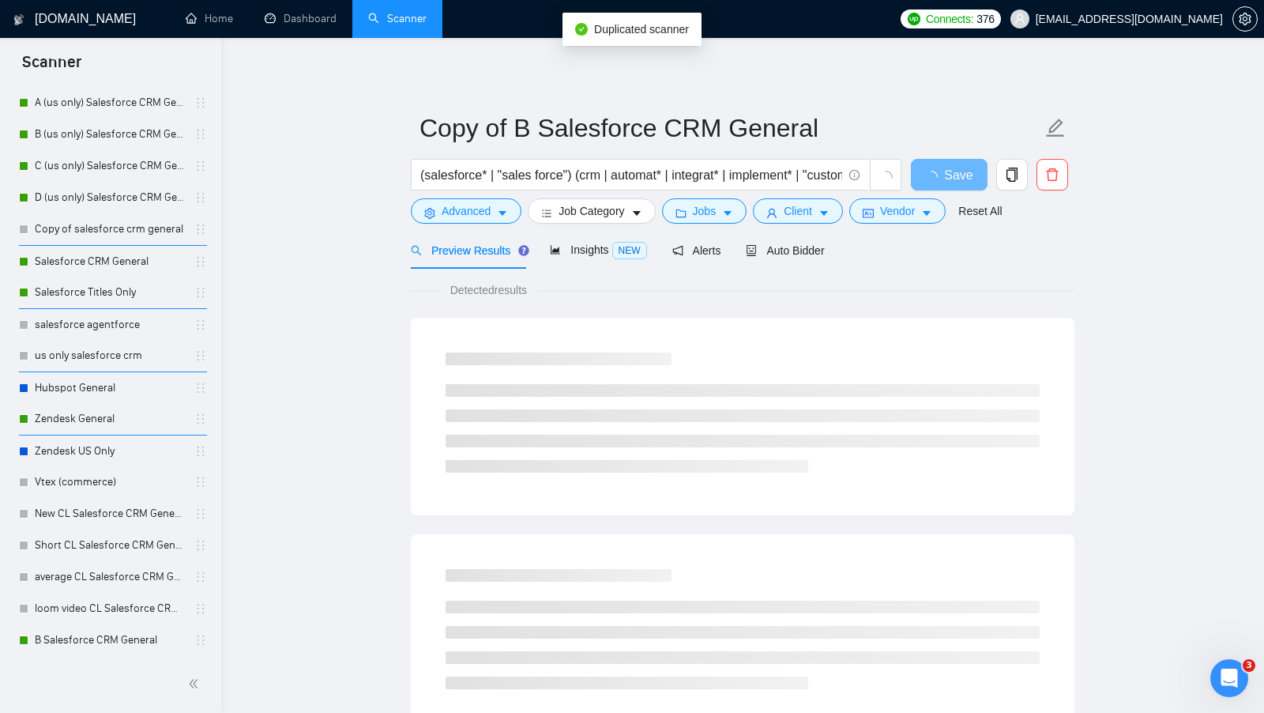
scroll to position [170, 0]
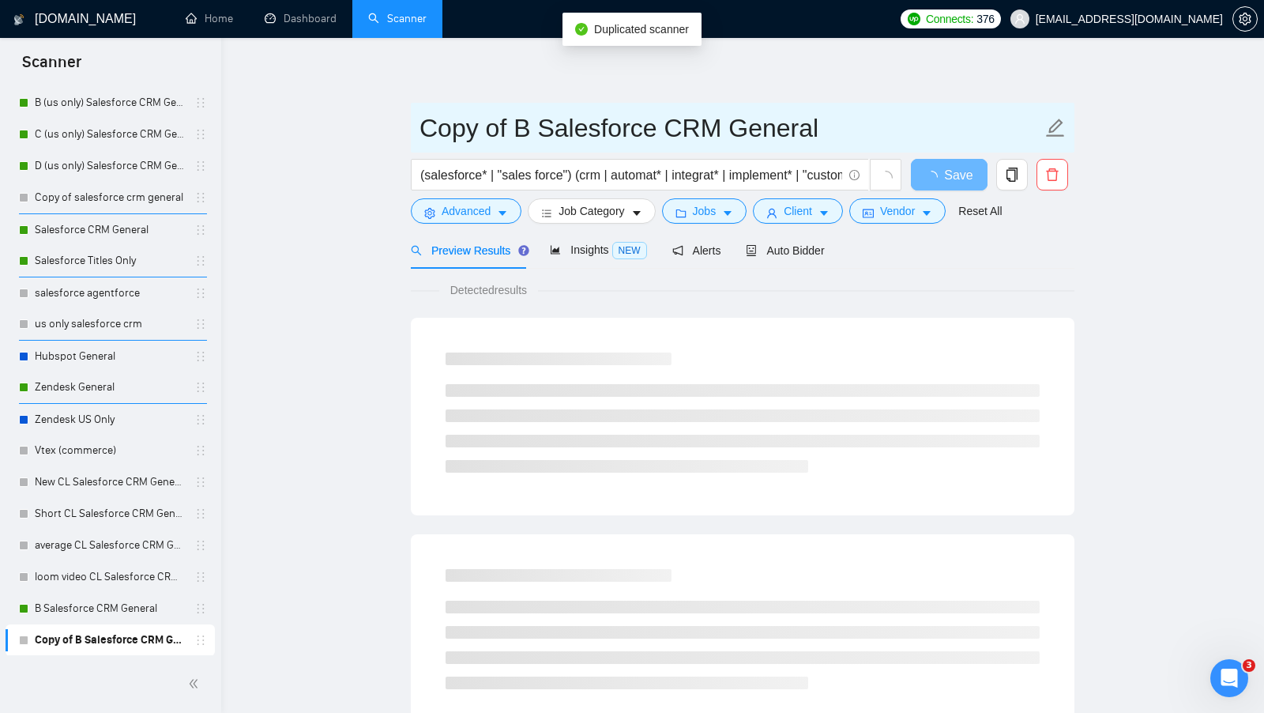
drag, startPoint x: 520, startPoint y: 132, endPoint x: 371, endPoint y: 132, distance: 149.4
click at [371, 132] on main "Copy of B Salesforce CRM General (salesforce* | "sales force") (crm | automat* …" at bounding box center [743, 722] width 993 height 1318
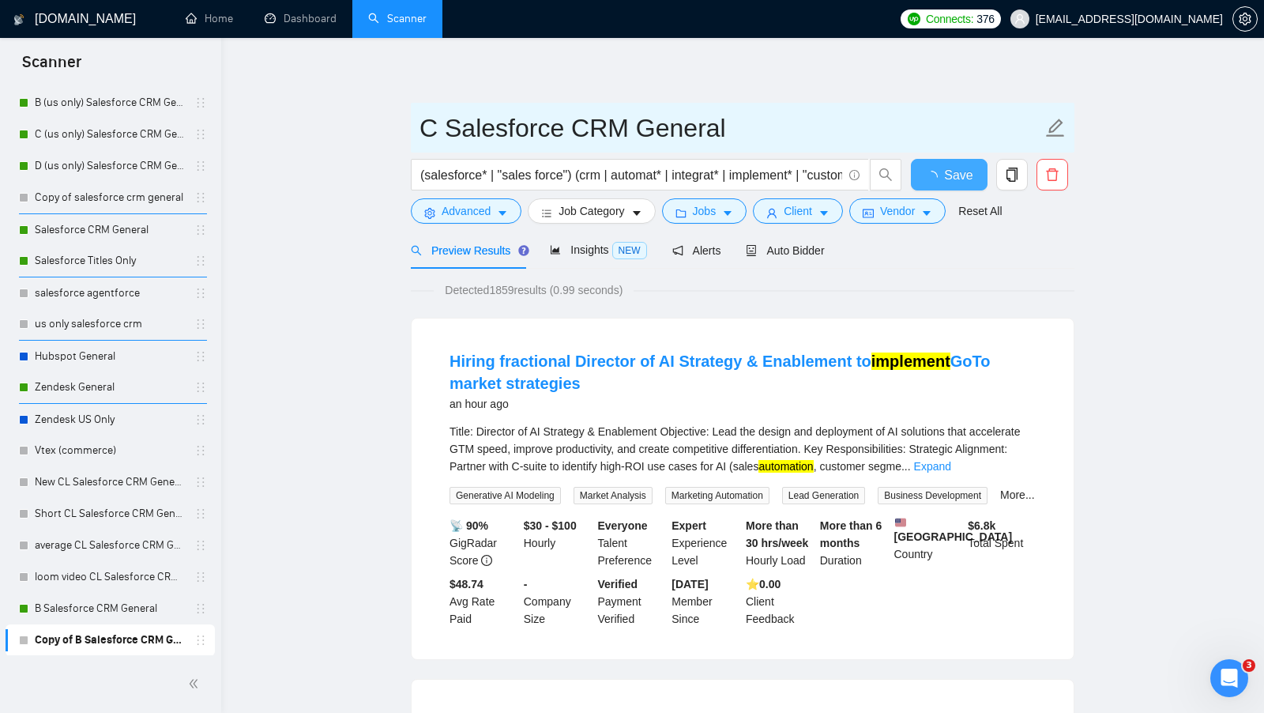
type input "C Salesforce CRM General"
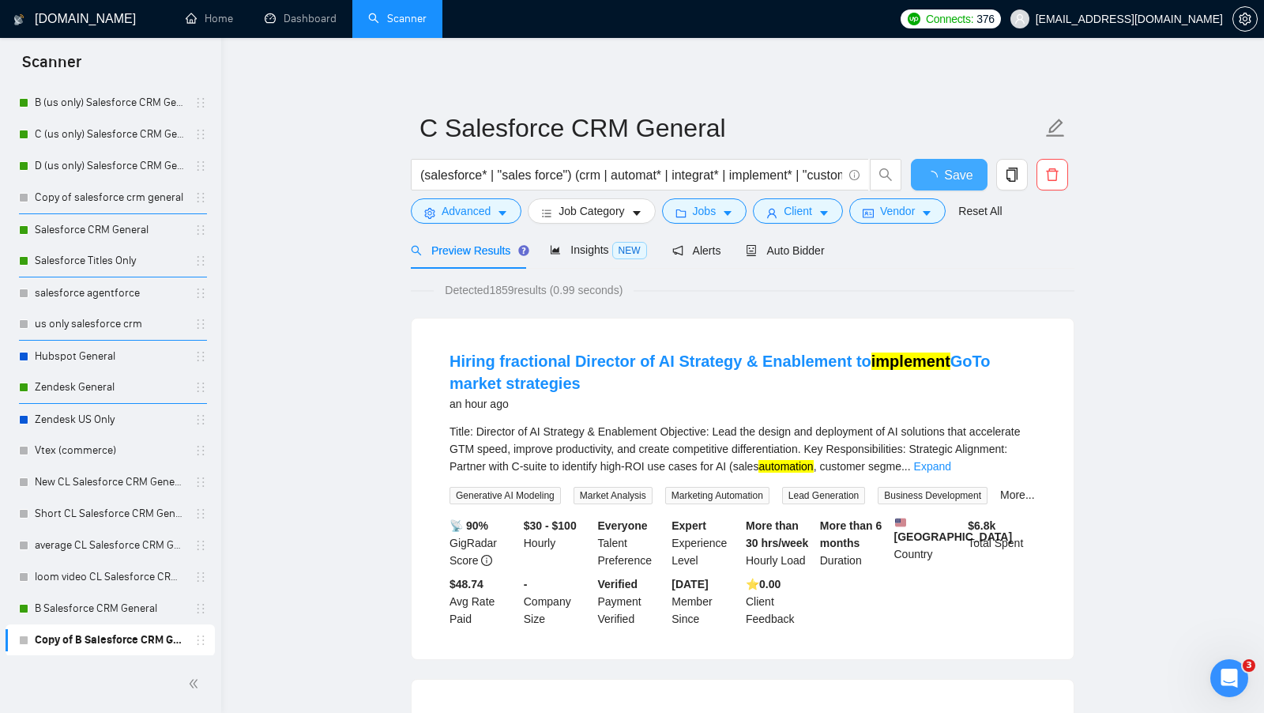
click at [948, 165] on span "Save" at bounding box center [958, 175] width 28 height 20
click at [803, 255] on span "Auto Bidder" at bounding box center [785, 250] width 78 height 13
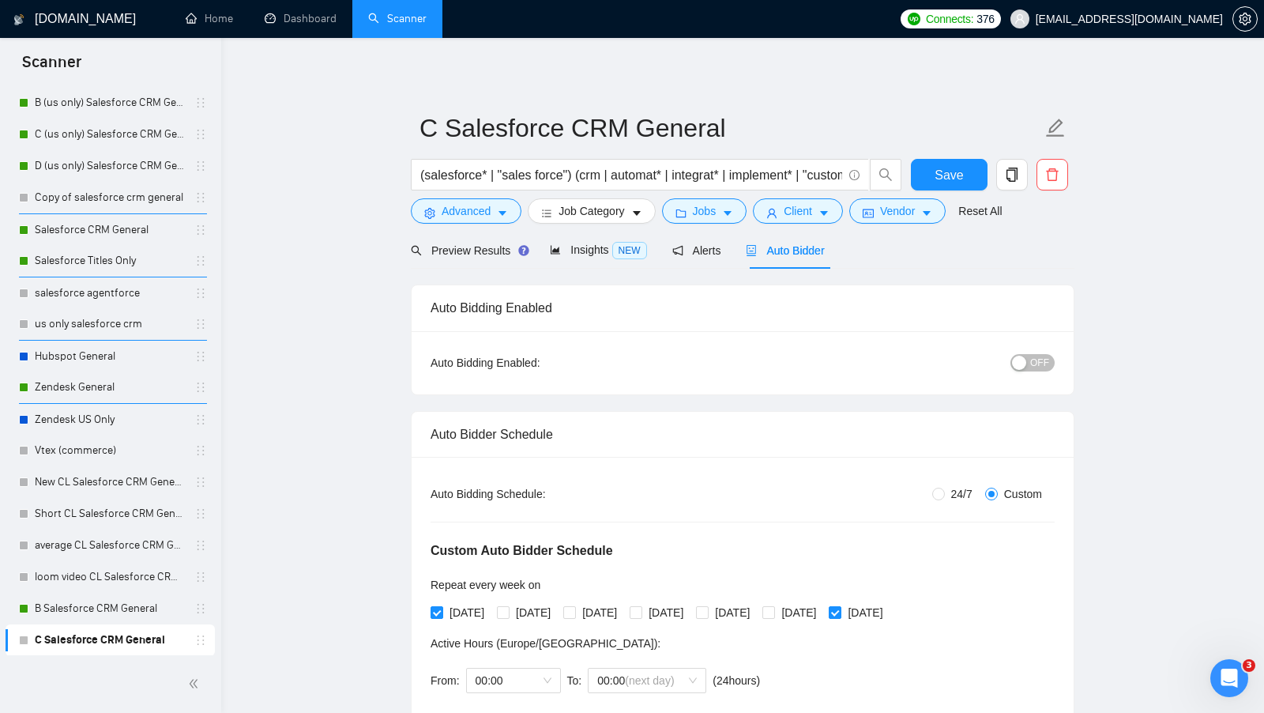
radio input "false"
radio input "true"
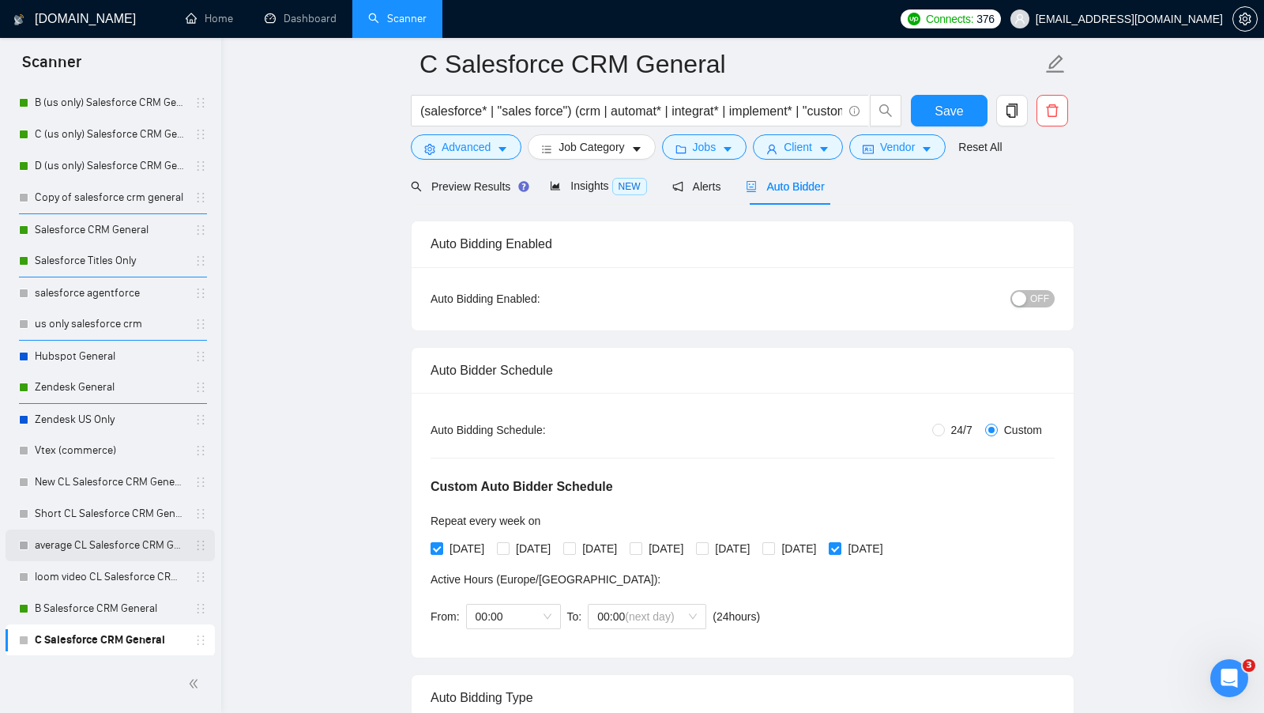
click at [100, 537] on link "average CL Salesforce CRM General" at bounding box center [110, 545] width 150 height 32
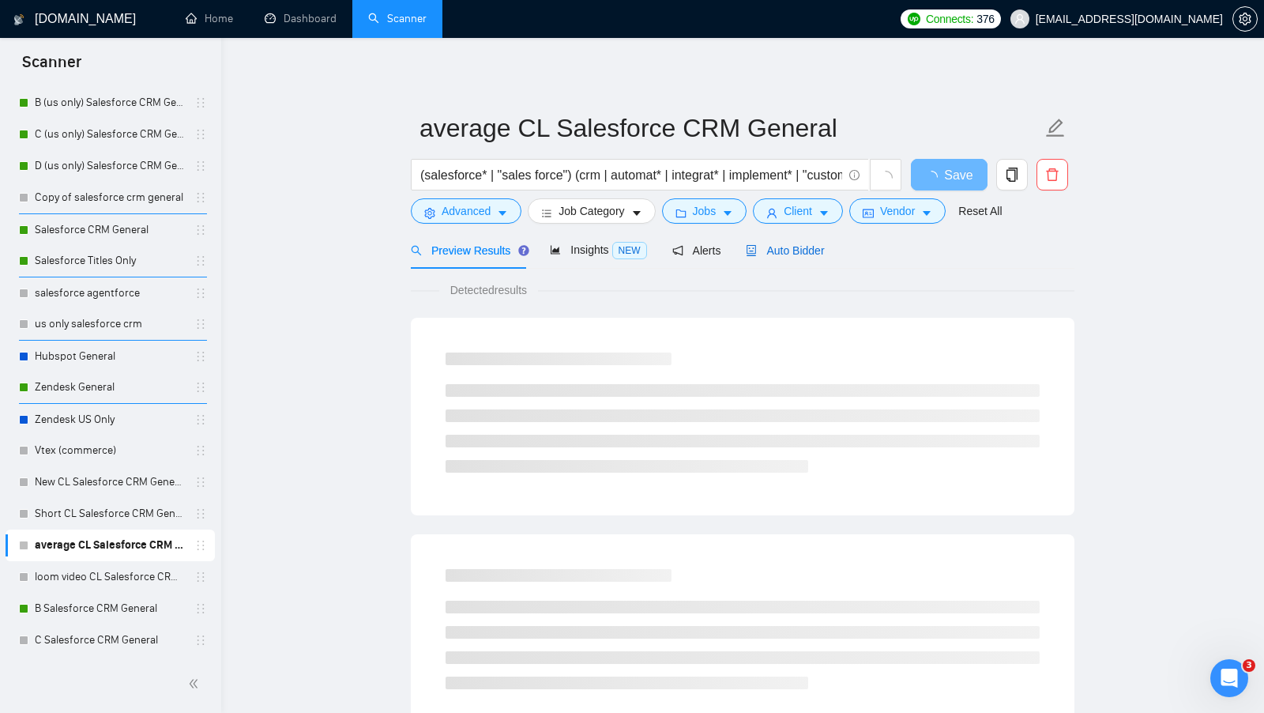
click at [787, 250] on span "Auto Bidder" at bounding box center [785, 250] width 78 height 13
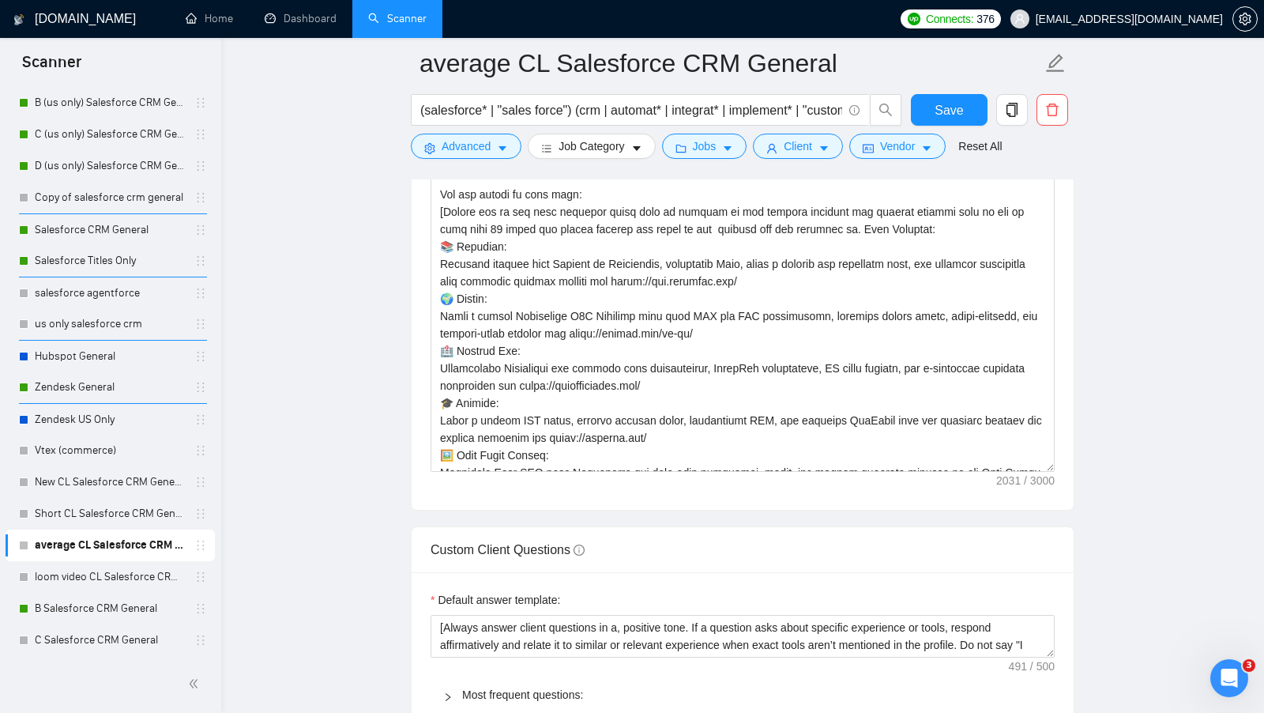
scroll to position [277, 0]
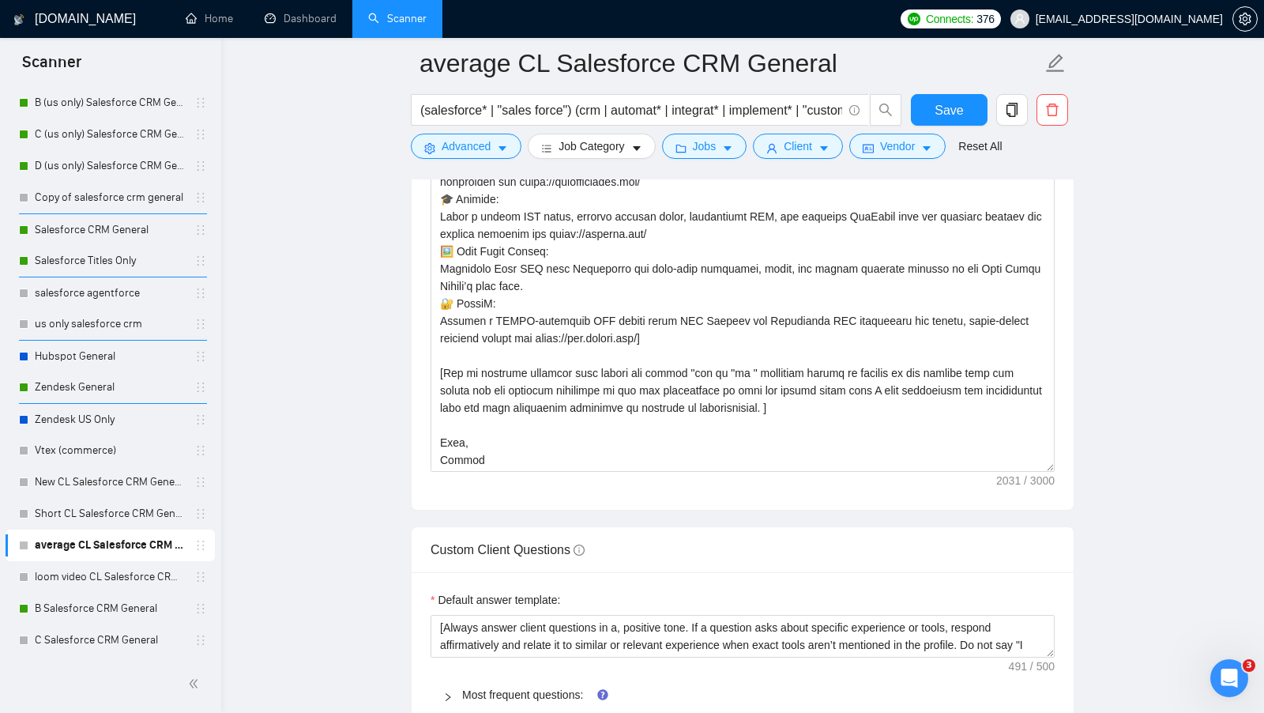
click at [604, 462] on div "Cover letter template:" at bounding box center [743, 291] width 662 height 436
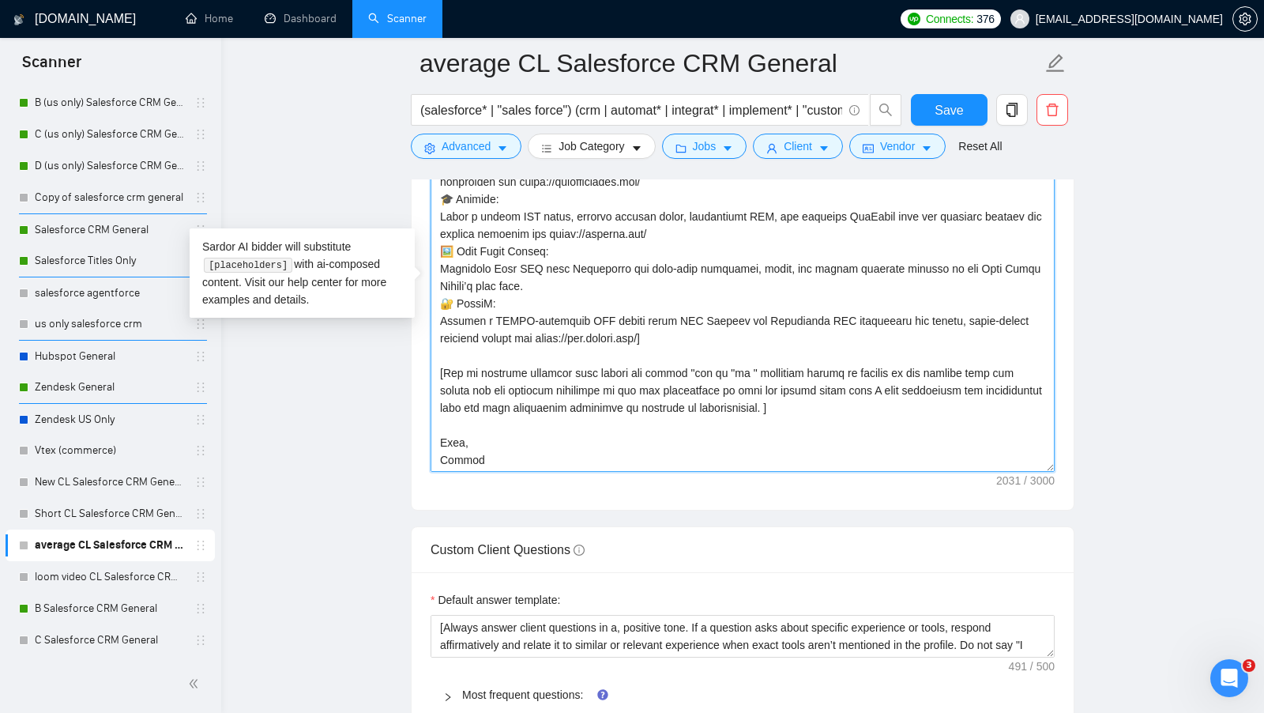
drag, startPoint x: 567, startPoint y: 455, endPoint x: 461, endPoint y: 130, distance: 342.6
click at [461, 130] on div "average CL Salesforce CRM General (salesforce* | "sales force") (crm | automat*…" at bounding box center [743, 307] width 664 height 4338
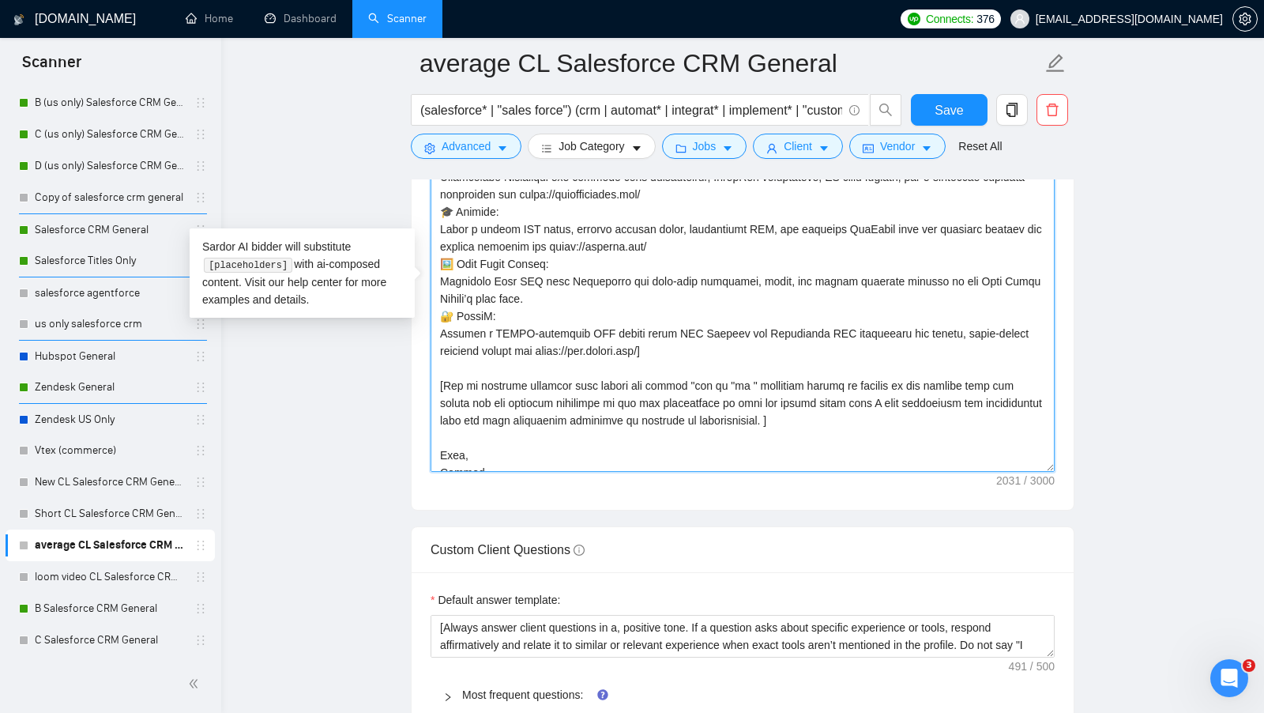
click at [490, 423] on textarea "Cover letter template:" at bounding box center [743, 294] width 624 height 356
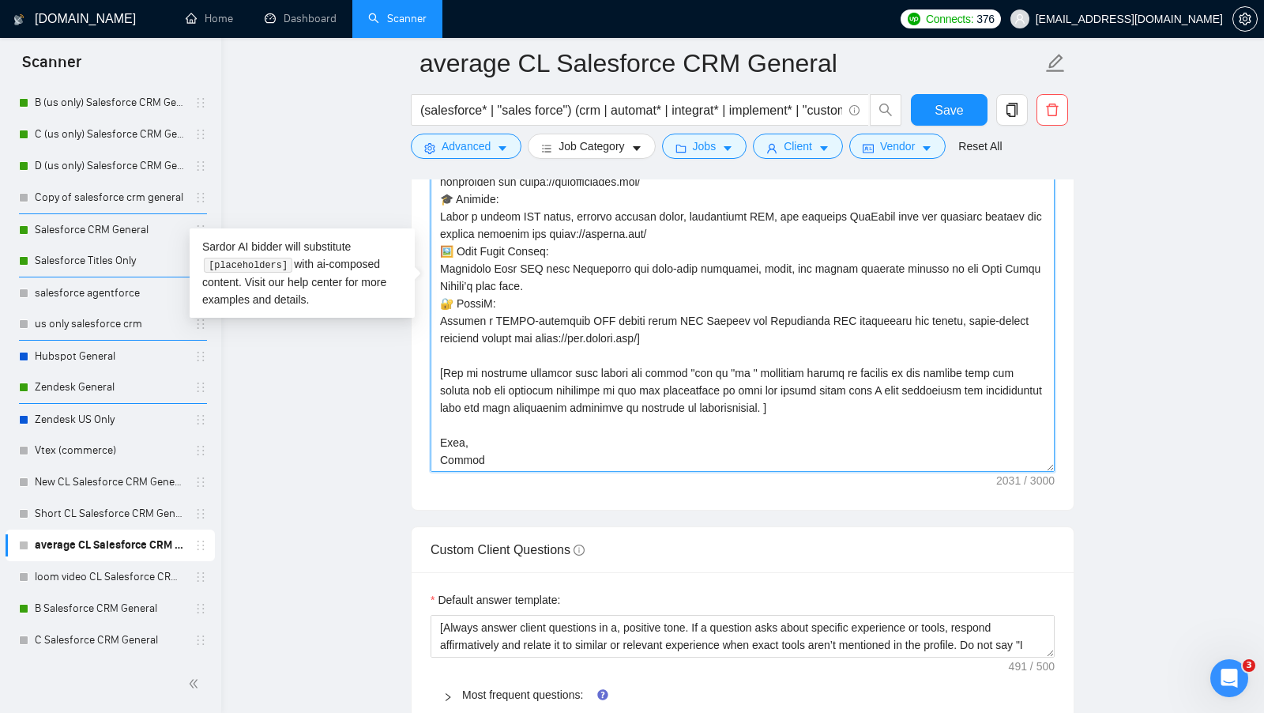
scroll to position [0, 0]
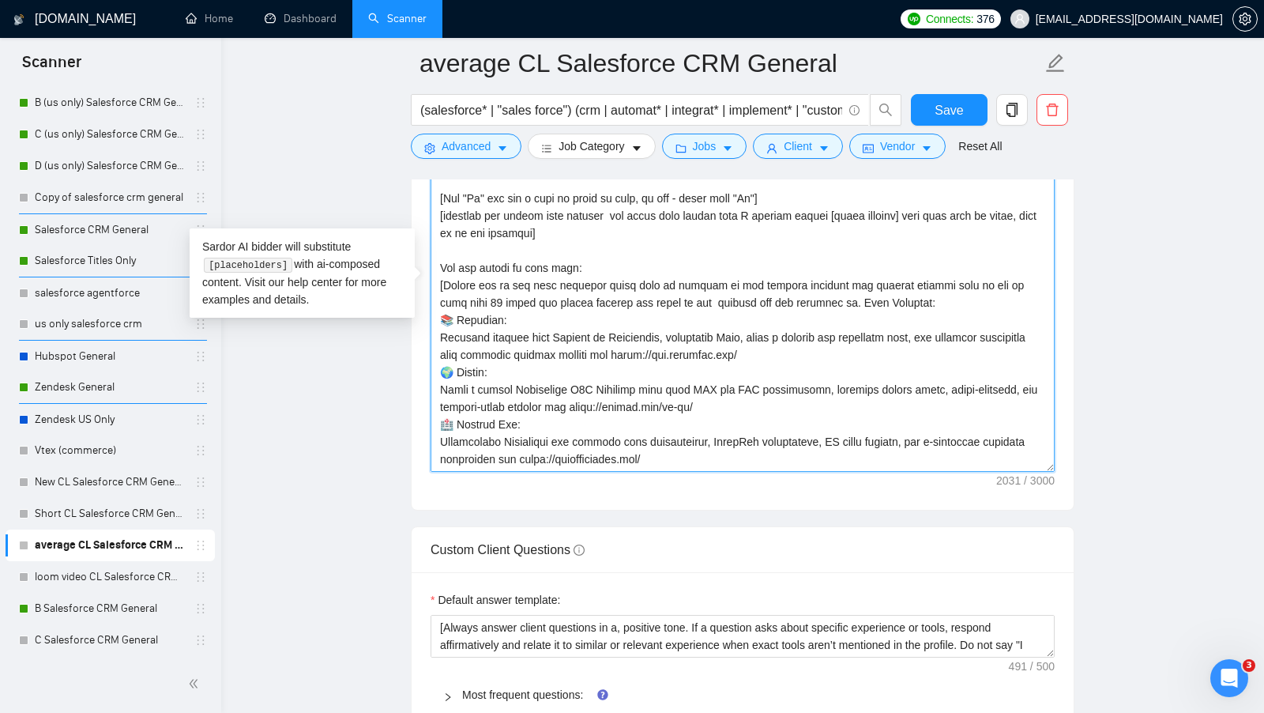
drag, startPoint x: 476, startPoint y: 445, endPoint x: 420, endPoint y: 38, distance: 410.7
click at [420, 38] on div "[DOMAIN_NAME] Home Dashboard Scanner Connects: 376 [EMAIL_ADDRESS][DOMAIN_NAME]…" at bounding box center [742, 336] width 1043 height 4523
click at [96, 647] on link "C Salesforce CRM General" at bounding box center [110, 640] width 150 height 32
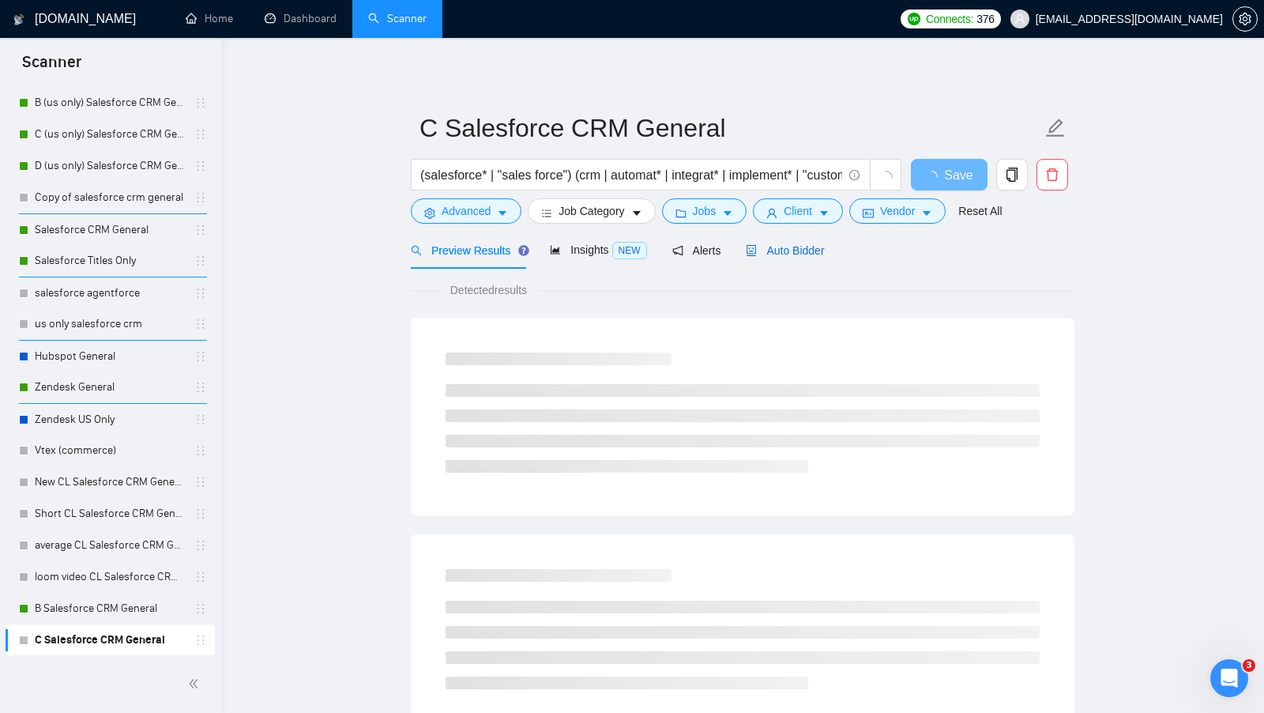
click at [789, 242] on div "Auto Bidder" at bounding box center [785, 250] width 78 height 17
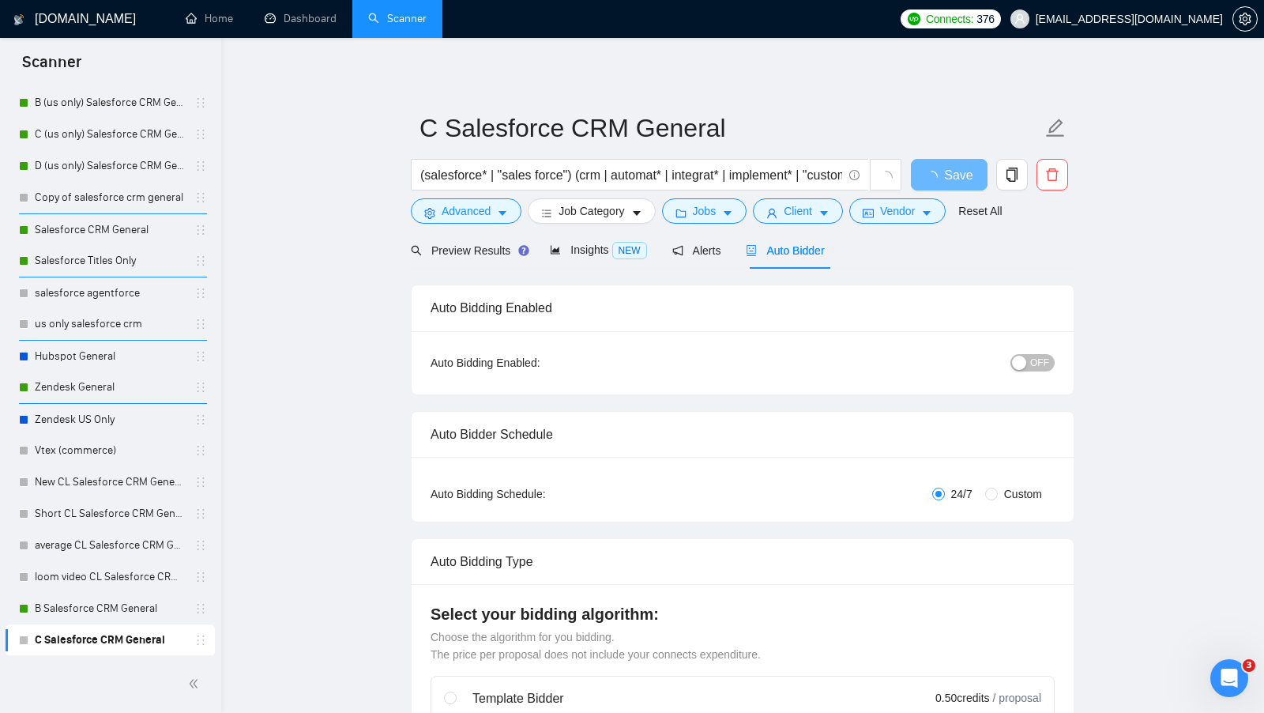
scroll to position [146, 0]
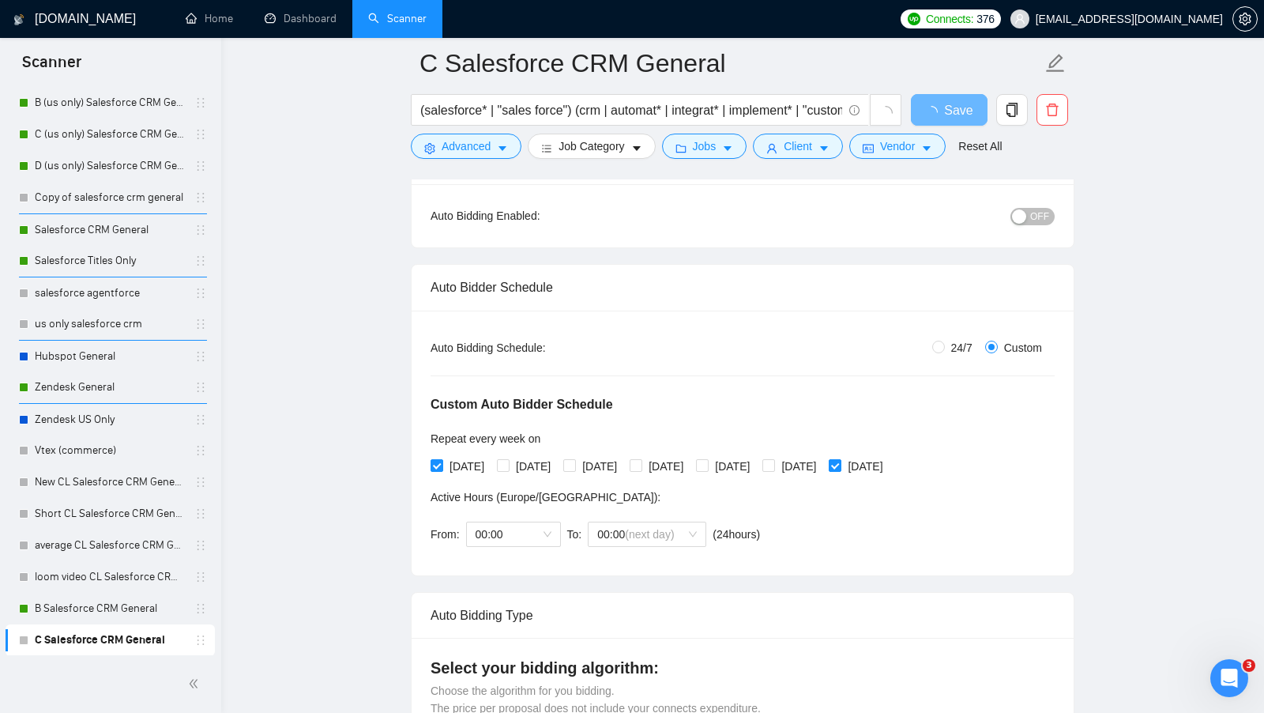
radio input "false"
radio input "true"
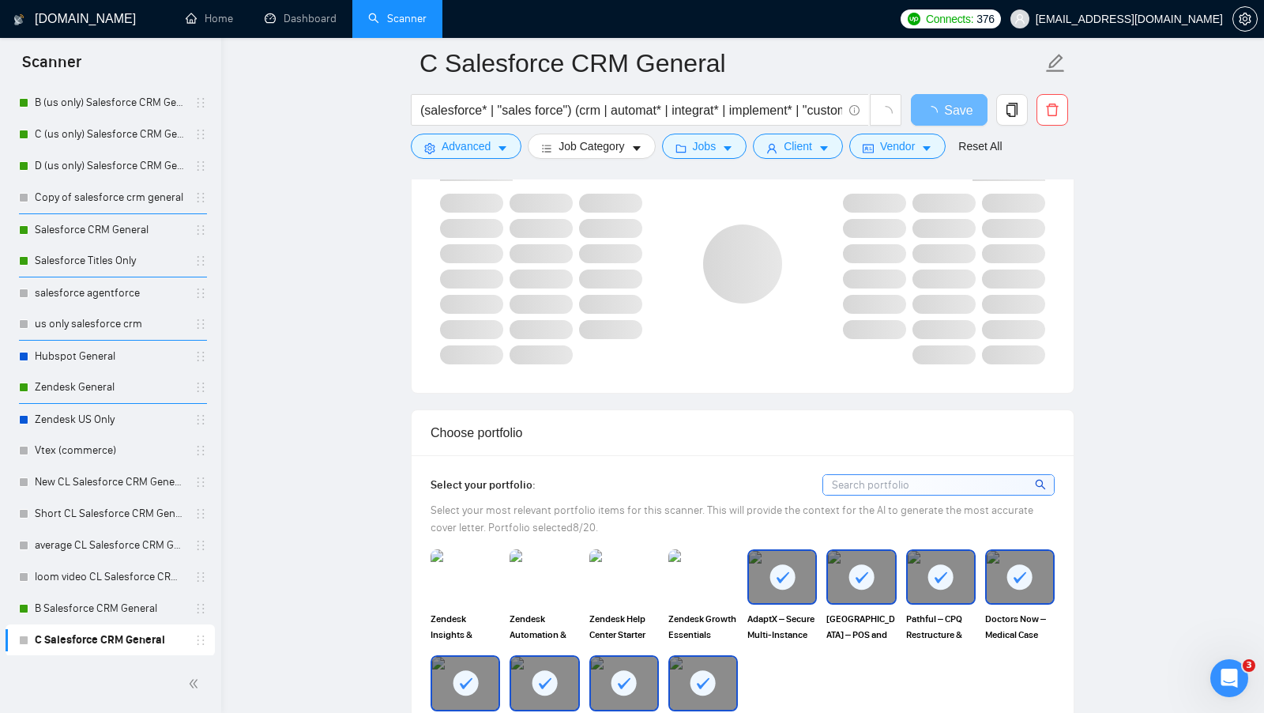
scroll to position [1737, 0]
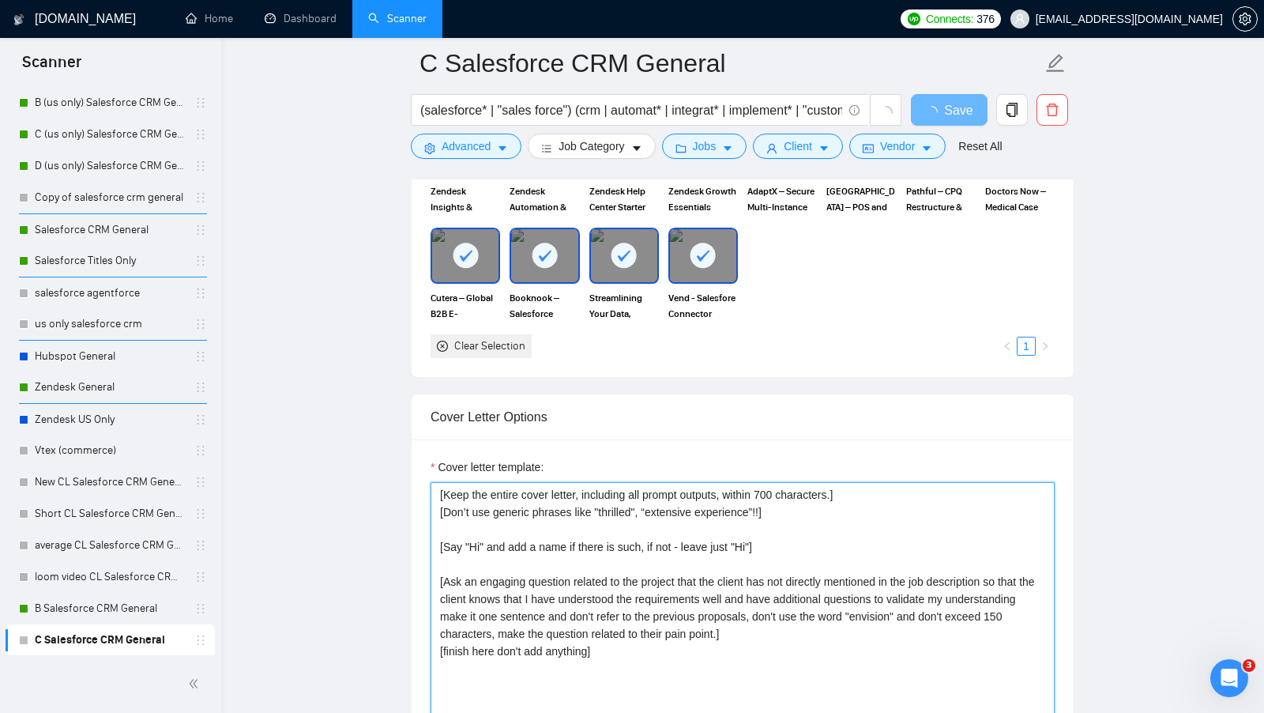
click at [648, 552] on textarea "[Keep the entire cover letter, including all prompt outputs, within 700 charact…" at bounding box center [743, 660] width 624 height 356
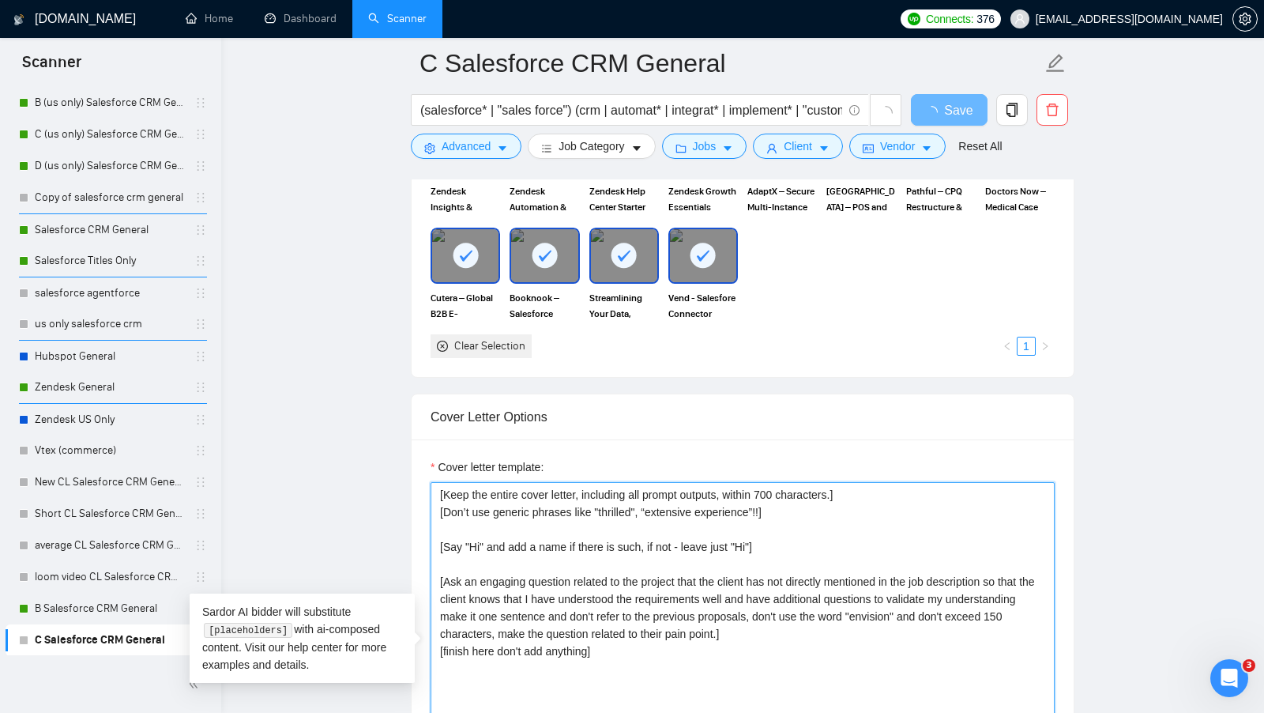
click at [635, 626] on textarea "[Keep the entire cover letter, including all prompt outputs, within 700 charact…" at bounding box center [743, 660] width 624 height 356
paste textarea "Lor ipsumdolor sitamet cons adipisc, el’s doeiusmod!] [Tem’i utl etdolor magnaa…"
drag, startPoint x: 628, startPoint y: 638, endPoint x: 356, endPoint y: 425, distance: 345.7
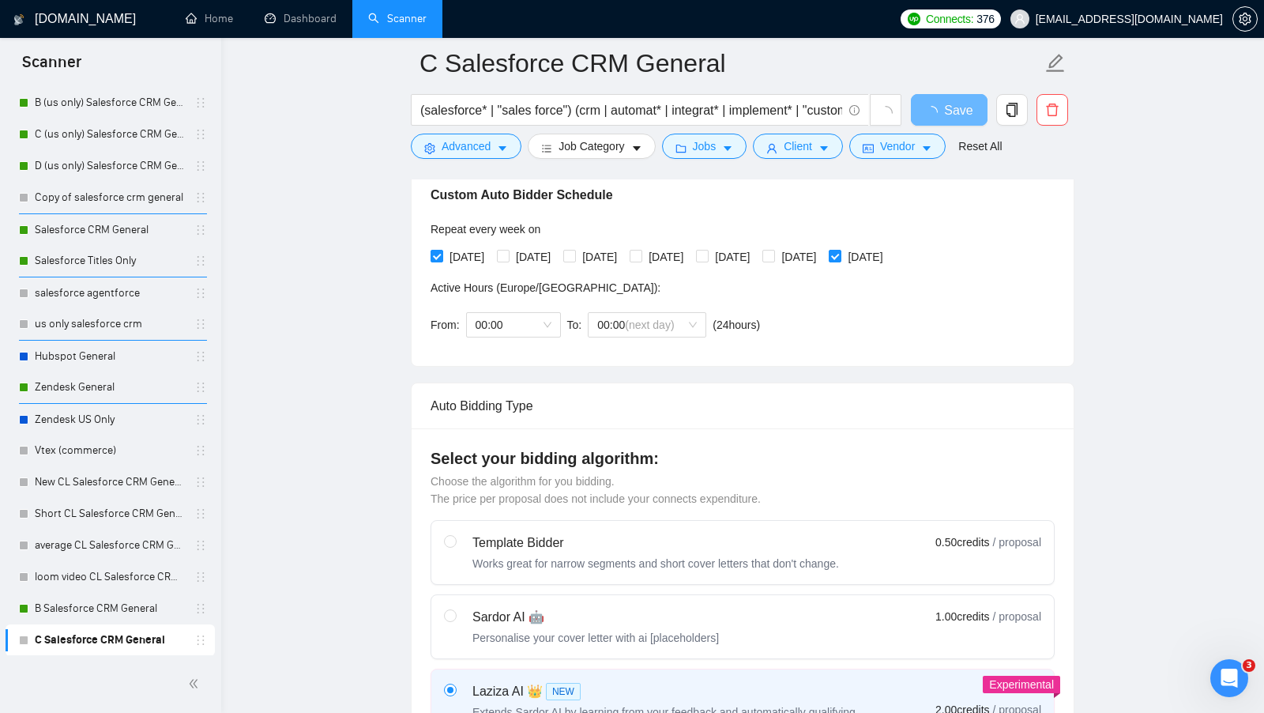
scroll to position [276, 0]
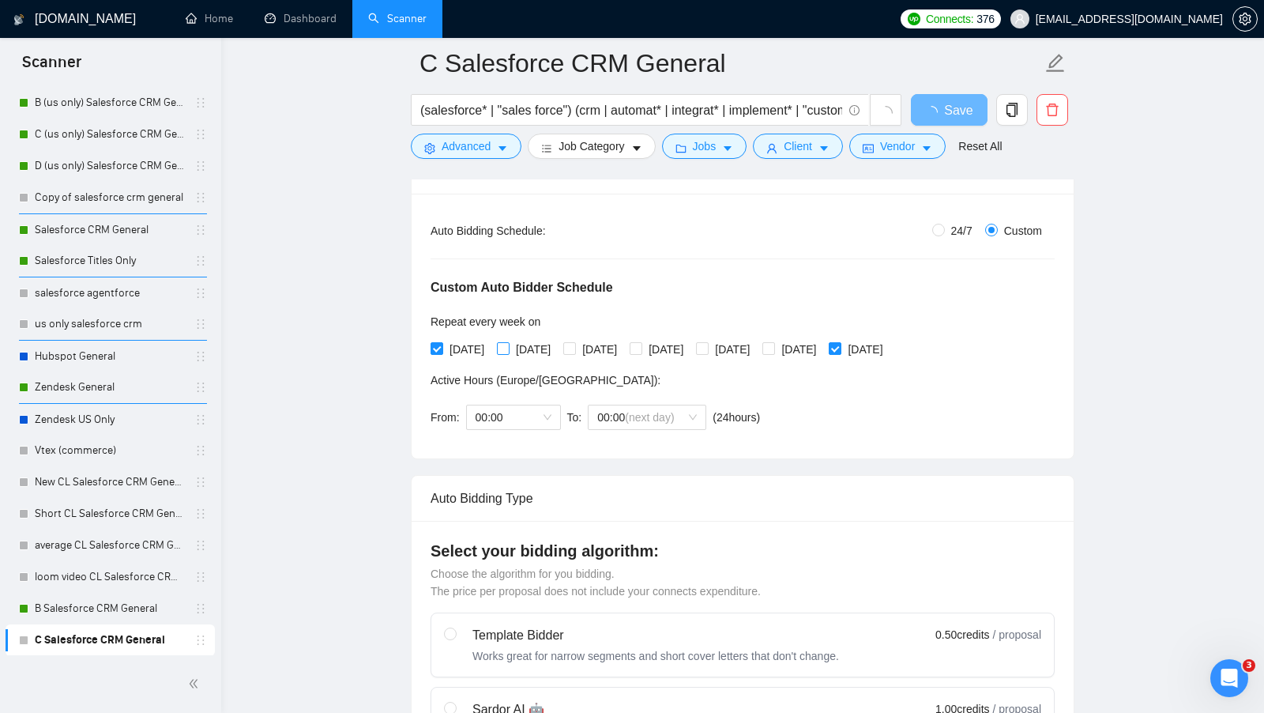
type textarea "[Lore ips dolors ametc adipis, elitseddo eiu tempor incidid, utlabo 399 etdolor…"
click at [508, 342] on input "[DATE]" at bounding box center [502, 347] width 11 height 11
checkbox input "true"
click at [623, 341] on span "[DATE]" at bounding box center [599, 349] width 47 height 17
click at [574, 342] on input "[DATE]" at bounding box center [568, 347] width 11 height 11
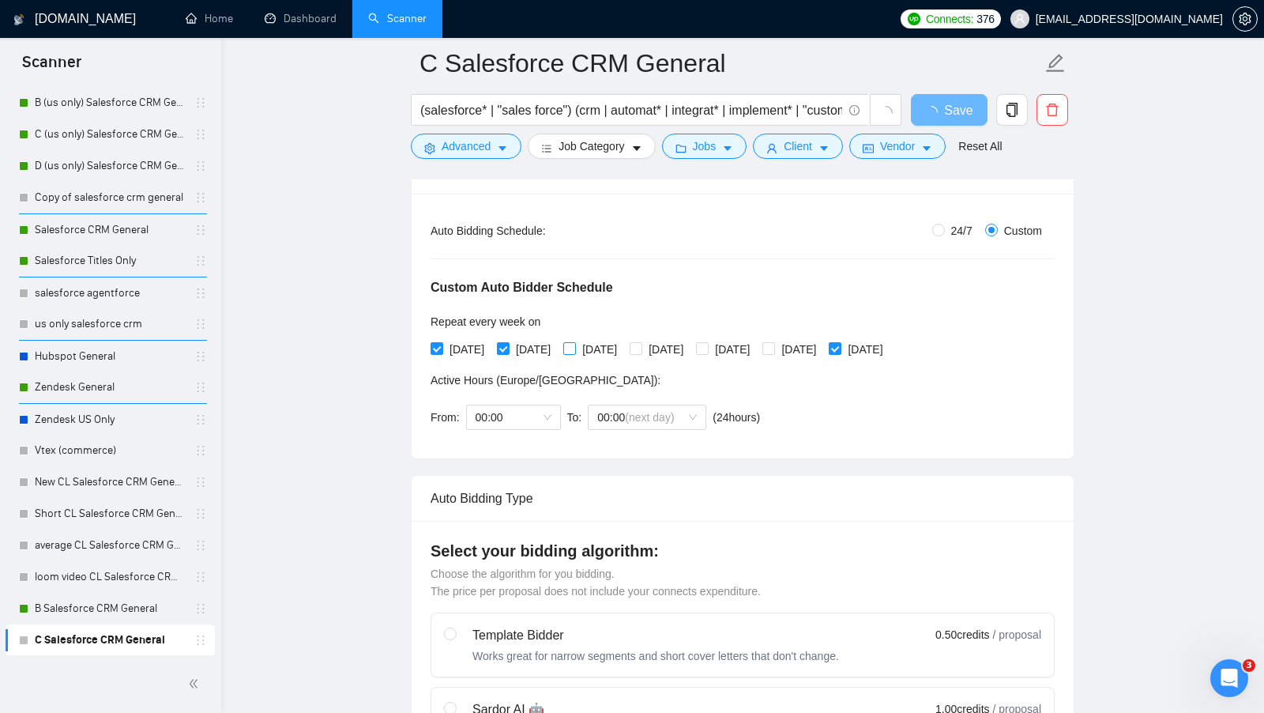
checkbox input "true"
click at [437, 347] on input "[DATE]" at bounding box center [436, 347] width 11 height 11
checkbox input "false"
click at [889, 346] on span "[DATE]" at bounding box center [865, 349] width 47 height 17
click at [840, 346] on input "[DATE]" at bounding box center [834, 347] width 11 height 11
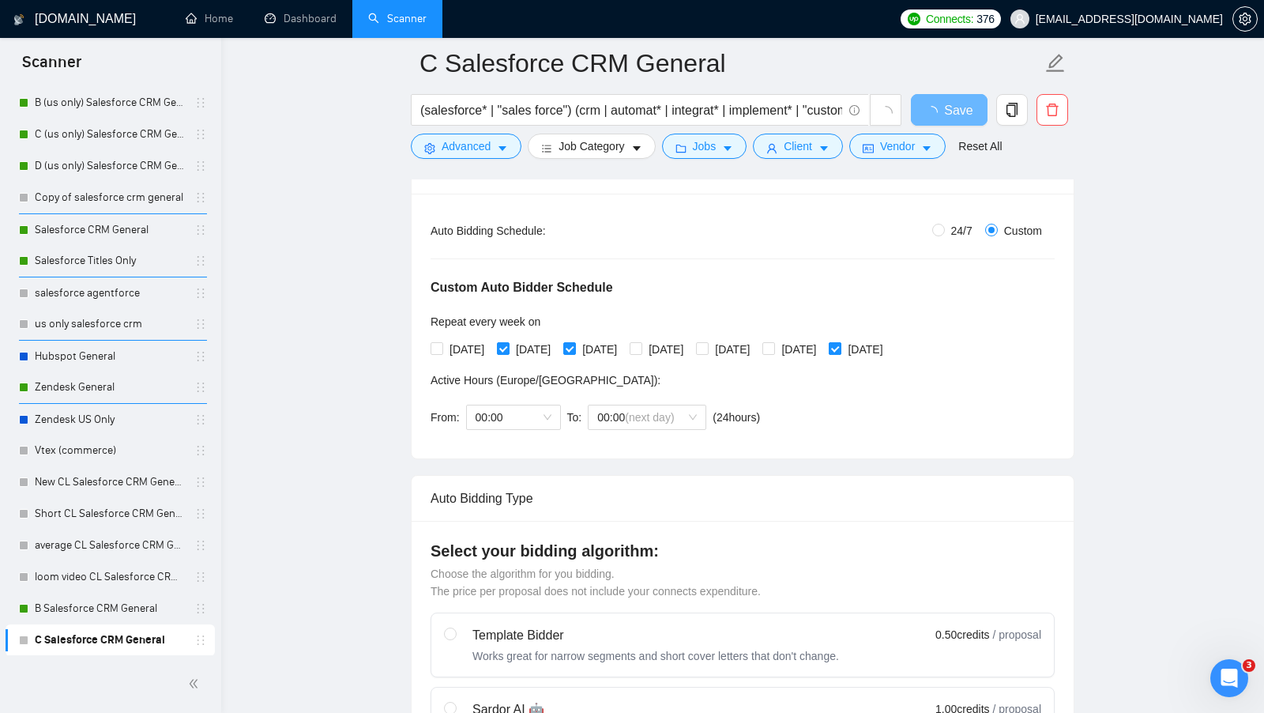
checkbox input "false"
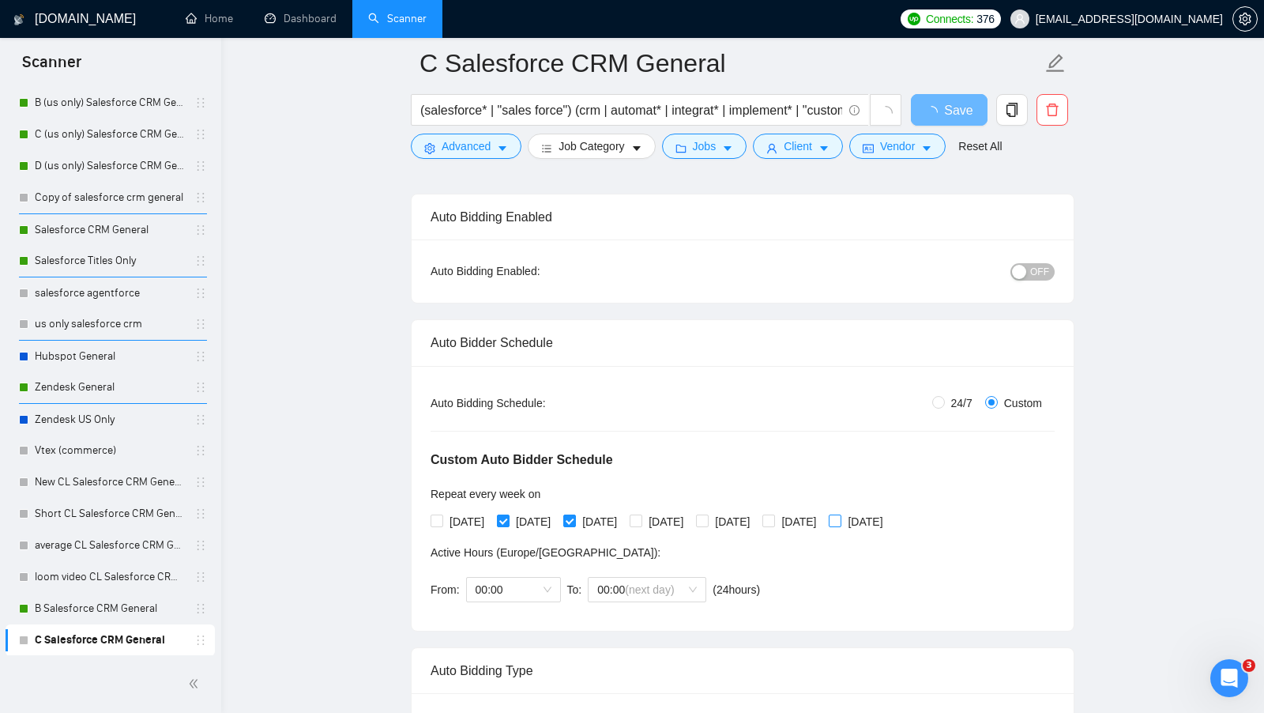
scroll to position [105, 0]
click at [1045, 271] on span "OFF" at bounding box center [1039, 270] width 19 height 17
click at [965, 94] on button "Save" at bounding box center [949, 110] width 77 height 32
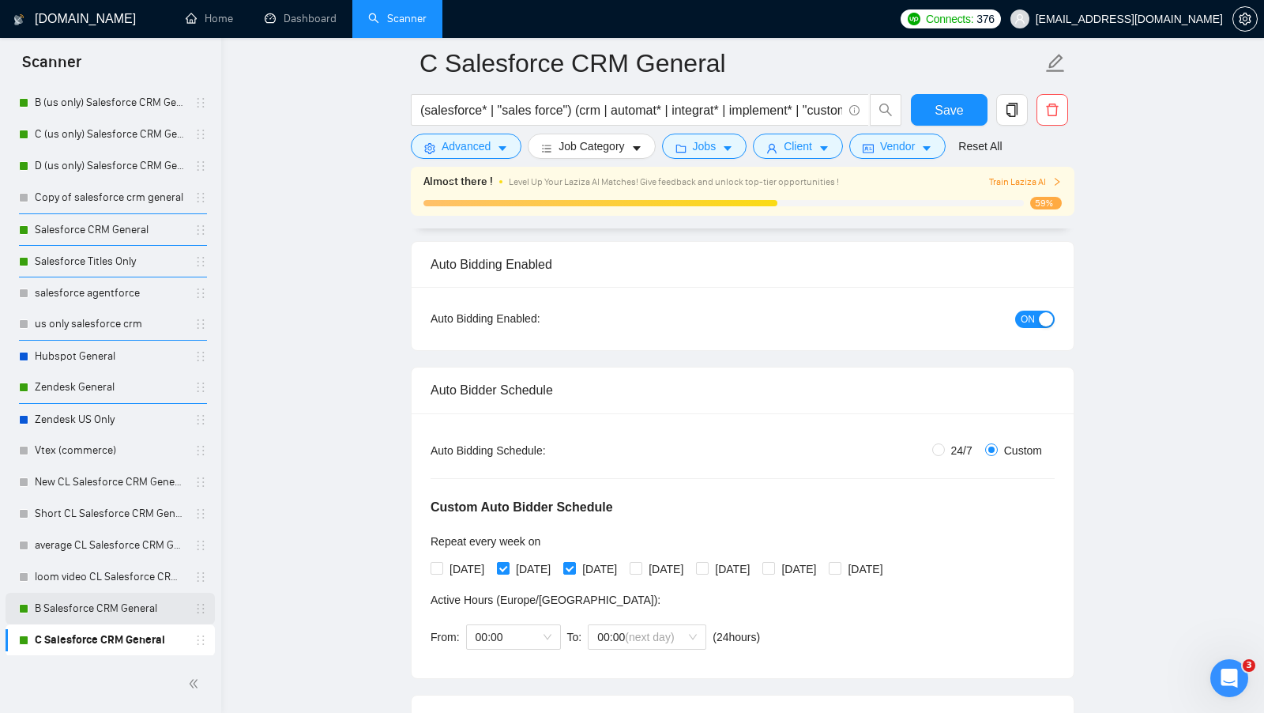
drag, startPoint x: 195, startPoint y: 605, endPoint x: 226, endPoint y: 567, distance: 48.9
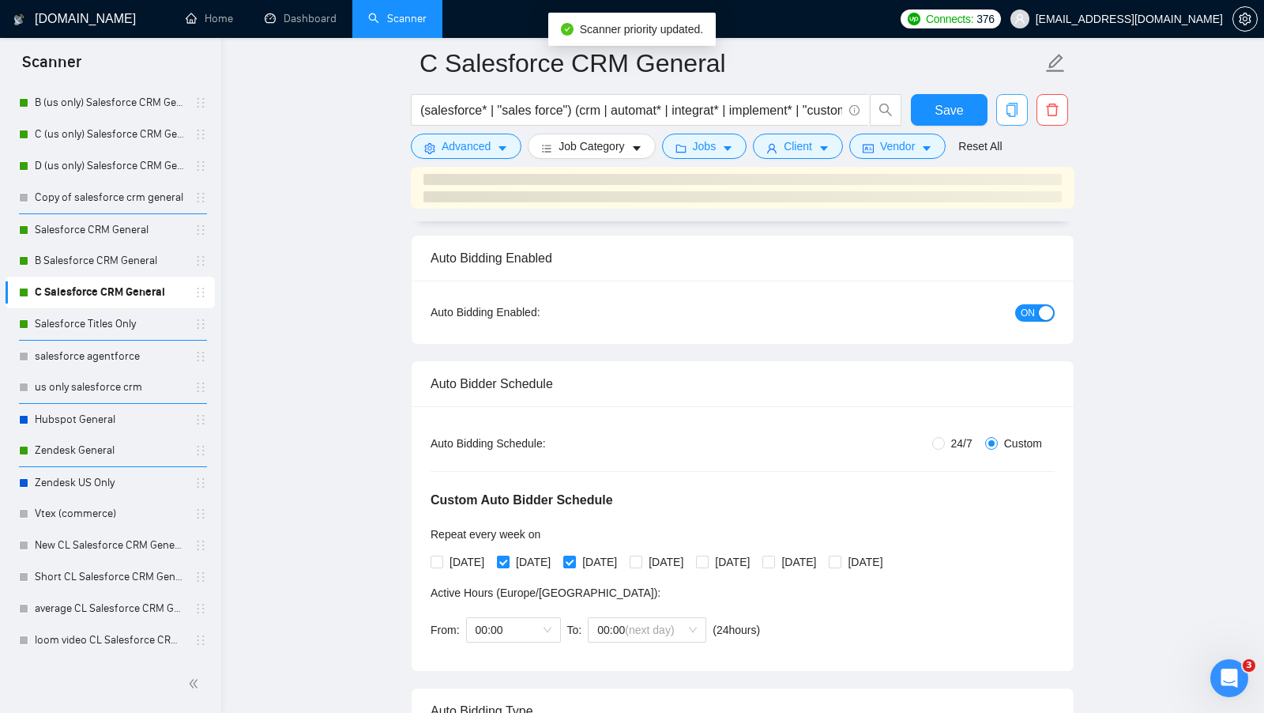
click at [1013, 115] on icon "copy" at bounding box center [1012, 110] width 14 height 14
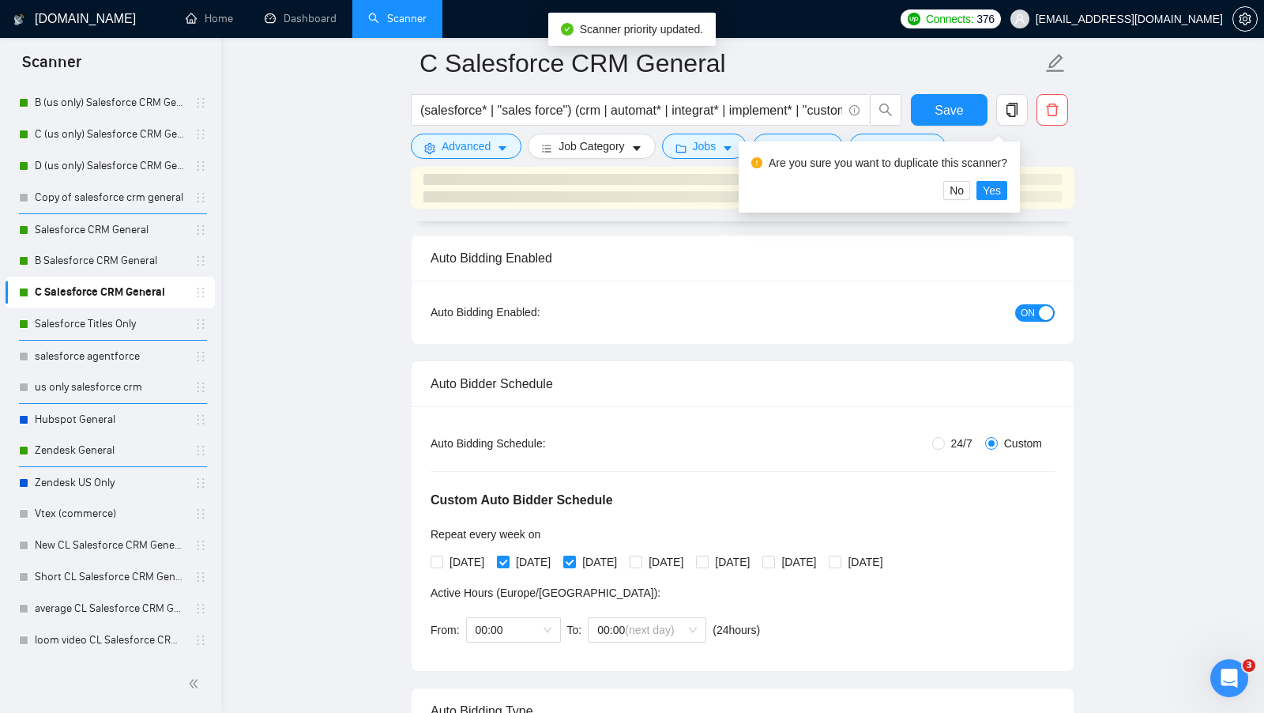
click at [994, 200] on div "Are you sure you want to duplicate this scanner? No Yes" at bounding box center [879, 176] width 281 height 71
click at [997, 196] on span "Yes" at bounding box center [992, 190] width 18 height 17
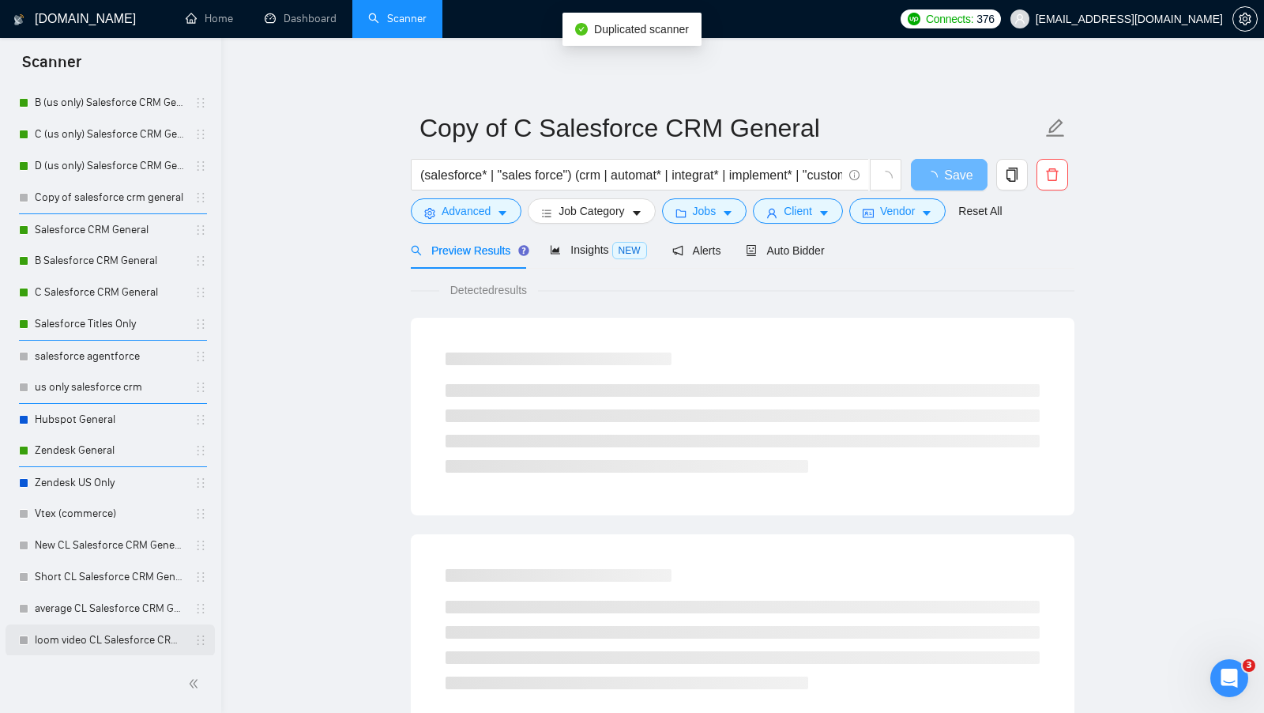
scroll to position [202, 0]
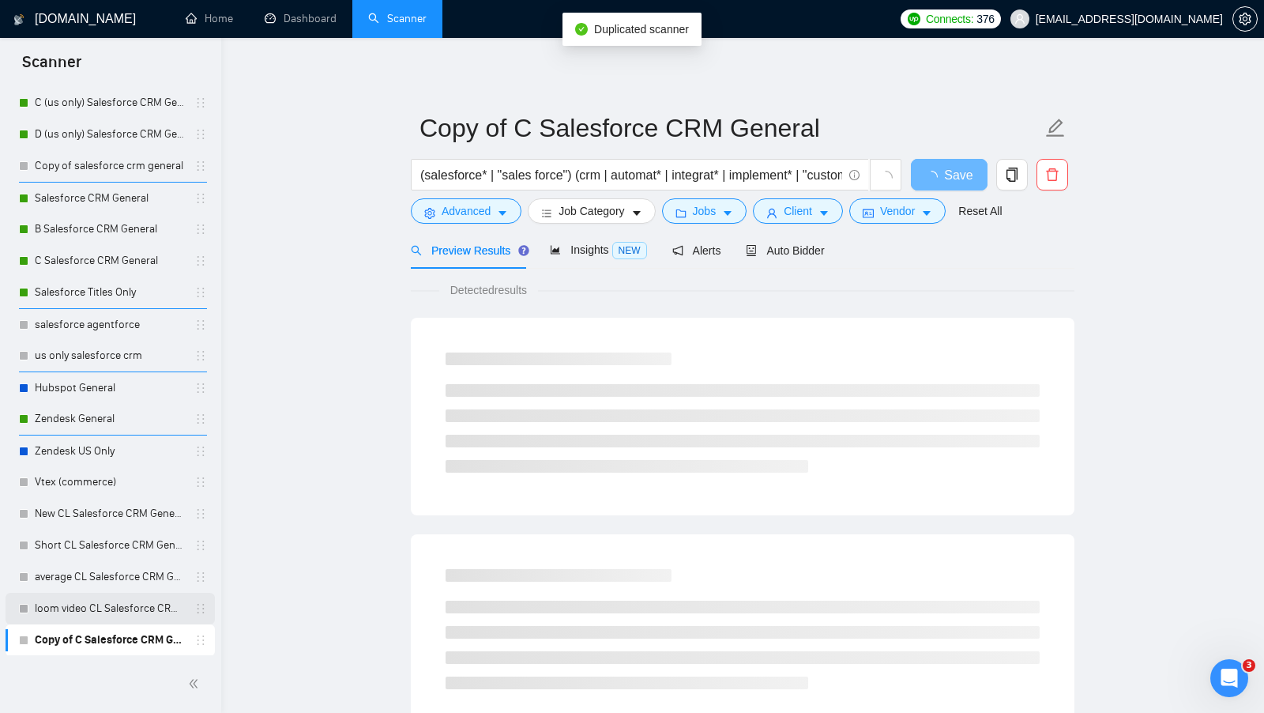
click at [107, 606] on link "loom video CL Salesforce CRM General" at bounding box center [110, 609] width 150 height 32
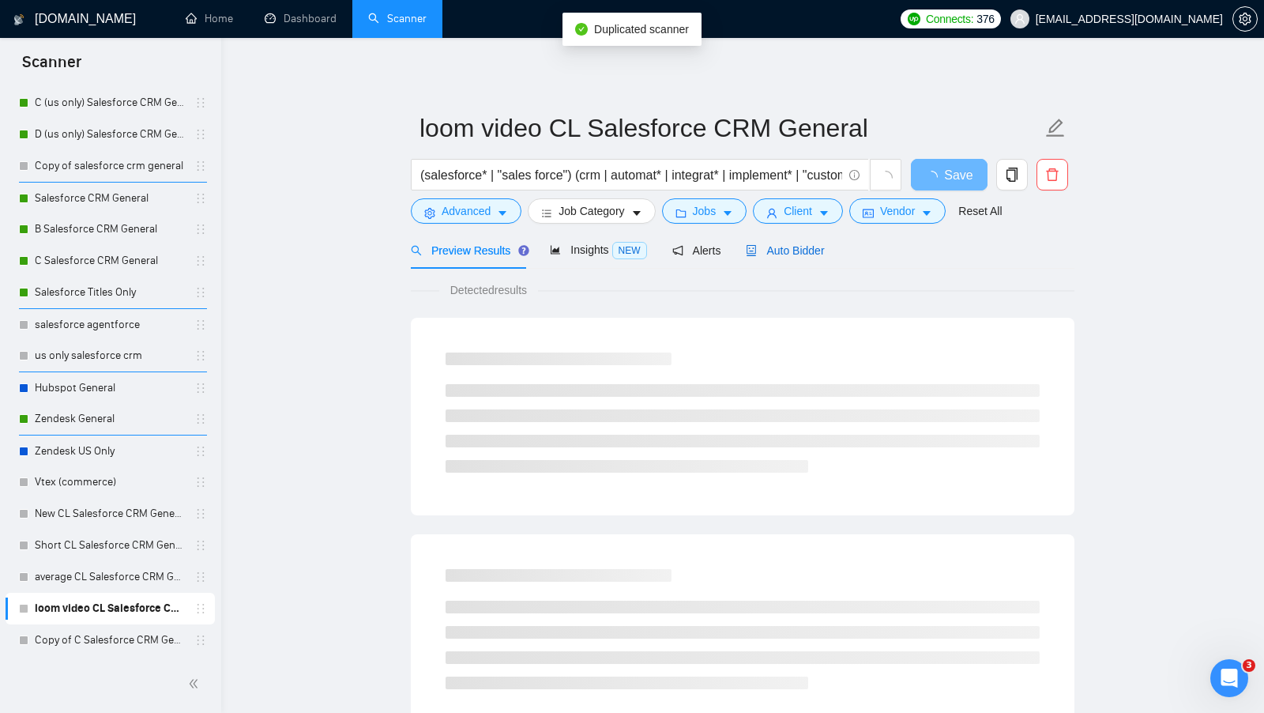
drag, startPoint x: 808, startPoint y: 250, endPoint x: 808, endPoint y: 262, distance: 11.9
click at [808, 249] on span "Auto Bidder" at bounding box center [785, 250] width 78 height 13
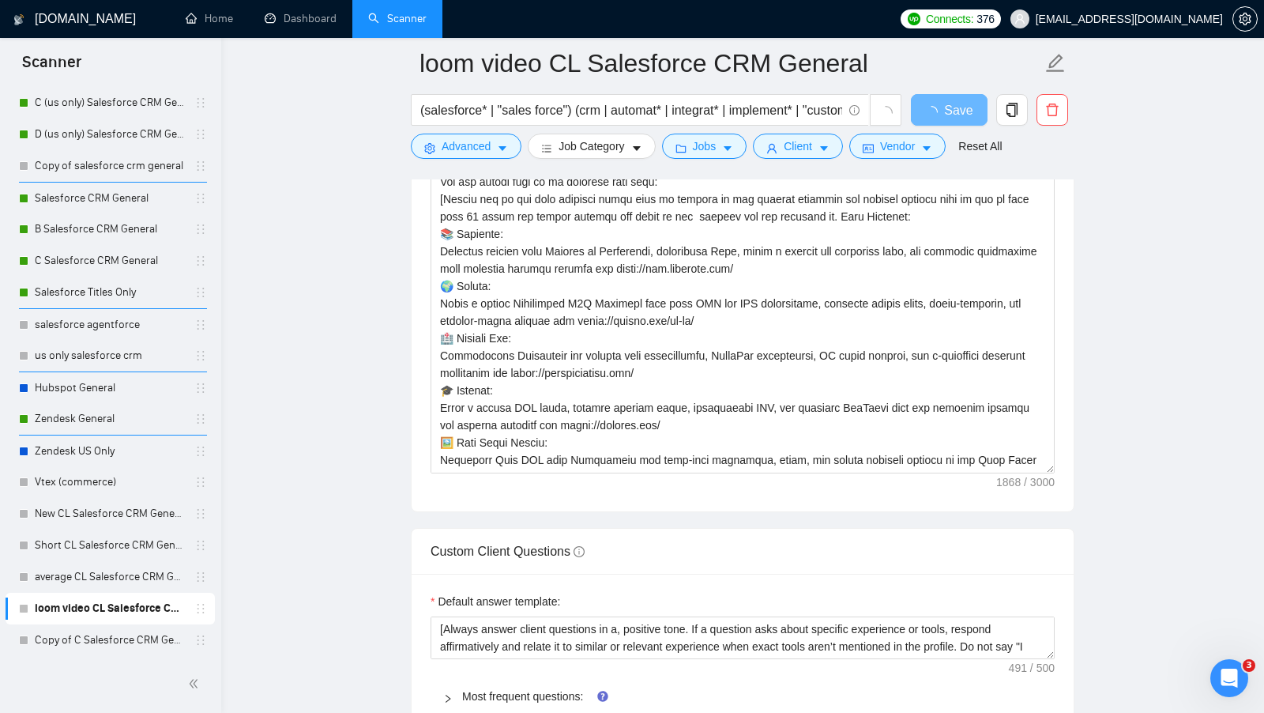
scroll to position [278, 0]
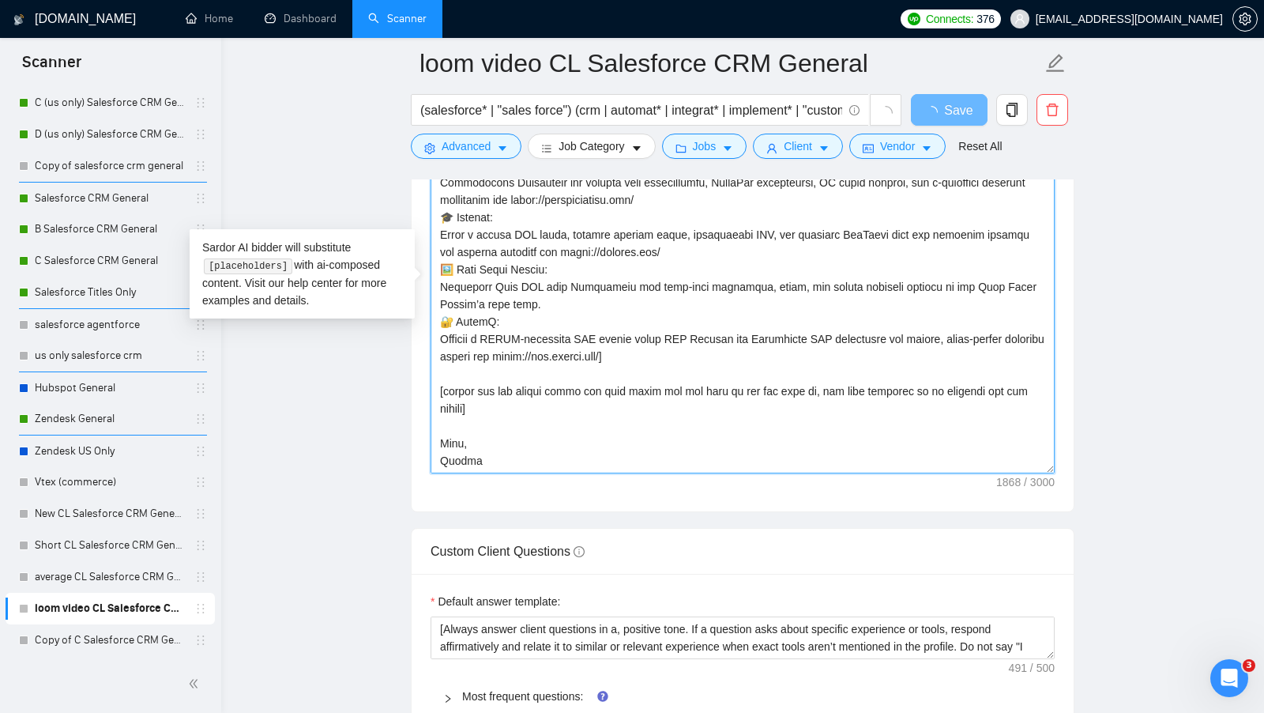
drag, startPoint x: 612, startPoint y: 454, endPoint x: 414, endPoint y: 132, distance: 377.9
click at [414, 132] on div "loom video CL Salesforce CRM General (salesforce* | "sales force") (crm | autom…" at bounding box center [743, 259] width 664 height 4194
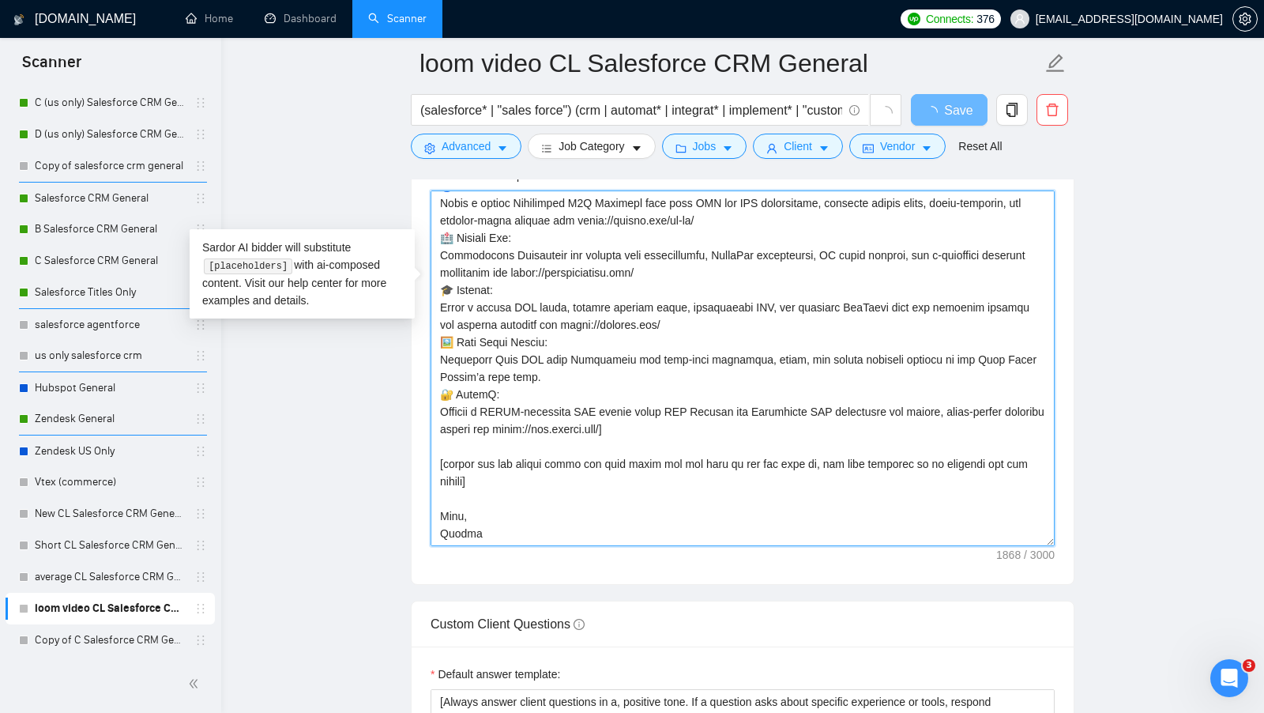
click at [492, 413] on textarea "Cover letter template:" at bounding box center [743, 368] width 624 height 356
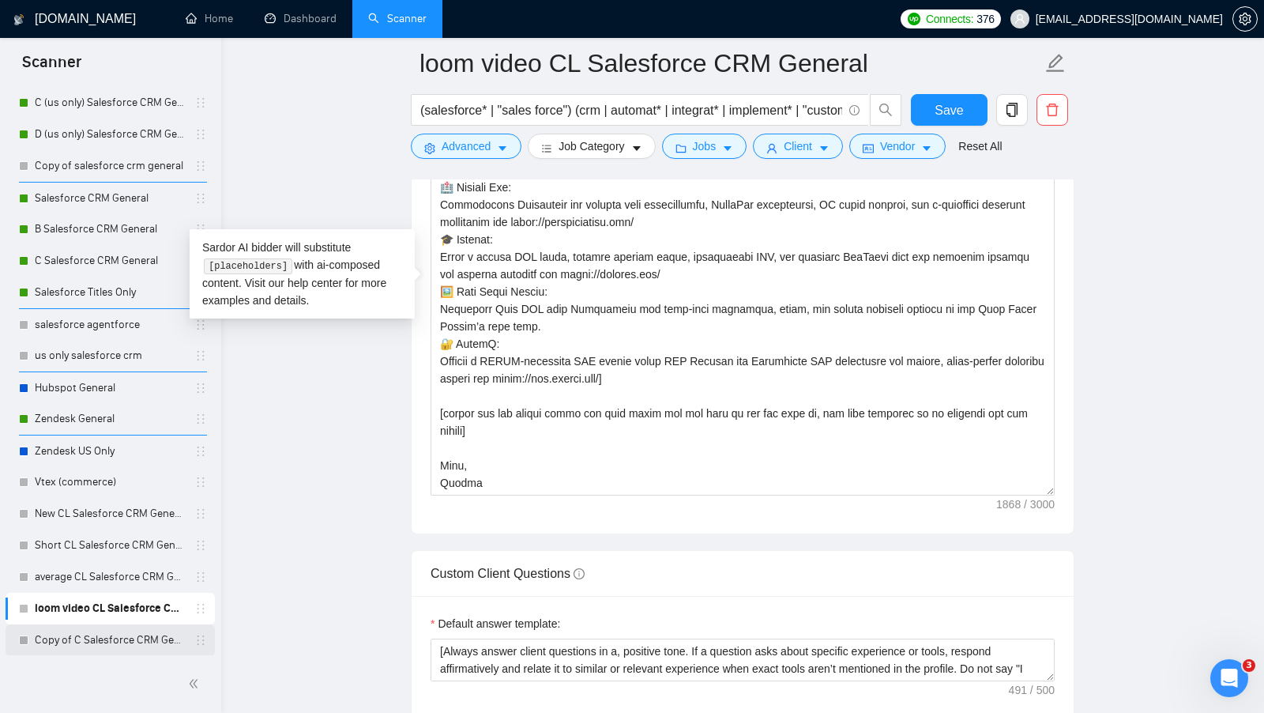
click at [105, 627] on link "Copy of C Salesforce CRM General" at bounding box center [110, 640] width 150 height 32
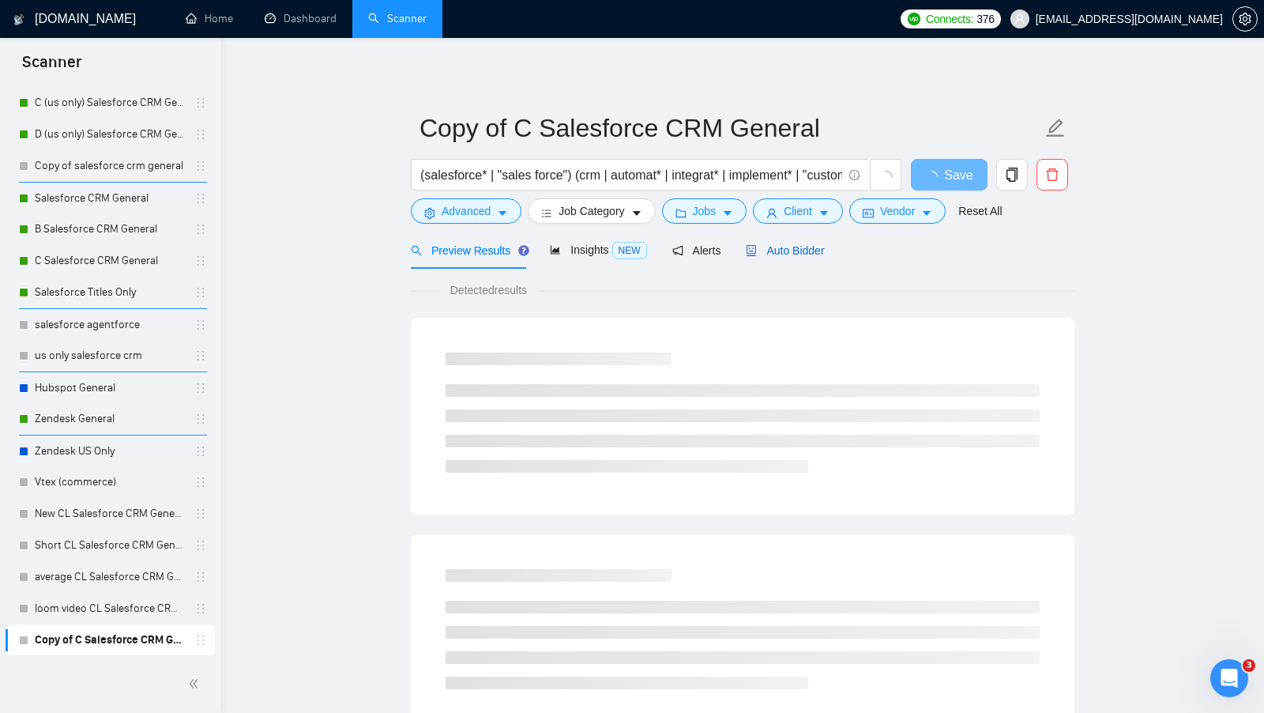
drag, startPoint x: 827, startPoint y: 243, endPoint x: 819, endPoint y: 267, distance: 25.7
click at [824, 243] on div "Auto Bidder" at bounding box center [785, 250] width 78 height 17
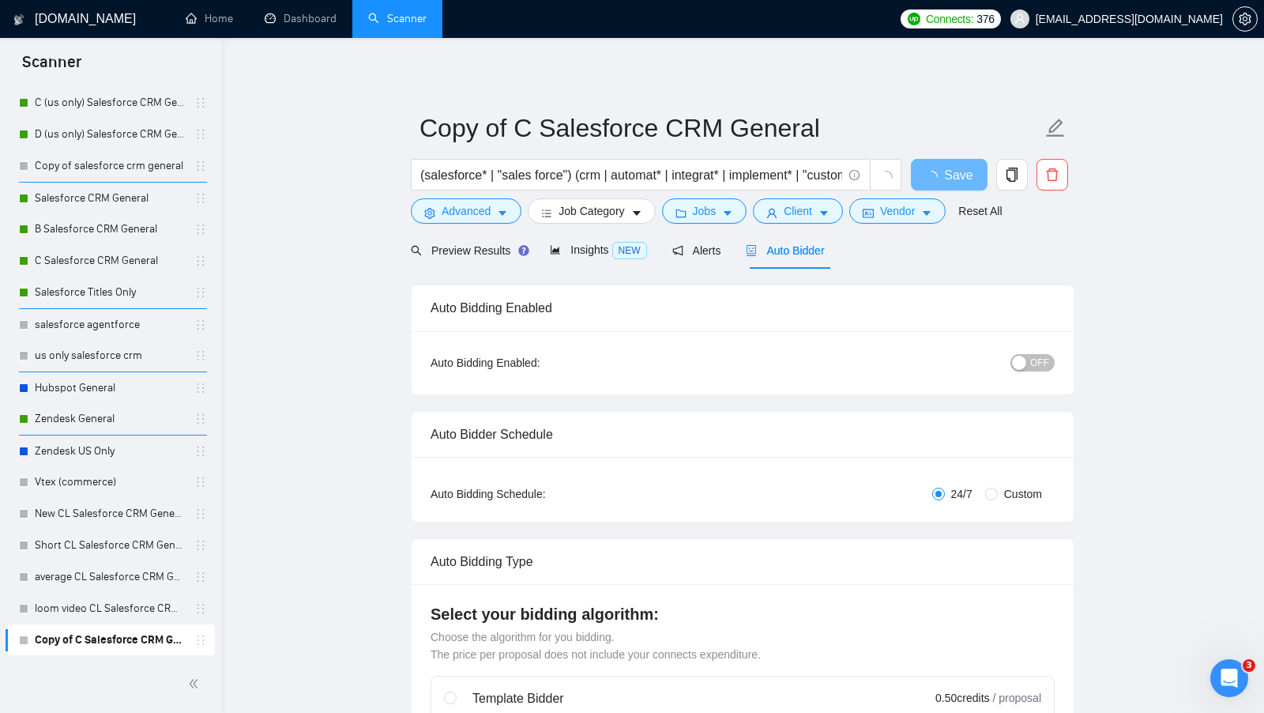
radio input "false"
radio input "true"
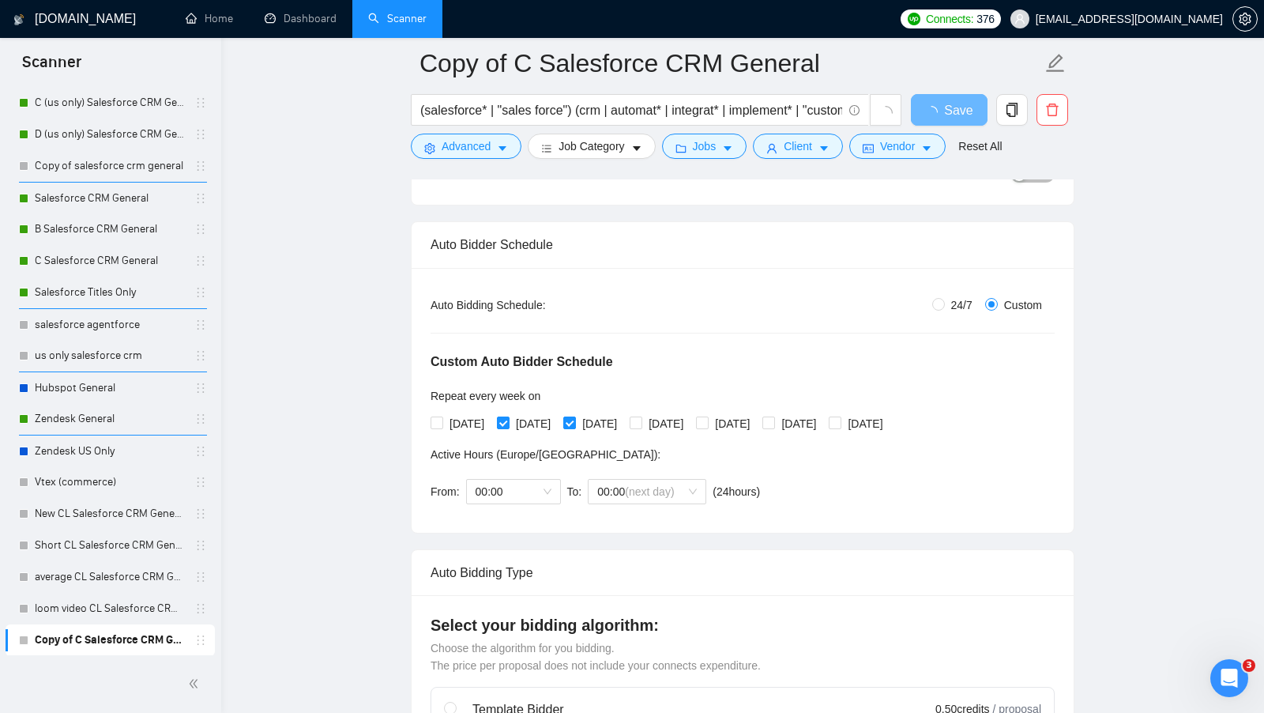
scroll to position [209, 0]
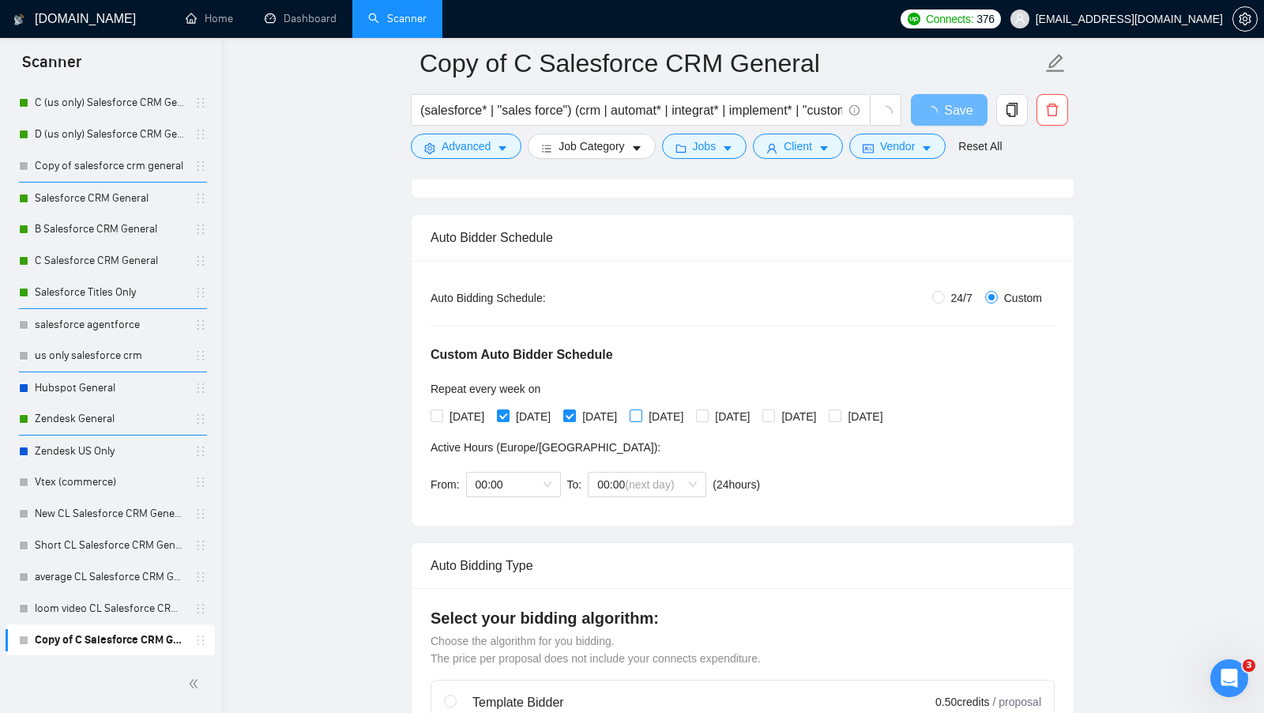
click at [690, 416] on span "[DATE]" at bounding box center [665, 416] width 47 height 17
click at [641, 416] on input "[DATE]" at bounding box center [635, 414] width 11 height 11
checkbox input "true"
click at [805, 416] on div "[DATE] [DATE] [DATE] [DATE] [DATE] [DATE] [DATE]" at bounding box center [660, 416] width 459 height 17
click at [823, 413] on span "[DATE]" at bounding box center [798, 416] width 47 height 17
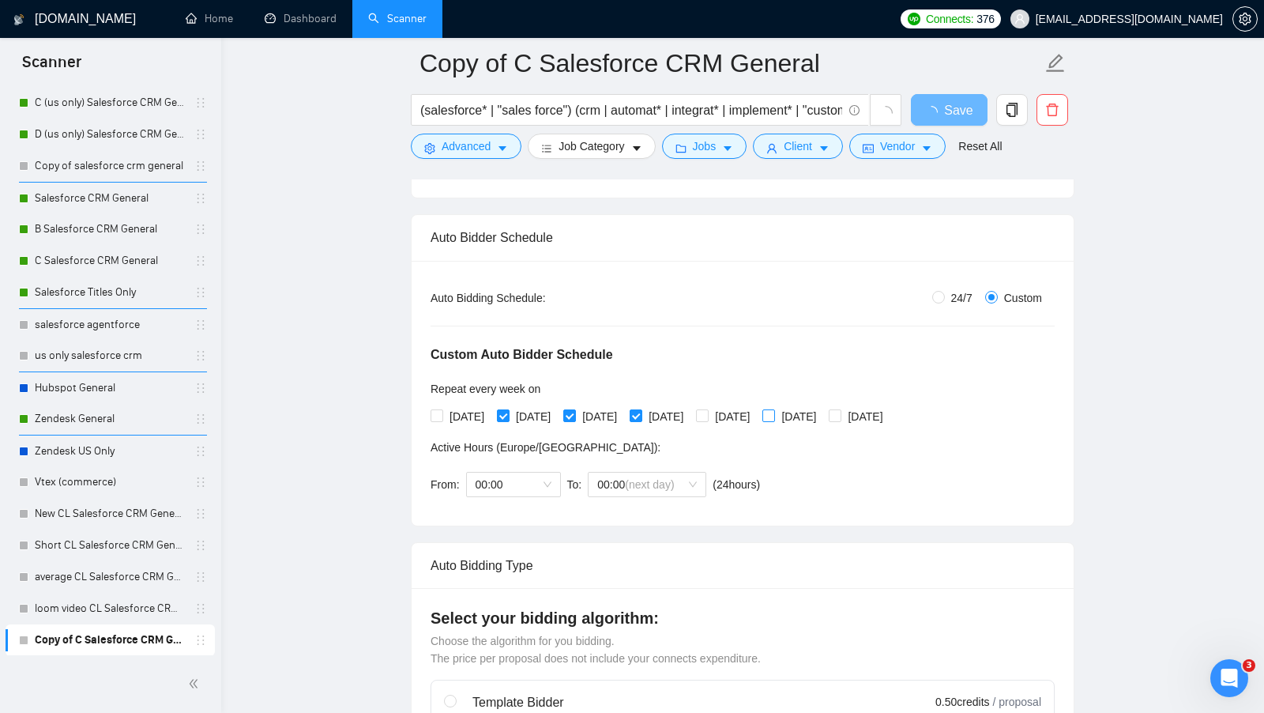
click at [774, 413] on input "[DATE]" at bounding box center [768, 414] width 11 height 11
checkbox input "true"
click at [605, 421] on div "[DATE] [DATE] [DATE] [DATE] [DATE] [DATE] [DATE]" at bounding box center [660, 416] width 459 height 25
click at [604, 416] on span "[DATE]" at bounding box center [599, 416] width 47 height 17
click at [574, 416] on input "[DATE]" at bounding box center [568, 414] width 11 height 11
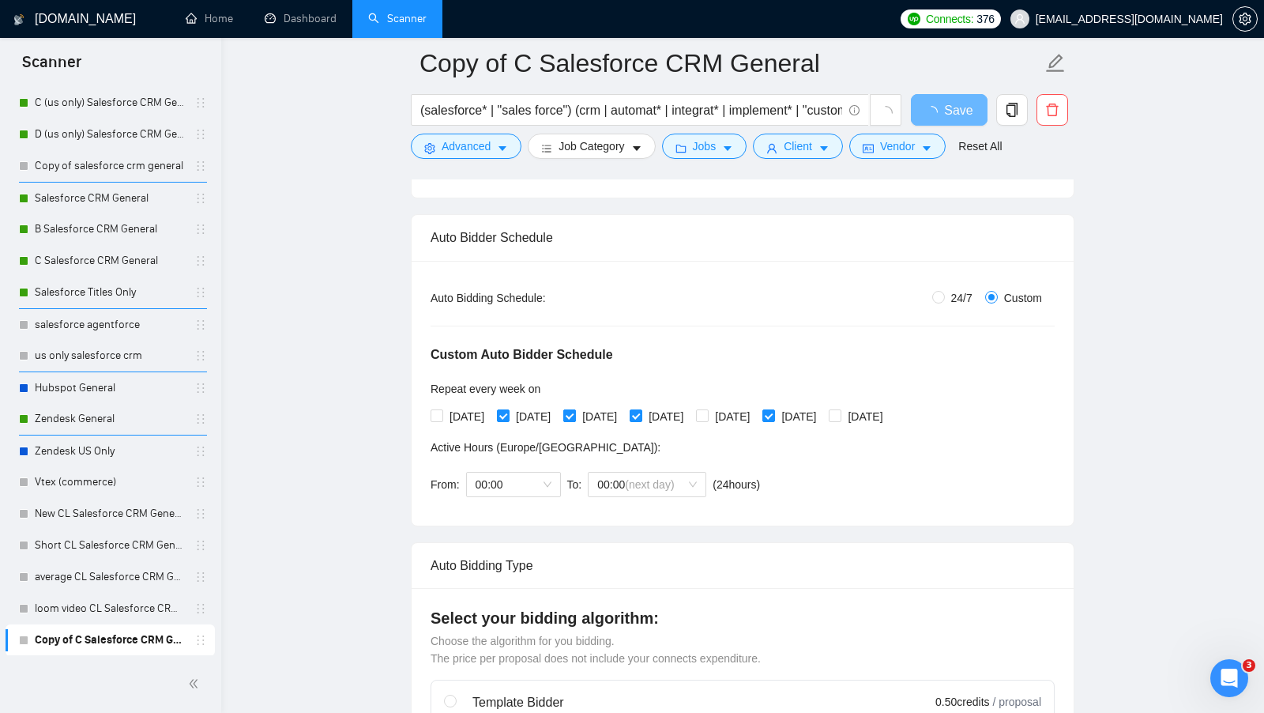
checkbox input "false"
click at [546, 416] on span "[DATE]" at bounding box center [533, 416] width 47 height 17
click at [508, 416] on input "[DATE]" at bounding box center [502, 414] width 11 height 11
checkbox input "false"
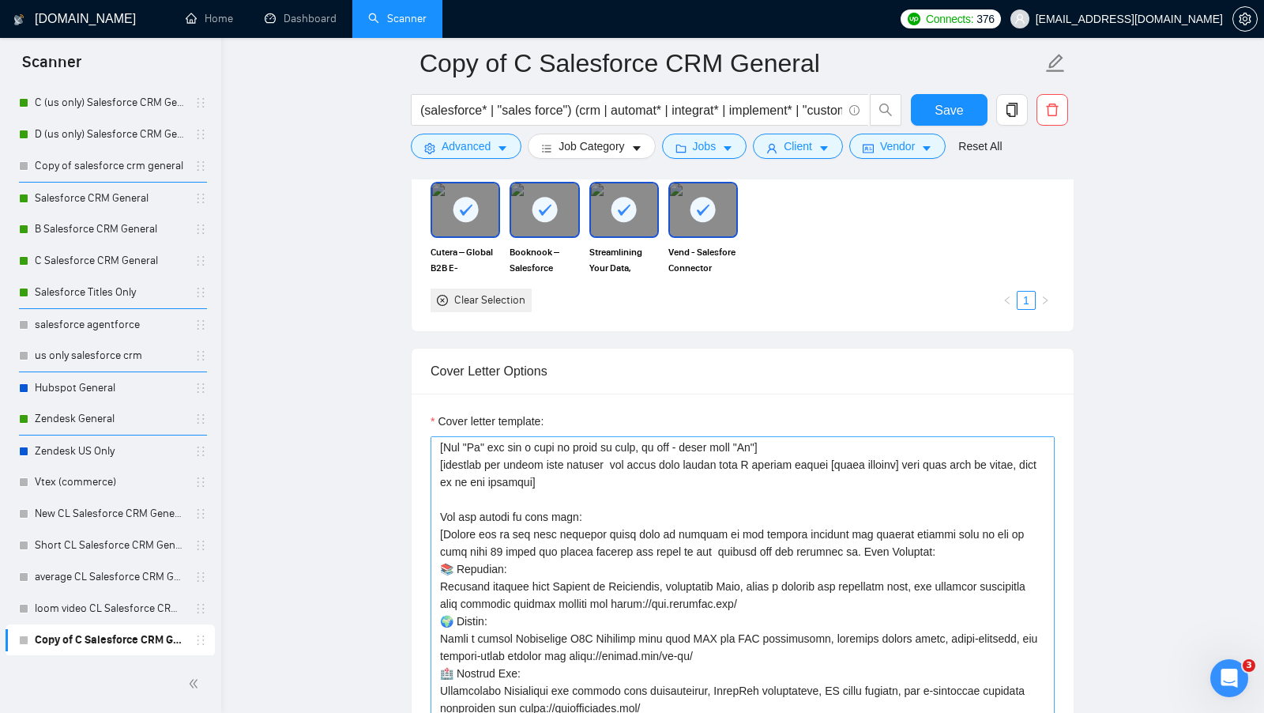
scroll to position [88, 0]
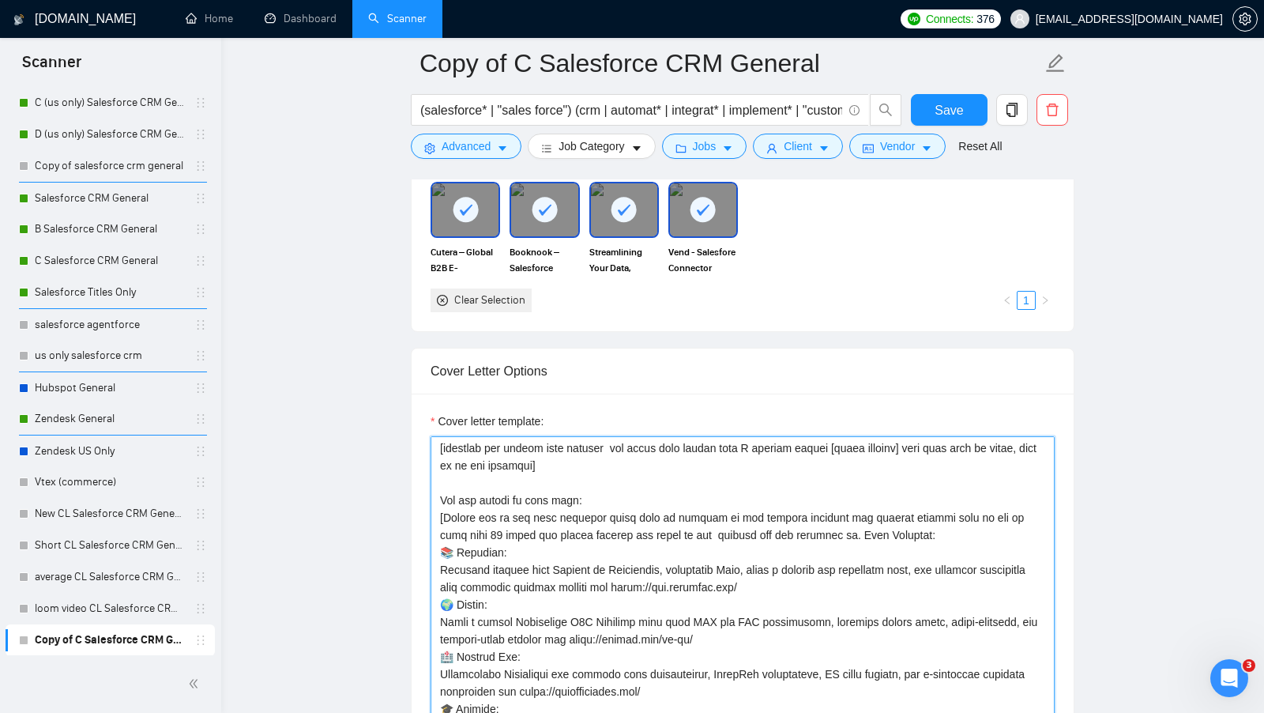
click at [662, 548] on textarea "Cover letter template:" at bounding box center [743, 614] width 624 height 356
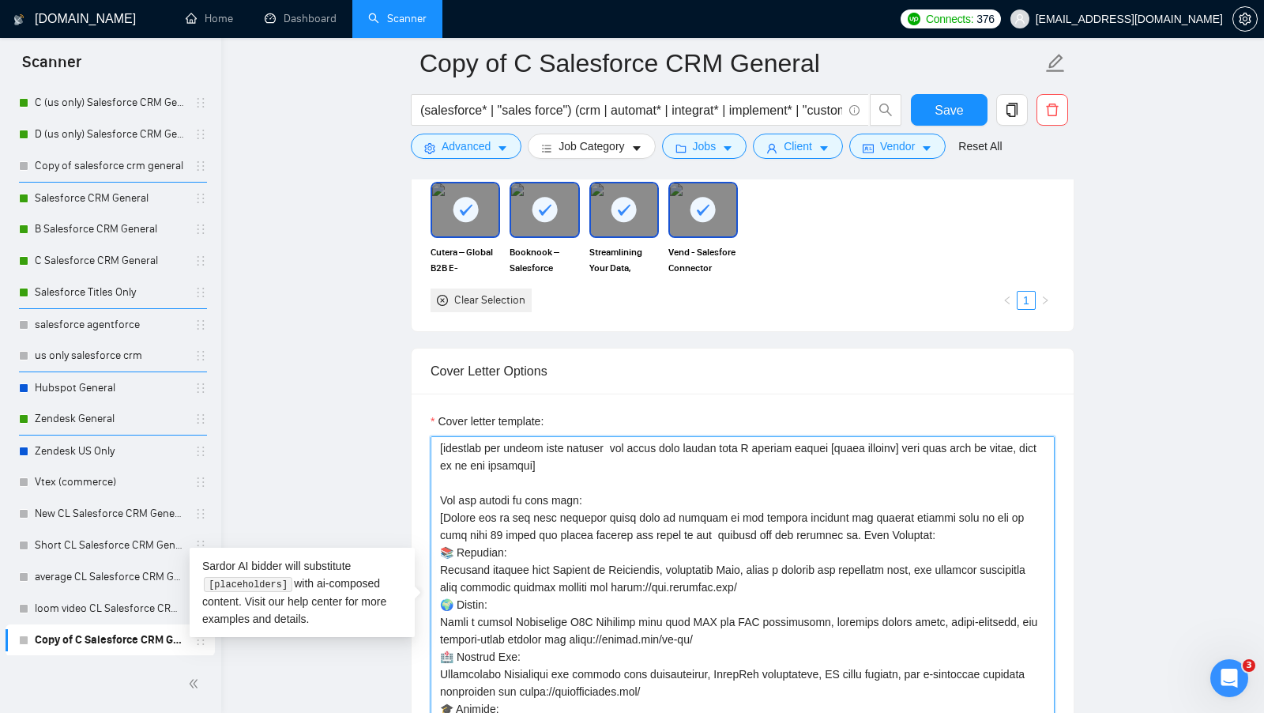
click at [662, 548] on textarea "Cover letter template:" at bounding box center [743, 614] width 624 height 356
paste textarea "lor ipsu dol'si amet cons adipisc elit se doei tempor incidi utl etd ma ali eni…"
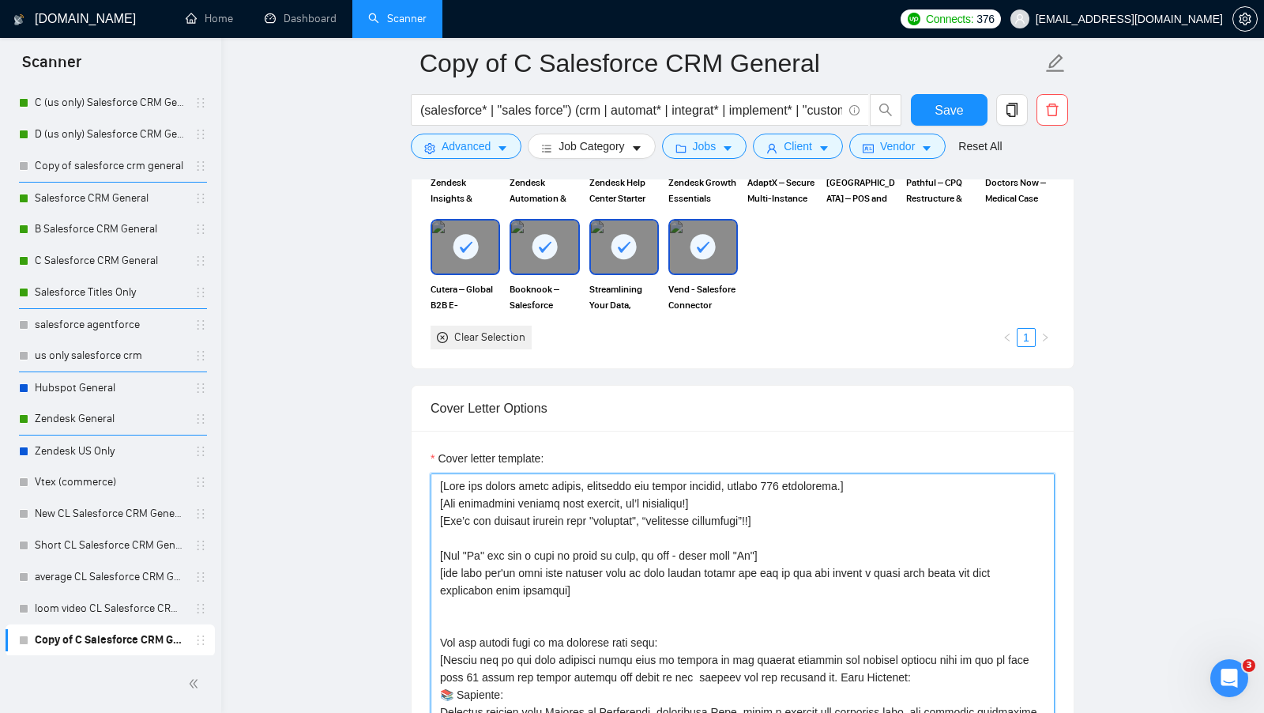
scroll to position [58, 0]
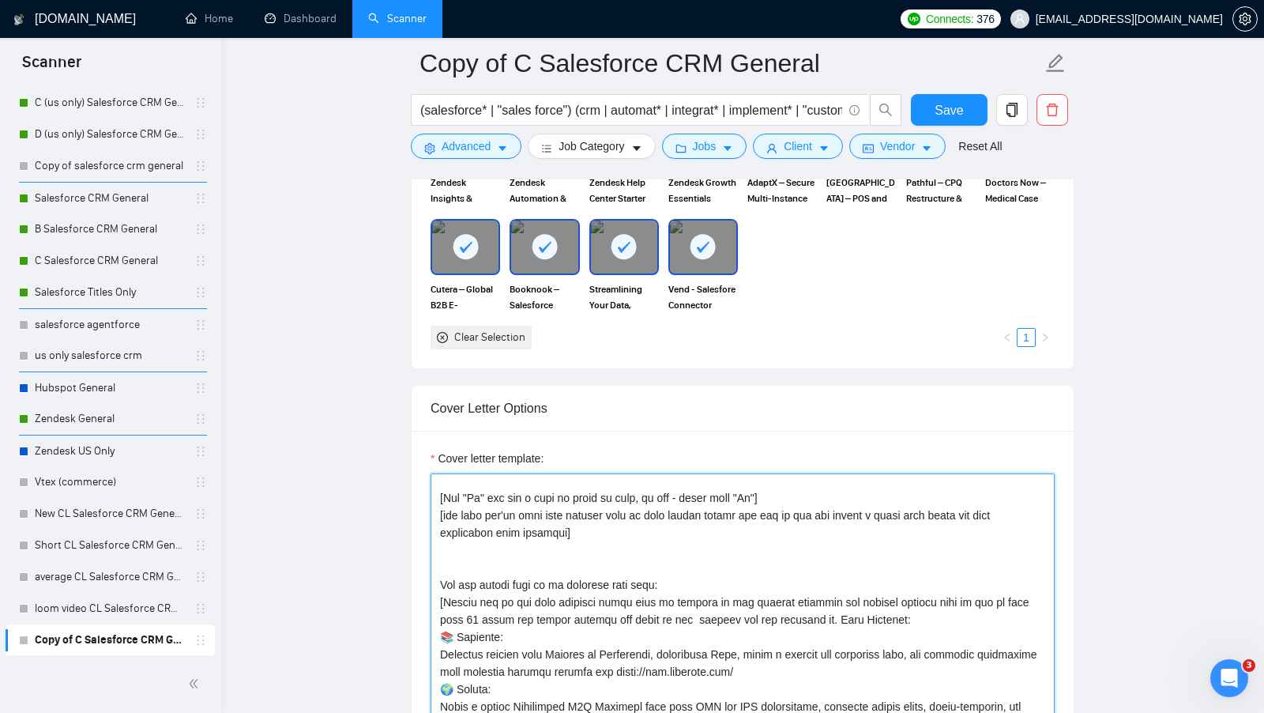
click at [623, 547] on textarea "Cover letter template:" at bounding box center [743, 651] width 624 height 356
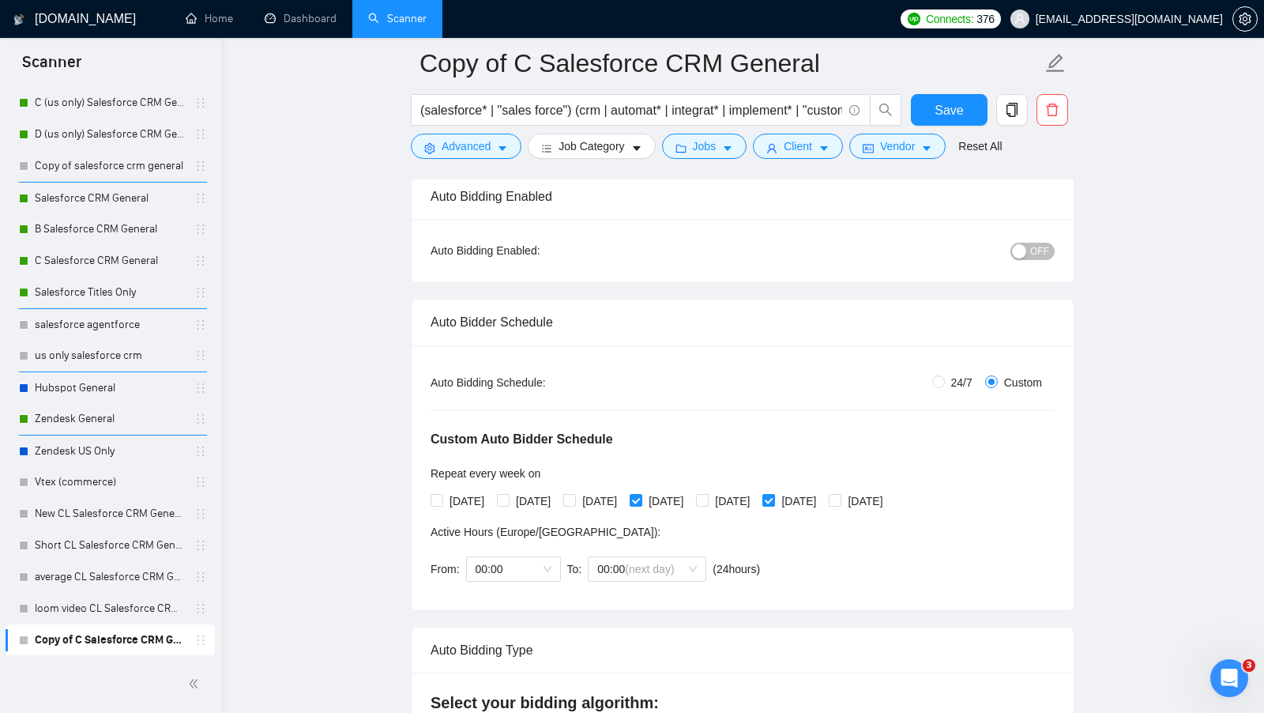
scroll to position [121, 0]
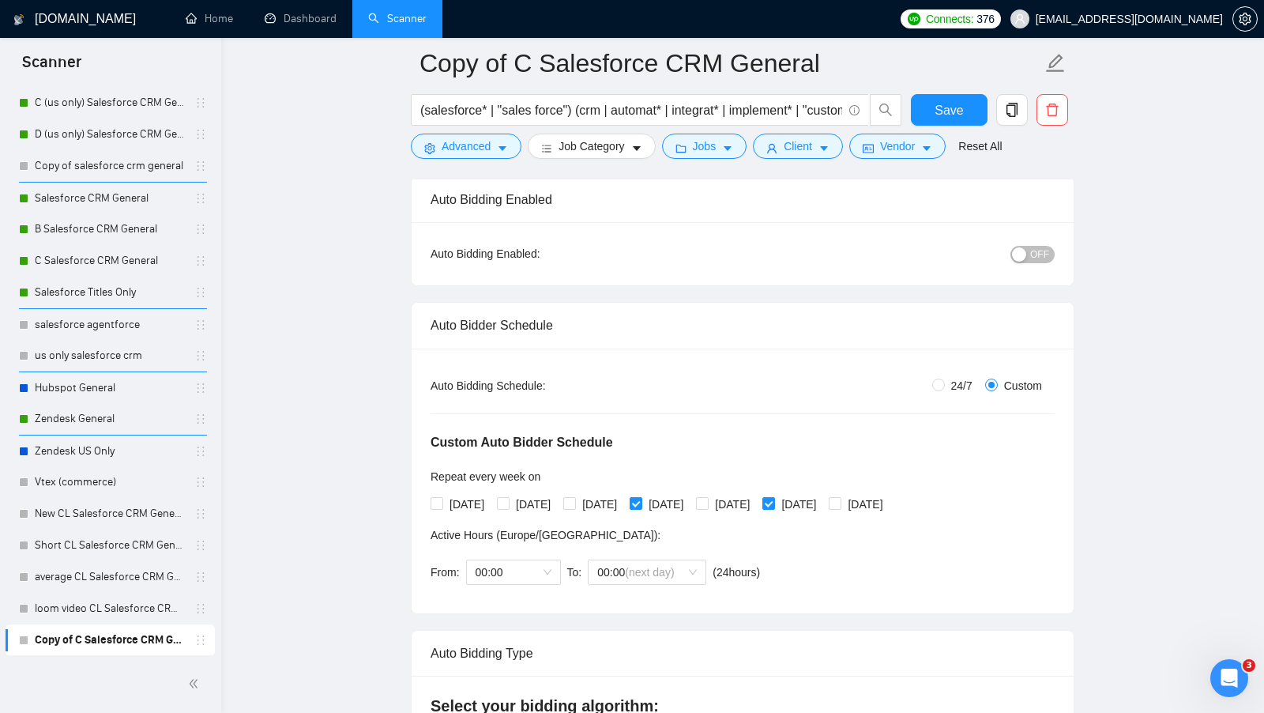
type textarea "[Lore ips dolors ametc adipis, elitseddo eiu tempor incidid, utlabo 062 etdolor…"
click at [1036, 252] on span "OFF" at bounding box center [1039, 254] width 19 height 17
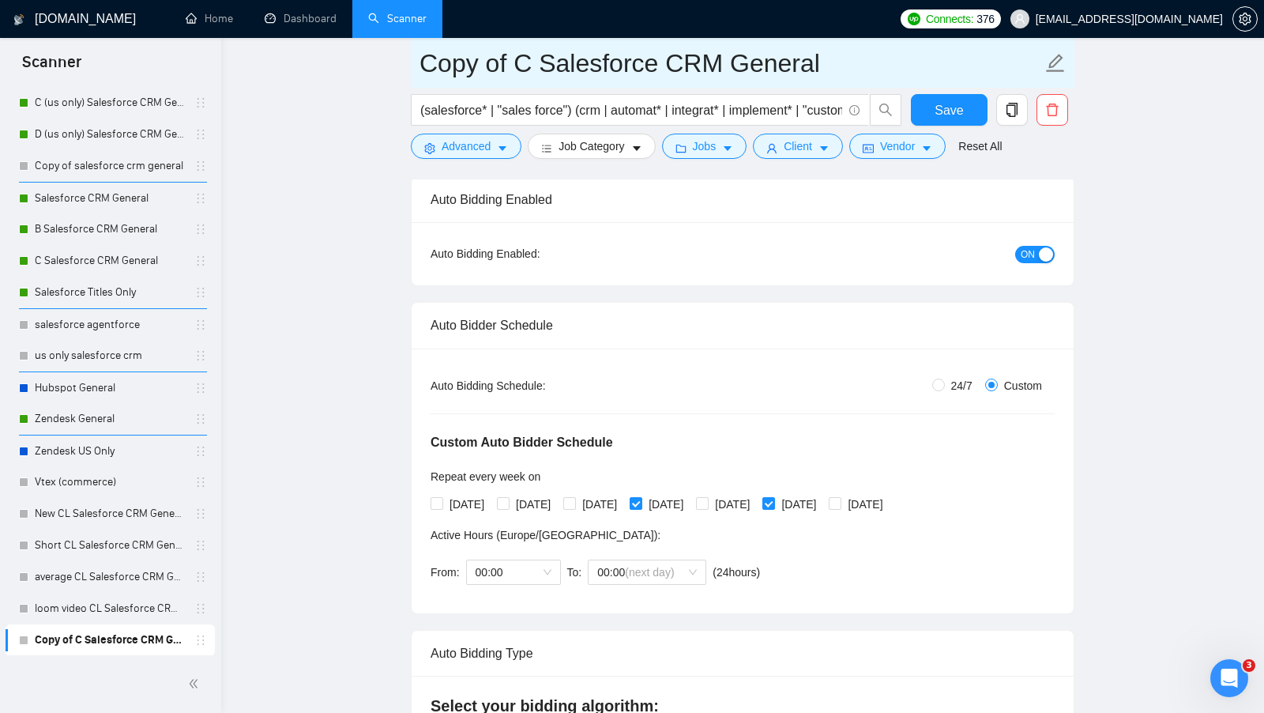
drag, startPoint x: 531, startPoint y: 65, endPoint x: 377, endPoint y: 65, distance: 154.1
type input "D Salesforce CRM General"
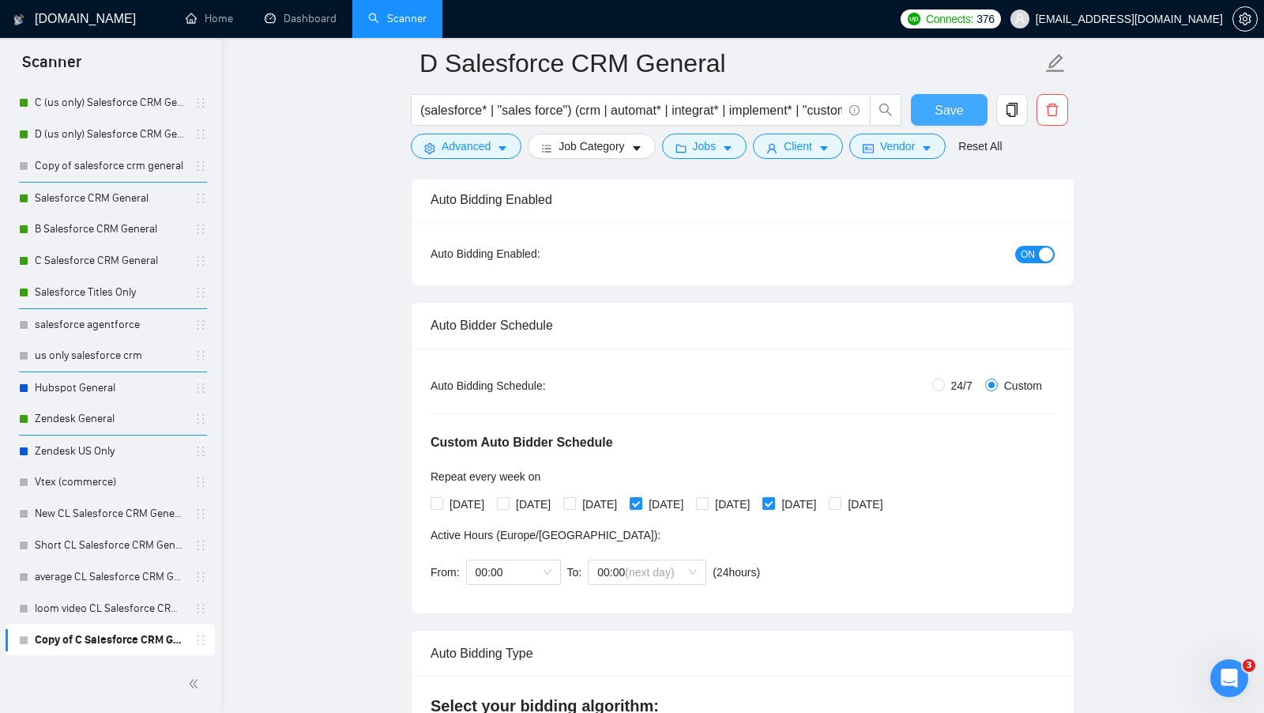
click at [930, 103] on button "Save" at bounding box center [949, 110] width 77 height 32
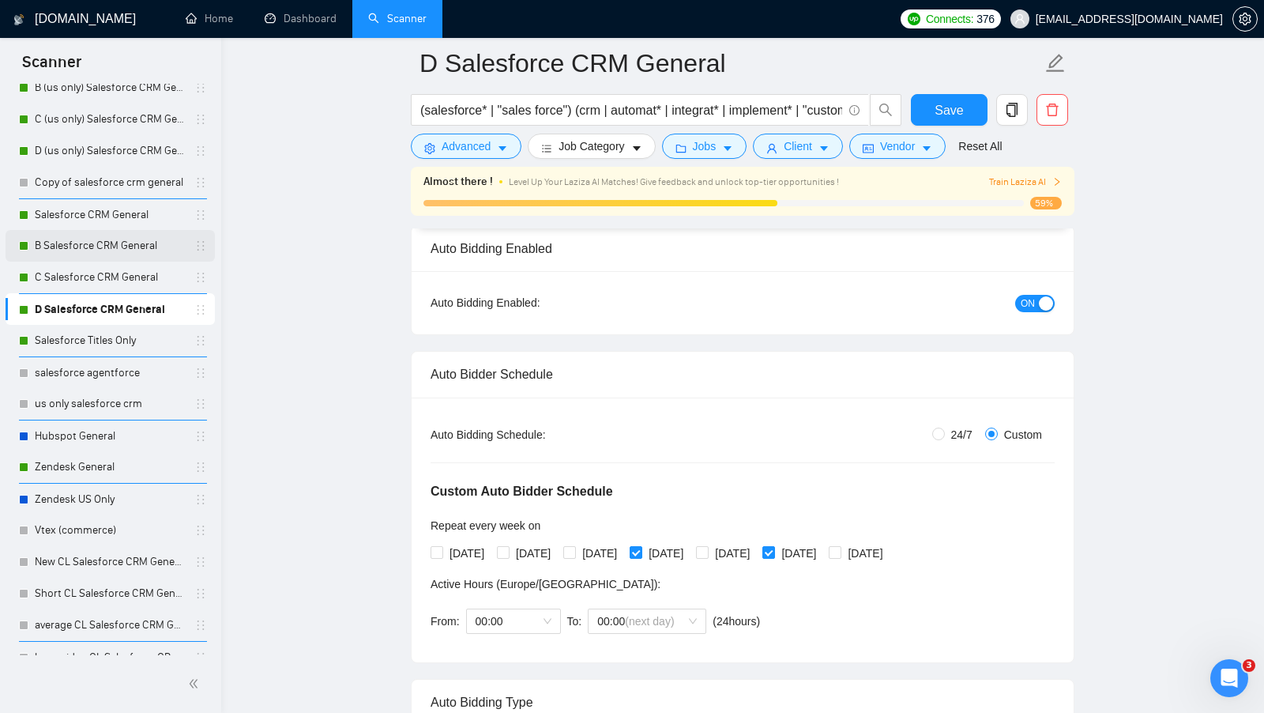
scroll to position [184, 0]
click at [108, 218] on link "Salesforce CRM General" at bounding box center [110, 216] width 150 height 32
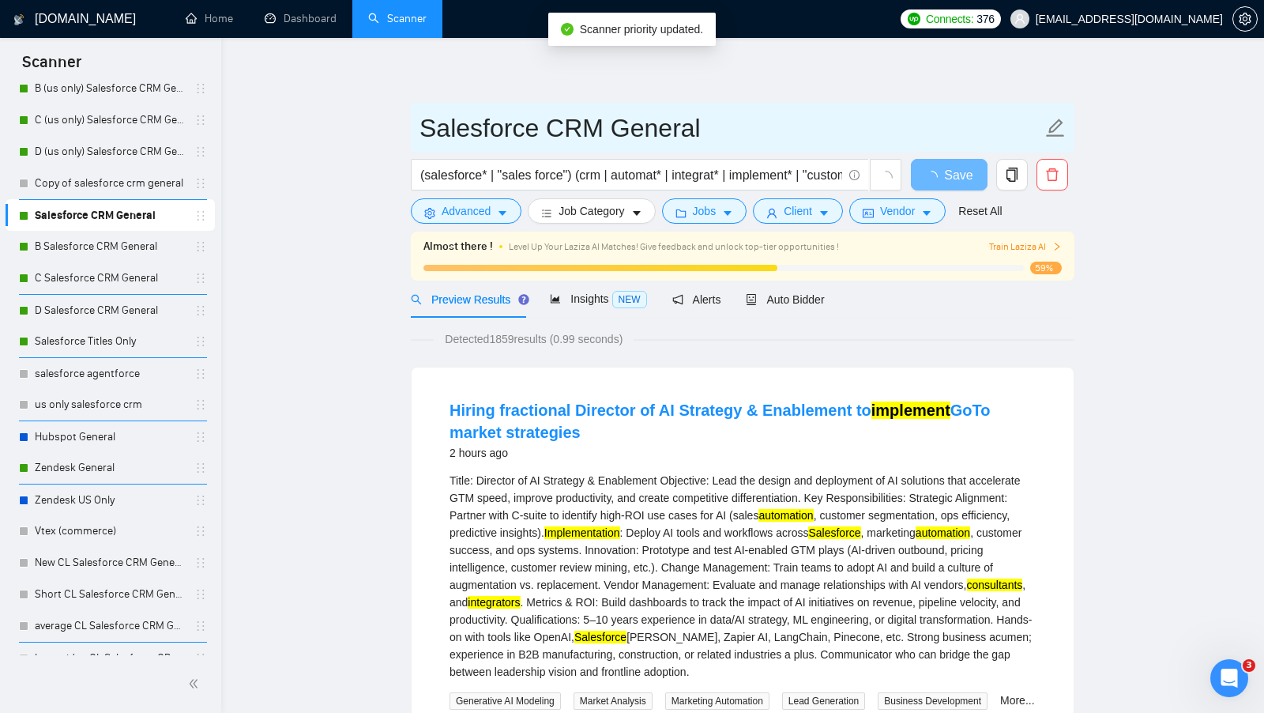
click at [425, 130] on input "Salesforce CRM General" at bounding box center [731, 128] width 623 height 40
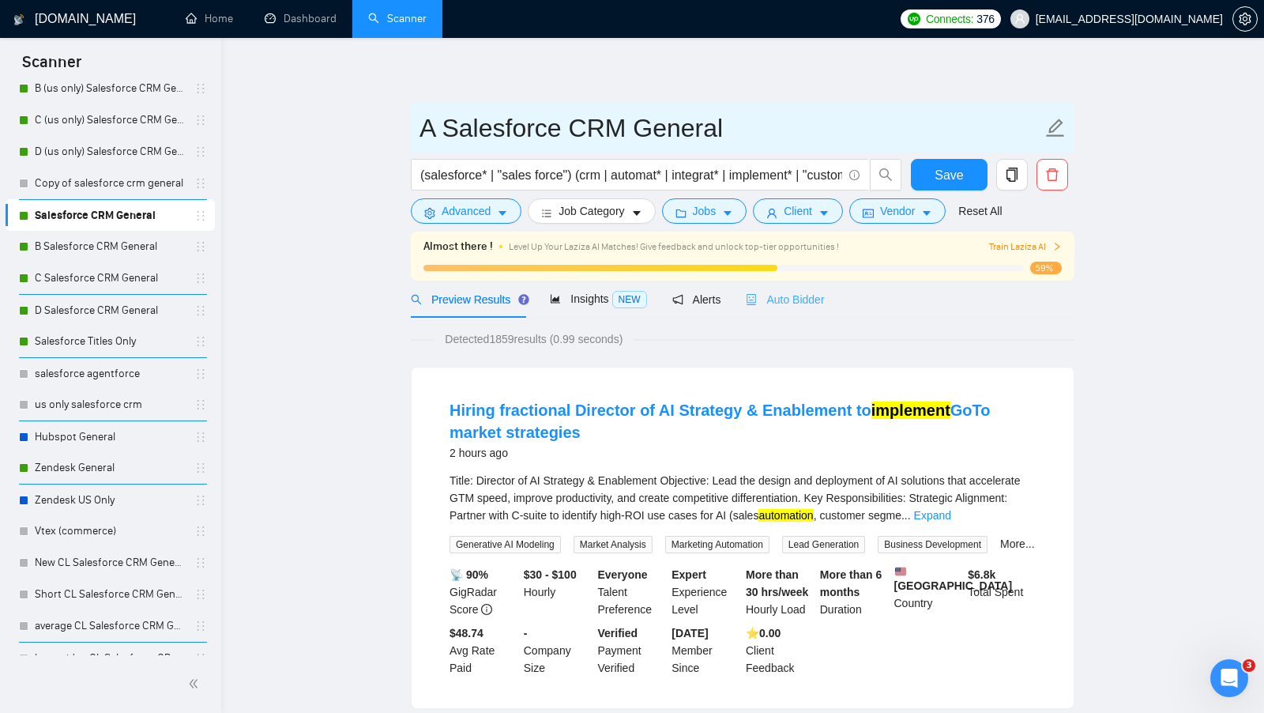
type input "A Salesforce CRM General"
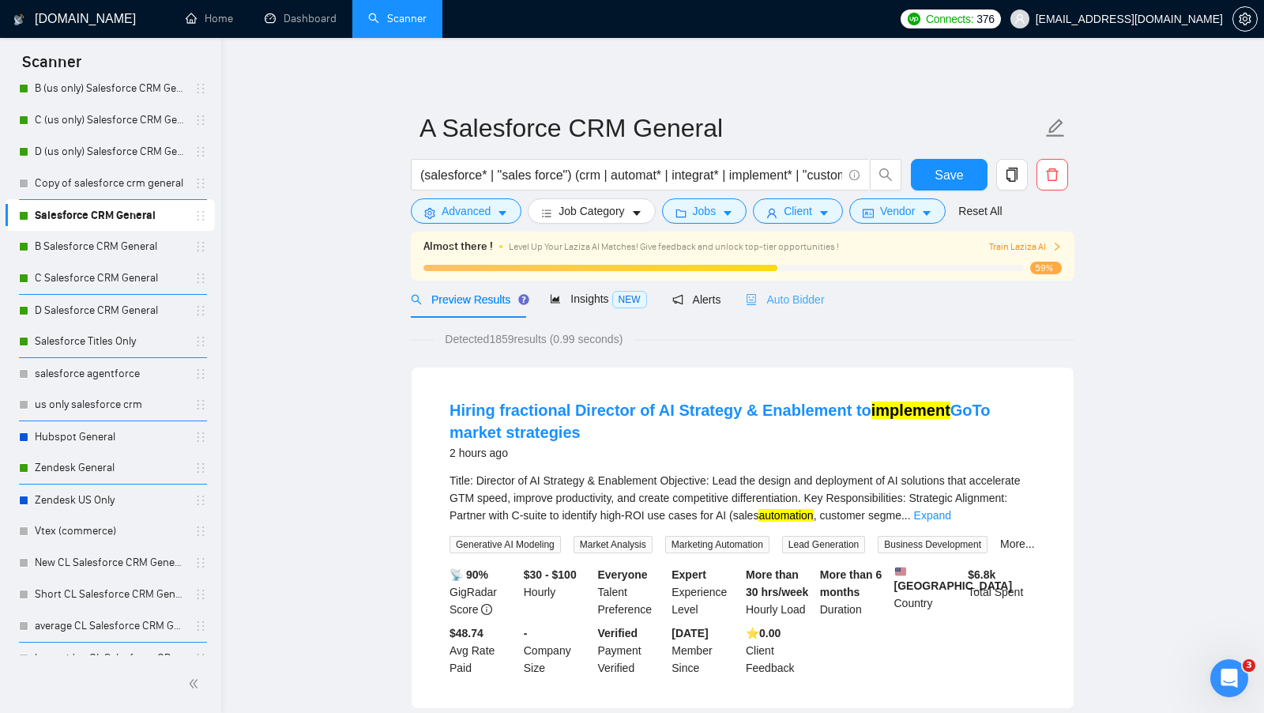
click at [807, 311] on div "Auto Bidder" at bounding box center [785, 299] width 78 height 37
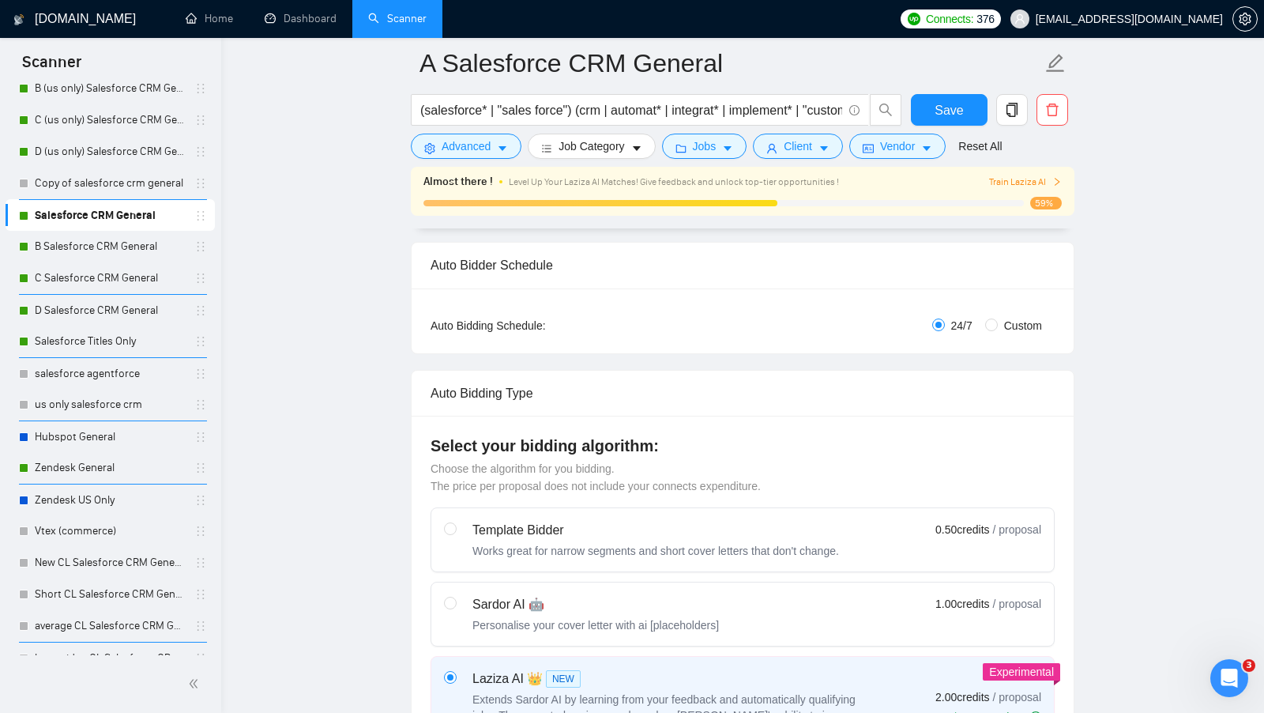
scroll to position [281, 0]
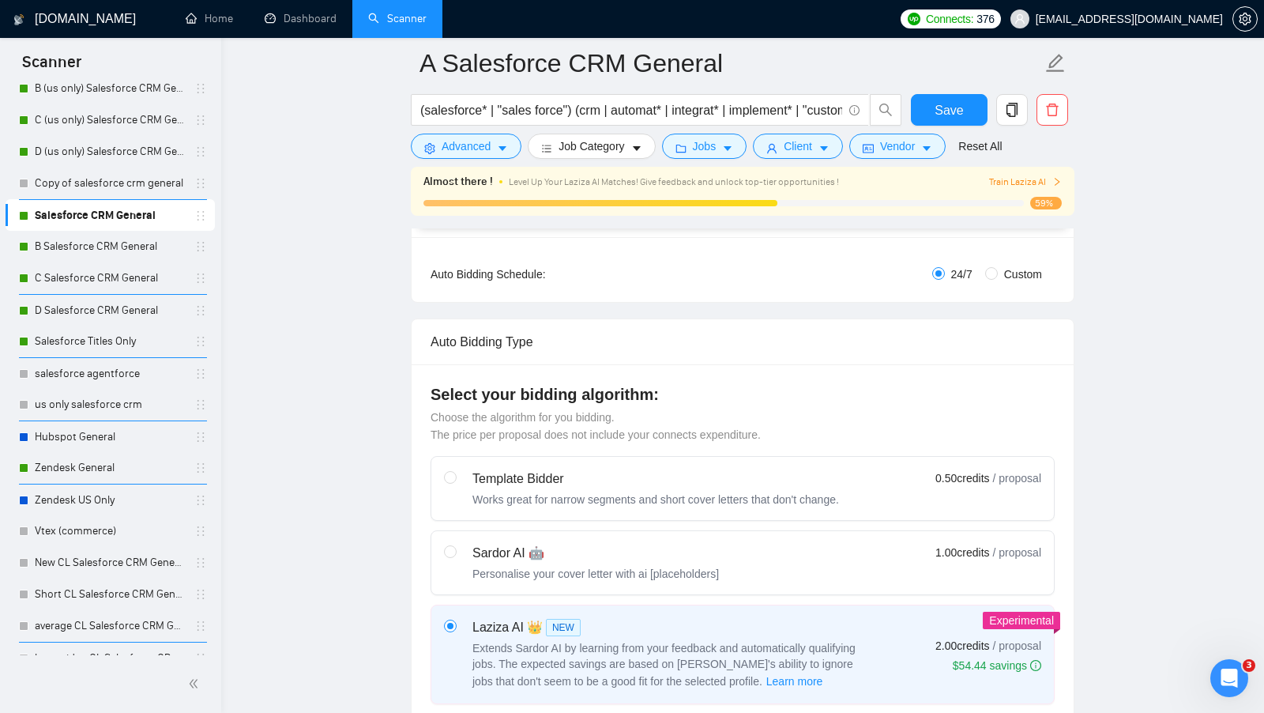
click at [999, 266] on span "Custom" at bounding box center [1023, 274] width 51 height 17
click at [998, 267] on input "Custom" at bounding box center [991, 273] width 13 height 13
radio input "true"
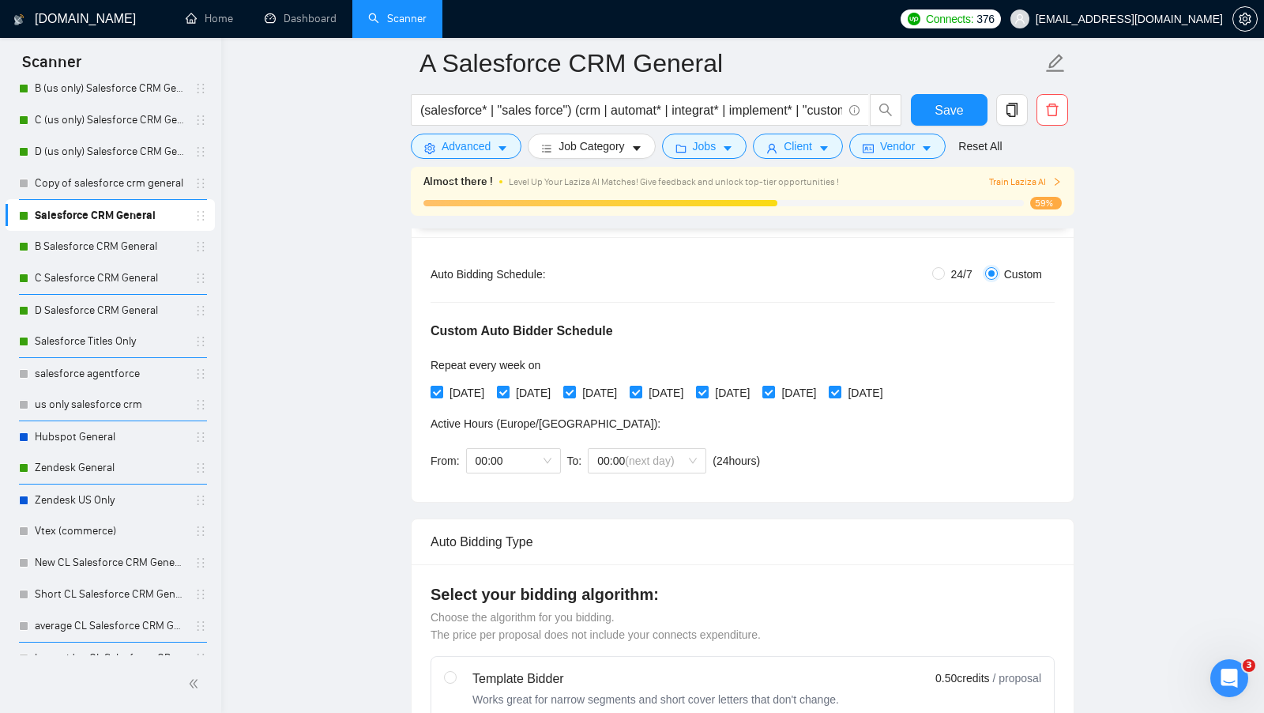
radio input "false"
checkbox input "true"
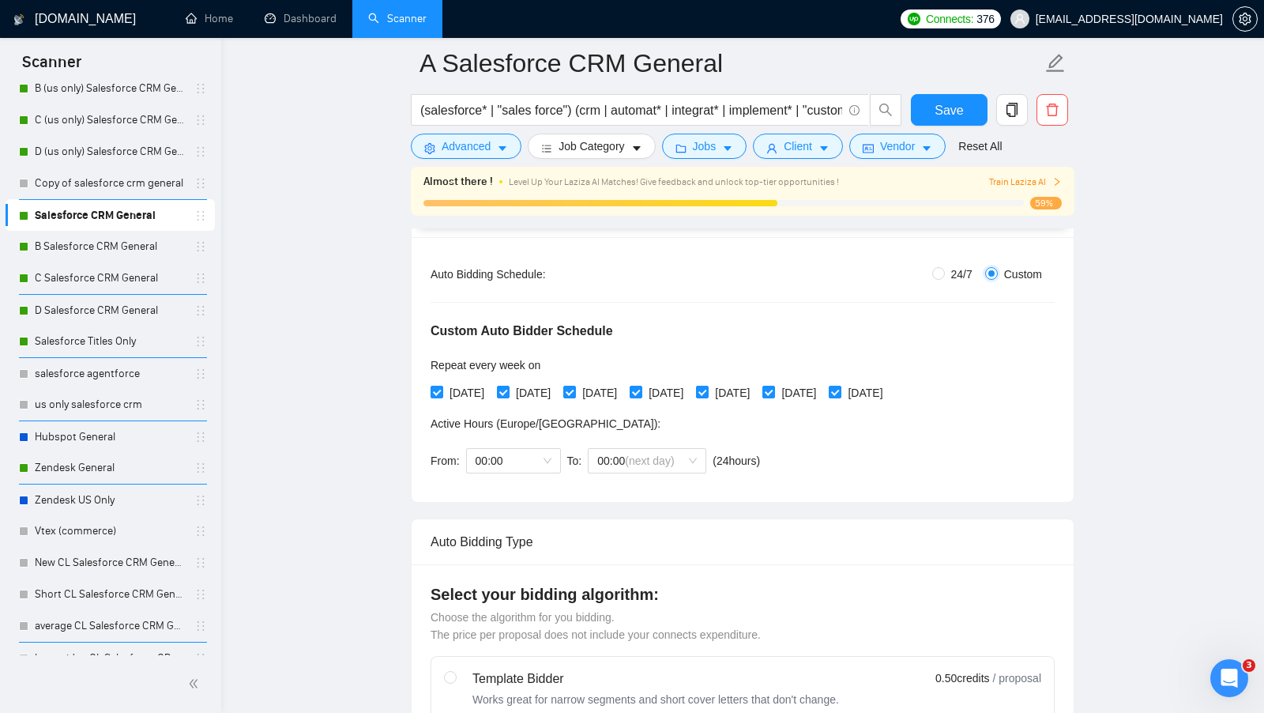
checkbox input "true"
click at [707, 390] on input "[DATE]" at bounding box center [701, 391] width 11 height 11
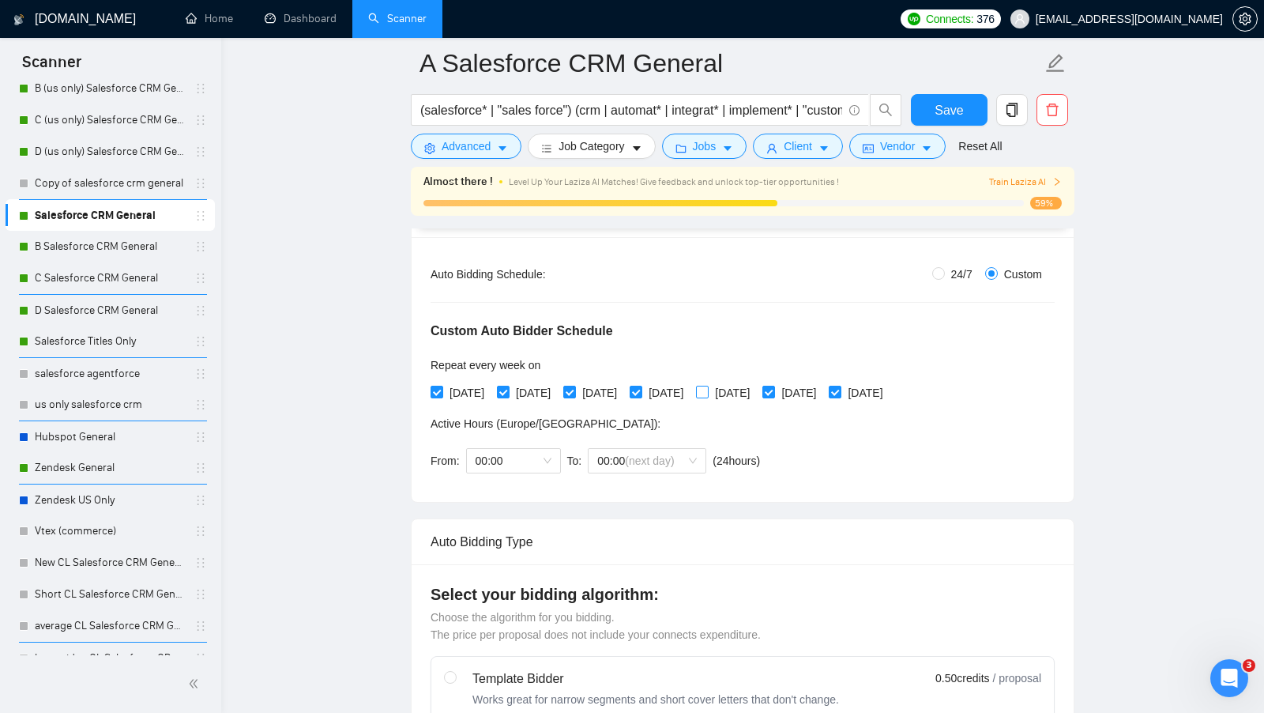
checkbox input "true"
click at [690, 390] on span "[DATE]" at bounding box center [665, 392] width 47 height 17
click at [641, 390] on input "[DATE]" at bounding box center [635, 391] width 11 height 11
checkbox input "false"
click at [613, 390] on span "[DATE]" at bounding box center [599, 392] width 47 height 17
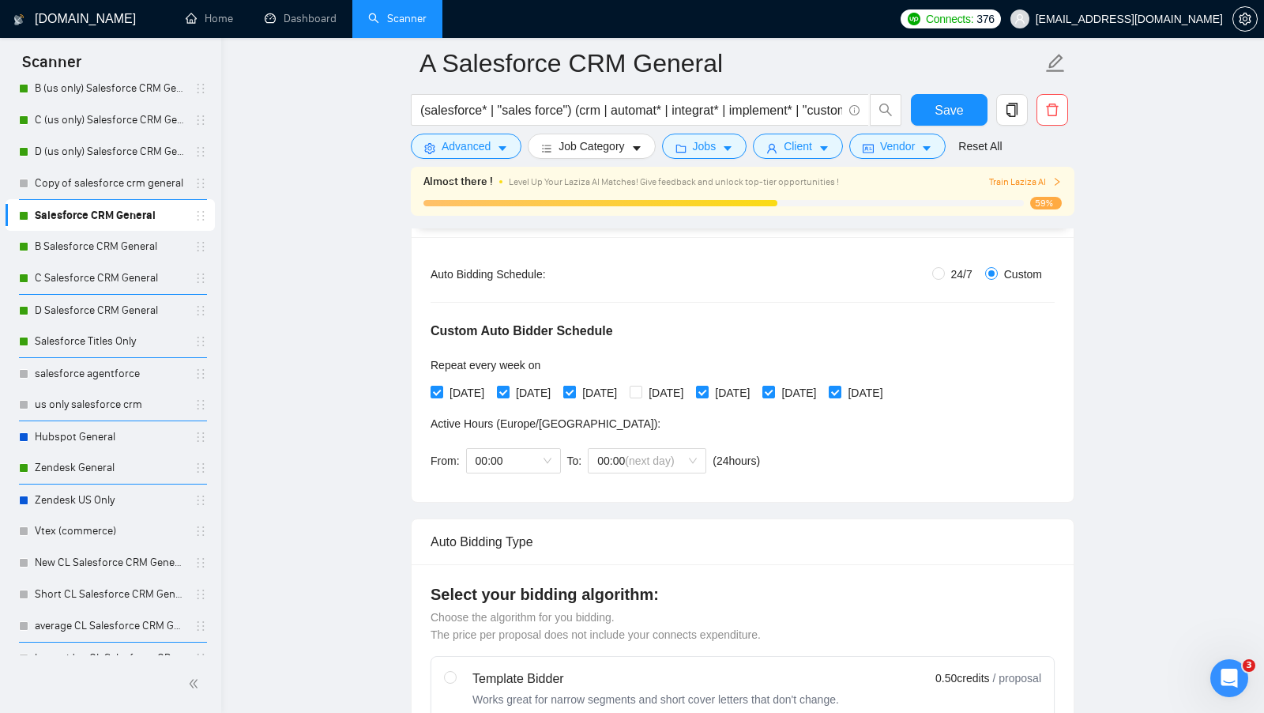
click at [574, 390] on input "[DATE]" at bounding box center [568, 391] width 11 height 11
checkbox input "false"
click at [525, 390] on span "[DATE]" at bounding box center [533, 392] width 47 height 17
click at [508, 390] on input "[DATE]" at bounding box center [502, 391] width 11 height 11
checkbox input "false"
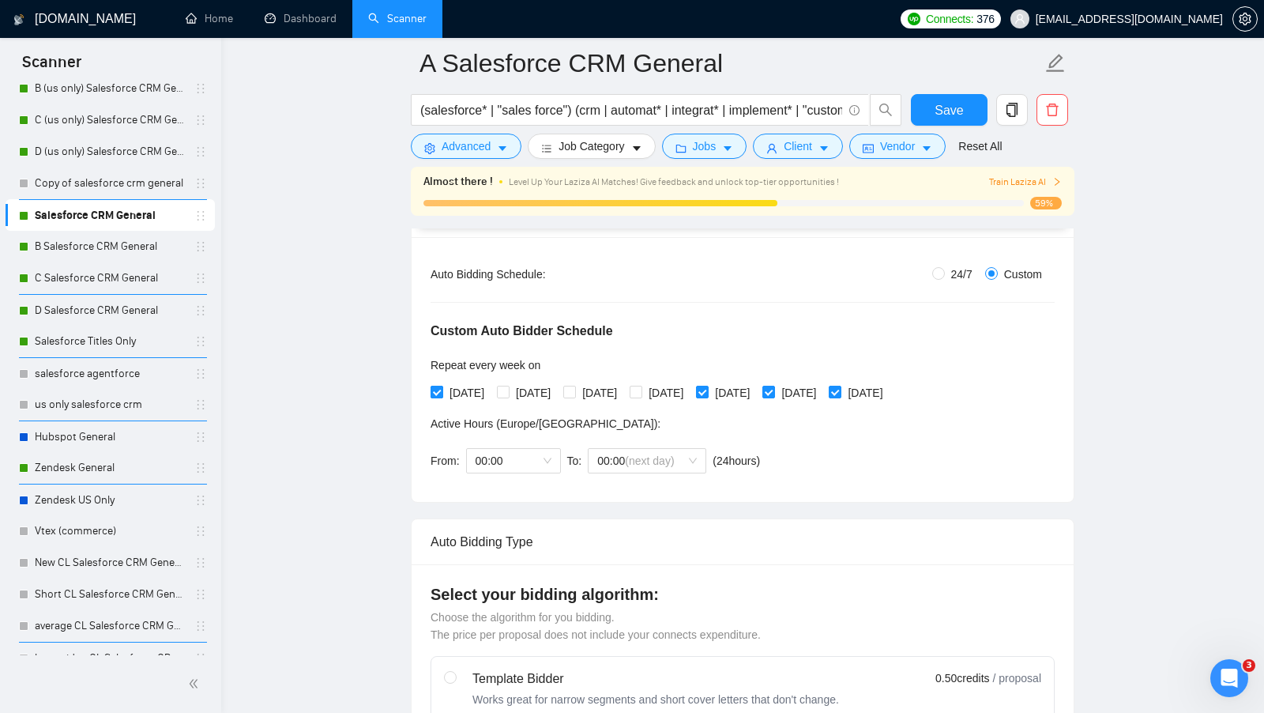
click at [470, 390] on span "[DATE]" at bounding box center [466, 392] width 47 height 17
click at [442, 390] on input "[DATE]" at bounding box center [436, 391] width 11 height 11
checkbox input "false"
click at [823, 390] on span "[DATE]" at bounding box center [798, 392] width 47 height 17
click at [774, 390] on input "[DATE]" at bounding box center [768, 391] width 11 height 11
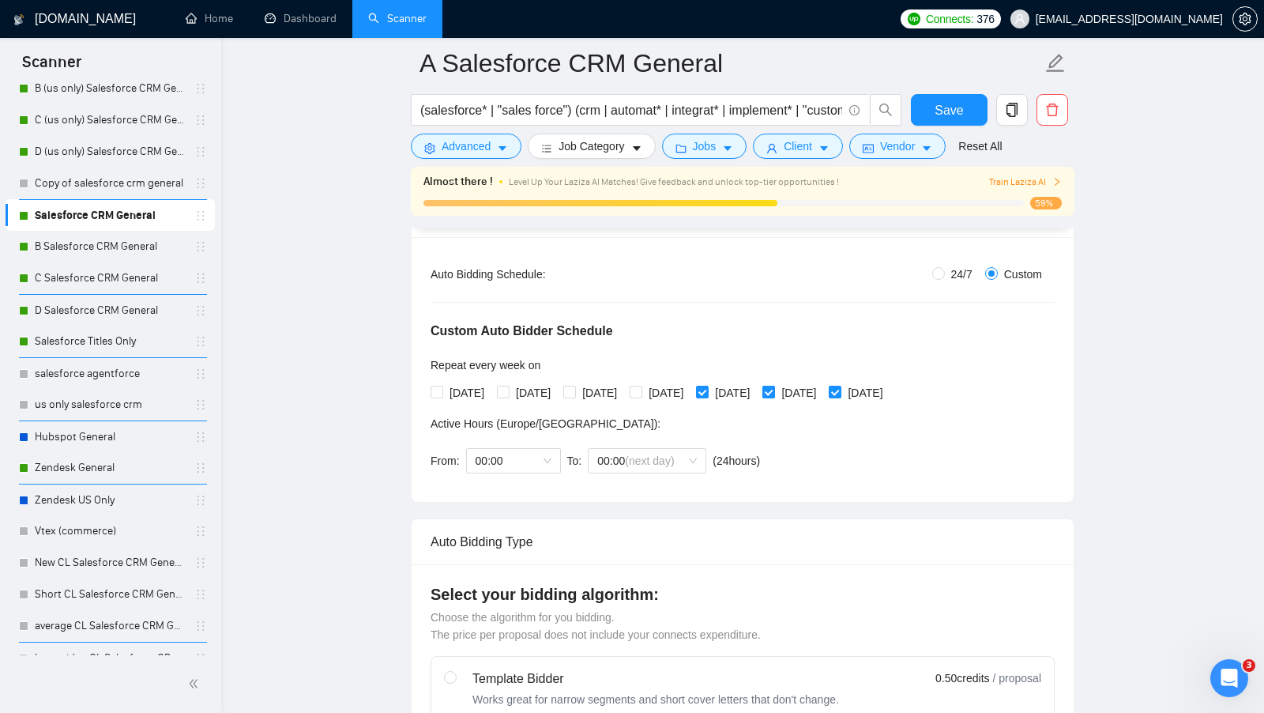
checkbox input "false"
click at [889, 390] on span "[DATE]" at bounding box center [865, 392] width 47 height 17
click at [840, 390] on input "[DATE]" at bounding box center [834, 391] width 11 height 11
checkbox input "false"
click at [980, 107] on button "Save" at bounding box center [949, 110] width 77 height 32
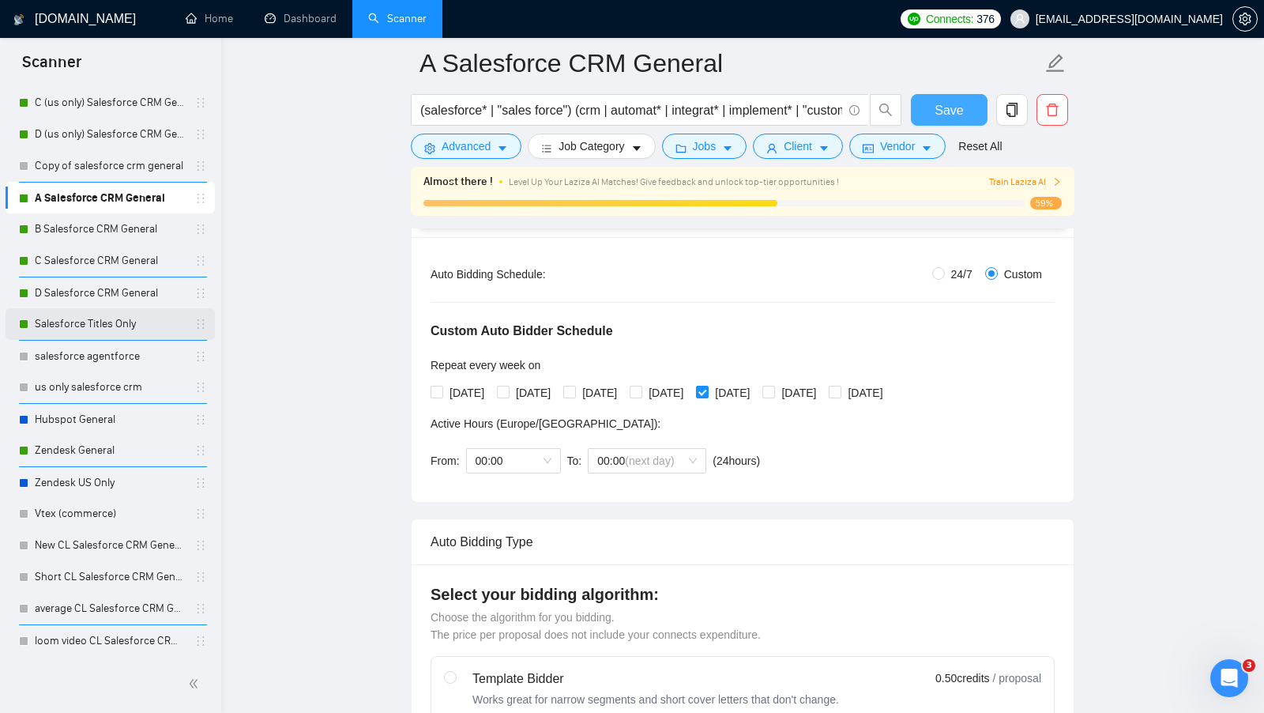
scroll to position [0, 0]
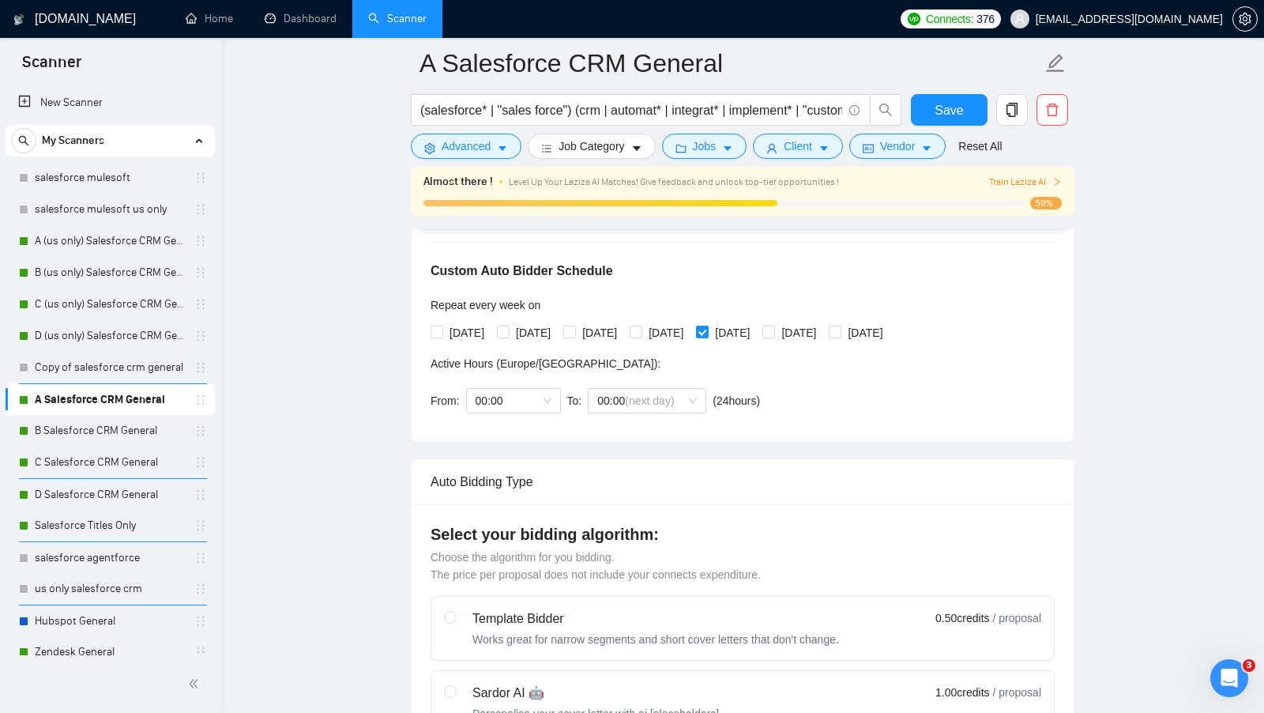
scroll to position [348, 0]
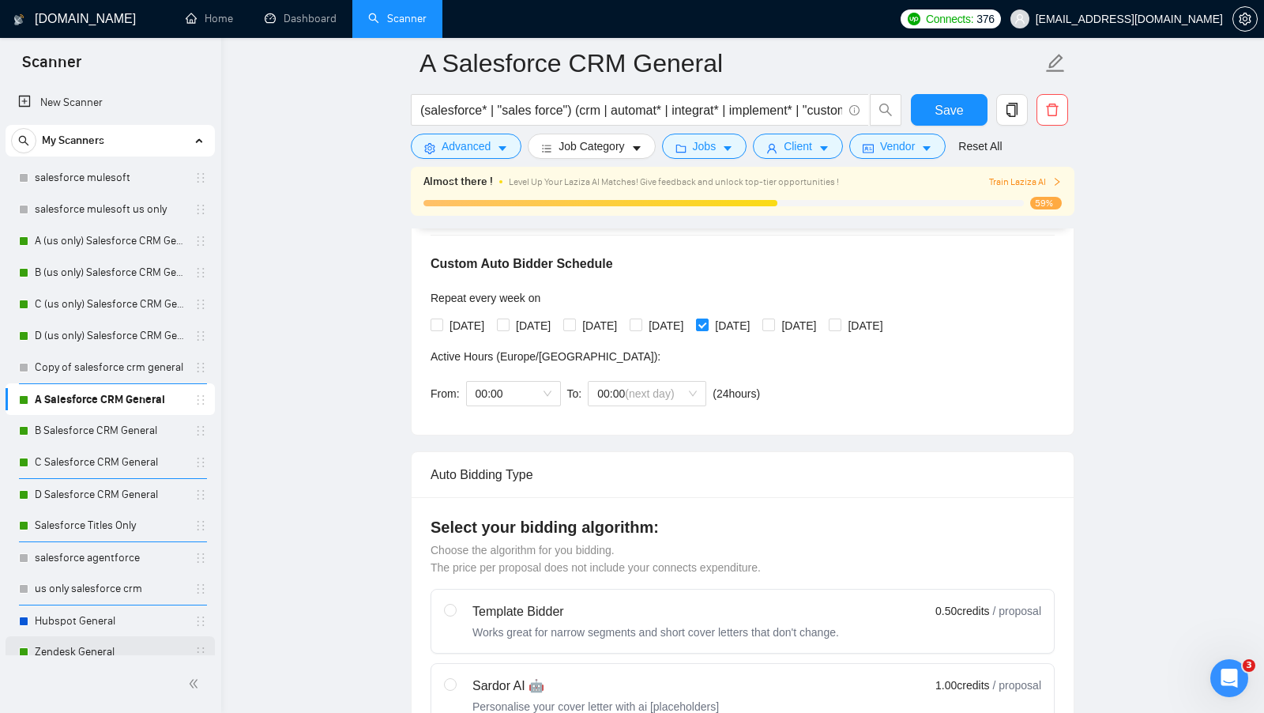
click at [77, 645] on link "Zendesk General" at bounding box center [110, 652] width 150 height 32
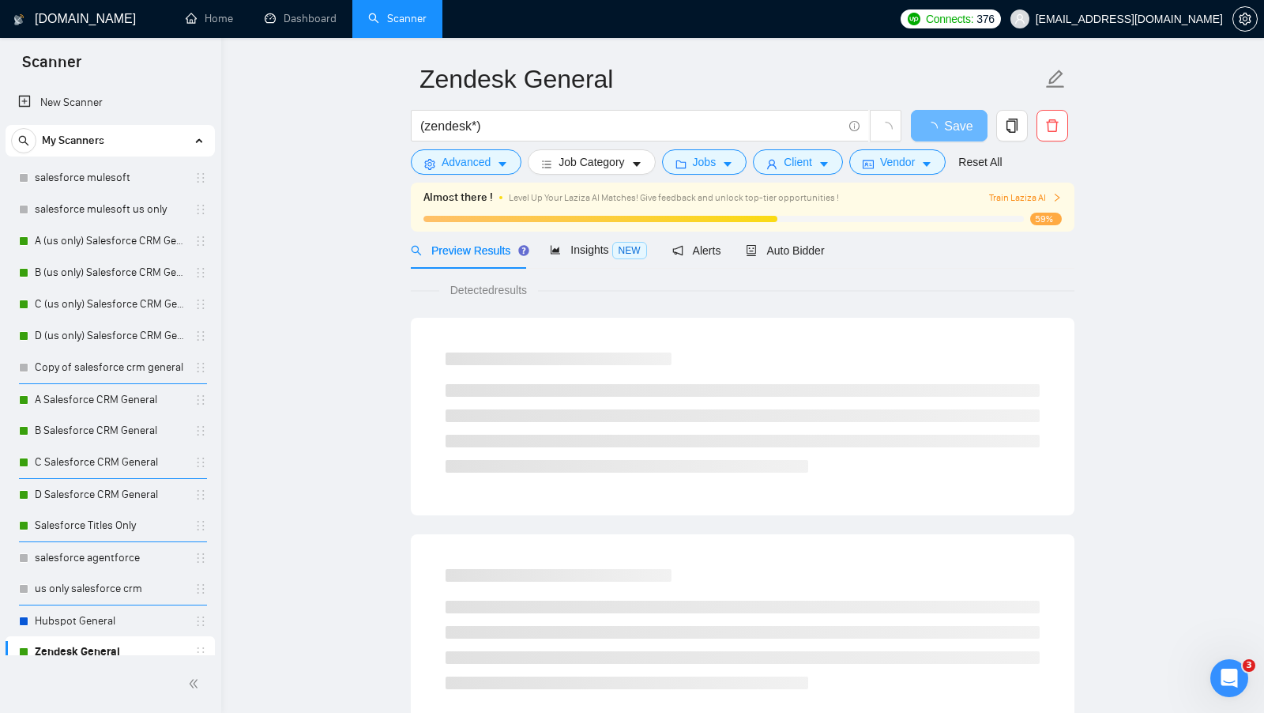
scroll to position [51, 0]
click at [823, 250] on span "Auto Bidder" at bounding box center [785, 249] width 78 height 13
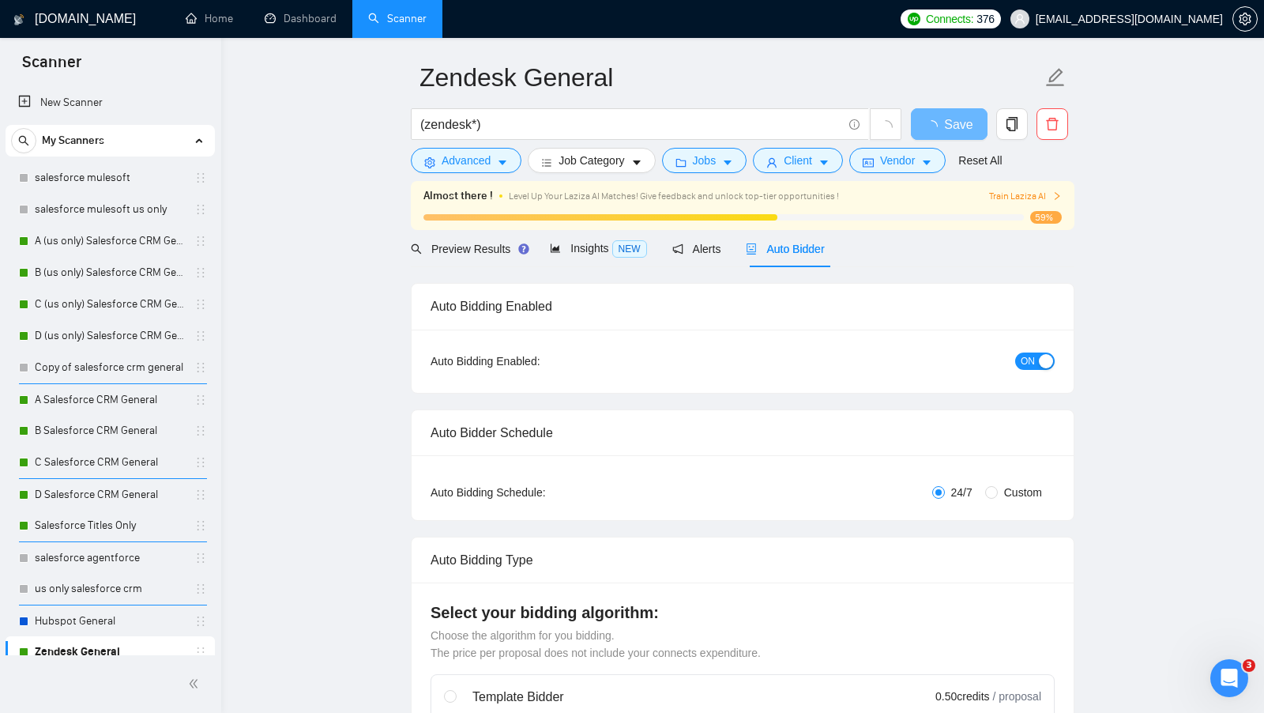
checkbox input "true"
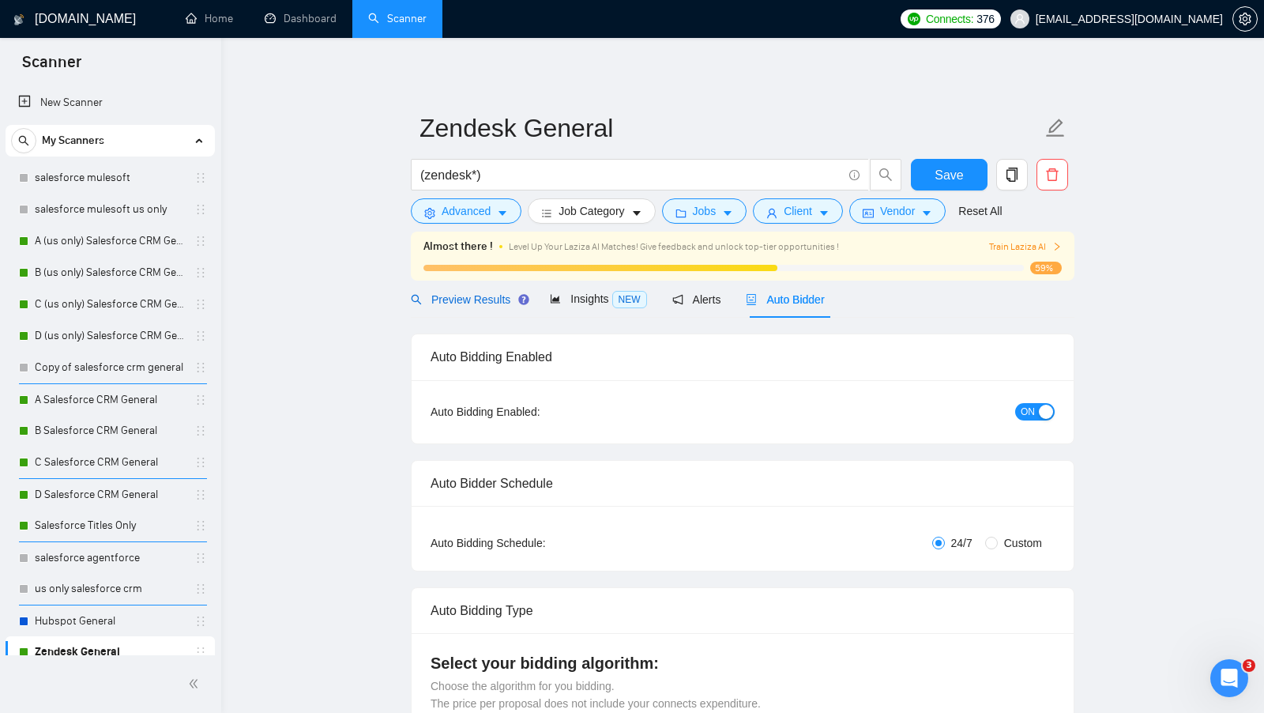
click at [503, 294] on span "Preview Results" at bounding box center [468, 299] width 114 height 13
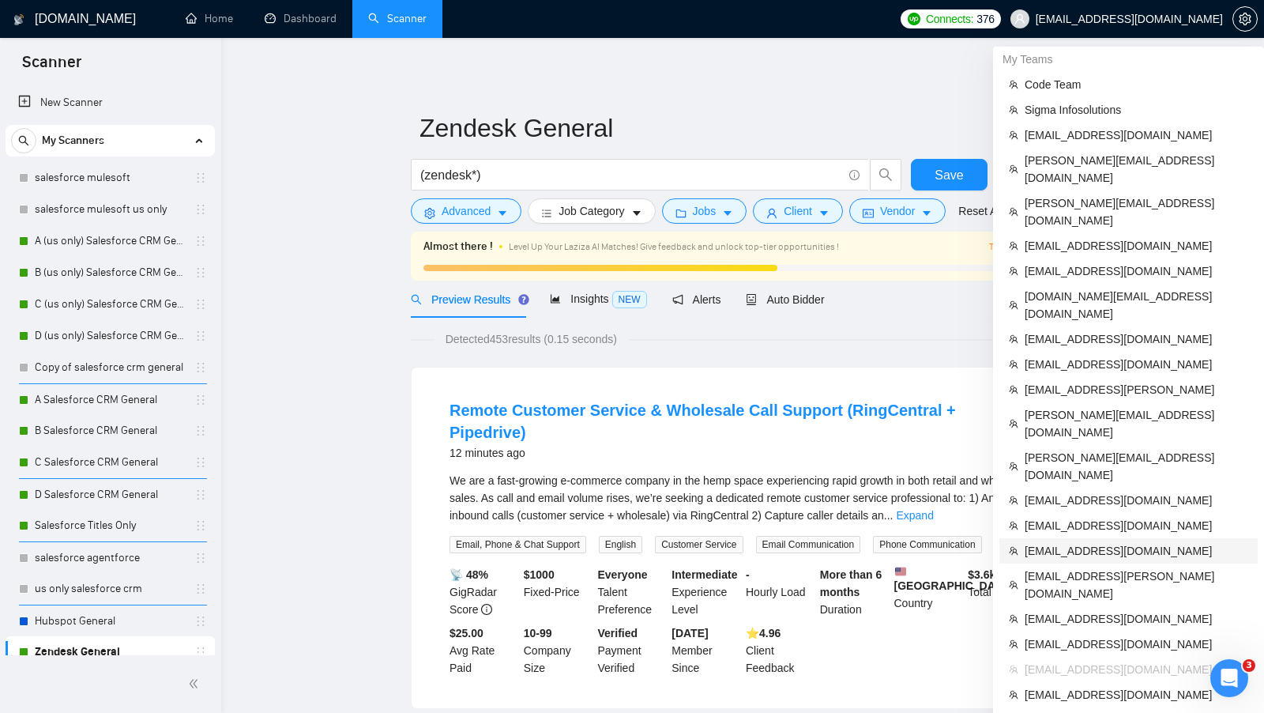
click at [1123, 542] on span "[EMAIL_ADDRESS][DOMAIN_NAME]" at bounding box center [1137, 550] width 224 height 17
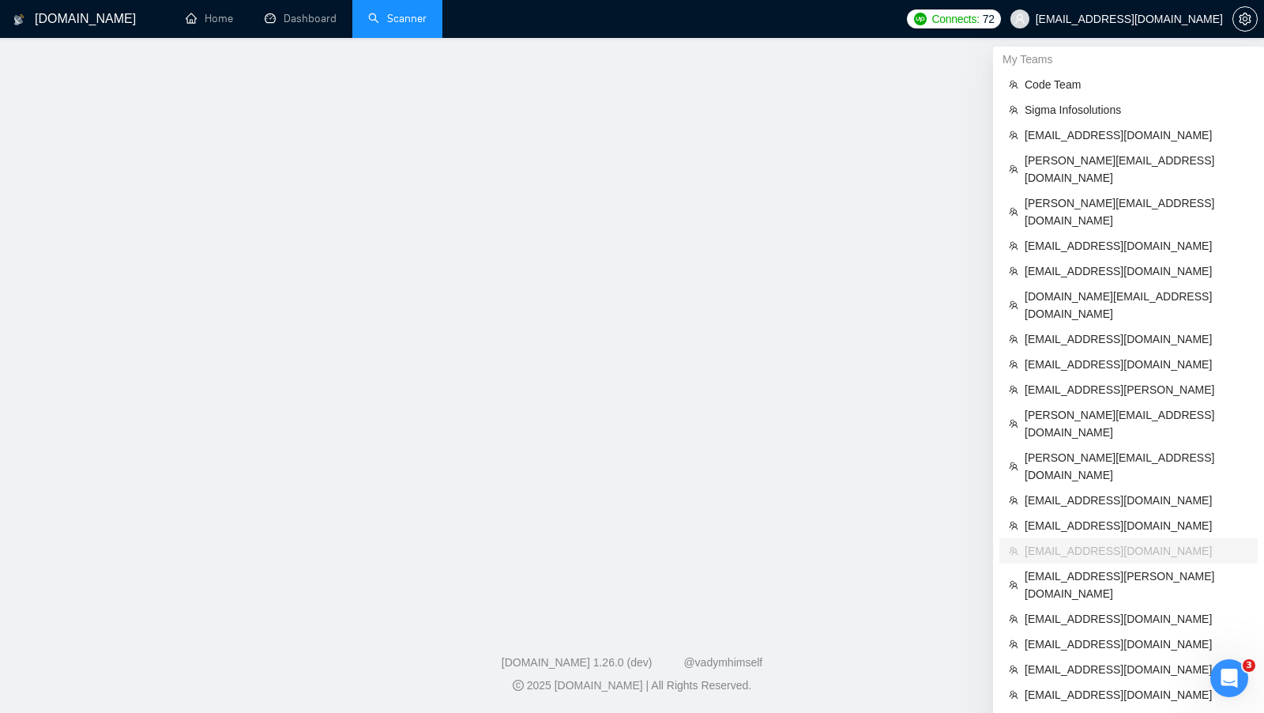
click at [409, 25] on link "Scanner" at bounding box center [397, 18] width 58 height 13
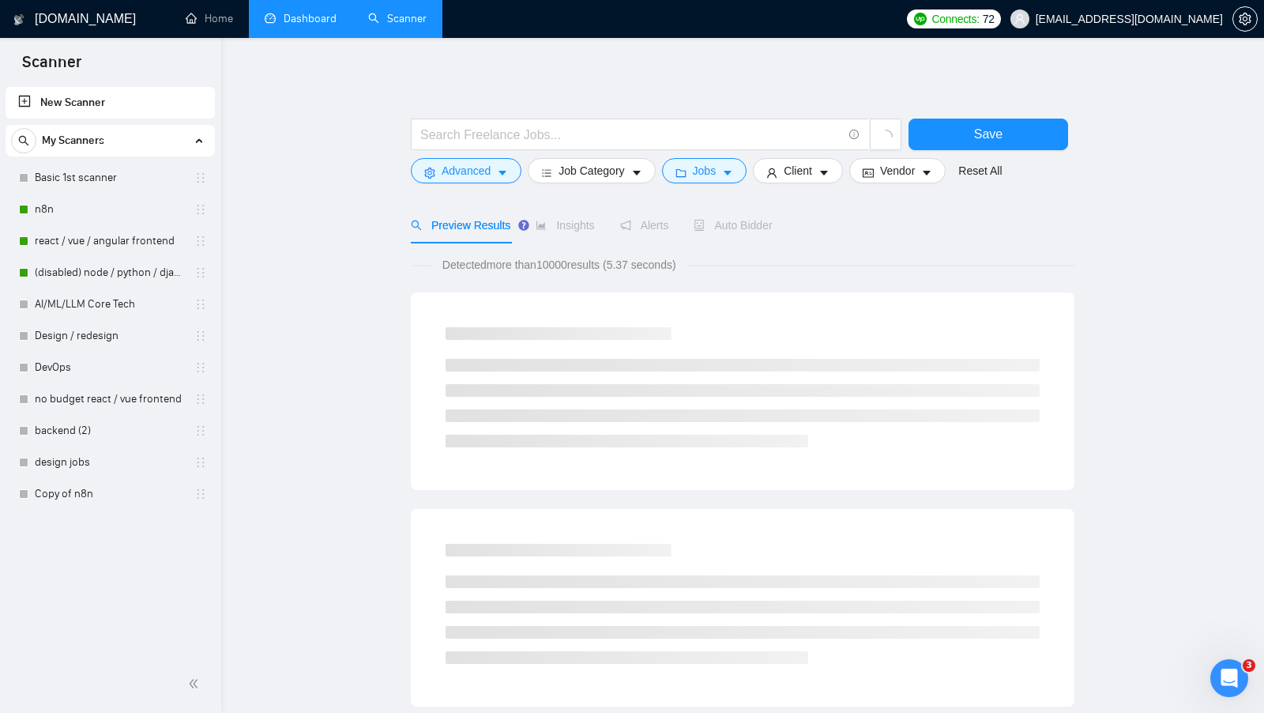
click at [317, 24] on link "Dashboard" at bounding box center [301, 18] width 72 height 13
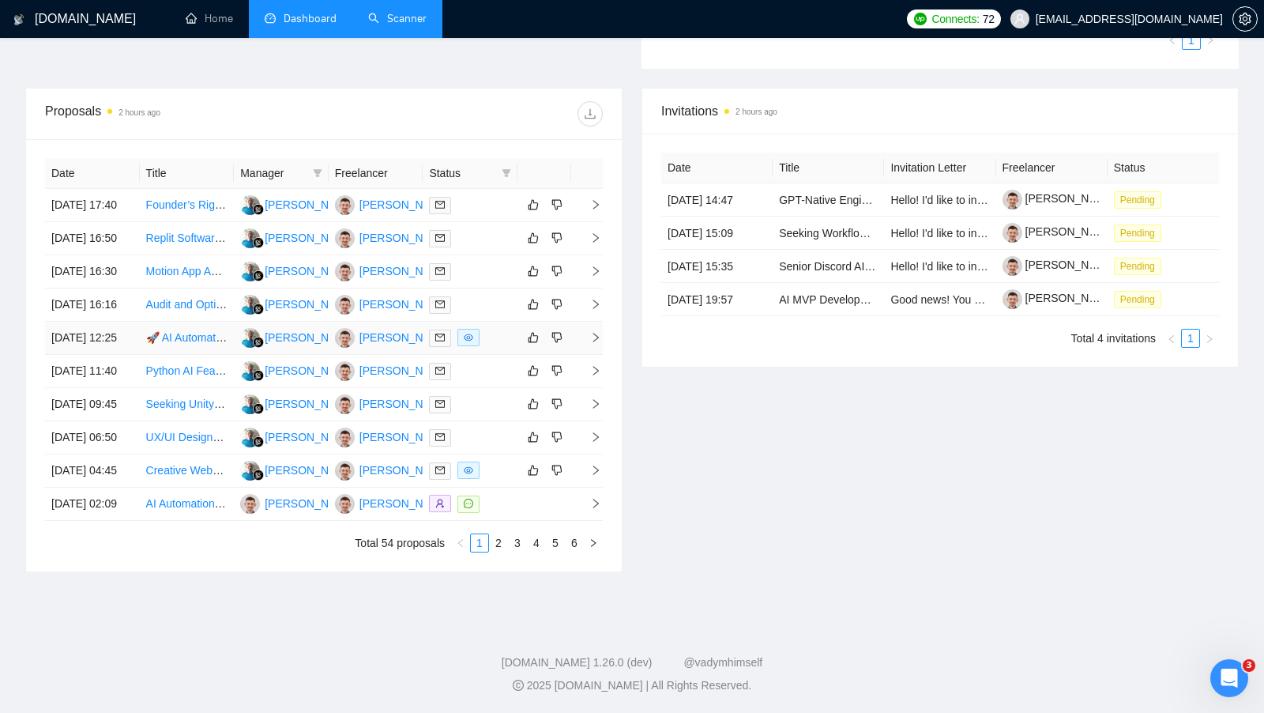
scroll to position [533, 0]
click at [499, 202] on td at bounding box center [470, 205] width 95 height 33
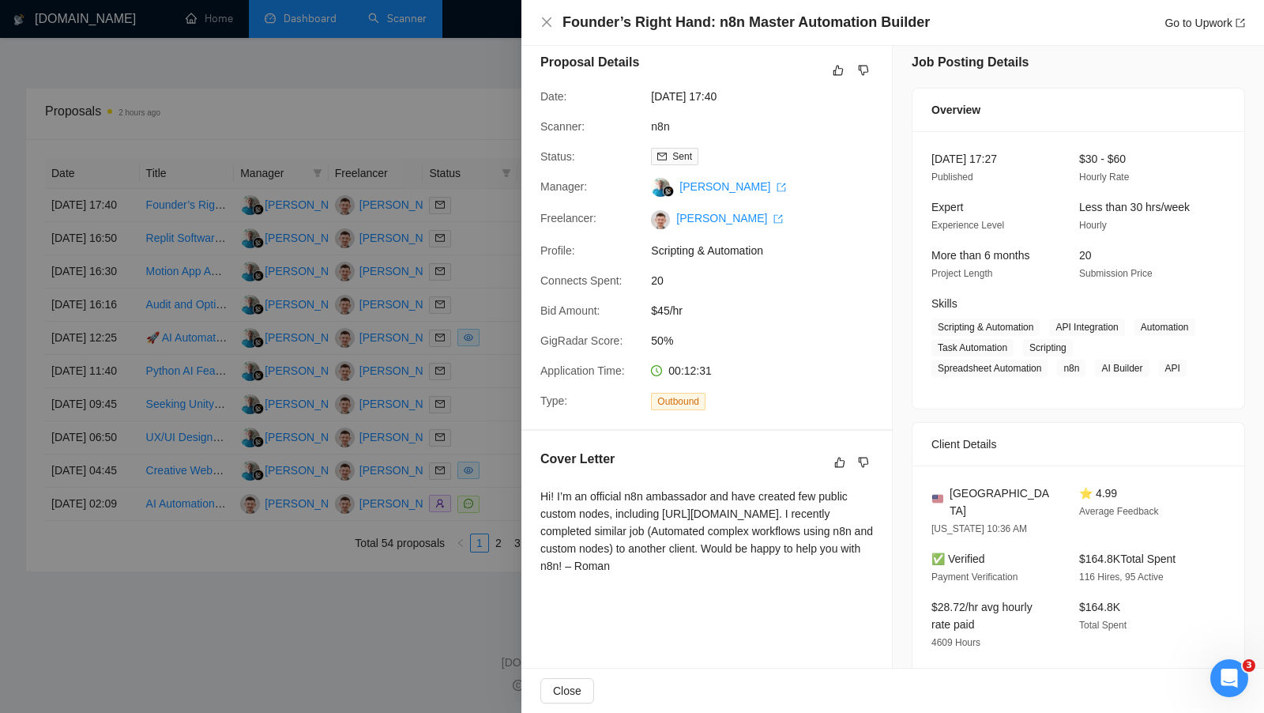
scroll to position [10, 0]
click at [484, 427] on div at bounding box center [632, 356] width 1264 height 713
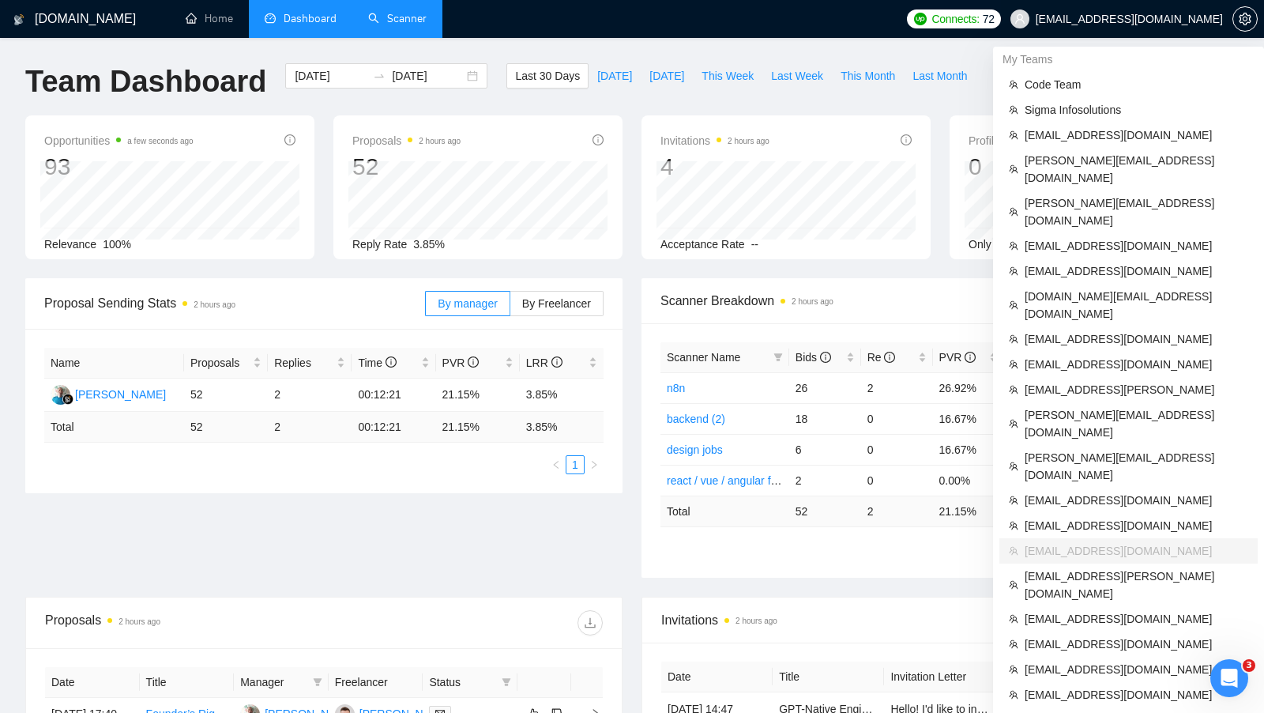
scroll to position [650, 0]
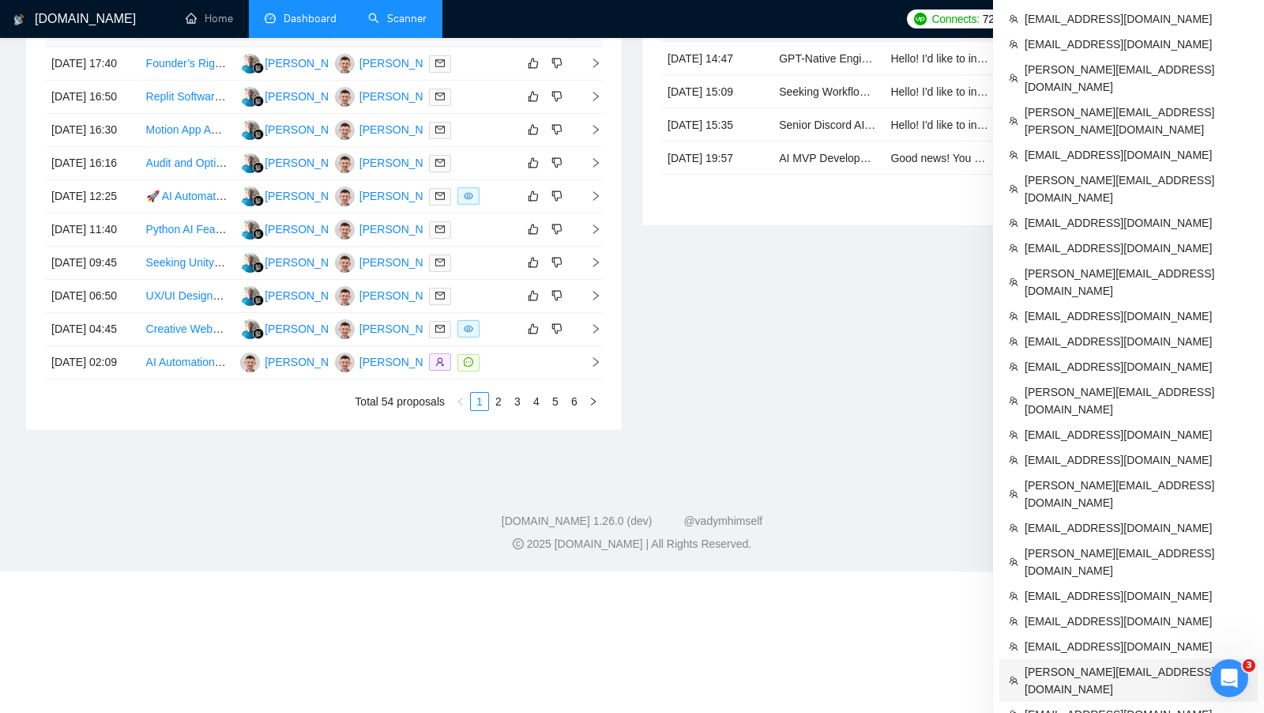
click at [1135, 663] on span "[PERSON_NAME][EMAIL_ADDRESS][DOMAIN_NAME]" at bounding box center [1137, 680] width 224 height 35
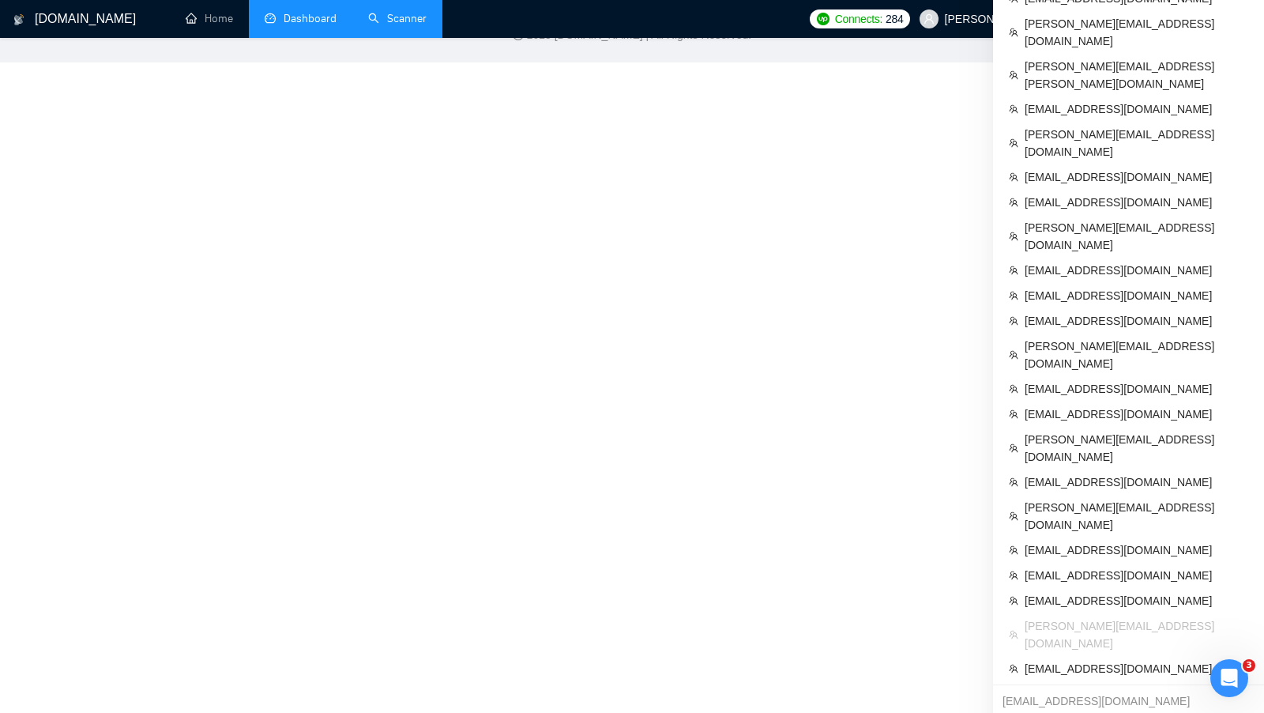
scroll to position [526, 0]
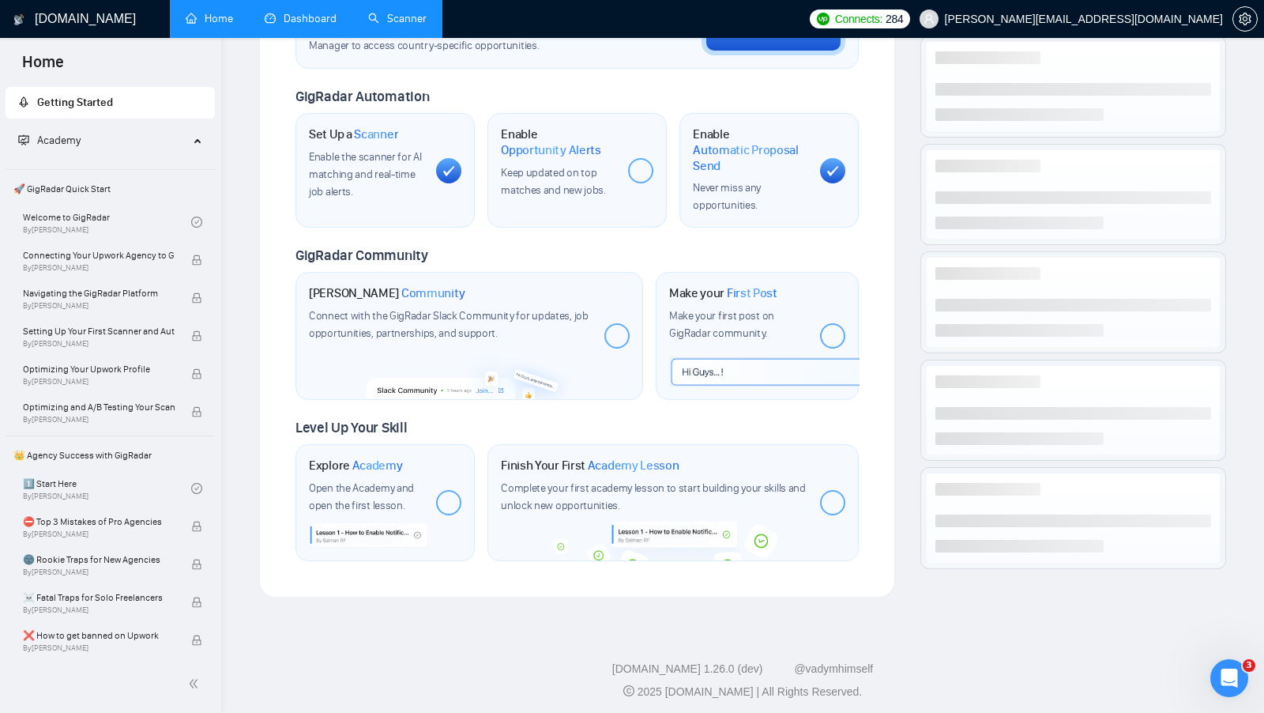
click at [396, 21] on link "Scanner" at bounding box center [397, 18] width 58 height 13
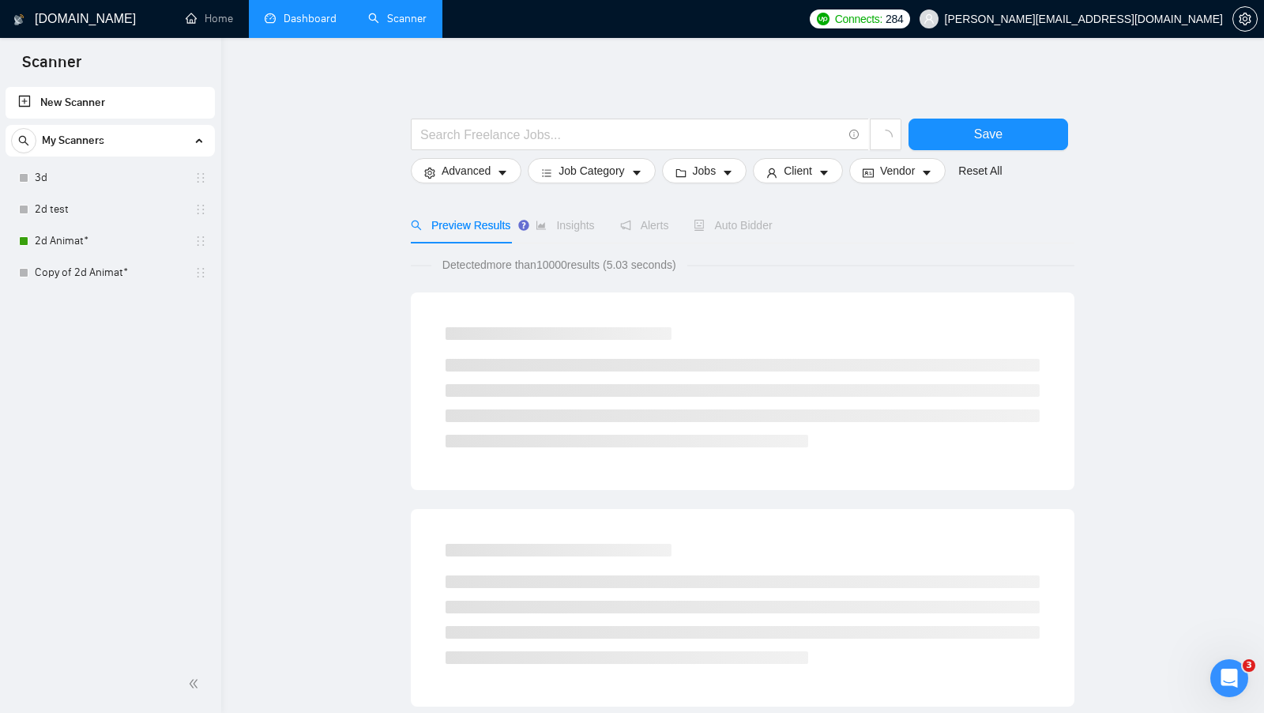
click at [282, 21] on link "Dashboard" at bounding box center [301, 18] width 72 height 13
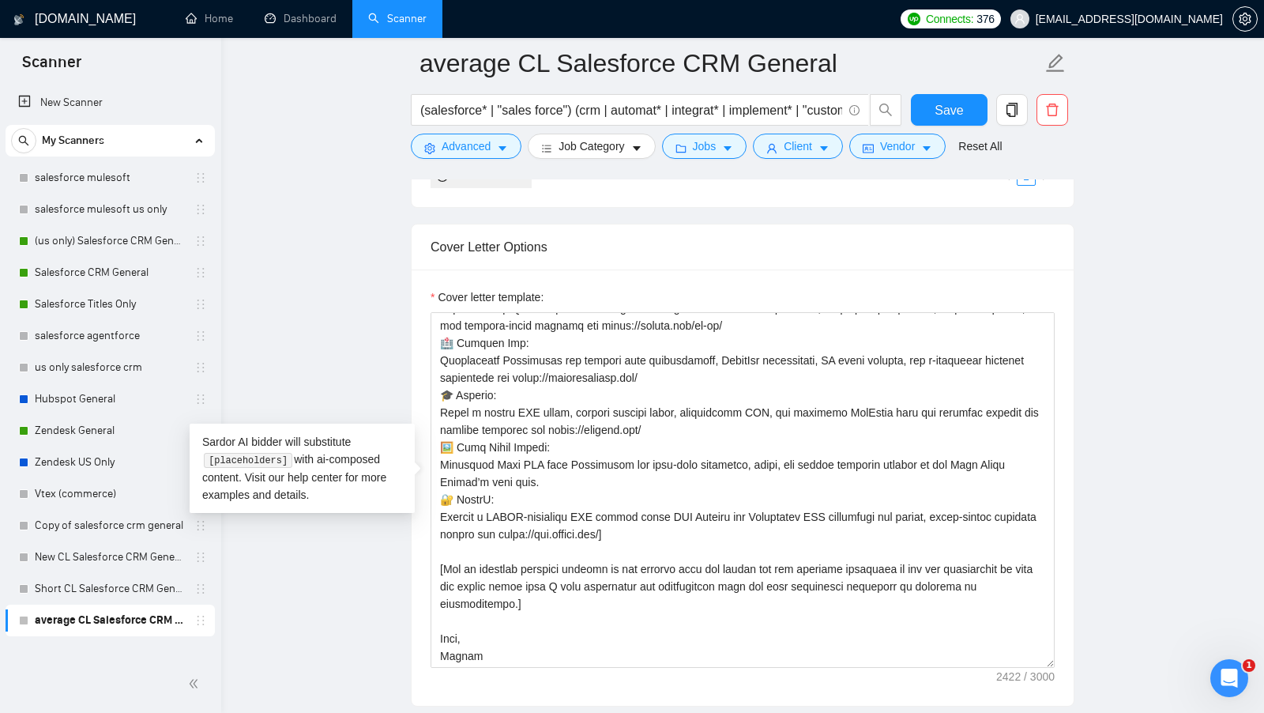
click at [387, 400] on main "average CL Salesforce CRM General (salesforce* | "sales force") (crm | automat*…" at bounding box center [743, 503] width 993 height 4338
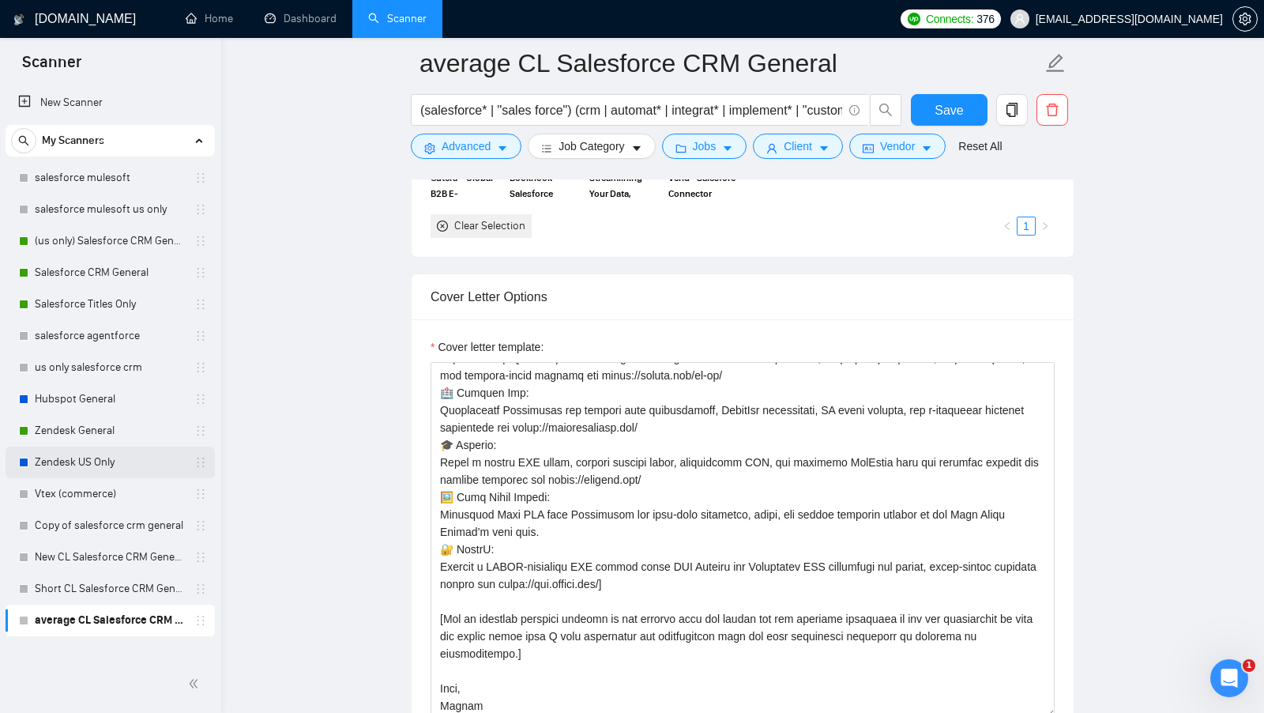
scroll to position [1657, 0]
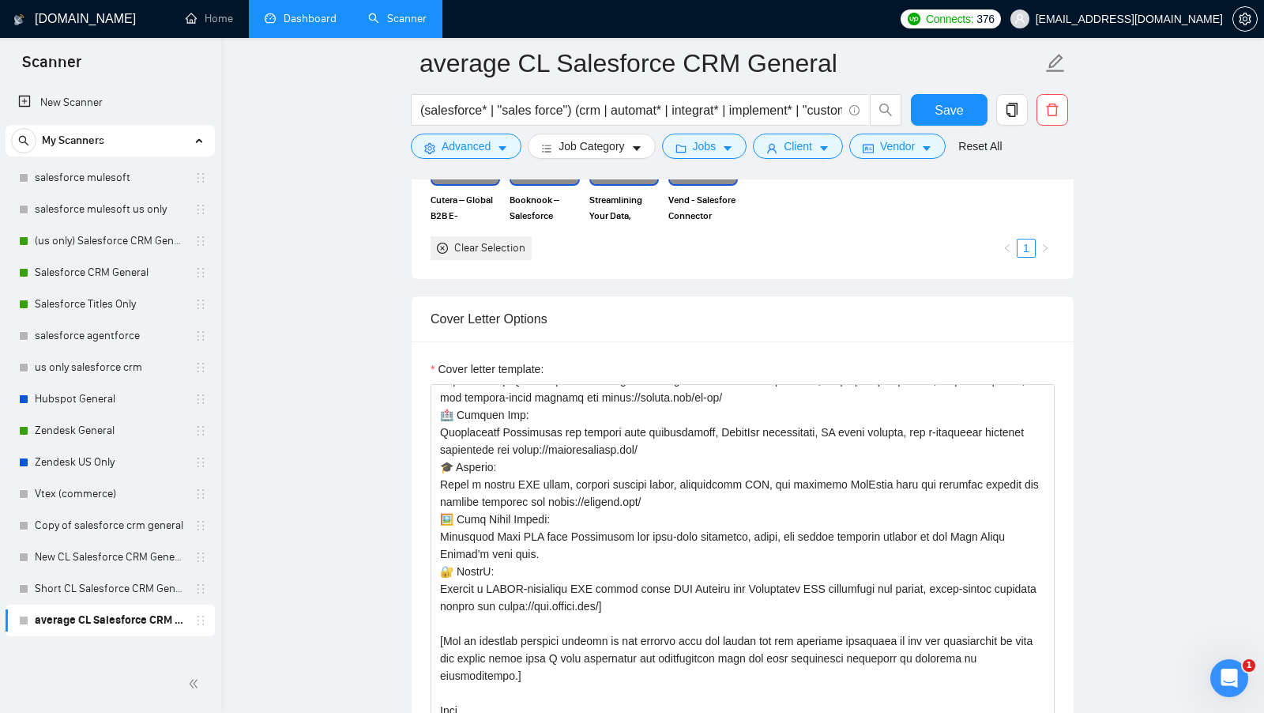
click at [307, 12] on link "Dashboard" at bounding box center [301, 18] width 72 height 13
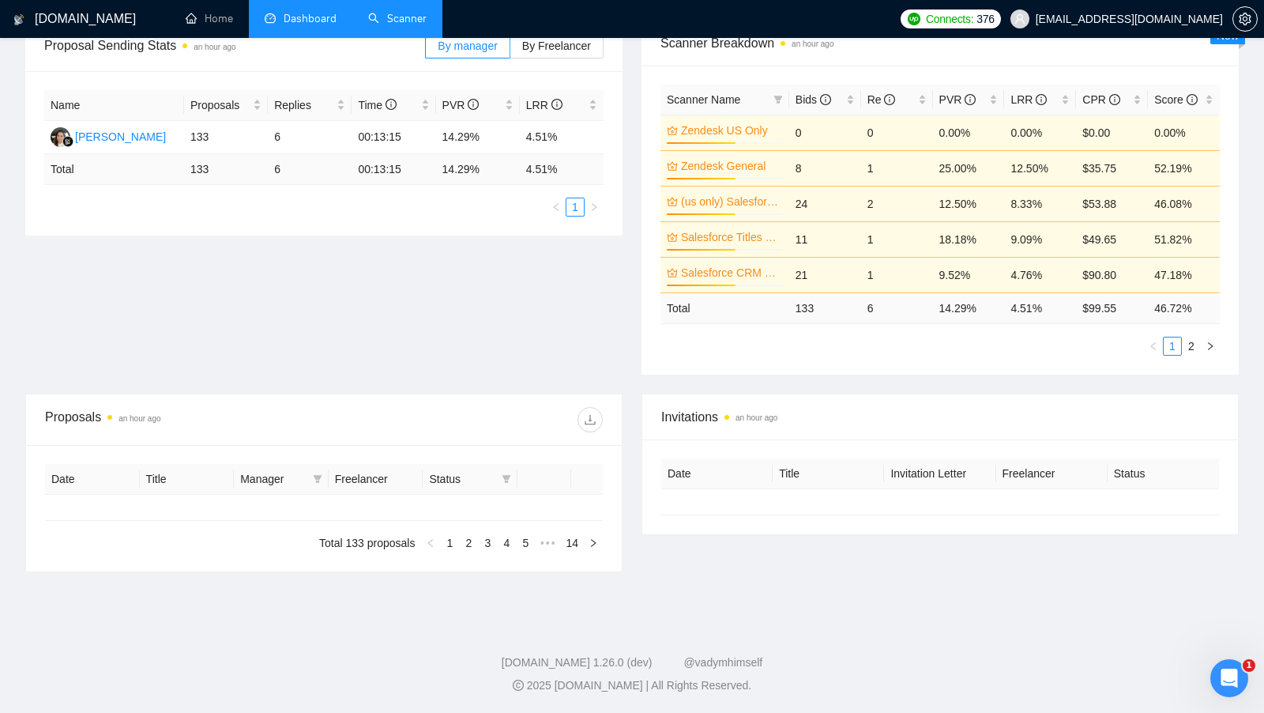
type input "[DATE]"
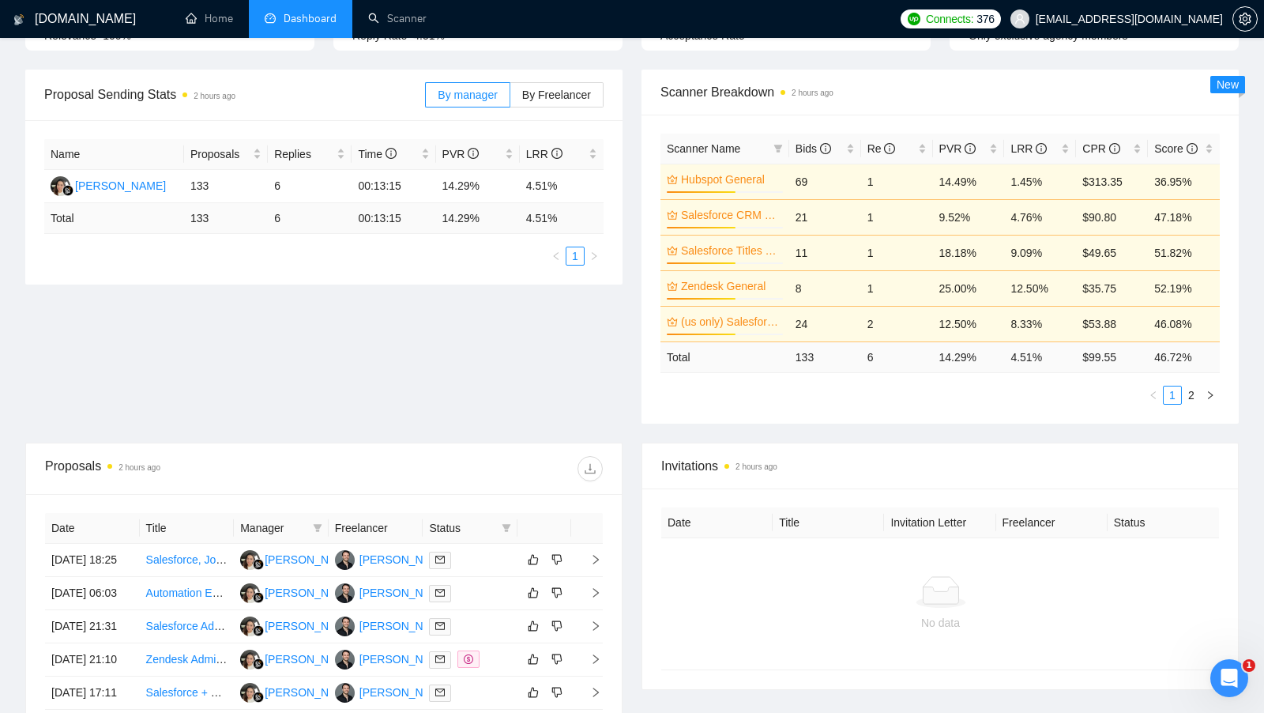
scroll to position [22, 0]
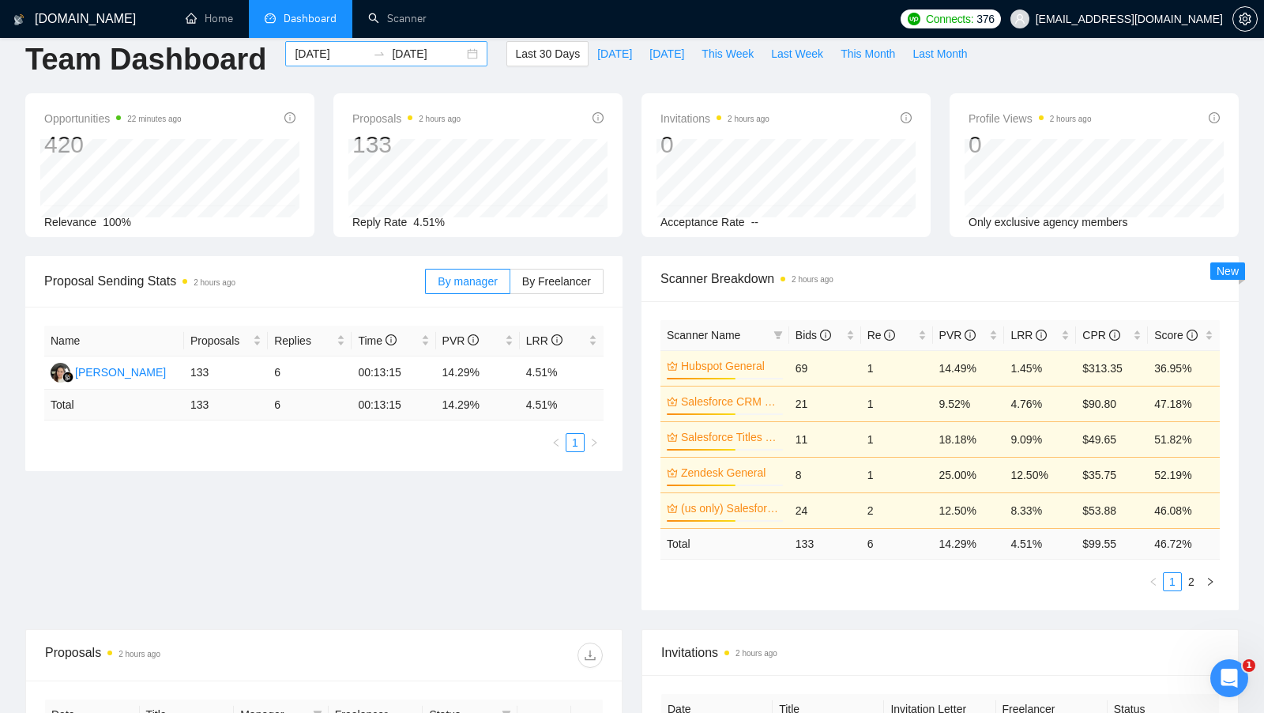
click at [460, 46] on div "2025-08-13 2025-09-12" at bounding box center [386, 53] width 202 height 25
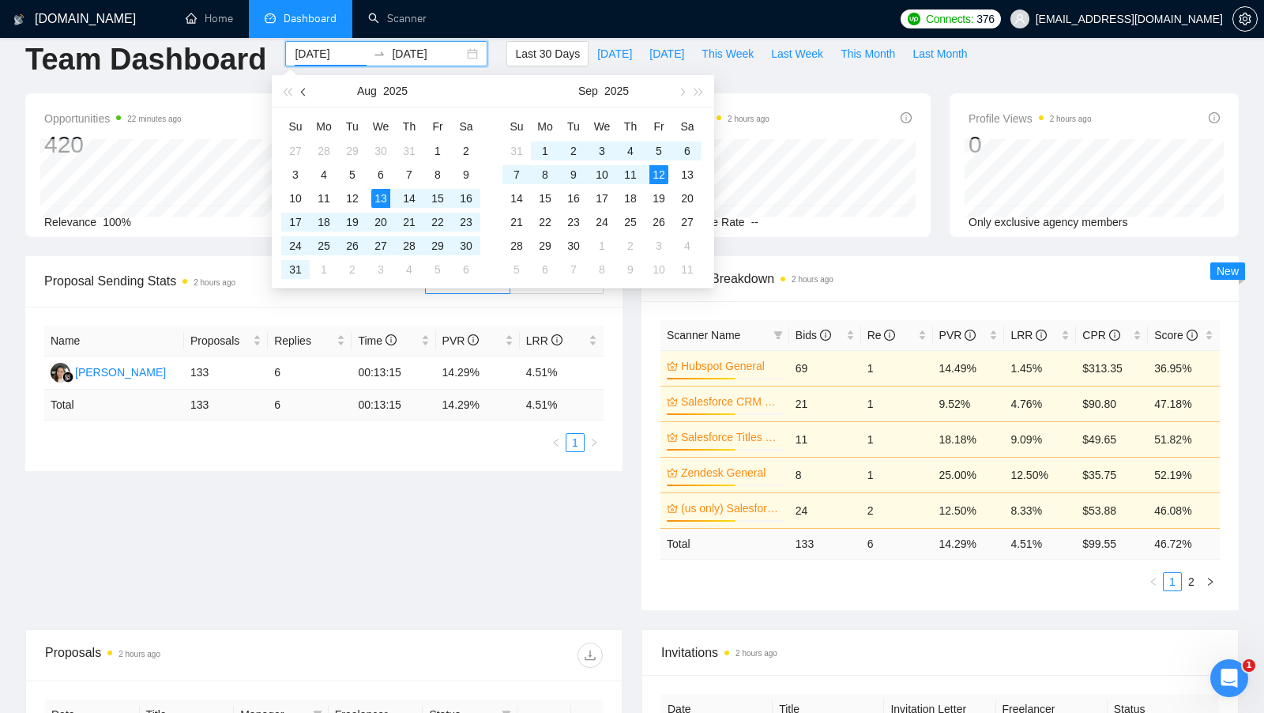
click at [301, 85] on button "button" at bounding box center [304, 91] width 17 height 32
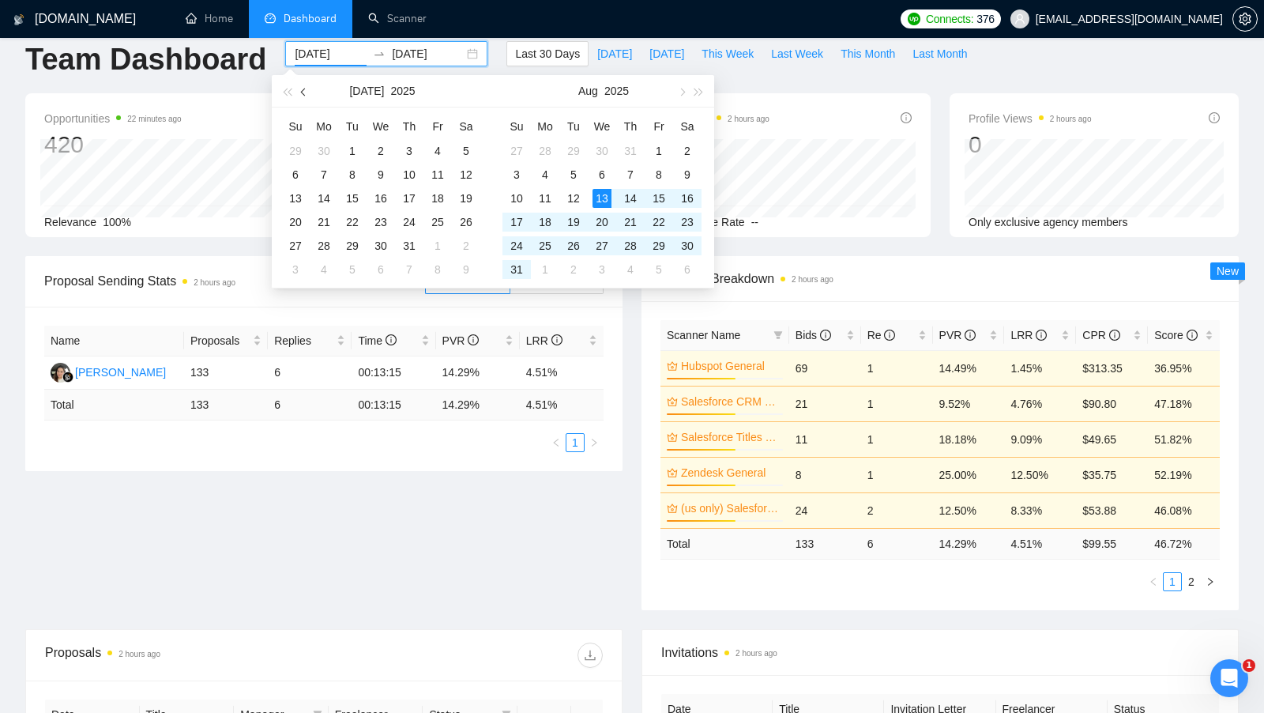
click at [301, 85] on button "button" at bounding box center [304, 91] width 17 height 32
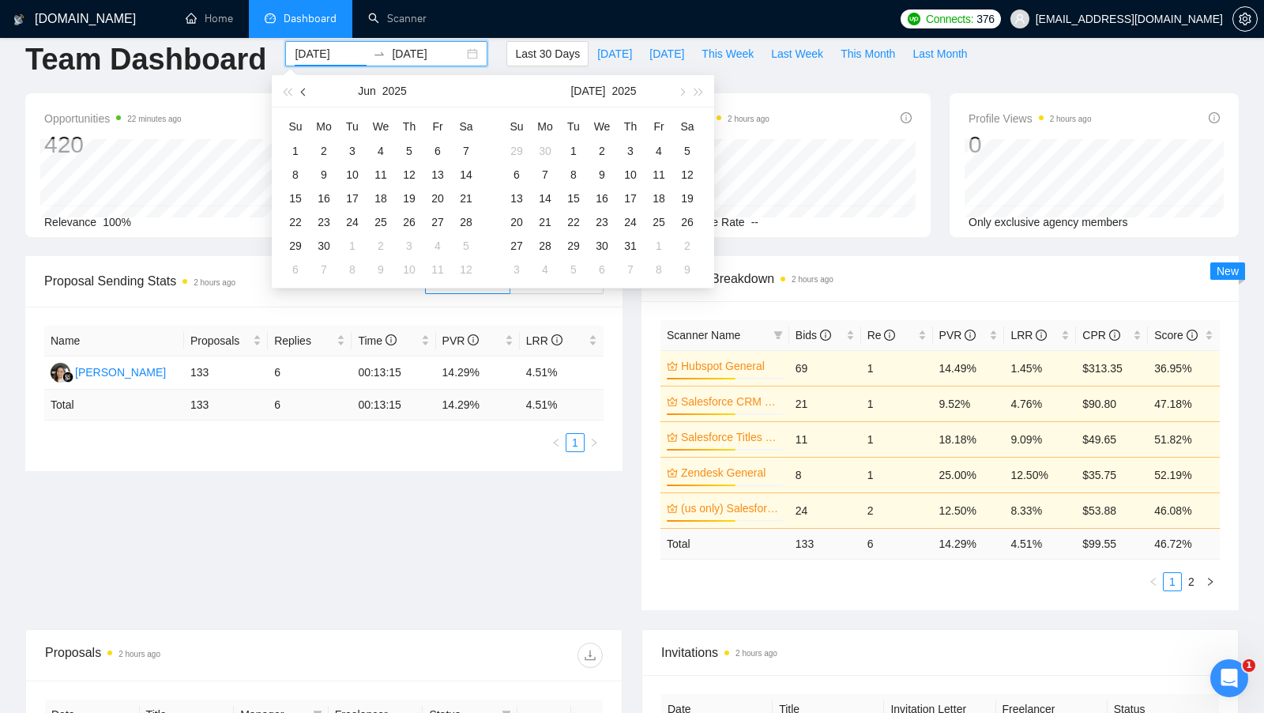
click at [301, 85] on button "button" at bounding box center [304, 91] width 17 height 32
click at [300, 91] on button "button" at bounding box center [304, 91] width 17 height 32
click at [308, 95] on button "button" at bounding box center [304, 91] width 17 height 32
type input "2025-03-01"
click at [461, 146] on div "1" at bounding box center [466, 150] width 19 height 19
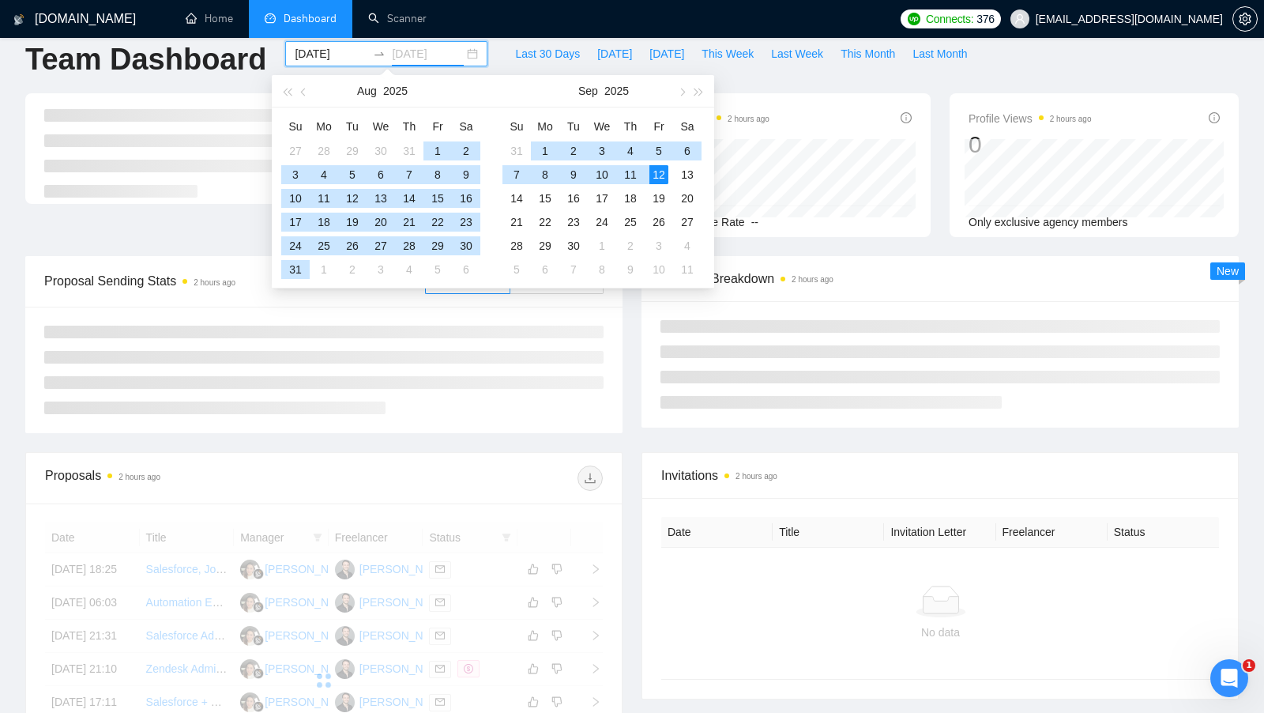
type input "[DATE]"
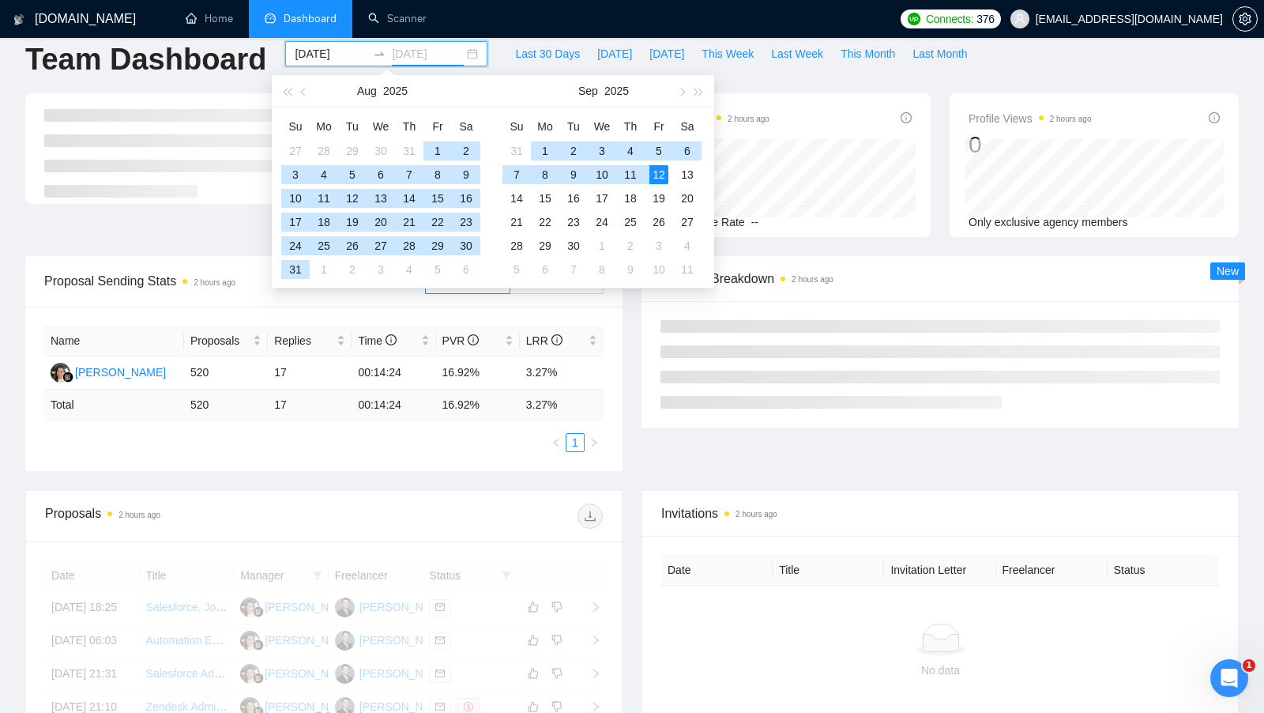
click at [657, 179] on div "12" at bounding box center [659, 174] width 19 height 19
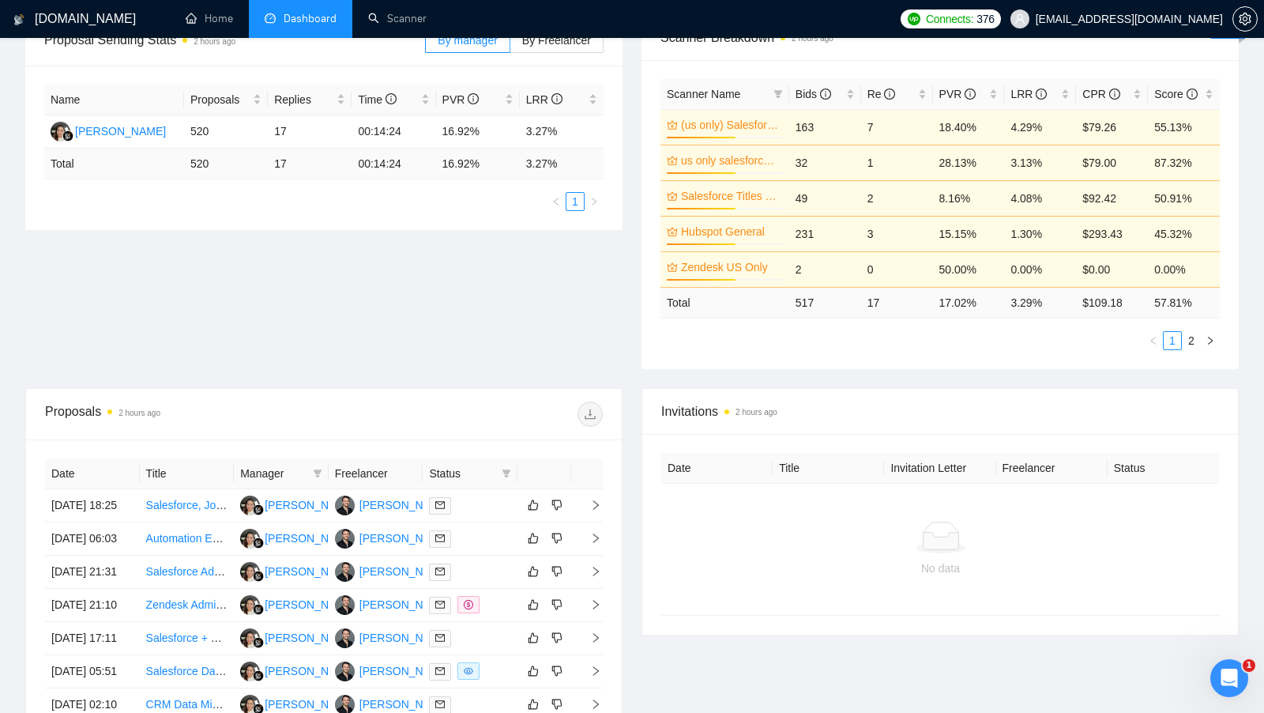
scroll to position [264, 0]
click at [510, 478] on span at bounding box center [507, 473] width 16 height 24
click at [488, 494] on span "Chat" at bounding box center [466, 498] width 76 height 17
checkbox input "true"
click at [526, 376] on div "Proposal Sending Stats 2 hours ago By manager By Freelancer Name Proposals Repl…" at bounding box center [632, 200] width 1233 height 373
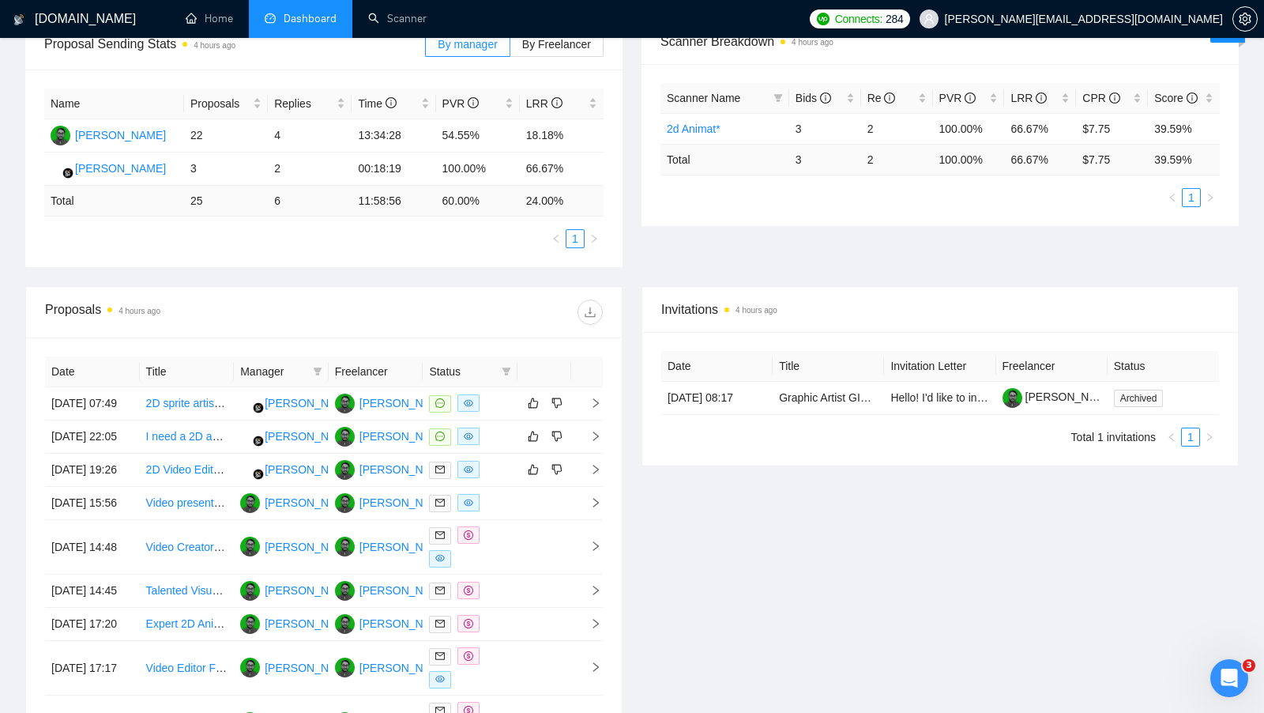
scroll to position [262, 0]
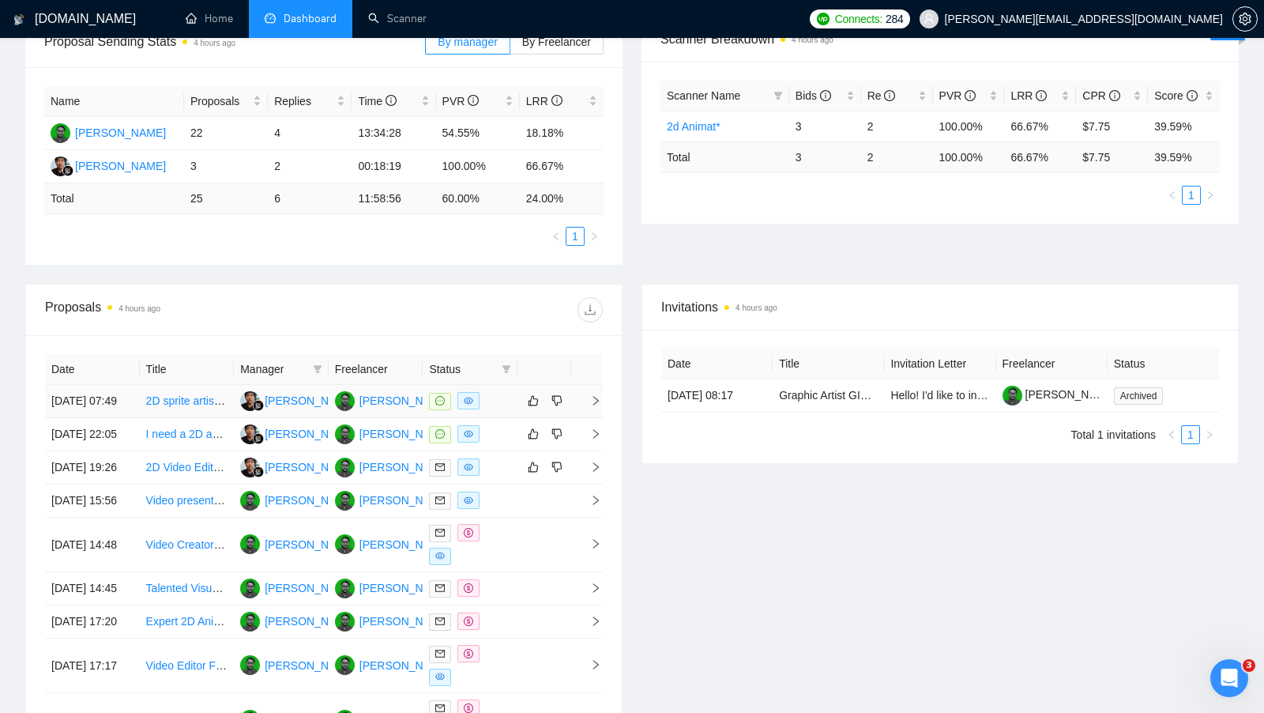
click at [500, 410] on div at bounding box center [470, 401] width 82 height 18
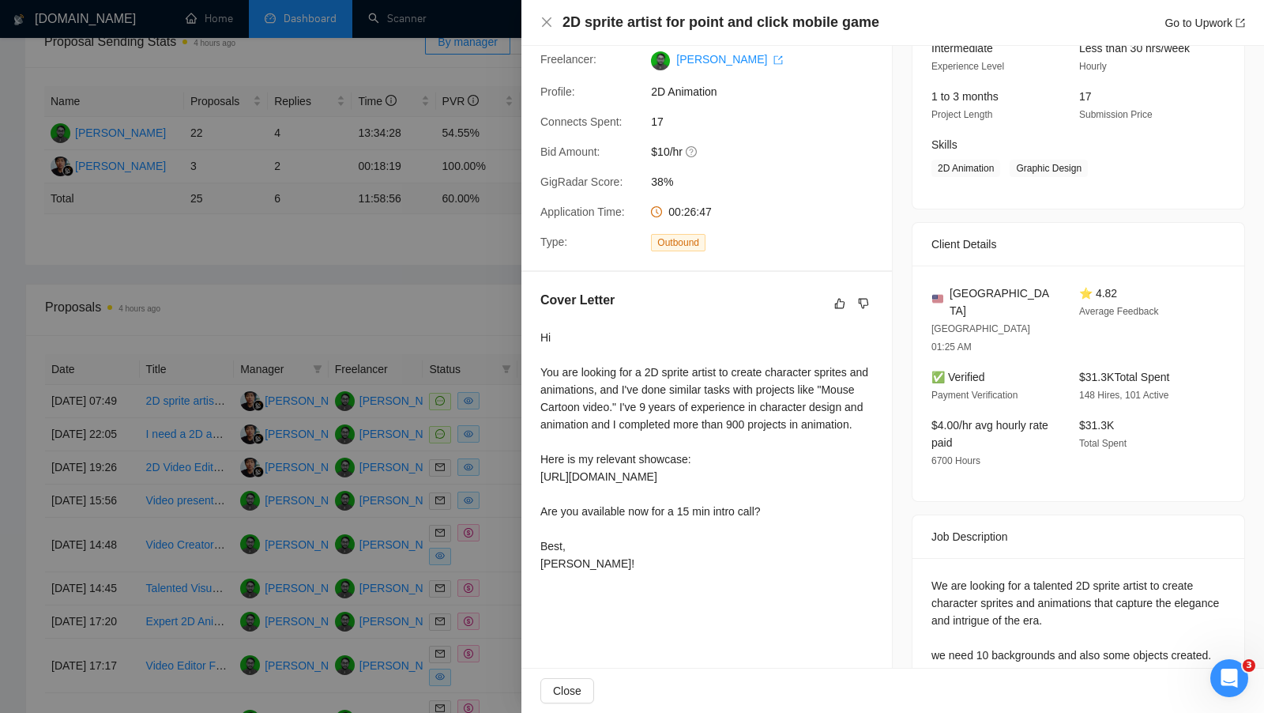
scroll to position [169, 0]
click at [485, 329] on div at bounding box center [632, 356] width 1264 height 713
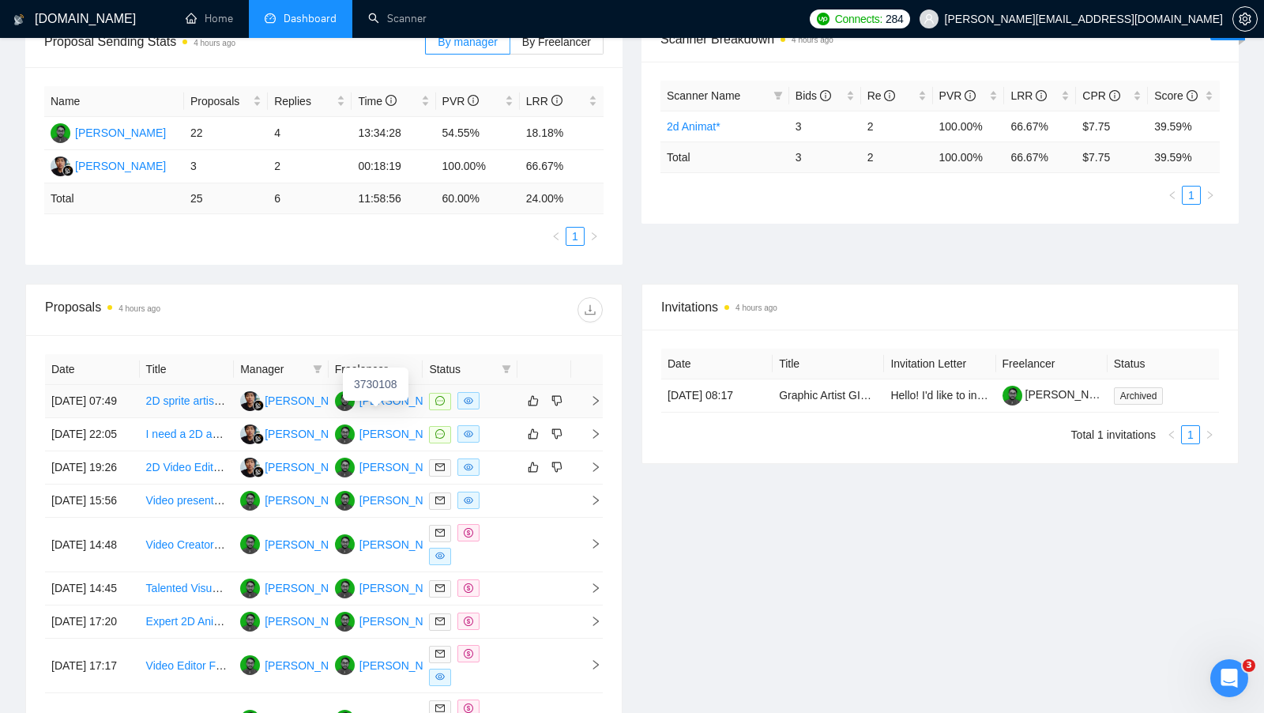
click at [388, 409] on div "[PERSON_NAME]" at bounding box center [405, 400] width 91 height 17
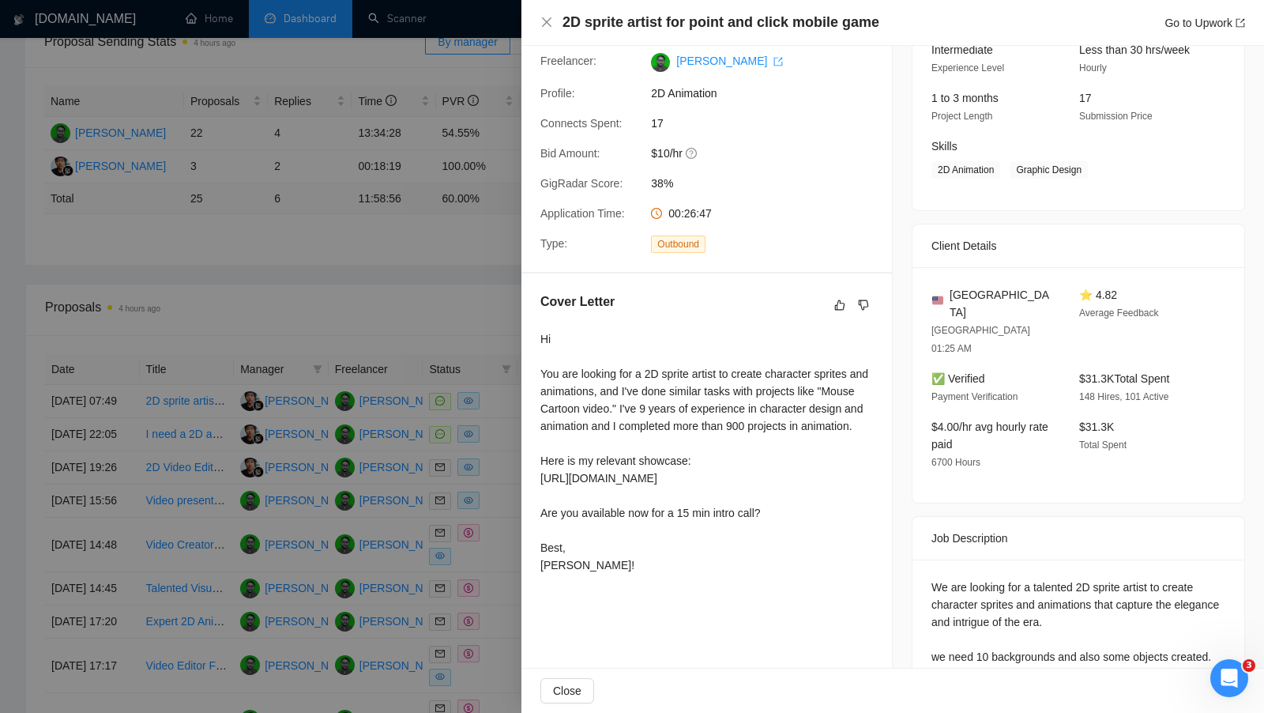
click at [395, 224] on div at bounding box center [632, 356] width 1264 height 713
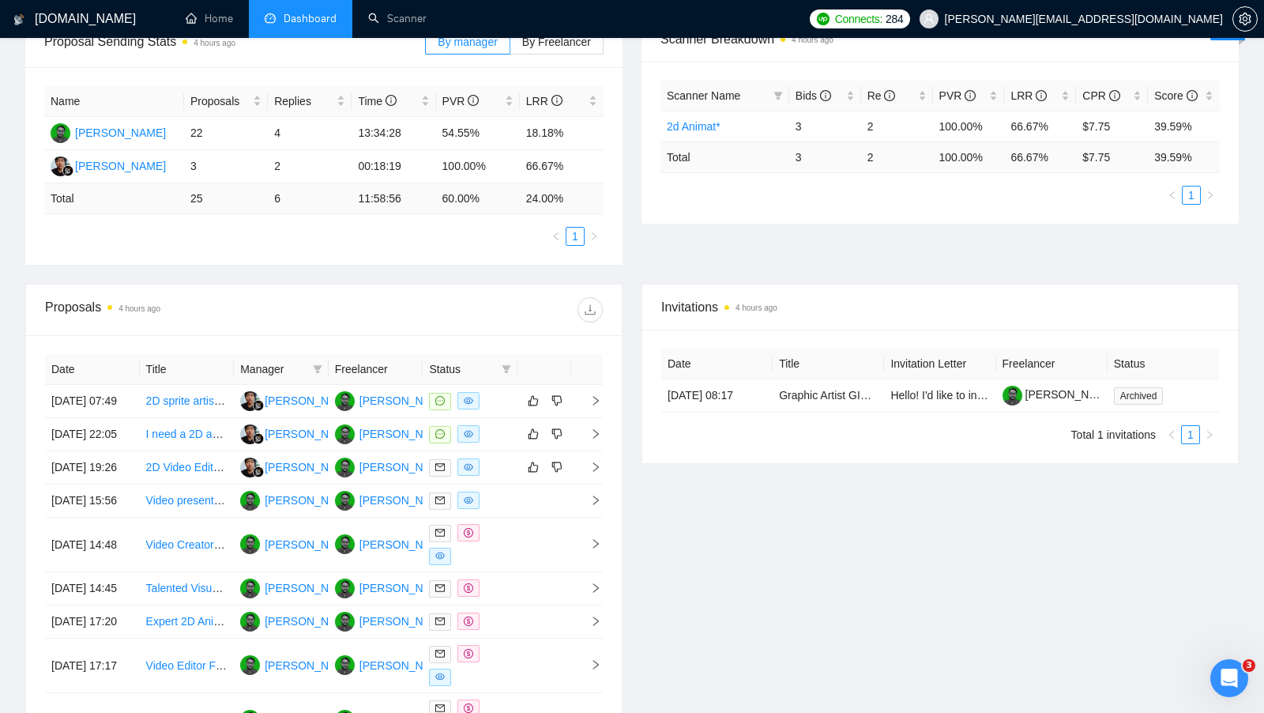
click at [375, 250] on div "Name Proposals Replies Time PVR LRR Vikash Arjan 22 4 13:34:28 54.55% 18.18% Ha…" at bounding box center [323, 166] width 597 height 198
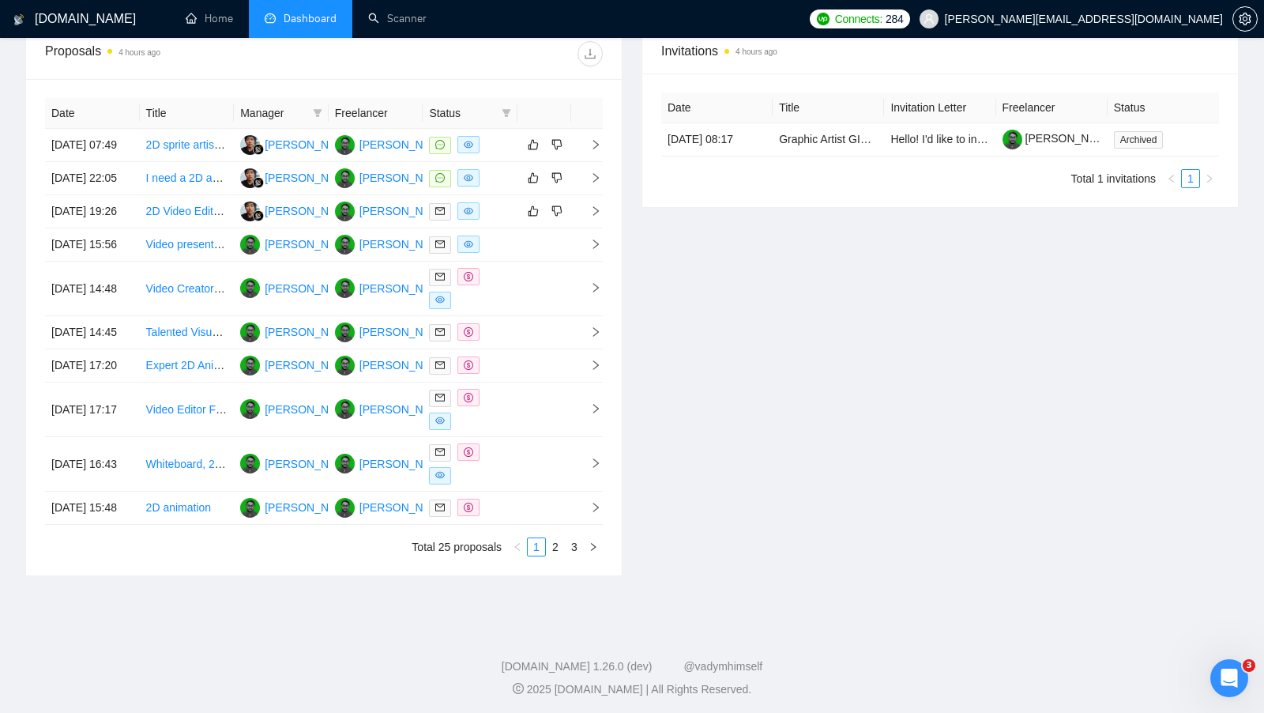
scroll to position [522, 0]
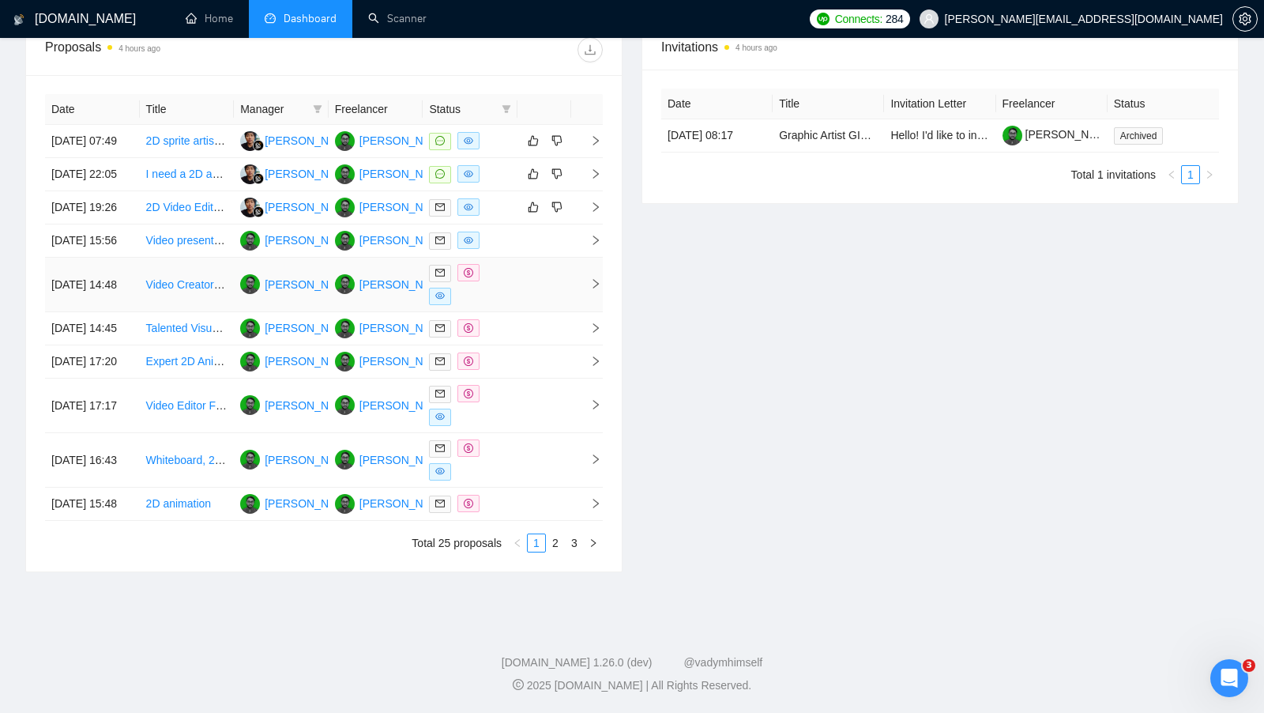
click at [540, 312] on td at bounding box center [545, 285] width 54 height 55
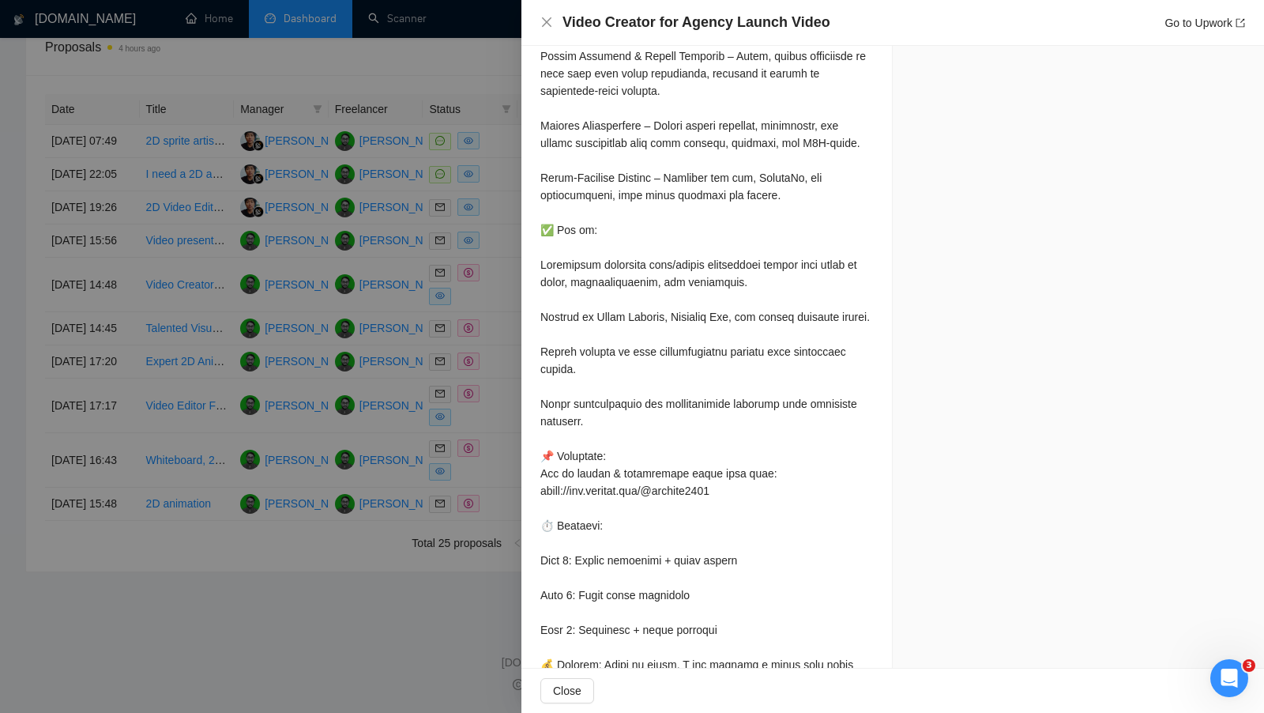
scroll to position [2372, 0]
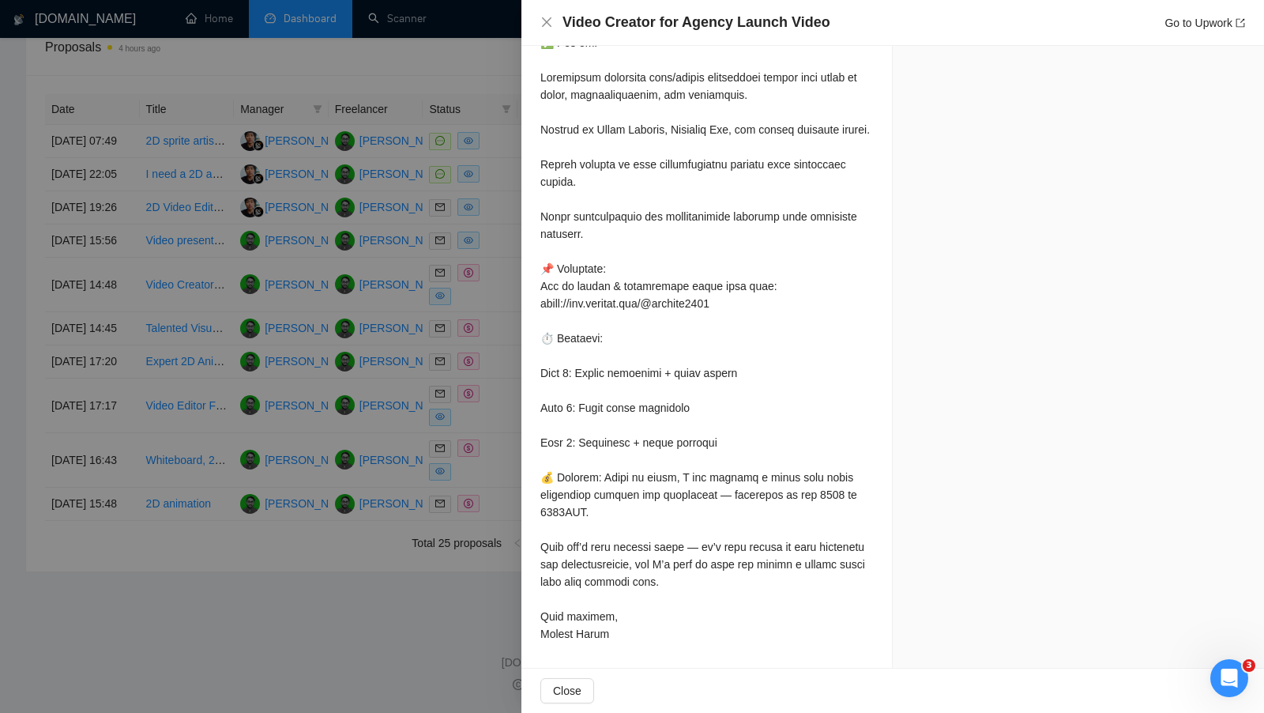
click at [458, 391] on div at bounding box center [632, 356] width 1264 height 713
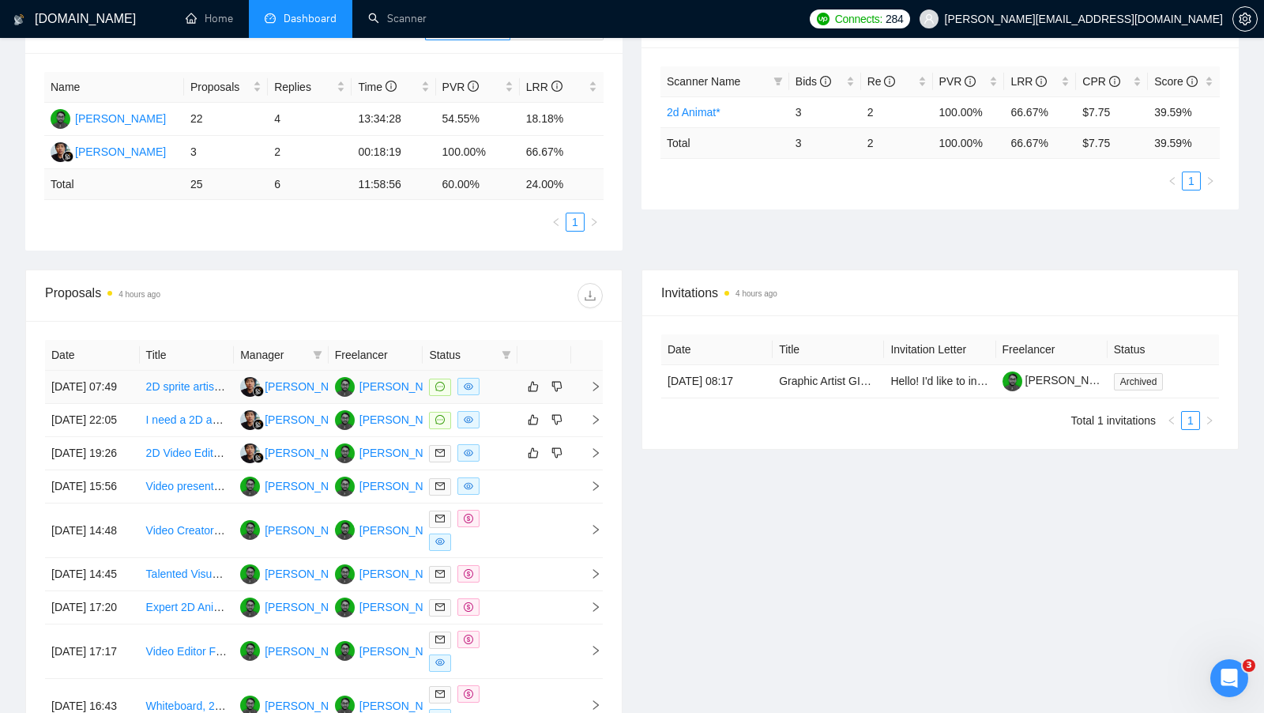
scroll to position [274, 0]
click at [485, 397] on div at bounding box center [470, 388] width 82 height 18
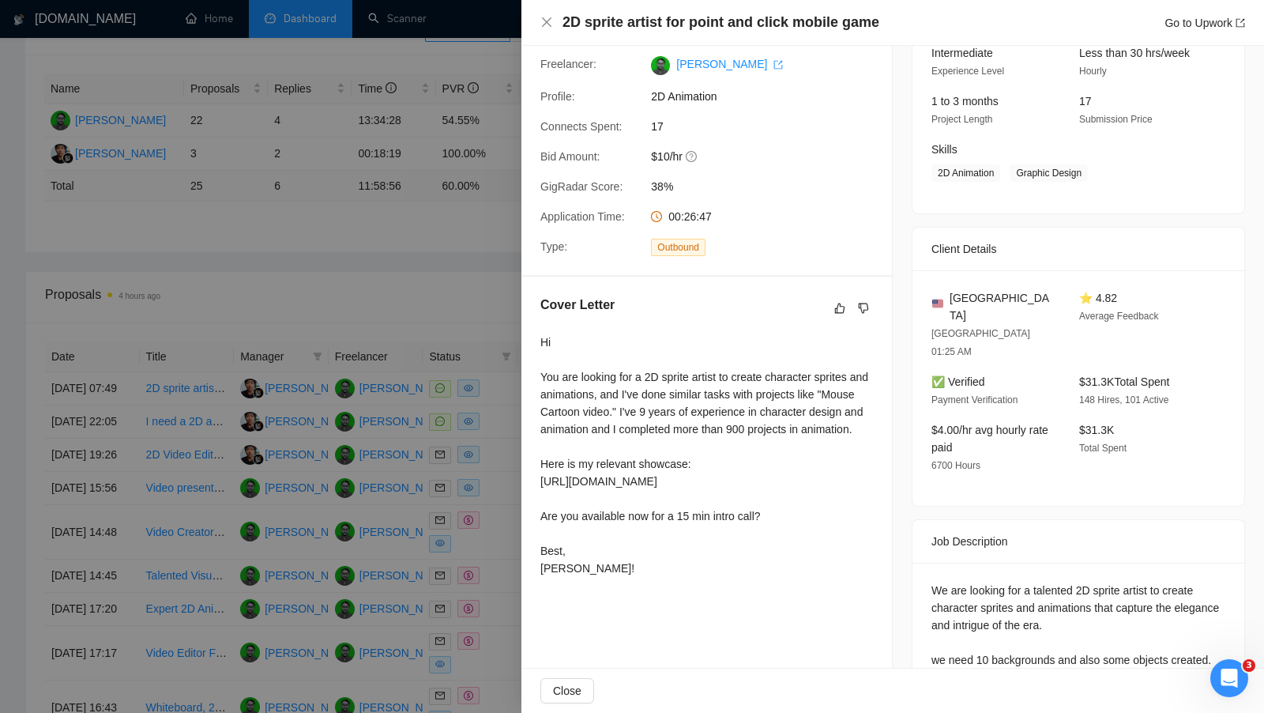
scroll to position [172, 0]
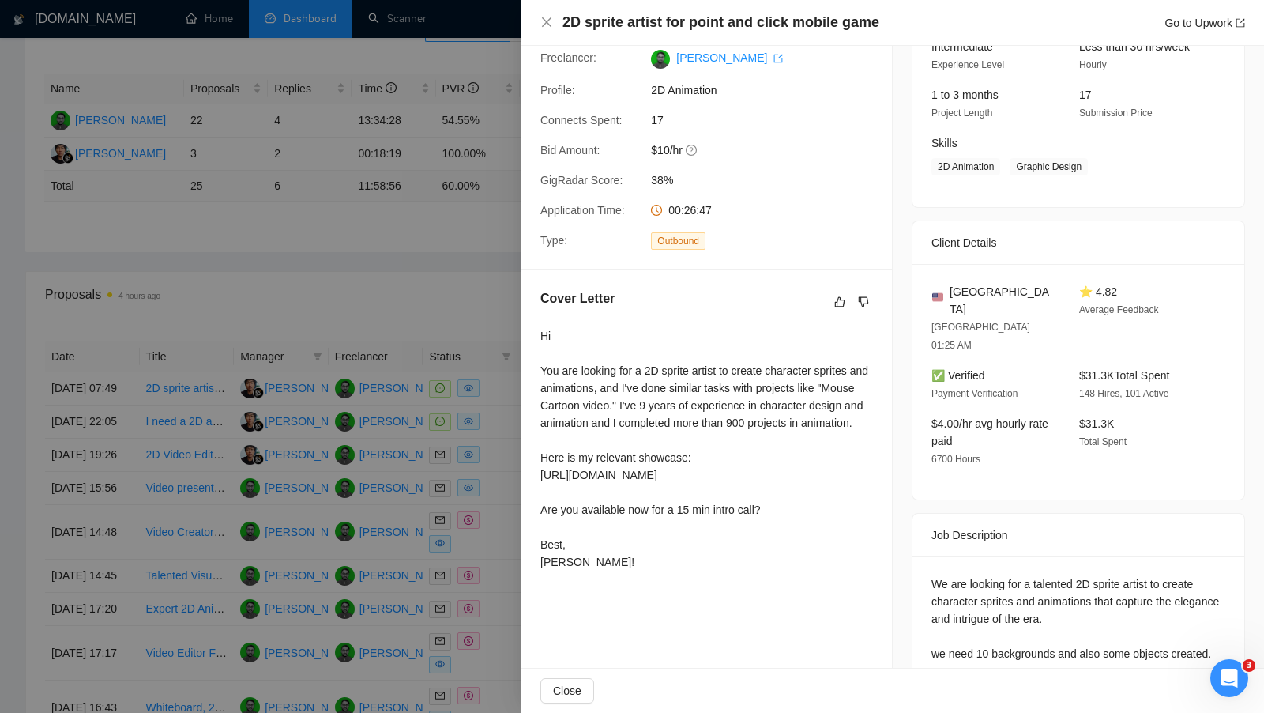
click at [402, 291] on div at bounding box center [632, 356] width 1264 height 713
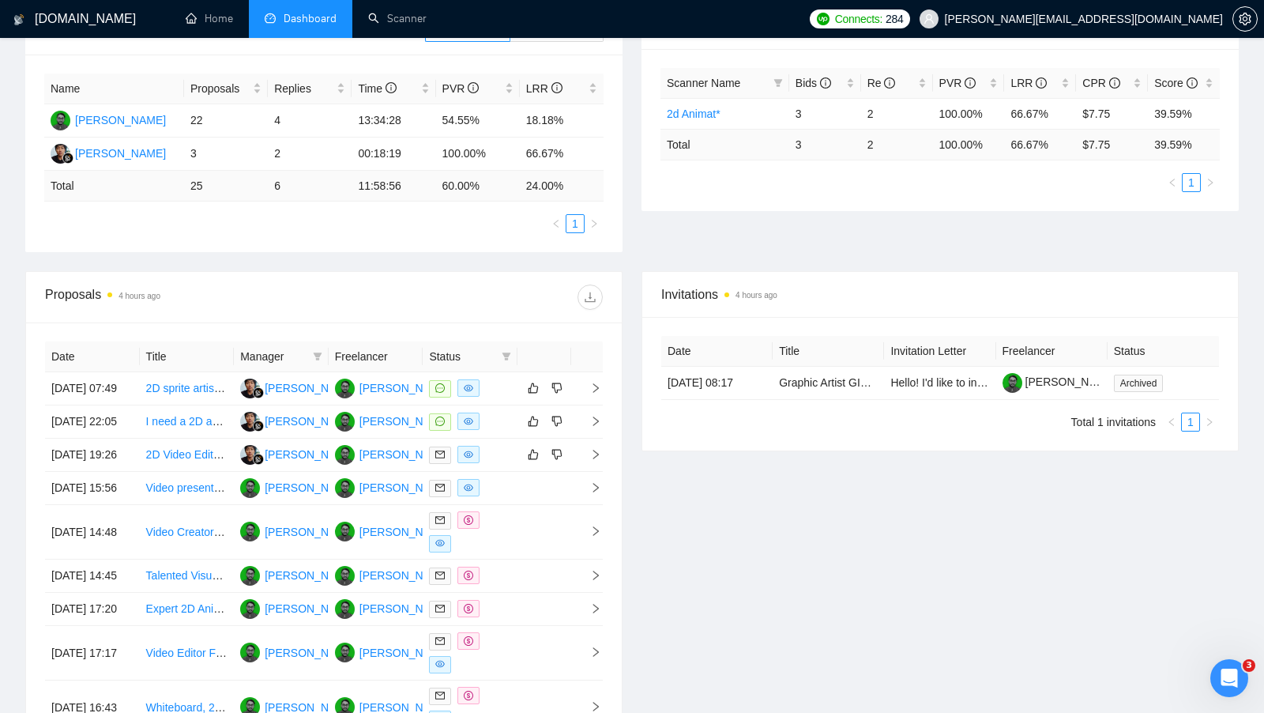
scroll to position [247, 0]
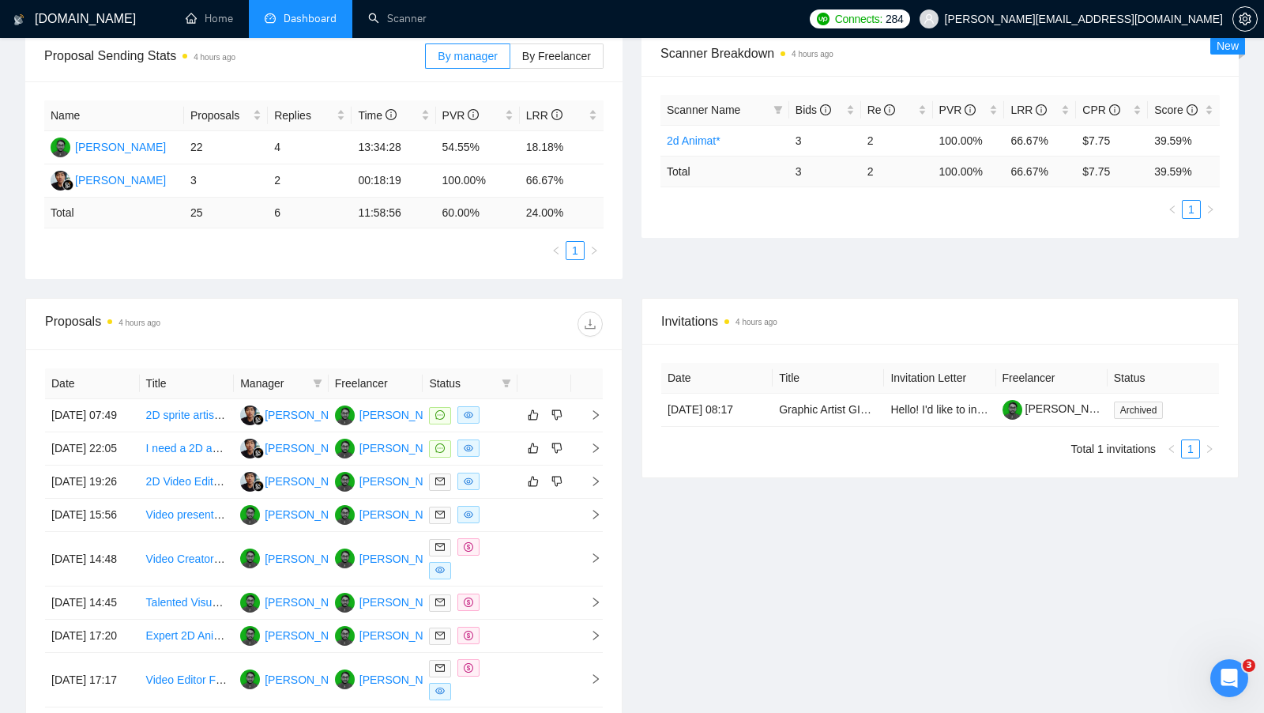
click at [662, 535] on div "Invitations 4 hours ago Date Title Invitation Letter Freelancer Status 09 Sep, …" at bounding box center [940, 572] width 616 height 548
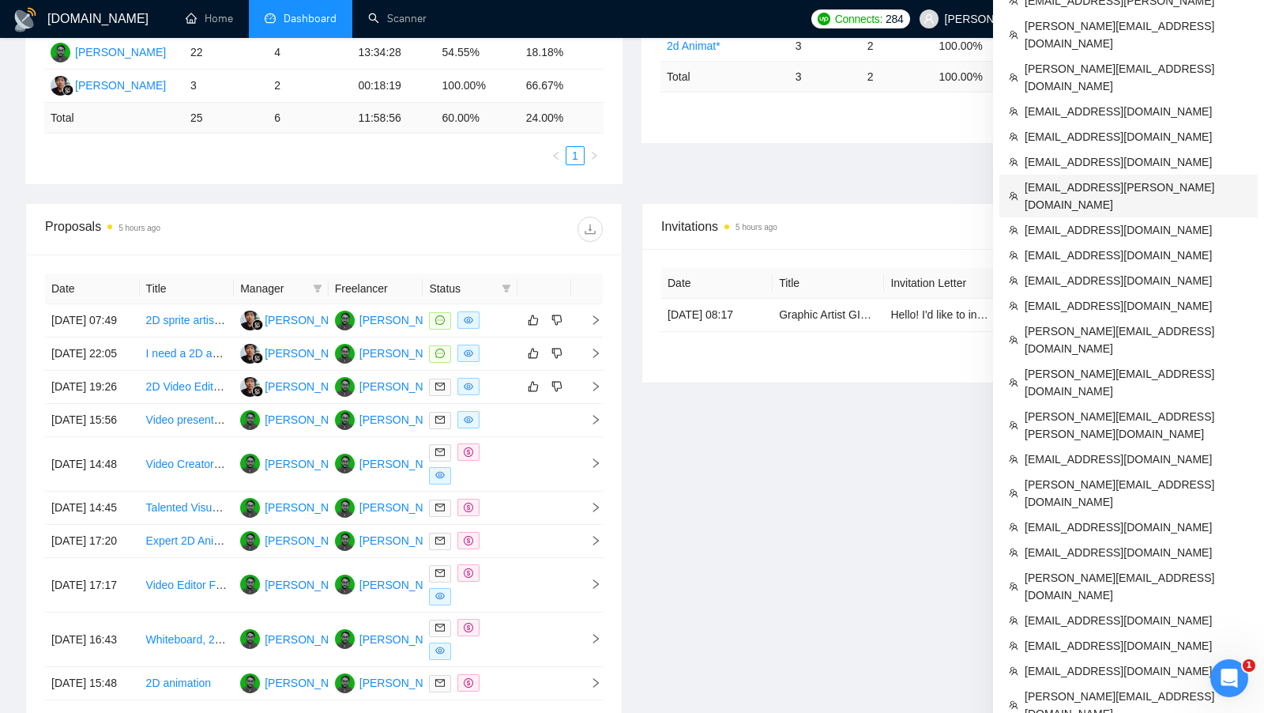
scroll to position [345, 0]
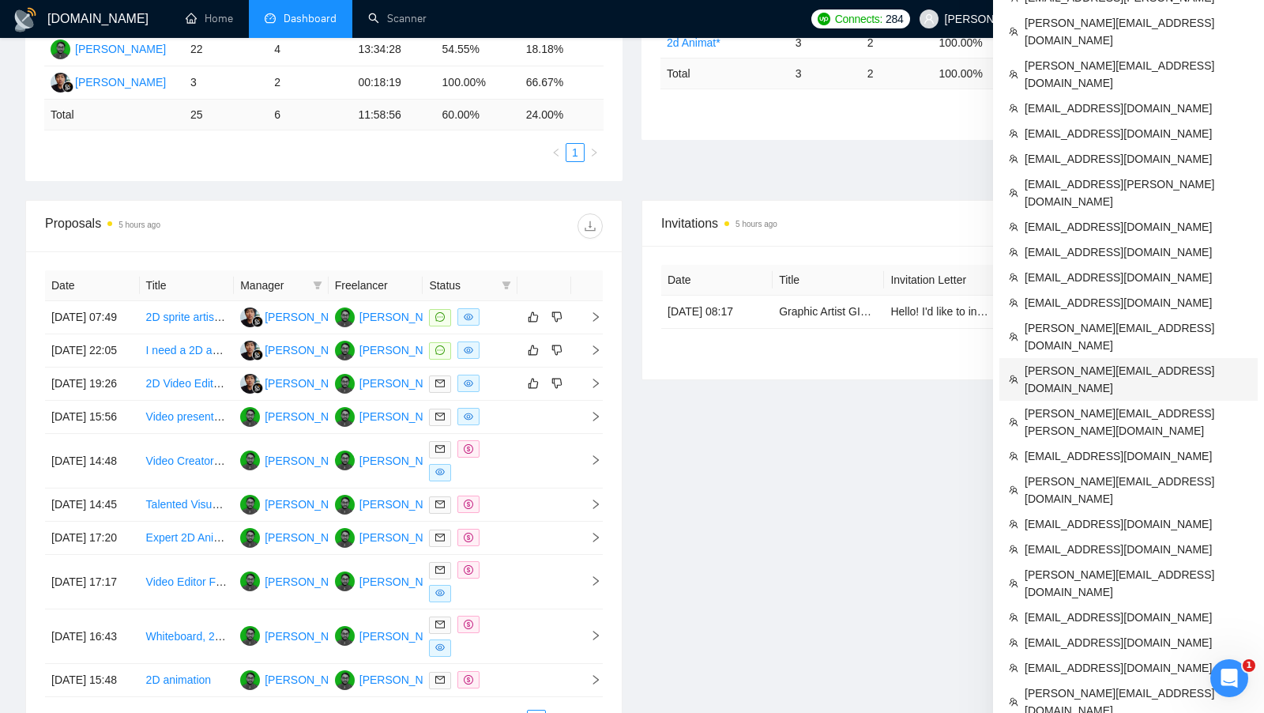
click at [1123, 362] on span "sergio@aidventure.ca" at bounding box center [1137, 379] width 224 height 35
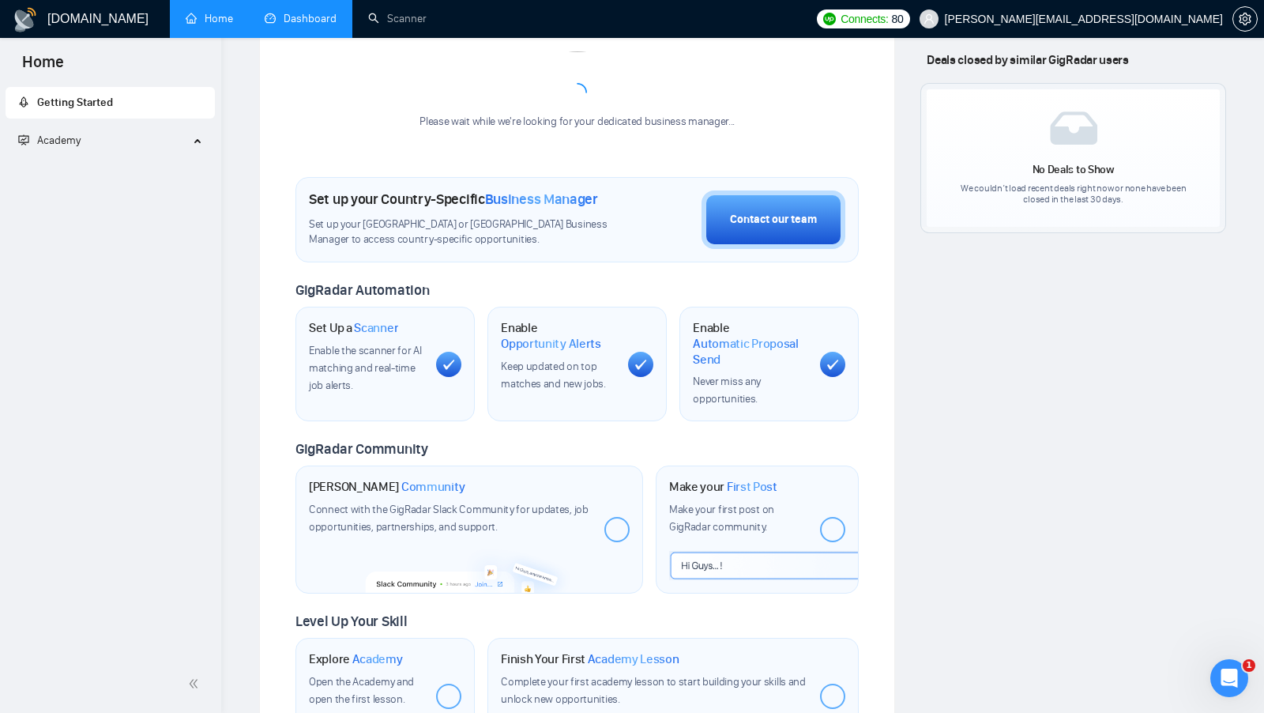
click at [301, 16] on link "Dashboard" at bounding box center [301, 18] width 72 height 13
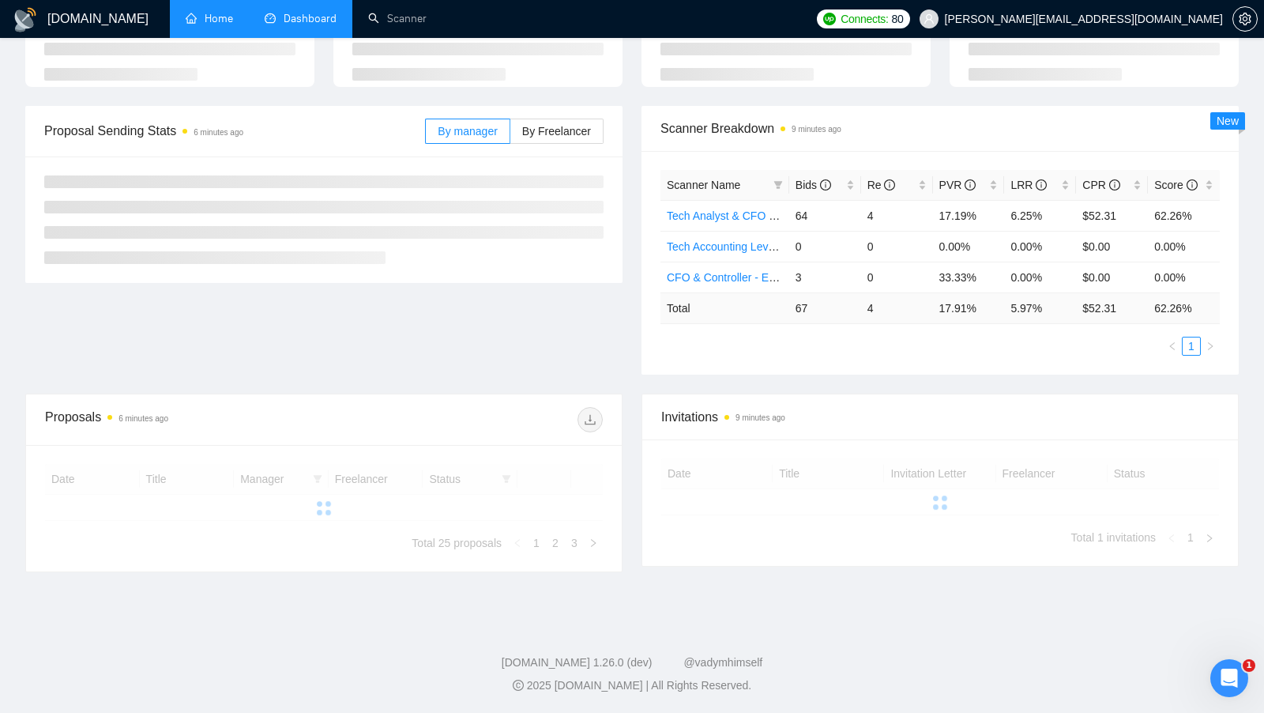
type input "[DATE]"
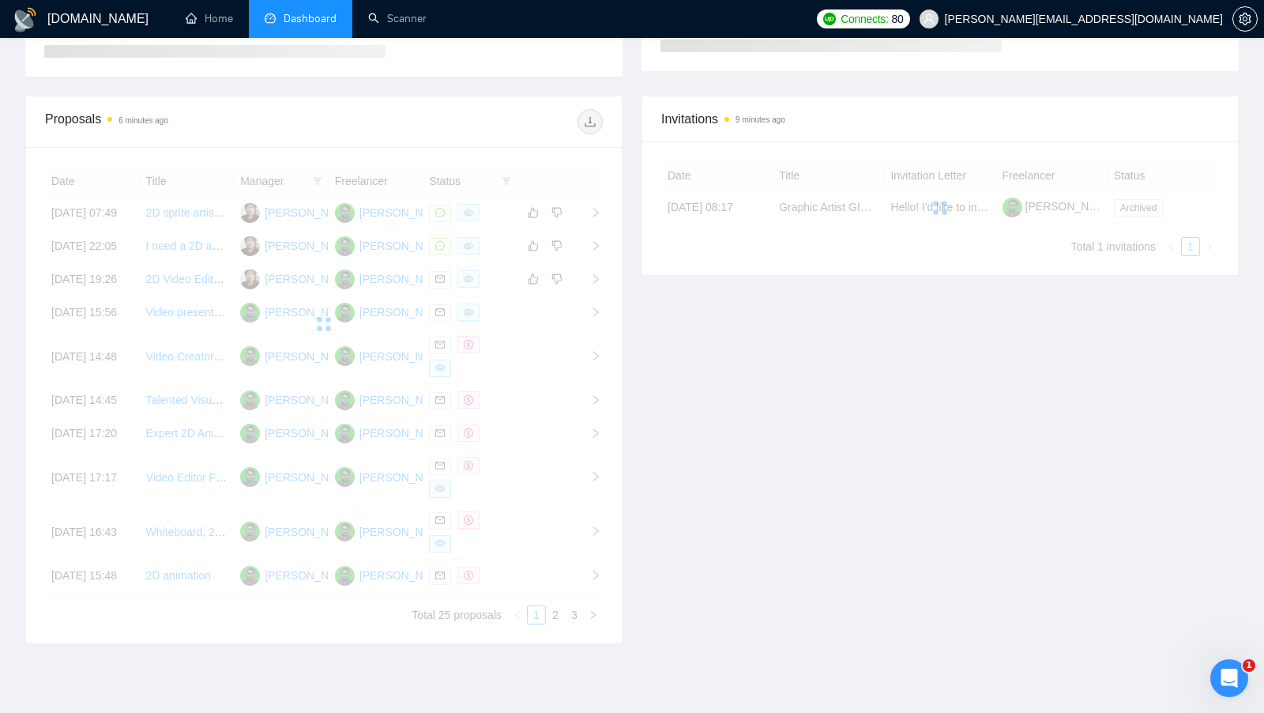
scroll to position [134, 0]
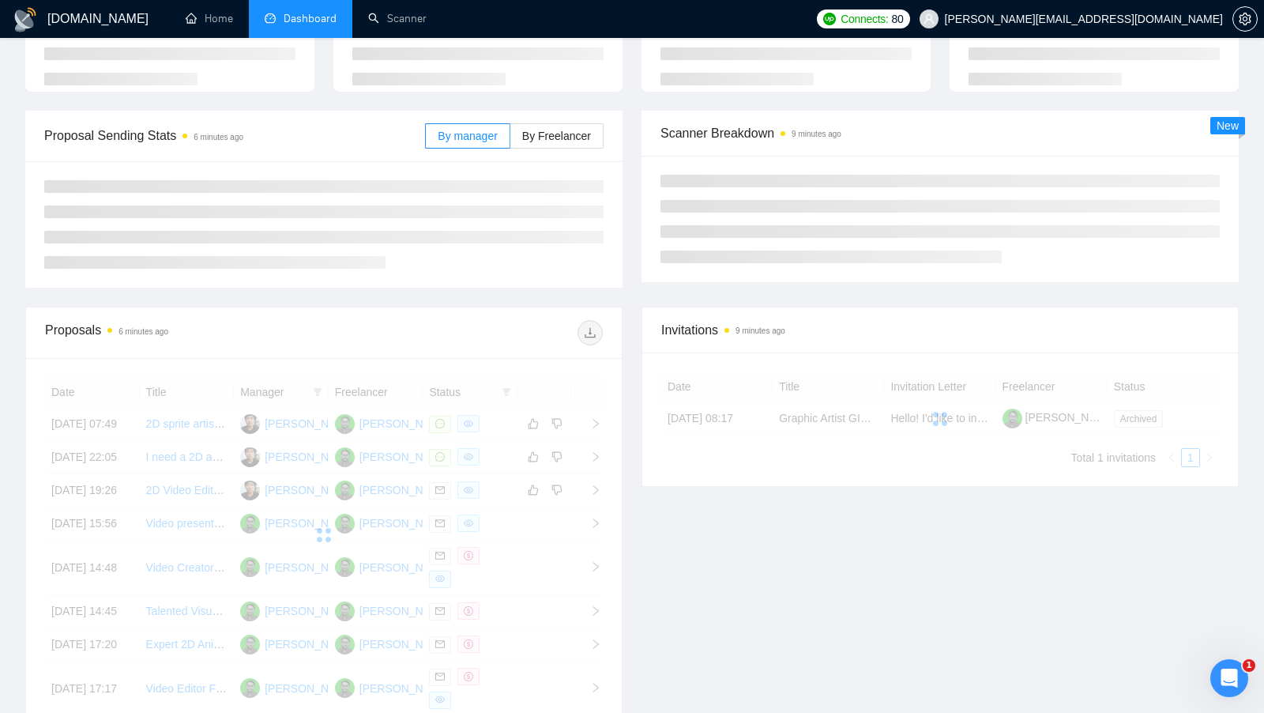
click at [300, 15] on span "Dashboard" at bounding box center [310, 18] width 53 height 13
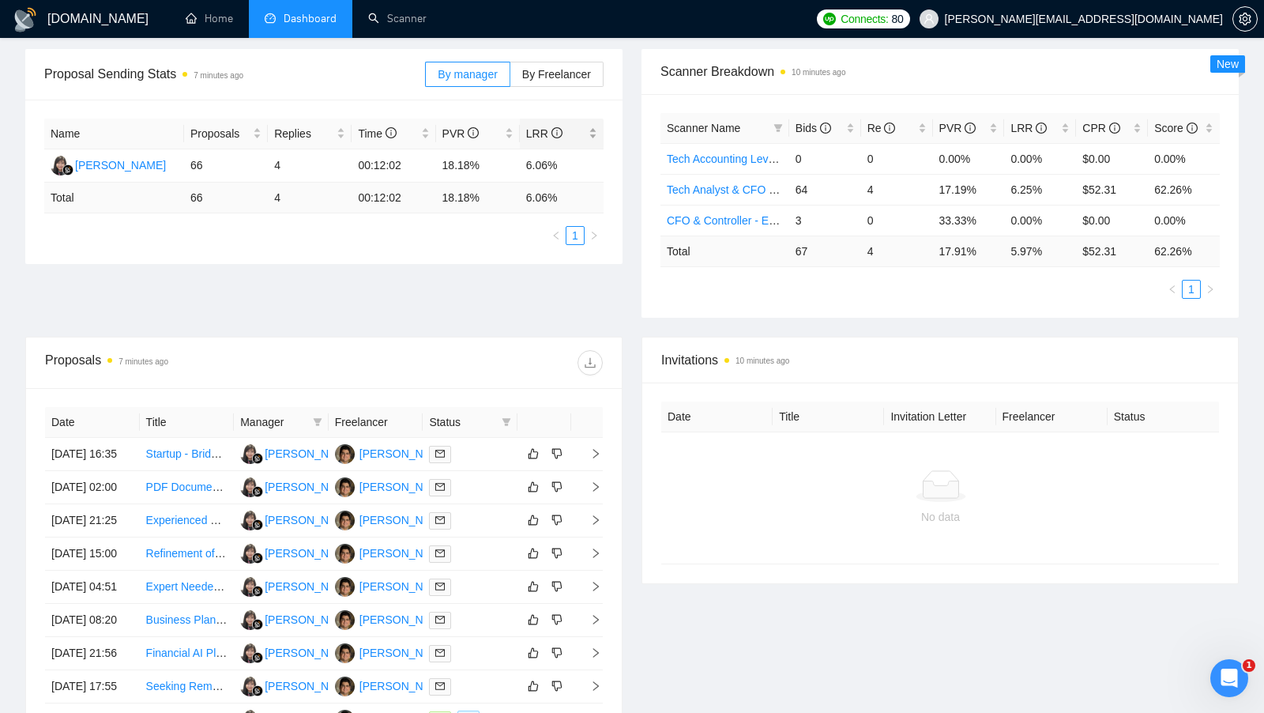
scroll to position [0, 0]
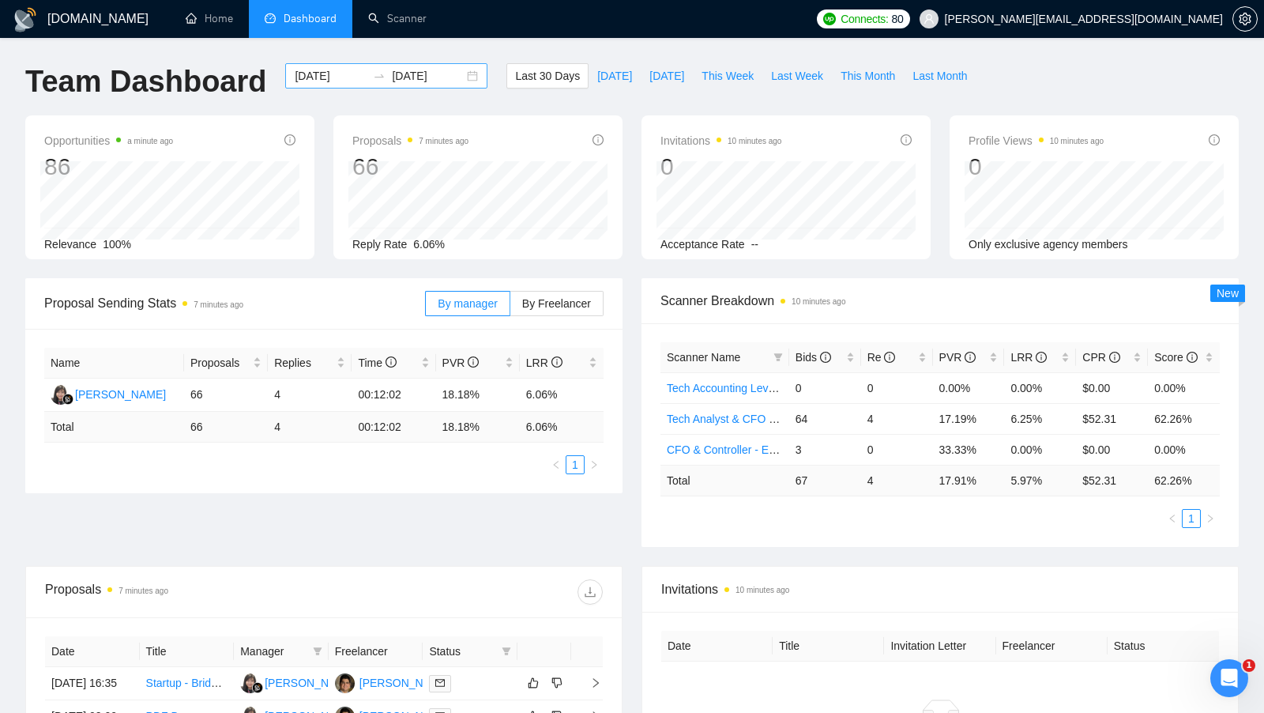
click at [467, 70] on div "2025-08-13 2025-09-12" at bounding box center [386, 75] width 202 height 25
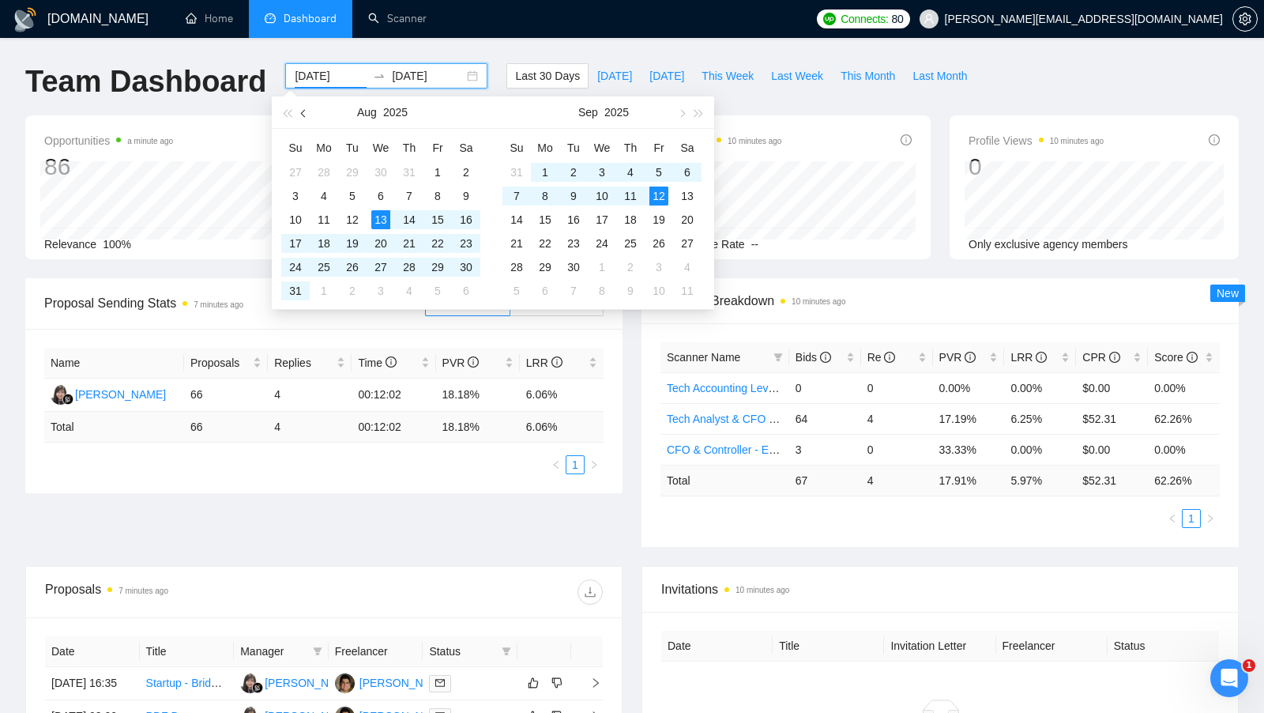
click at [311, 105] on button "button" at bounding box center [304, 112] width 17 height 32
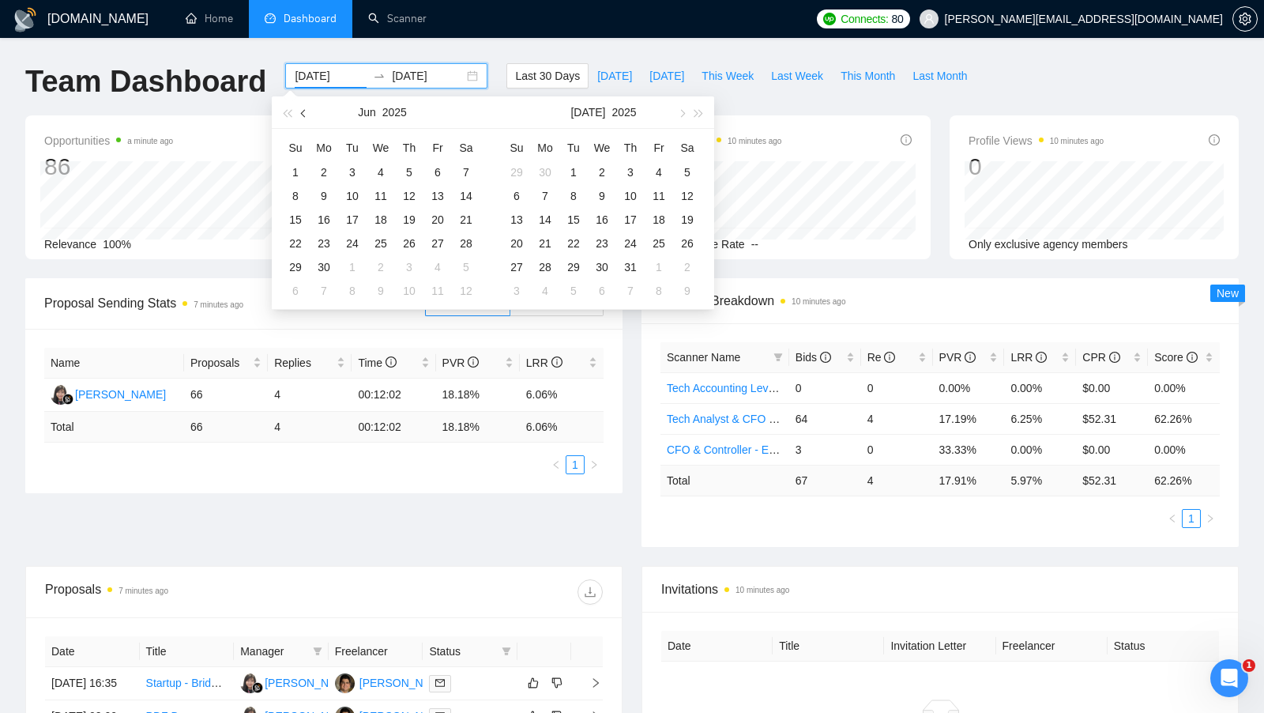
click at [311, 105] on button "button" at bounding box center [304, 112] width 17 height 32
type input "2025-03-01"
click at [458, 174] on div "1" at bounding box center [466, 172] width 19 height 19
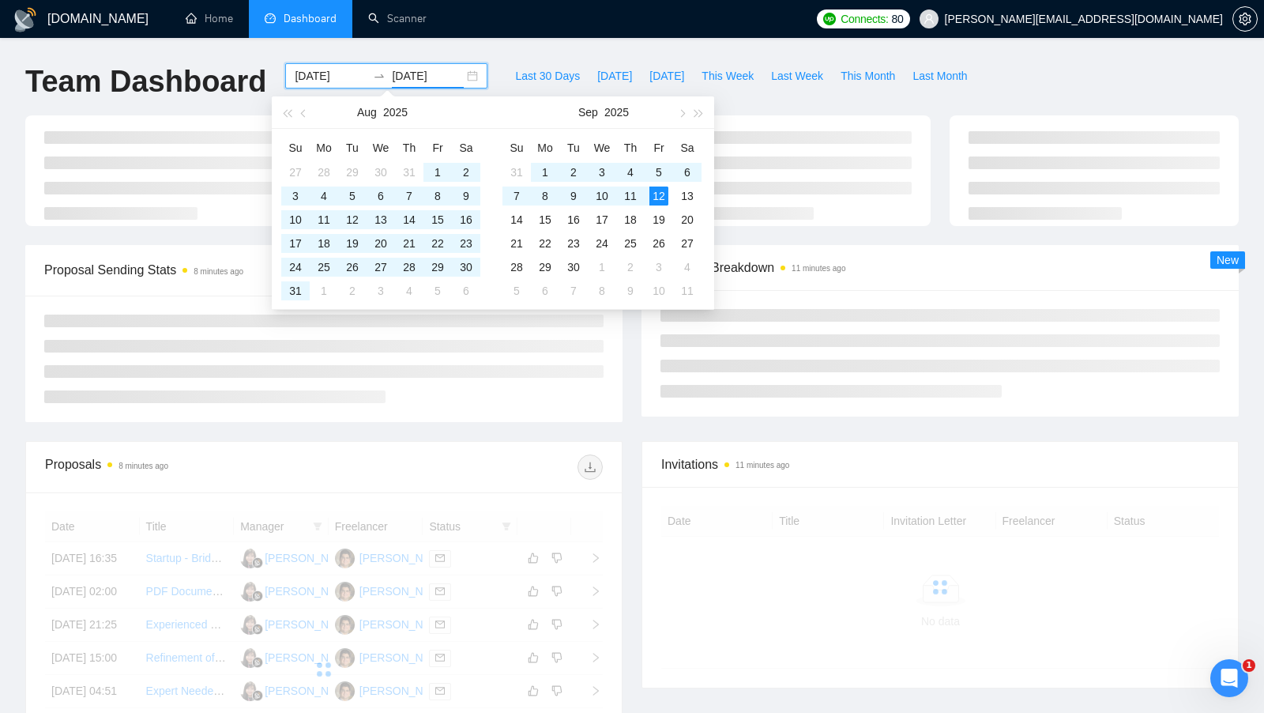
type input "[DATE]"
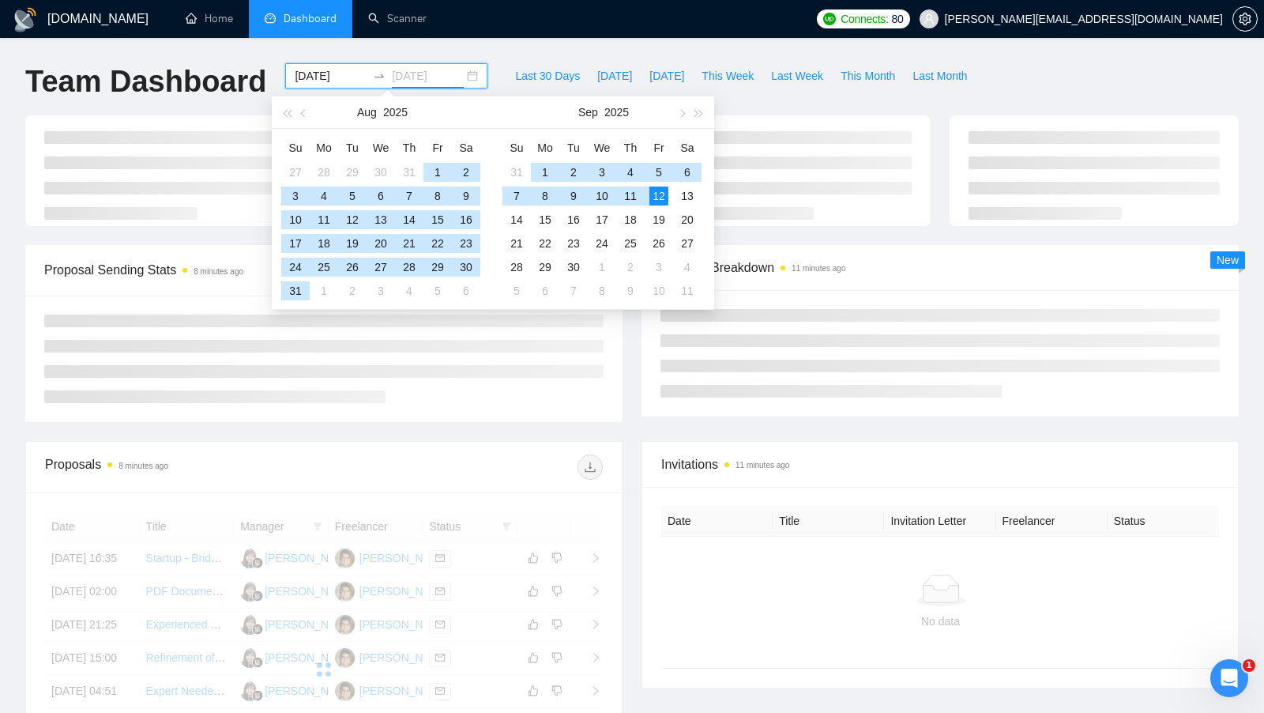
click at [654, 195] on div "12" at bounding box center [659, 195] width 19 height 19
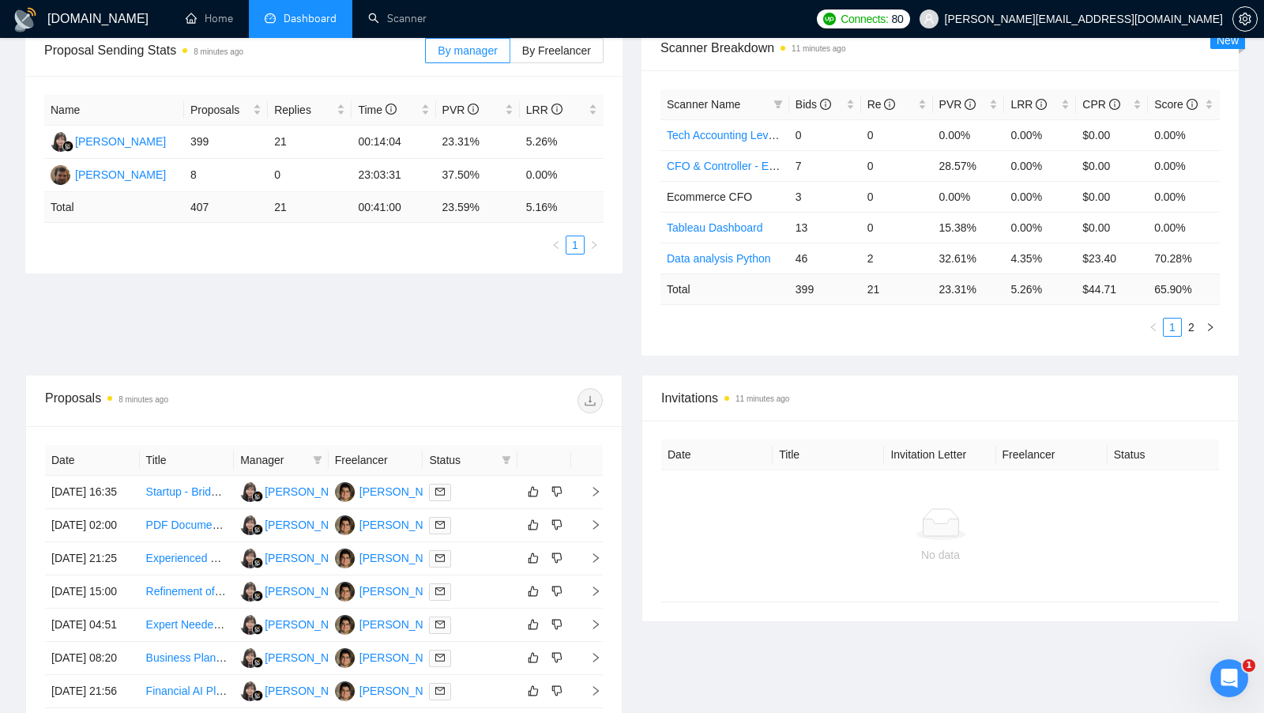
scroll to position [271, 0]
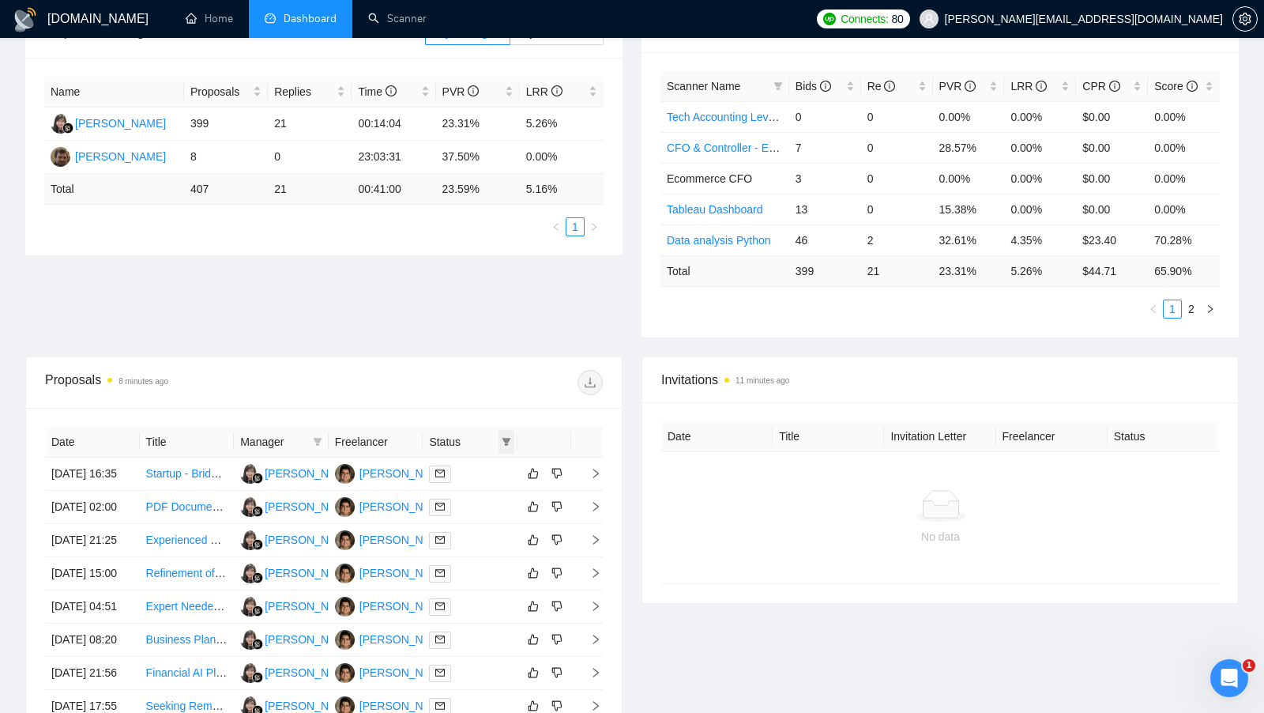
click at [507, 439] on icon "filter" at bounding box center [507, 442] width 9 height 8
click at [451, 461] on span "Chat" at bounding box center [456, 467] width 30 height 13
checkbox input "true"
click at [466, 356] on div "Proposals 8 minutes ago Date Title Manager Freelancer Status 12 Sep, 2025 16:35…" at bounding box center [323, 598] width 597 height 484
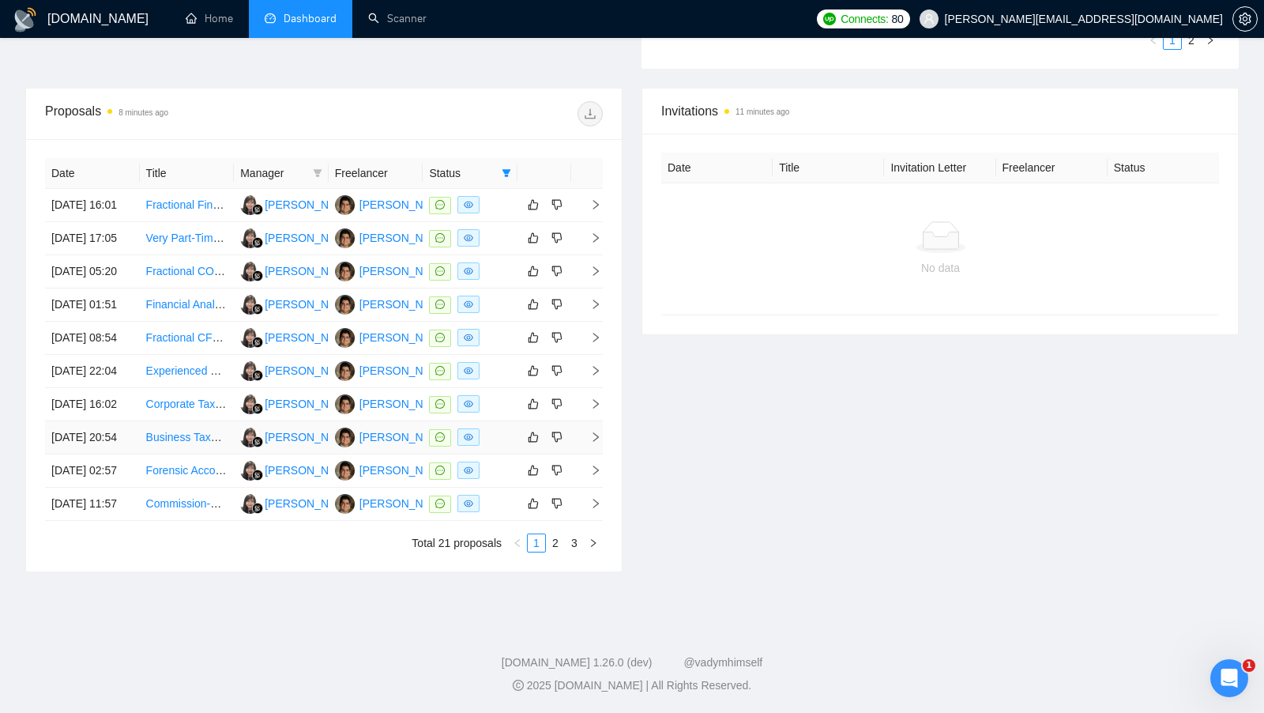
scroll to position [625, 0]
click at [581, 571] on div "Date Title Manager Freelancer Status 08 Sep, 2025 16:01 Fractional Financial CF…" at bounding box center [324, 355] width 596 height 432
click at [579, 552] on link "3" at bounding box center [574, 542] width 17 height 17
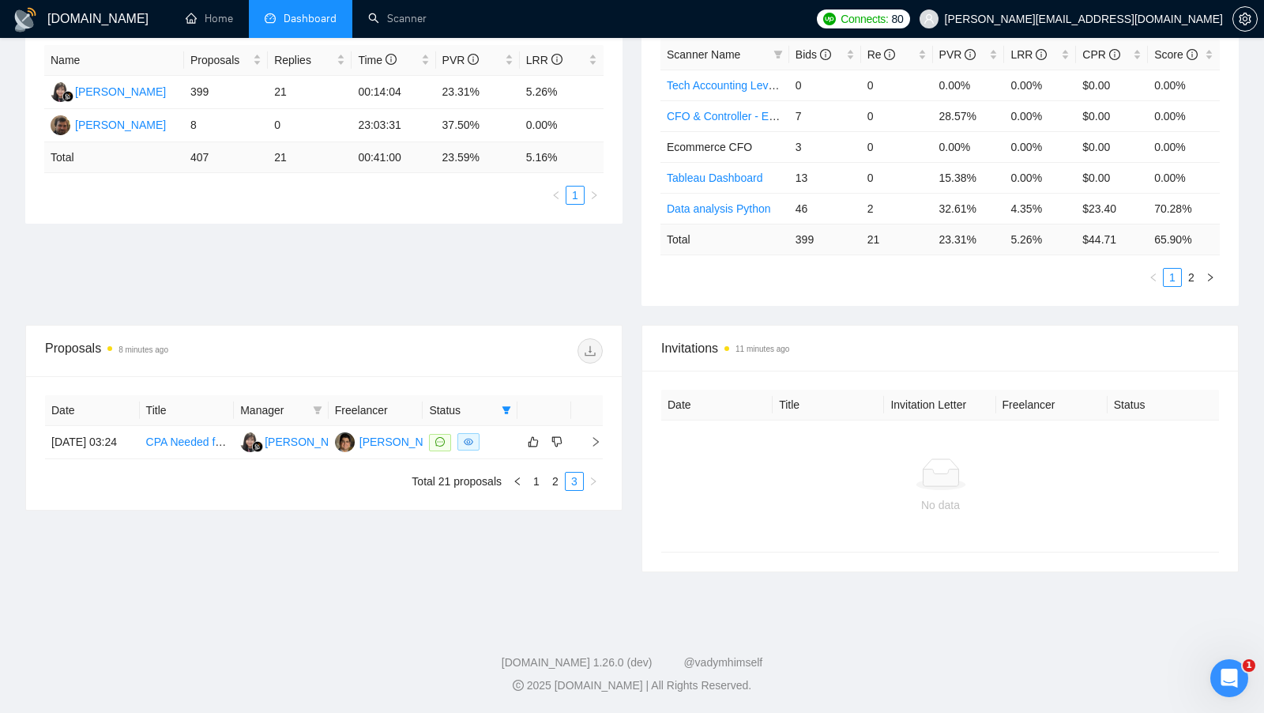
scroll to position [297, 0]
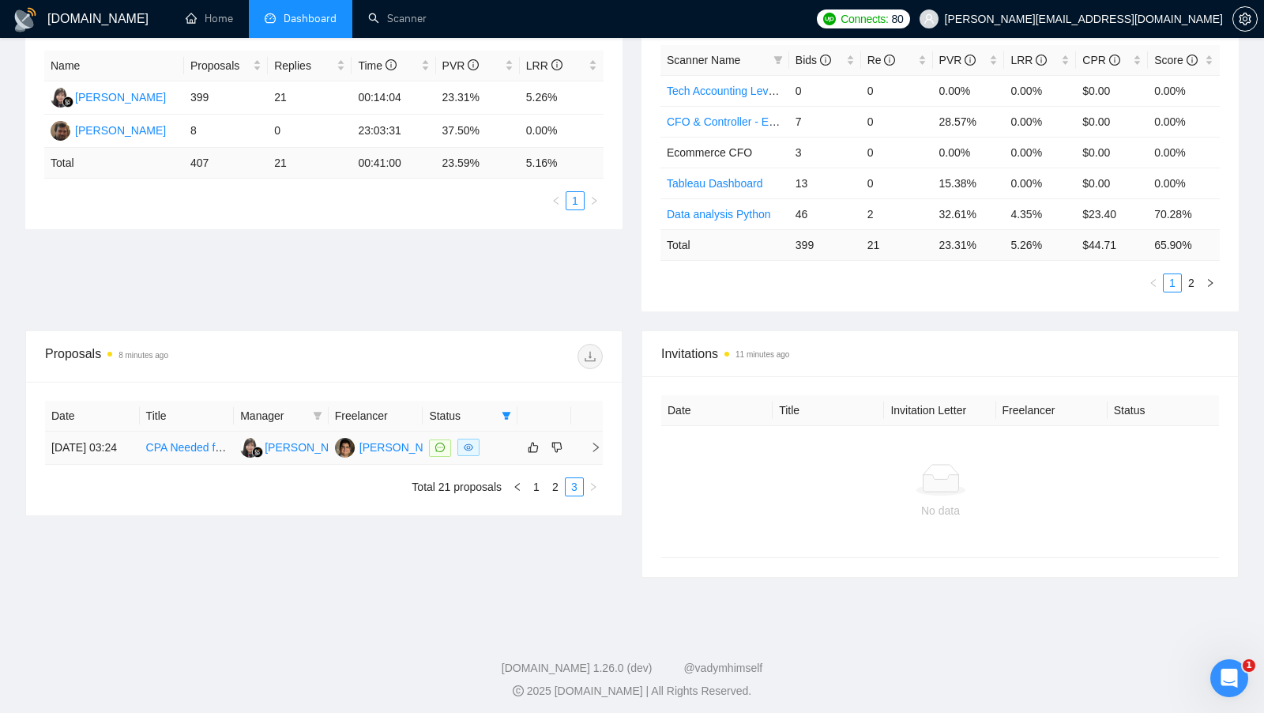
click at [498, 449] on div at bounding box center [470, 448] width 82 height 18
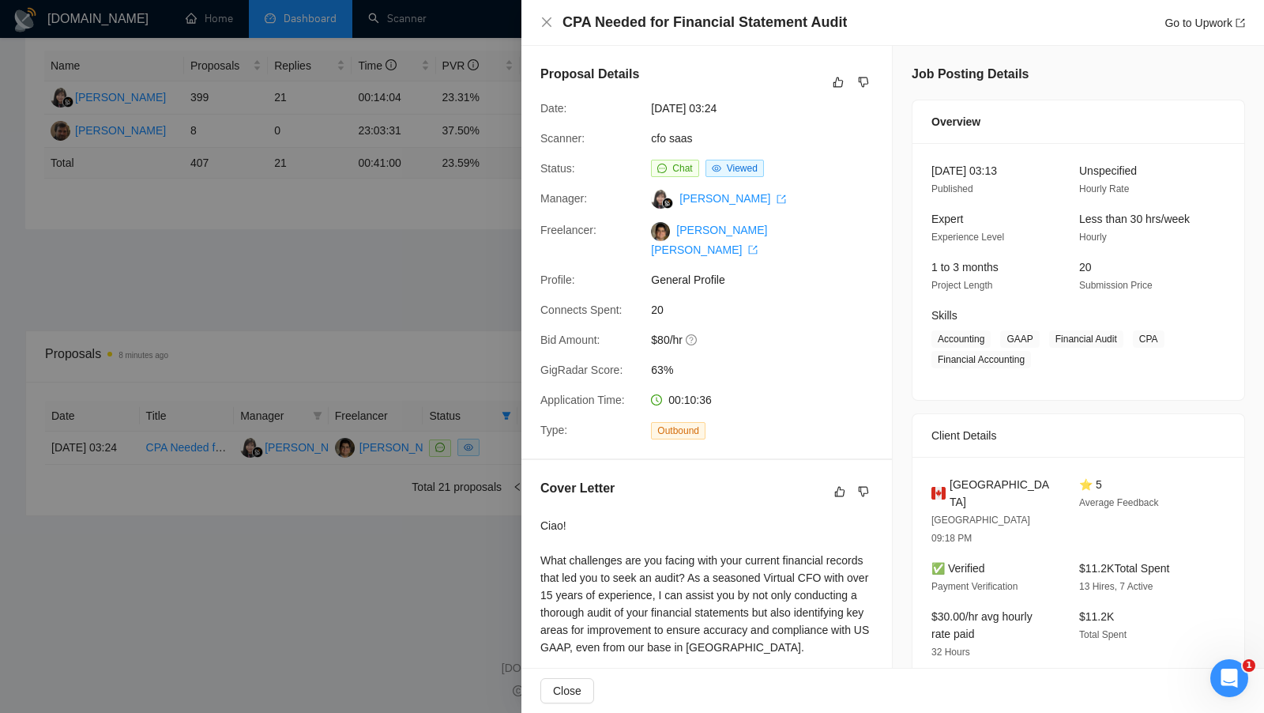
click at [471, 274] on div at bounding box center [632, 356] width 1264 height 713
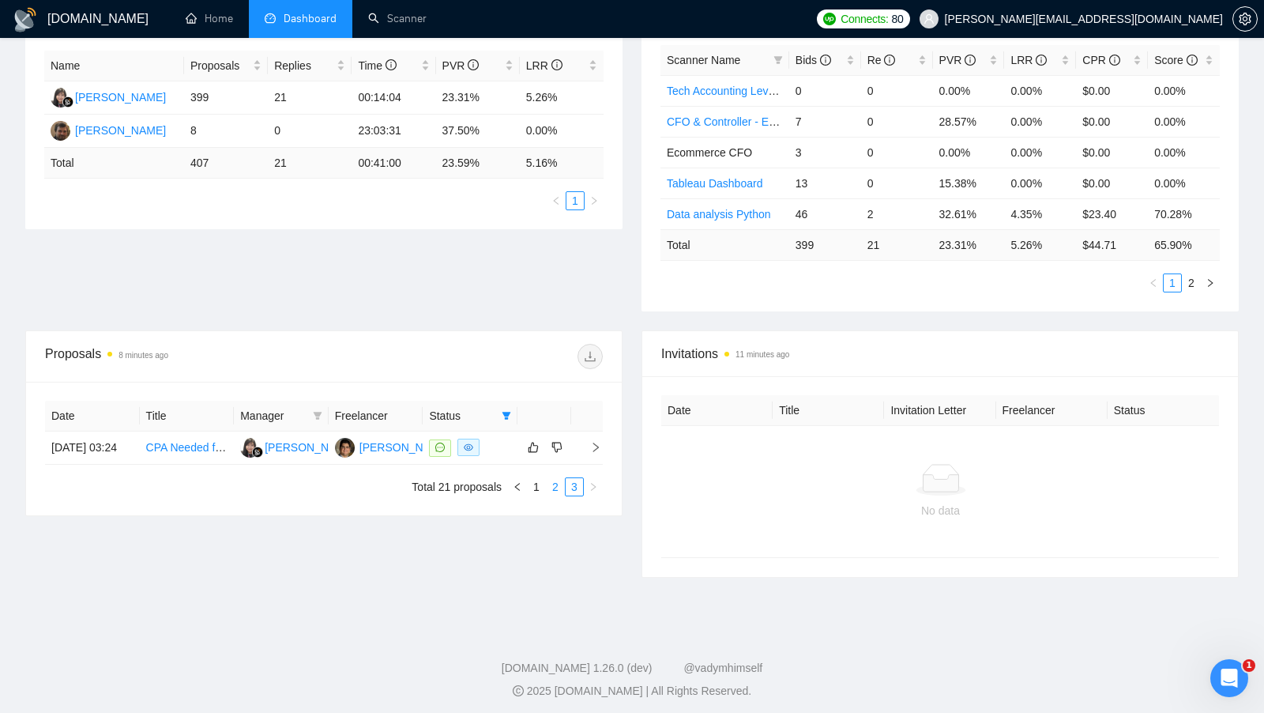
click at [562, 495] on link "2" at bounding box center [555, 486] width 17 height 17
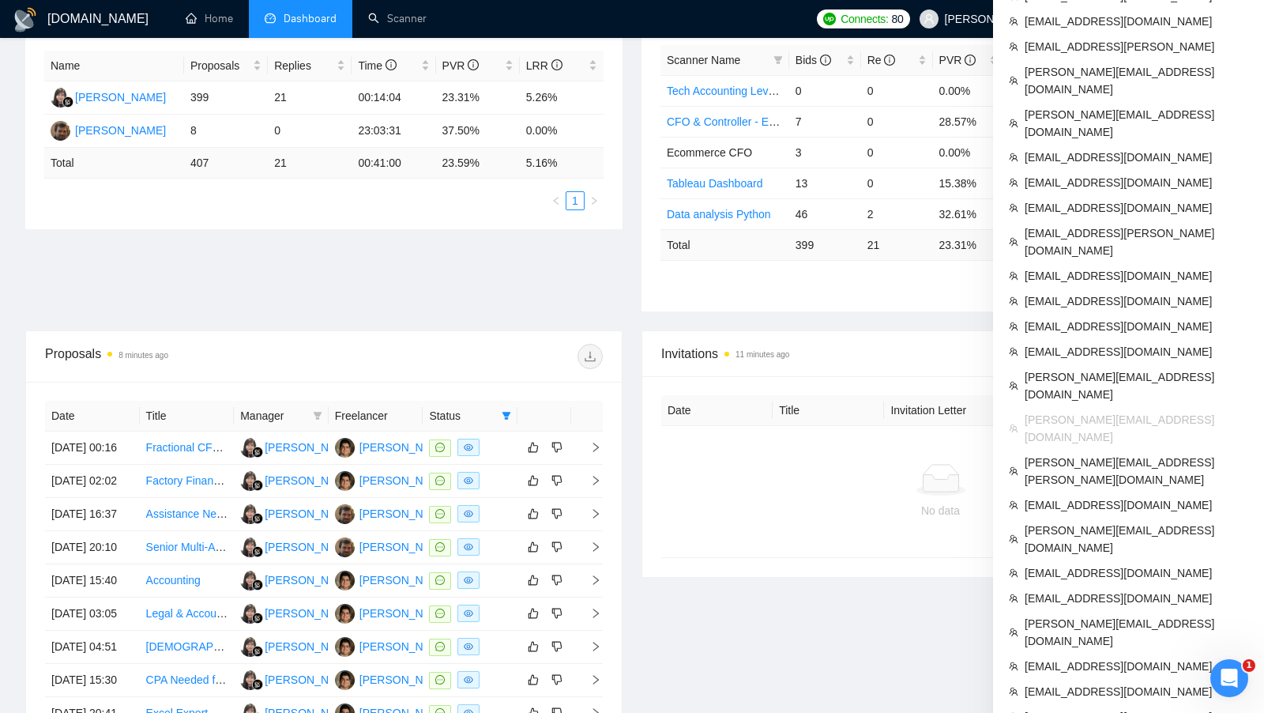
click at [1099, 411] on span "sergio@aidventure.ca" at bounding box center [1137, 428] width 224 height 35
copy ul "sergio@aidventure.ca"
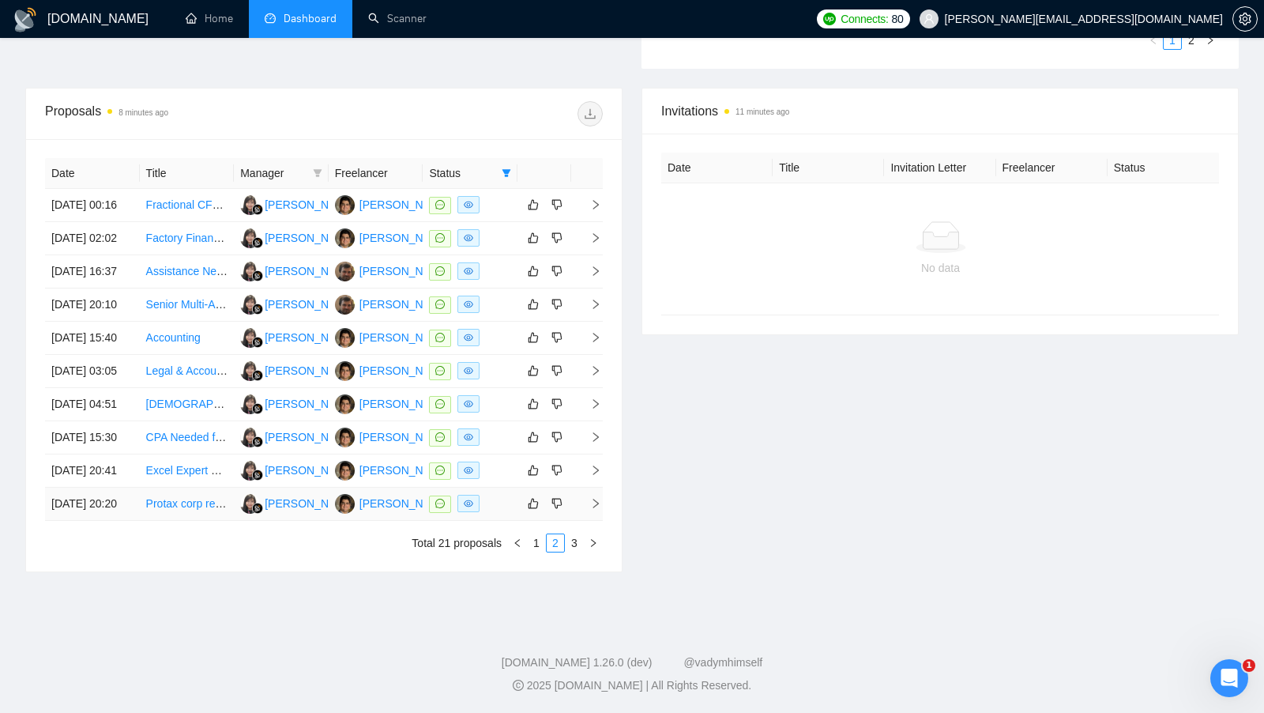
scroll to position [626, 0]
click at [570, 552] on link "3" at bounding box center [574, 542] width 17 height 17
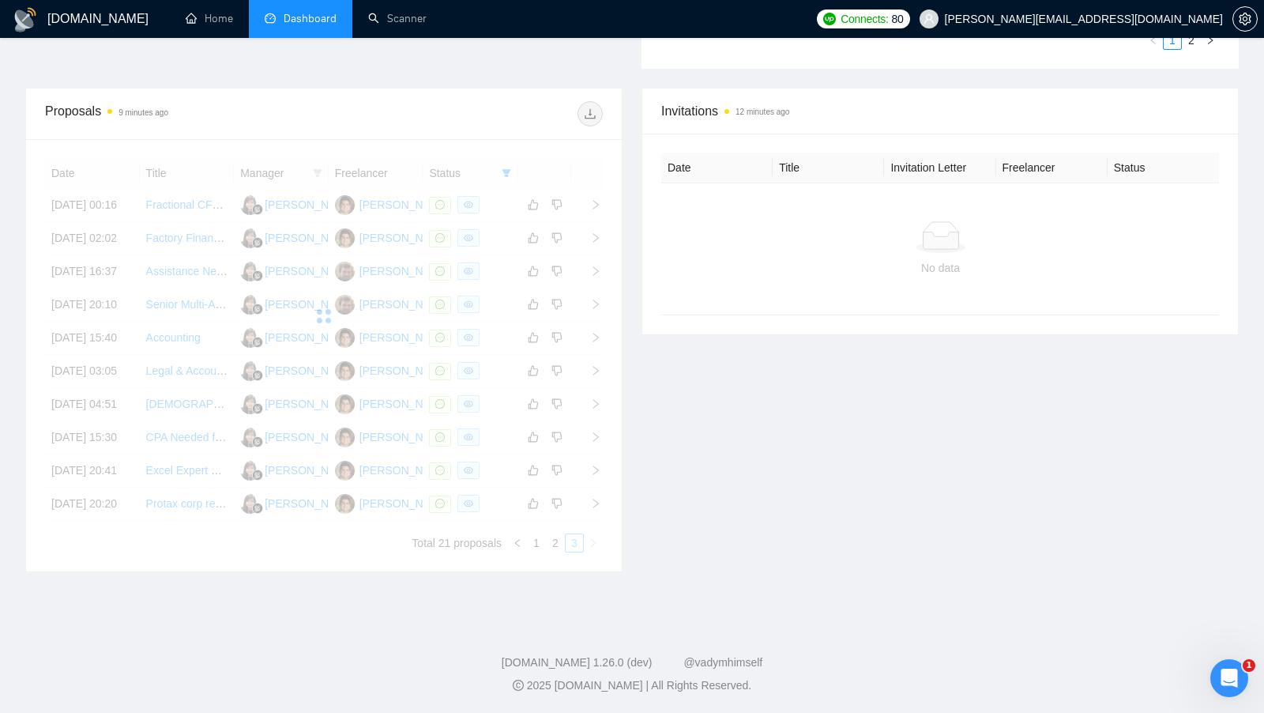
scroll to position [297, 0]
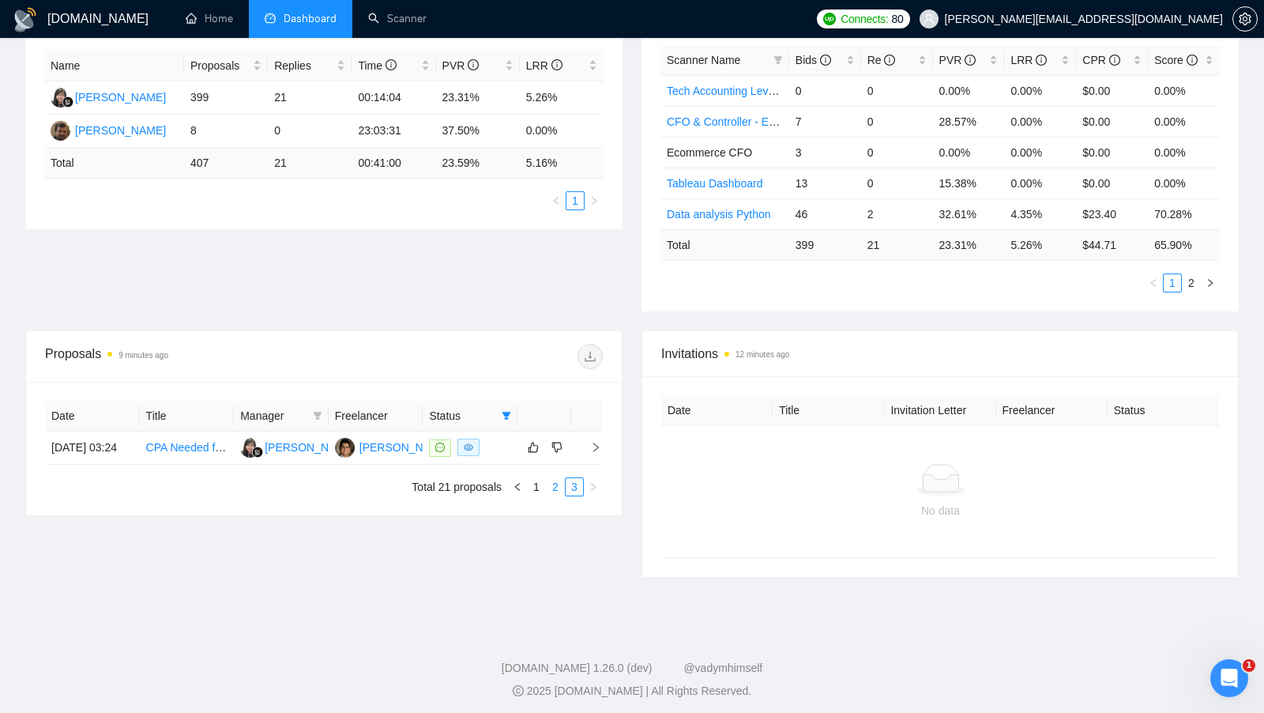
click at [557, 495] on link "2" at bounding box center [555, 486] width 17 height 17
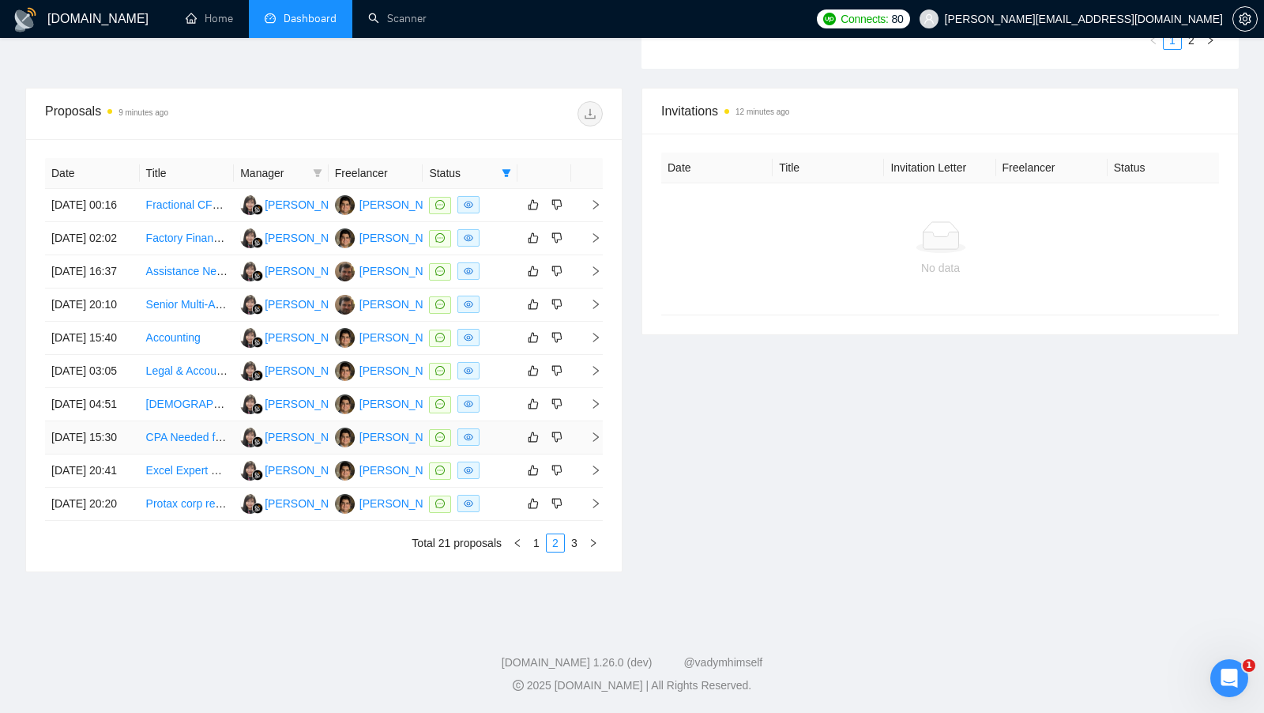
scroll to position [616, 0]
click at [537, 552] on link "1" at bounding box center [536, 542] width 17 height 17
click at [507, 380] on div at bounding box center [470, 371] width 82 height 18
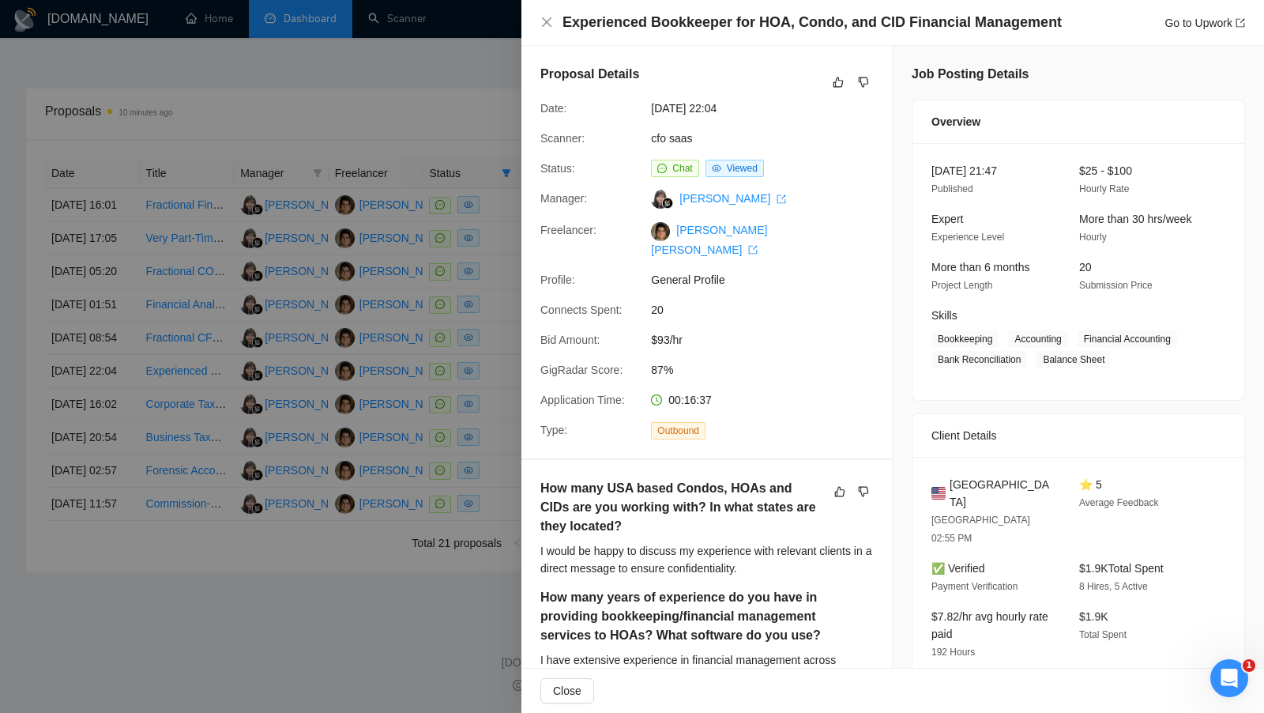
click at [398, 151] on div at bounding box center [632, 356] width 1264 height 713
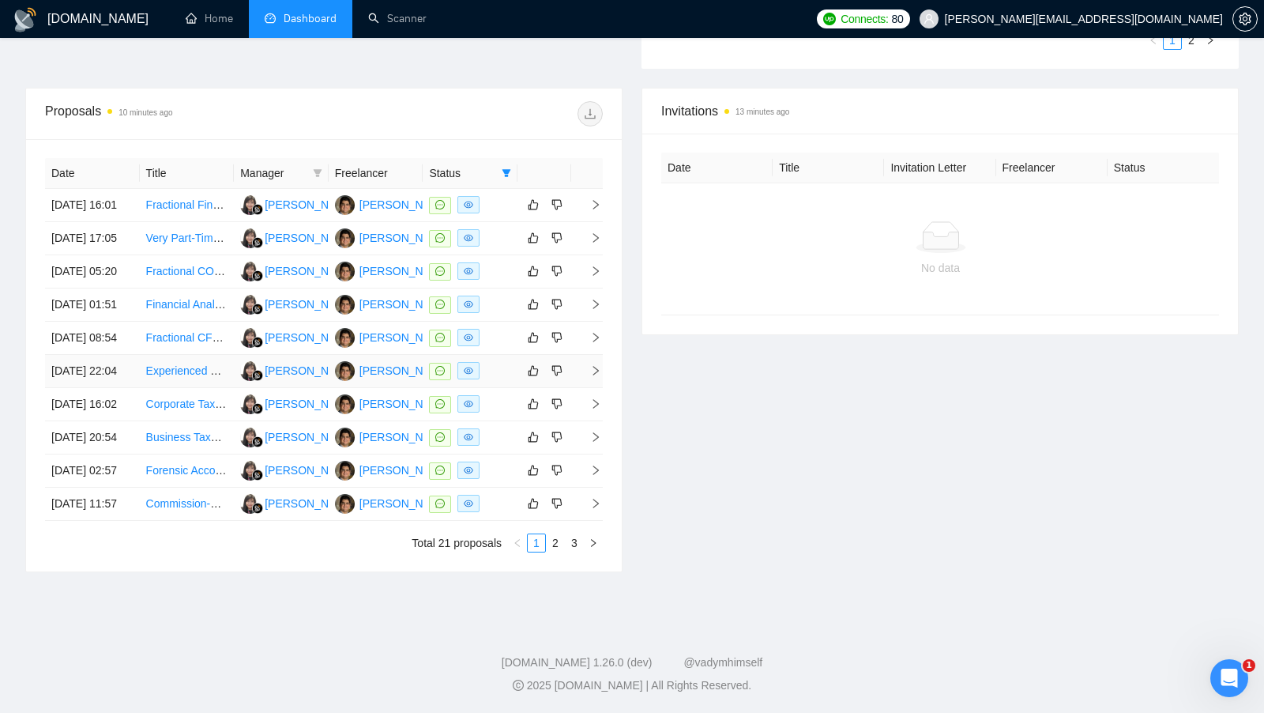
scroll to position [589, 0]
click at [498, 380] on div at bounding box center [470, 371] width 82 height 18
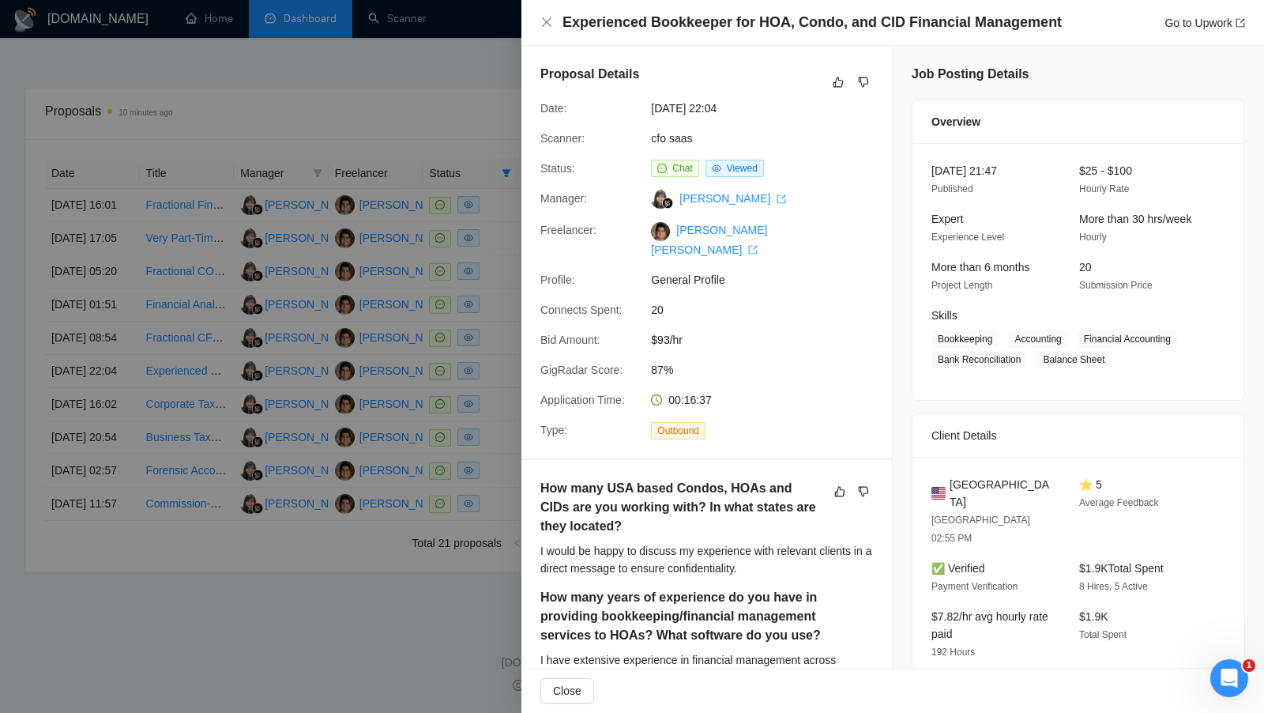
click at [498, 400] on div at bounding box center [632, 356] width 1264 height 713
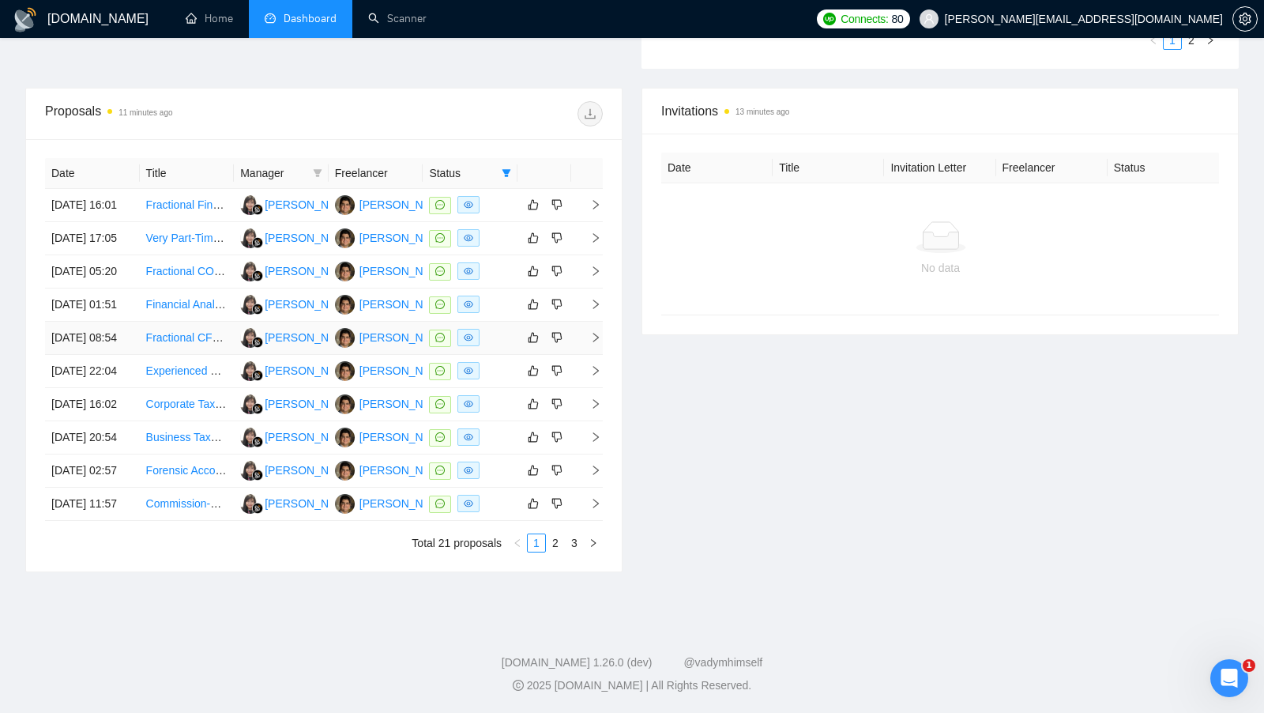
click at [512, 355] on td at bounding box center [470, 338] width 95 height 33
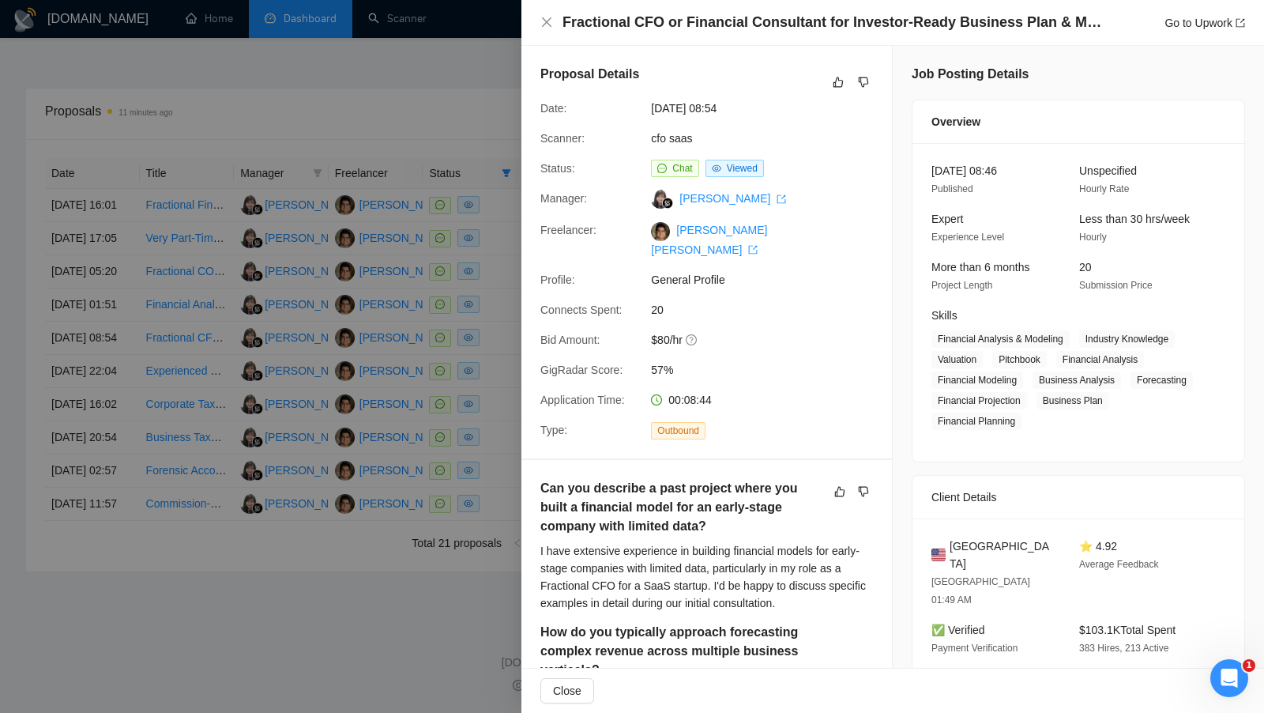
click at [505, 362] on div at bounding box center [632, 356] width 1264 height 713
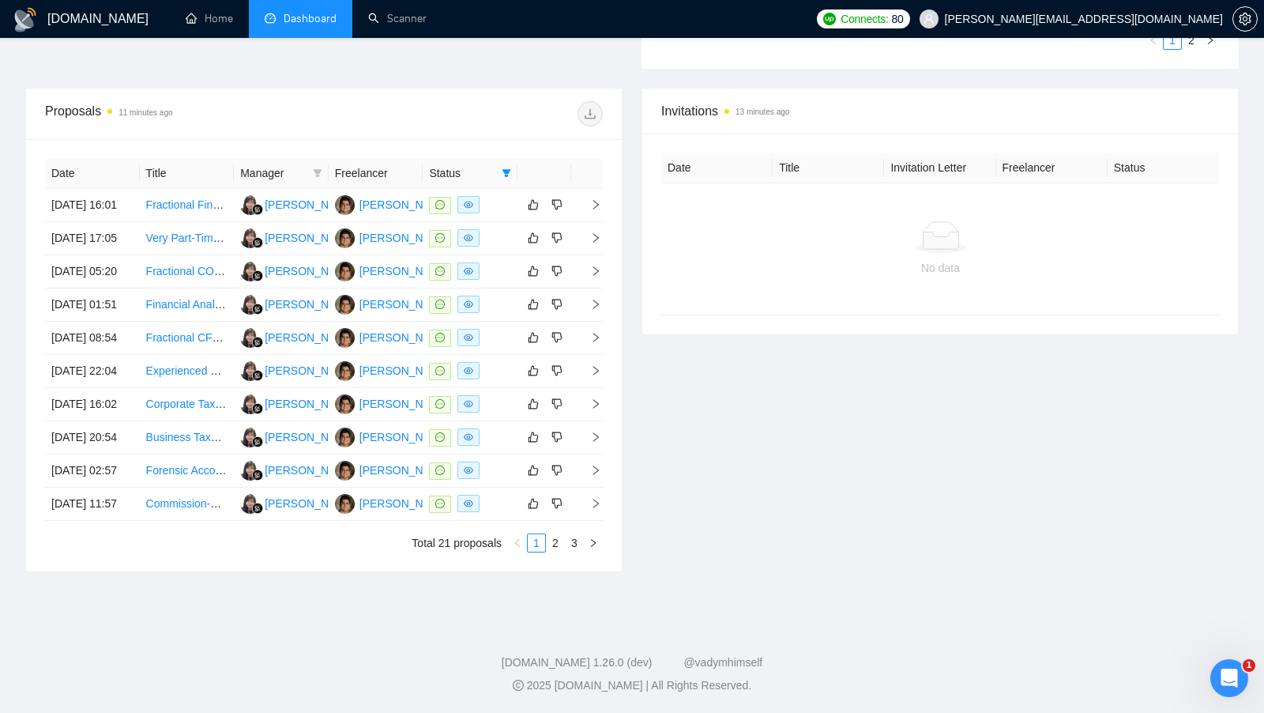
click at [571, 571] on div "Date Title Manager Freelancer Status 08 Sep, 2025 16:01 Fractional Financial CF…" at bounding box center [324, 355] width 596 height 432
click at [571, 552] on link "3" at bounding box center [574, 542] width 17 height 17
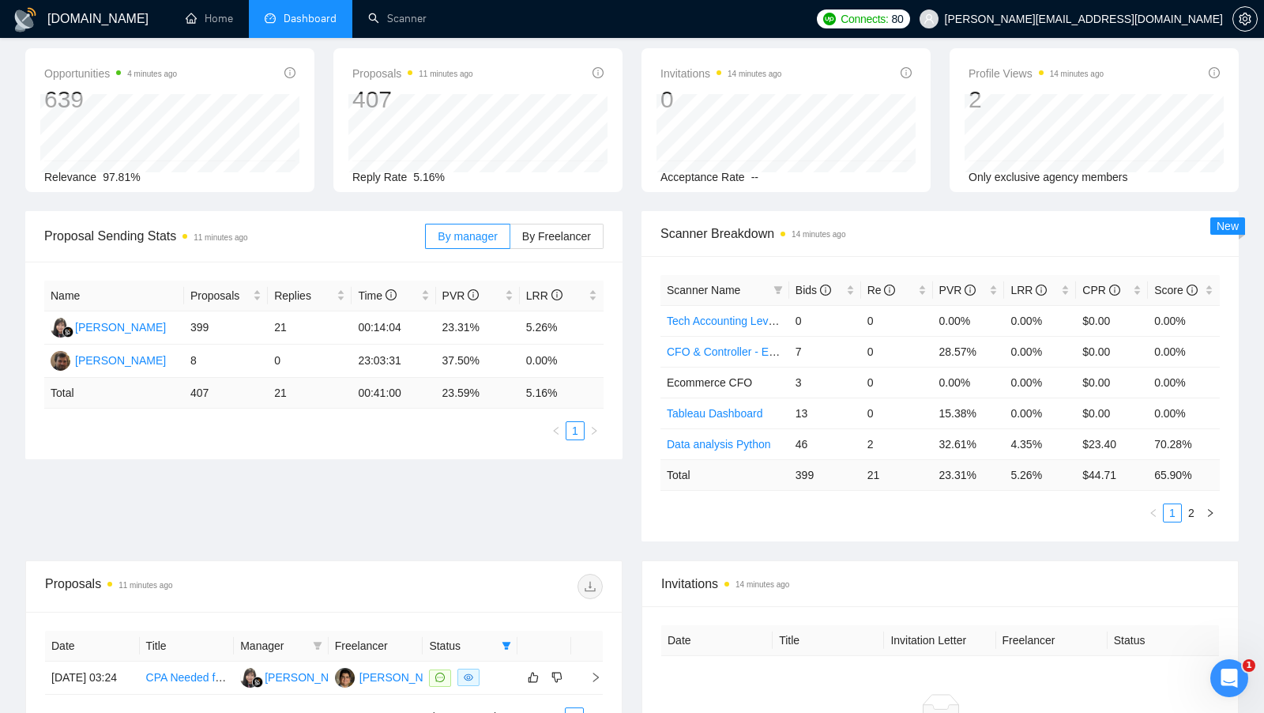
scroll to position [0, 0]
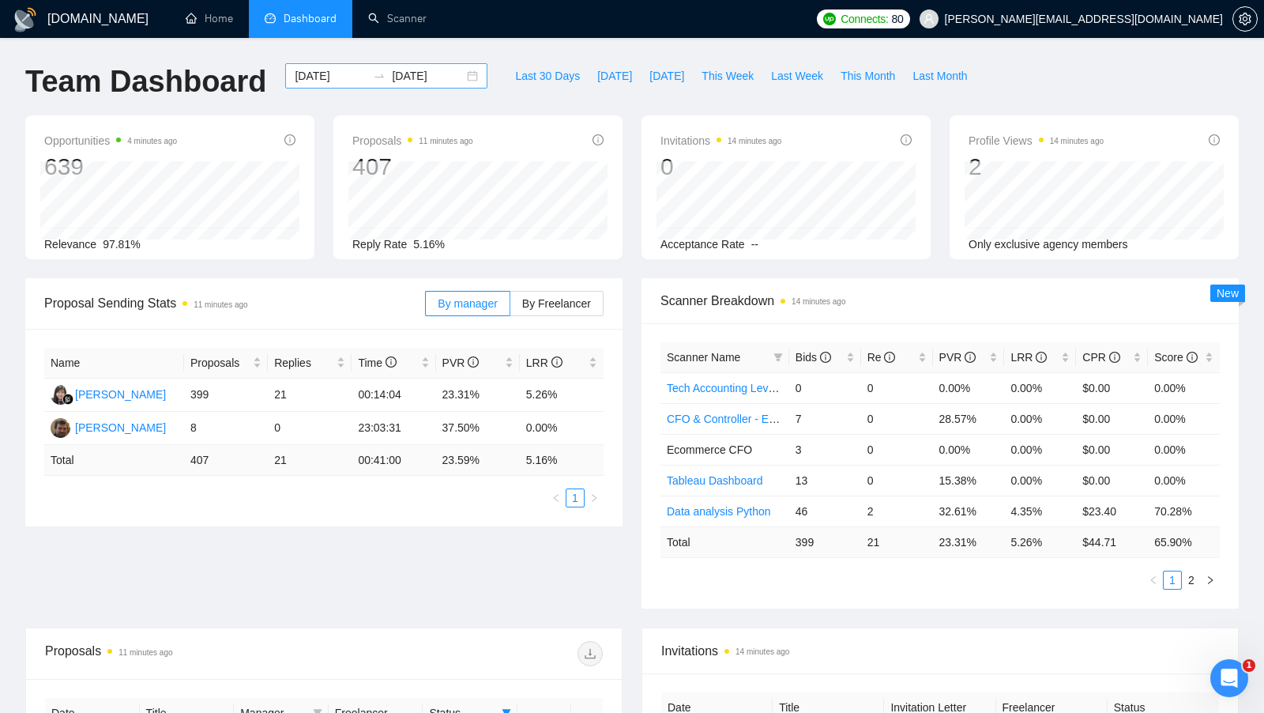
click at [459, 81] on div "2025-03-01 2025-09-12" at bounding box center [386, 75] width 202 height 25
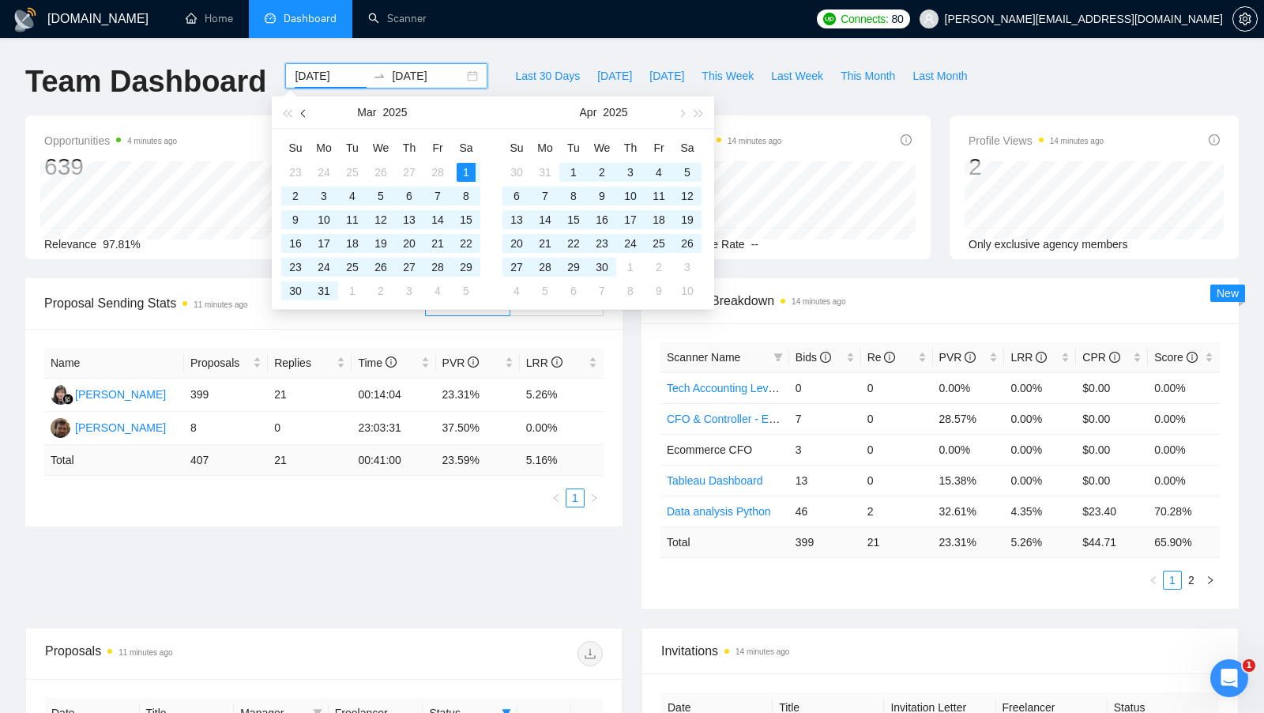
click at [307, 109] on button "button" at bounding box center [304, 112] width 17 height 32
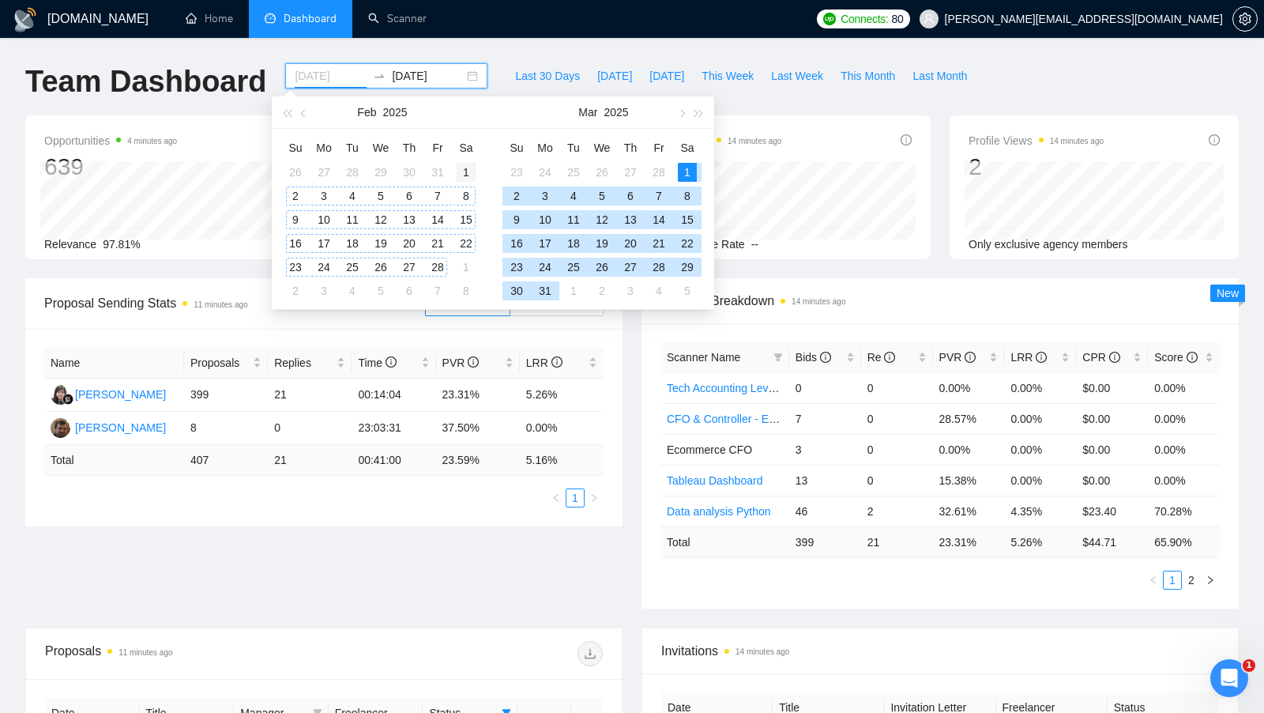
type input "2025-02-01"
click at [456, 174] on td "1" at bounding box center [466, 172] width 28 height 24
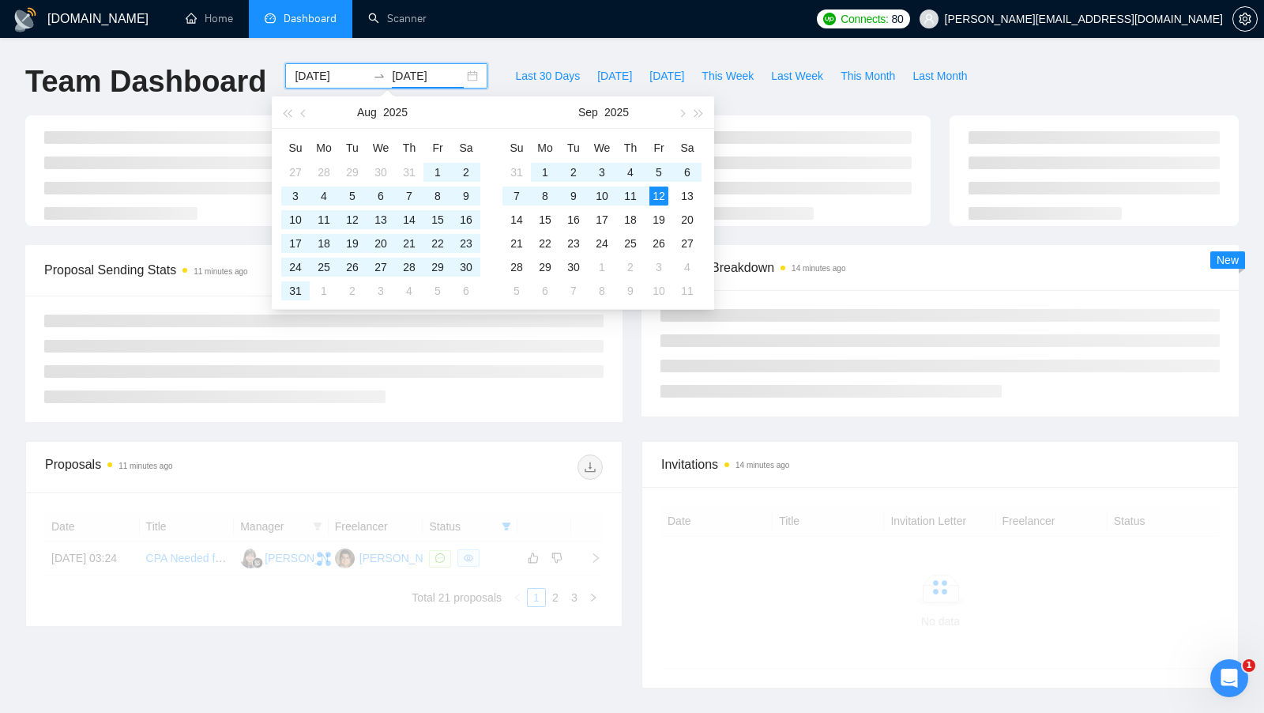
click at [558, 537] on div at bounding box center [324, 559] width 558 height 96
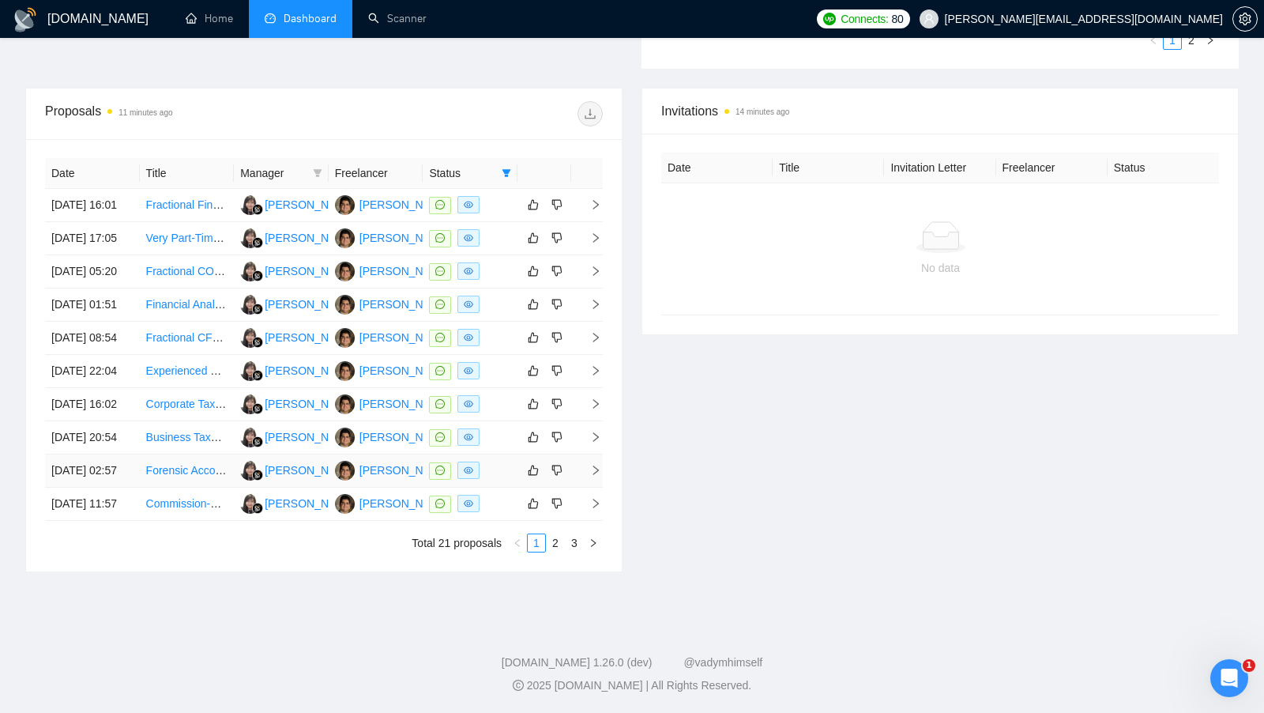
scroll to position [681, 0]
click at [572, 549] on link "3" at bounding box center [574, 542] width 17 height 17
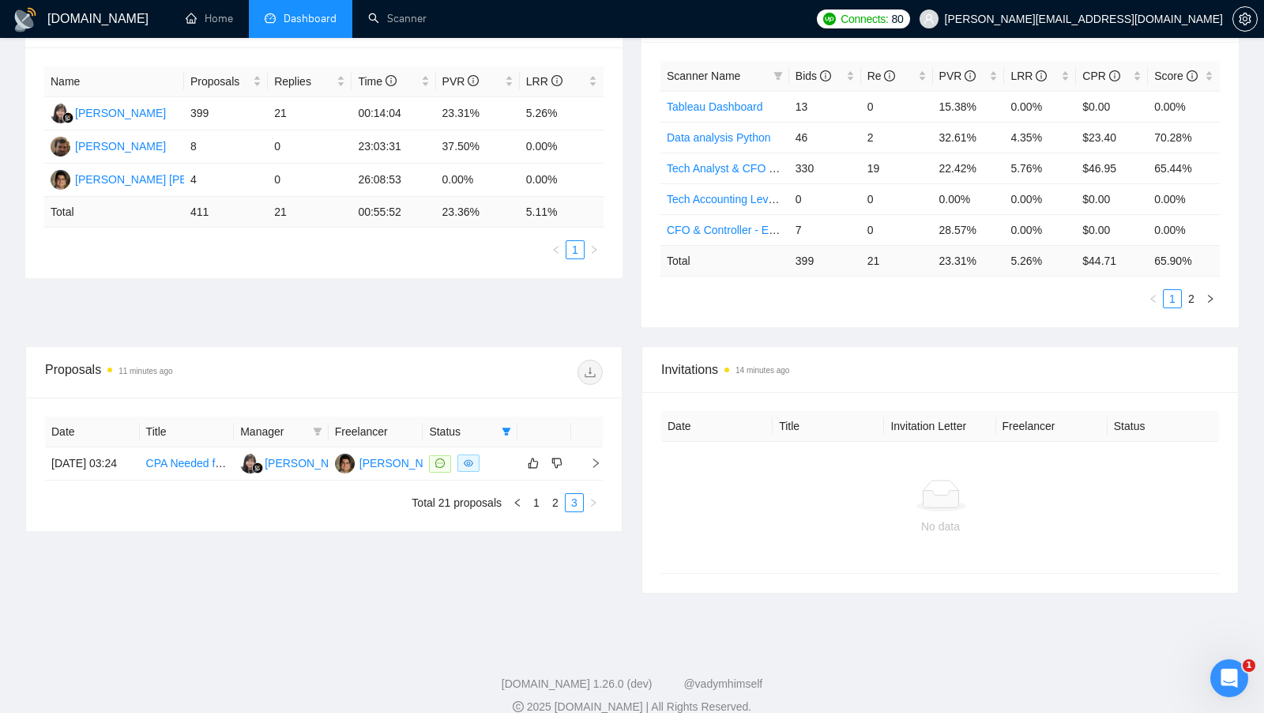
scroll to position [281, 0]
click at [550, 512] on link "2" at bounding box center [555, 503] width 17 height 17
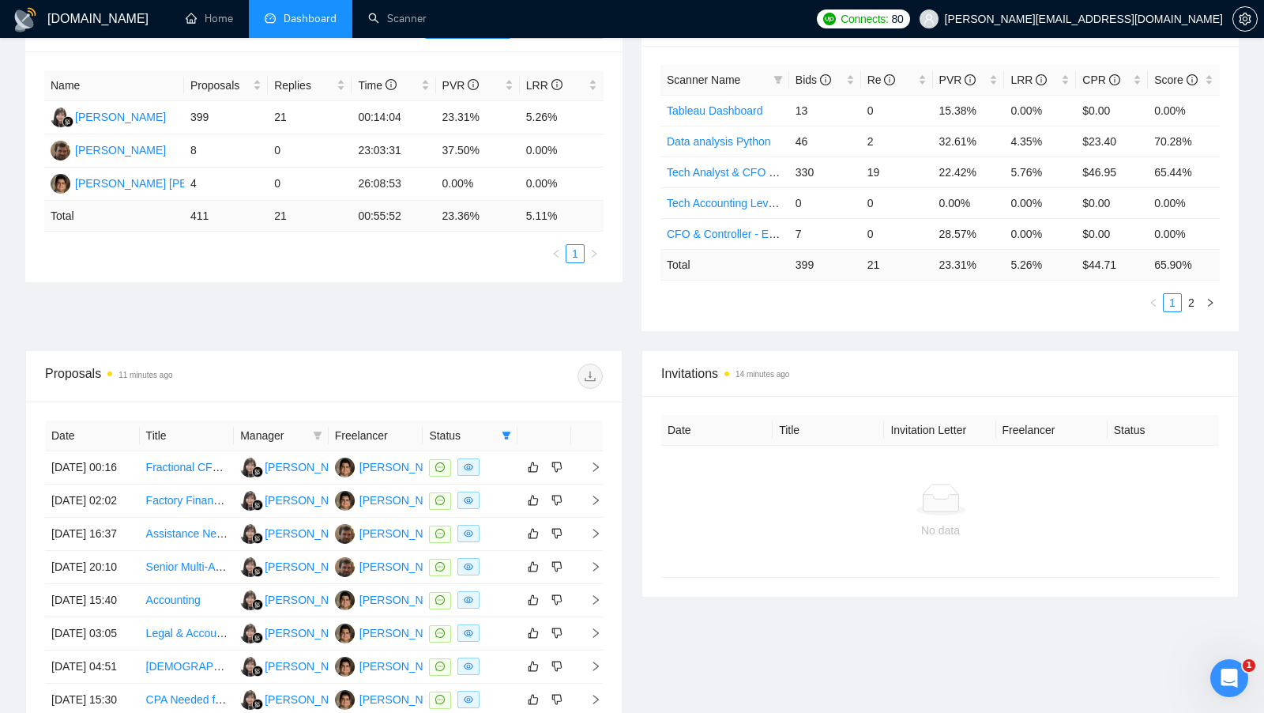
scroll to position [279, 0]
